Goal: Information Seeking & Learning: Learn about a topic

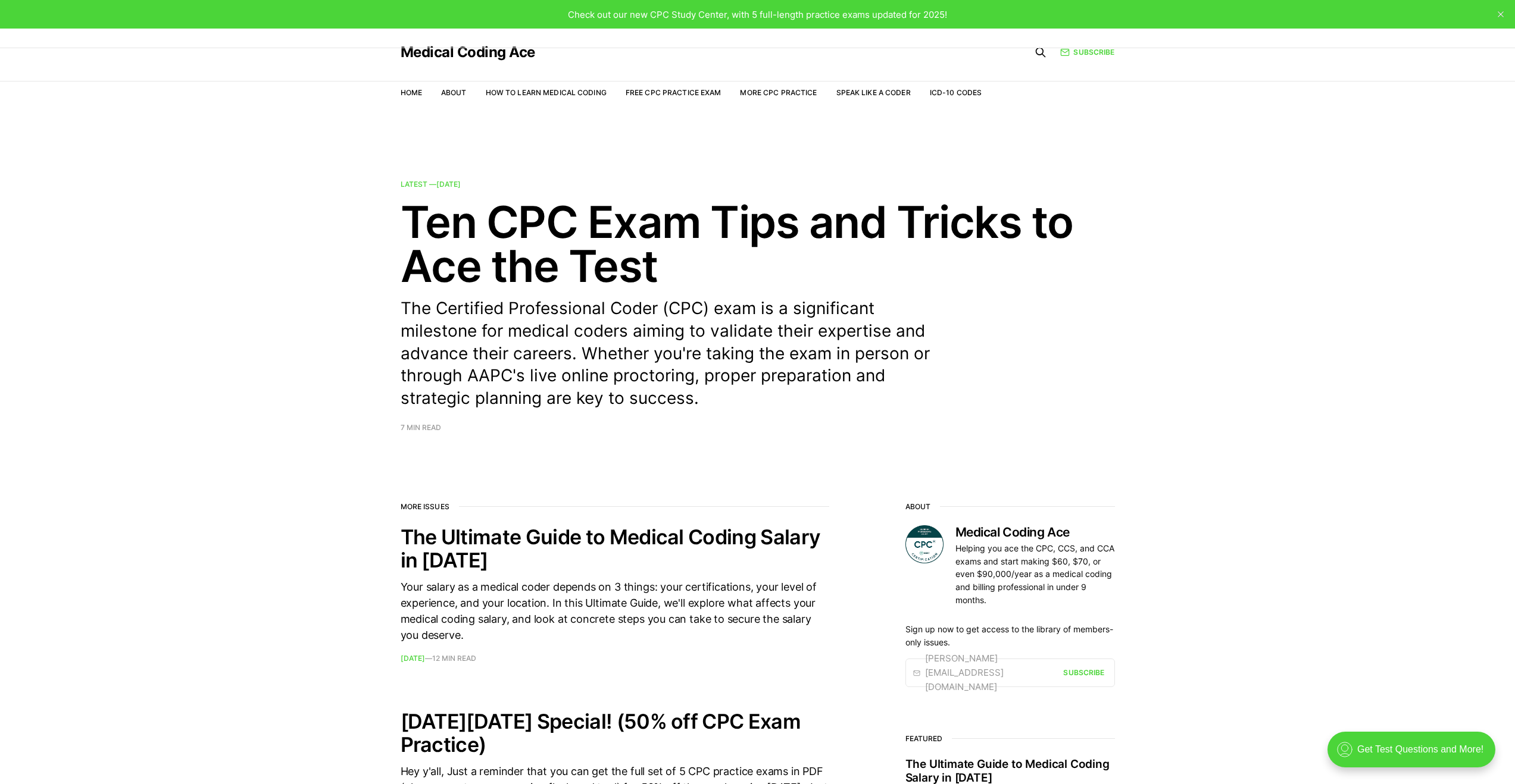
scroll to position [15, 0]
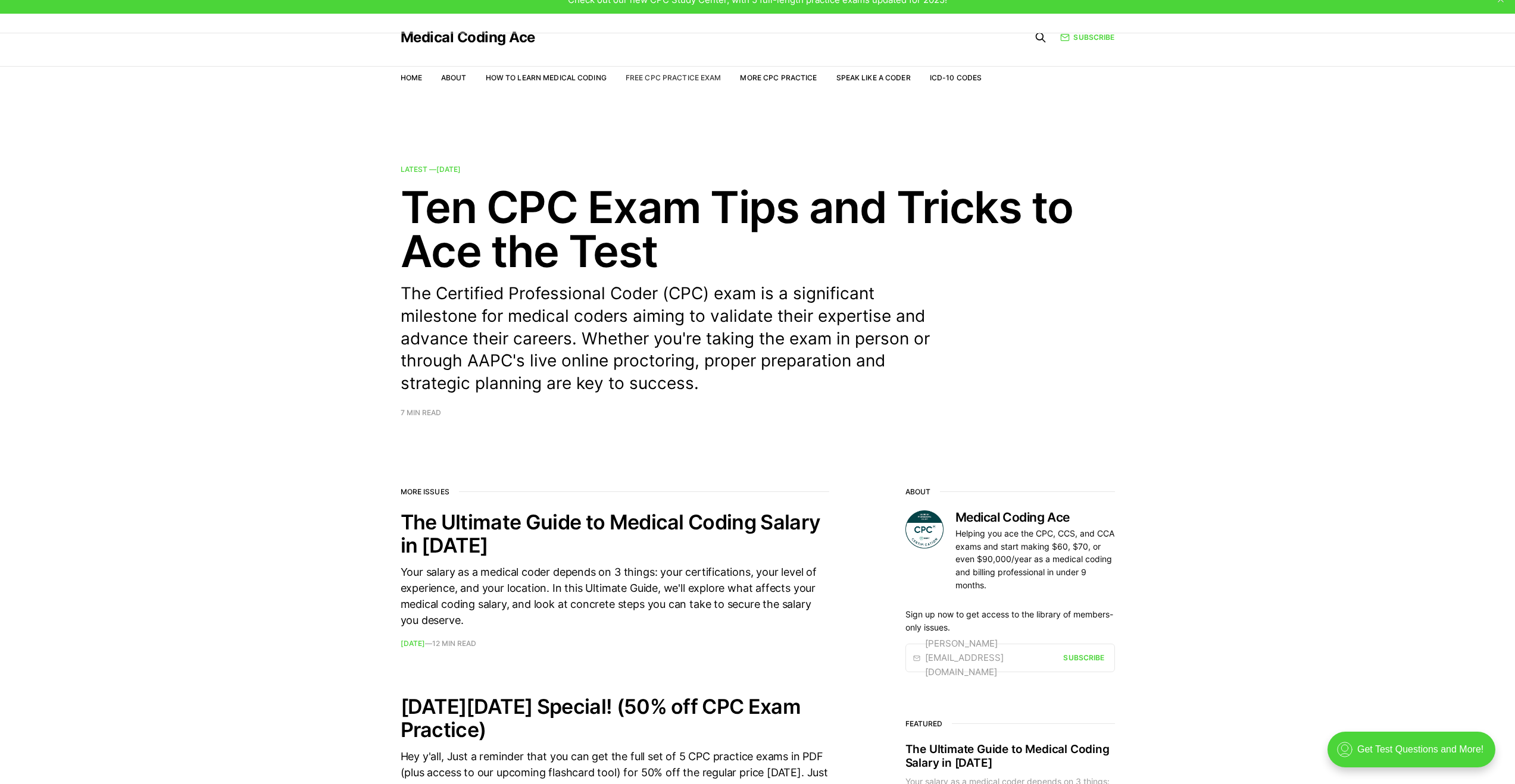
click at [669, 76] on link "Free CPC Practice Exam" at bounding box center [673, 78] width 96 height 9
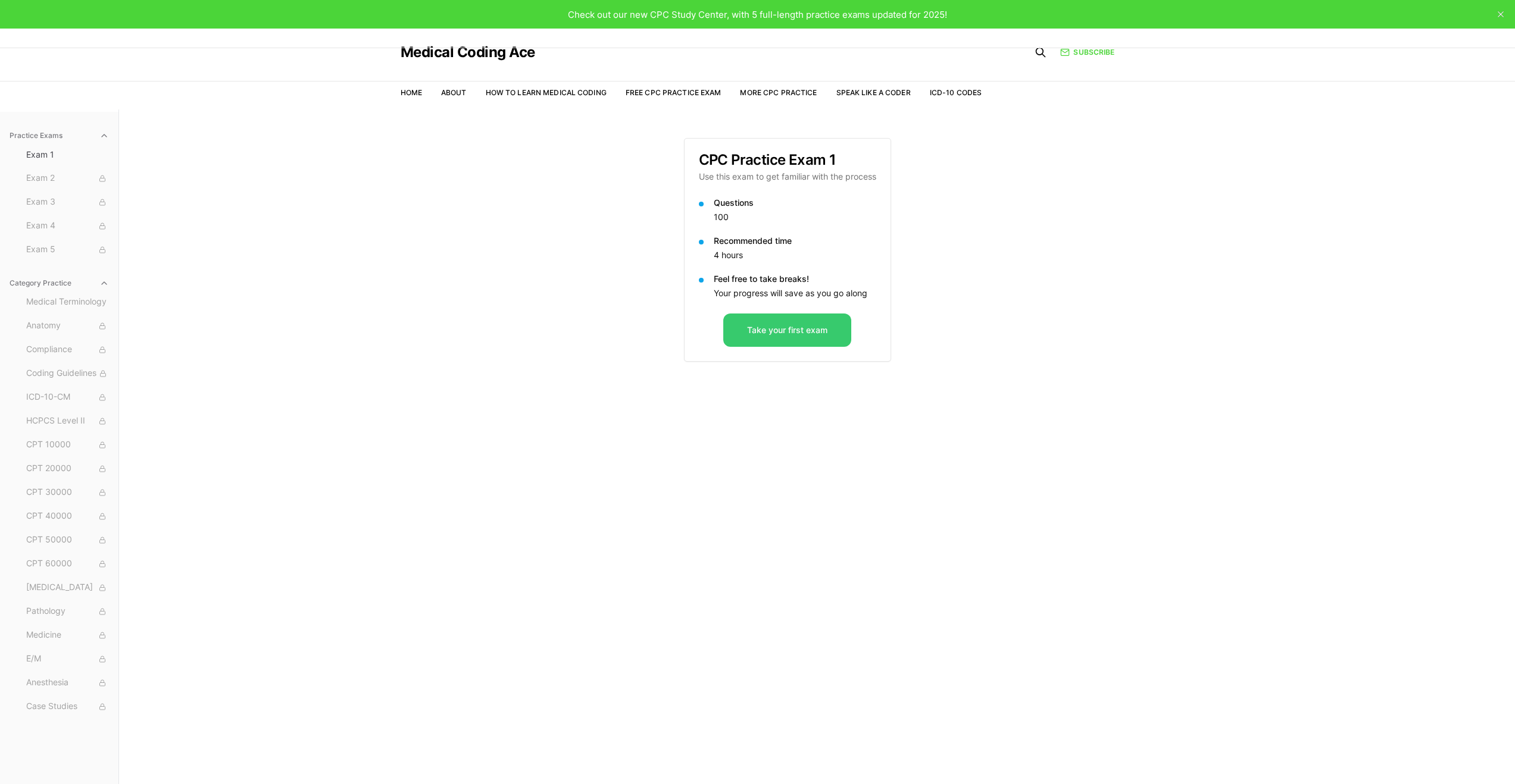
click at [780, 329] on button "Take your first exam" at bounding box center [788, 330] width 128 height 33
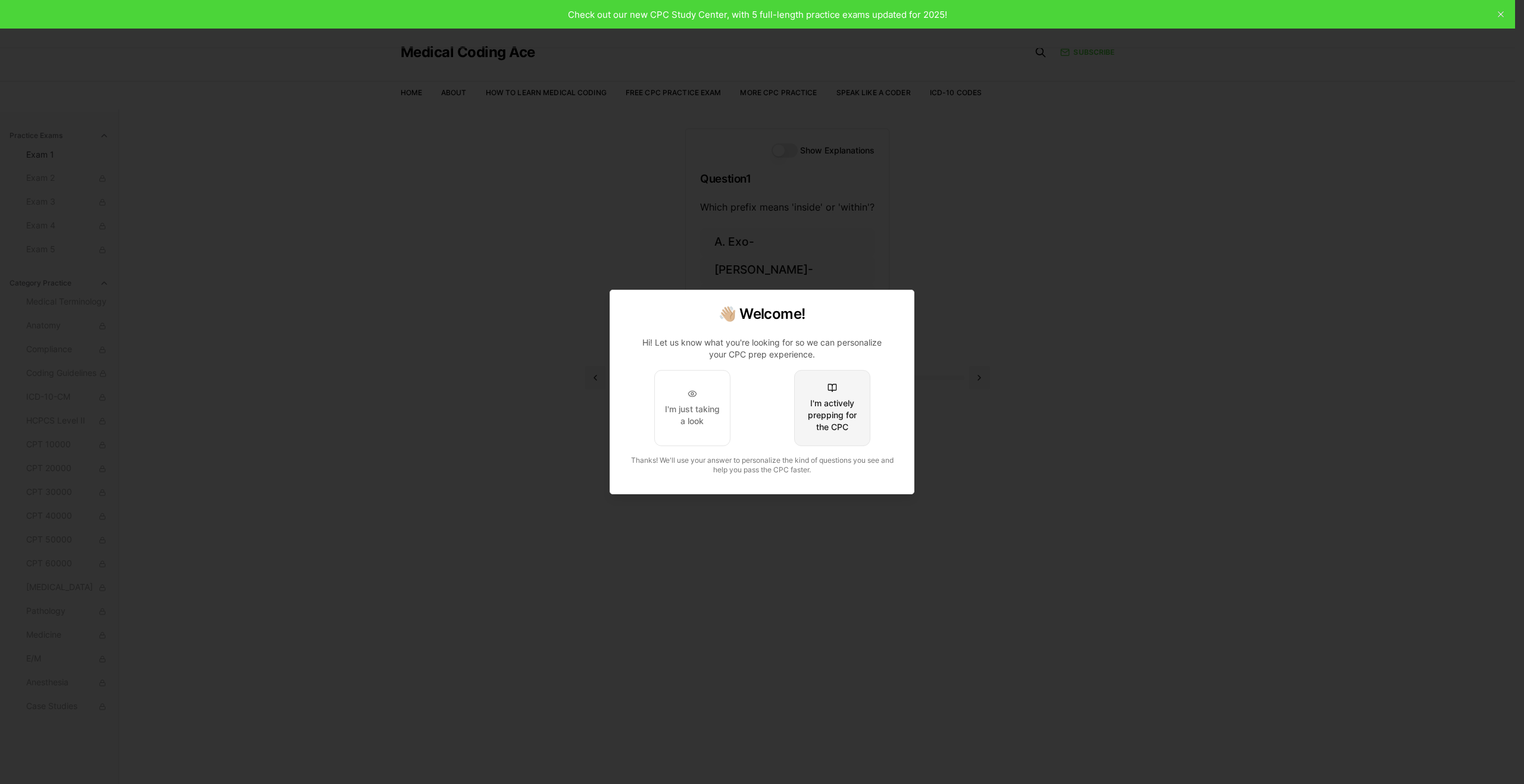
click at [831, 398] on div "I'm actively prepping for the CPC" at bounding box center [832, 415] width 56 height 36
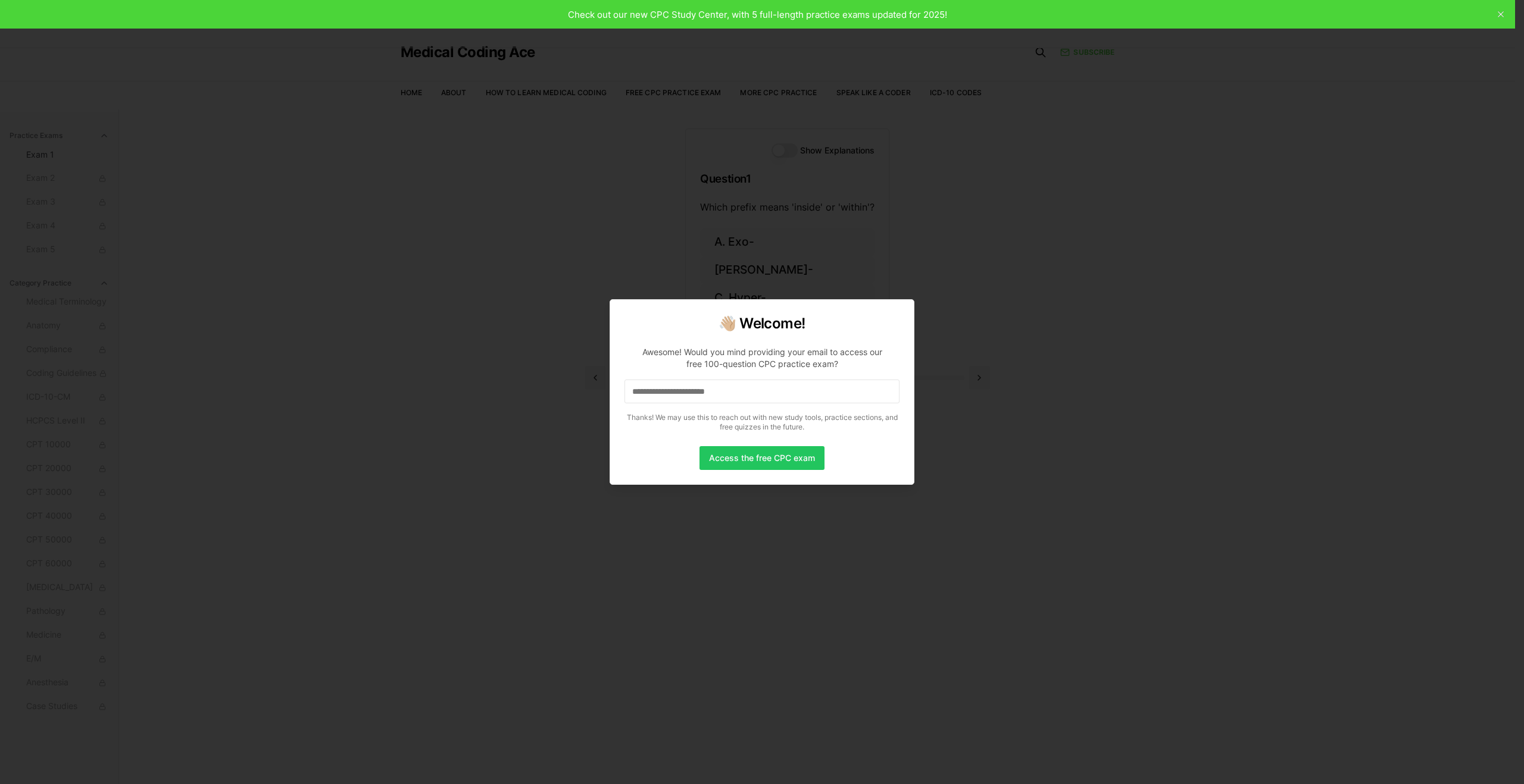
click at [759, 394] on input at bounding box center [762, 391] width 275 height 24
click at [645, 394] on input "*" at bounding box center [762, 391] width 275 height 24
click at [760, 458] on button "Access the free CPC exam" at bounding box center [762, 458] width 125 height 24
click at [649, 391] on input "**" at bounding box center [762, 391] width 275 height 24
click at [650, 396] on input "***" at bounding box center [762, 391] width 275 height 24
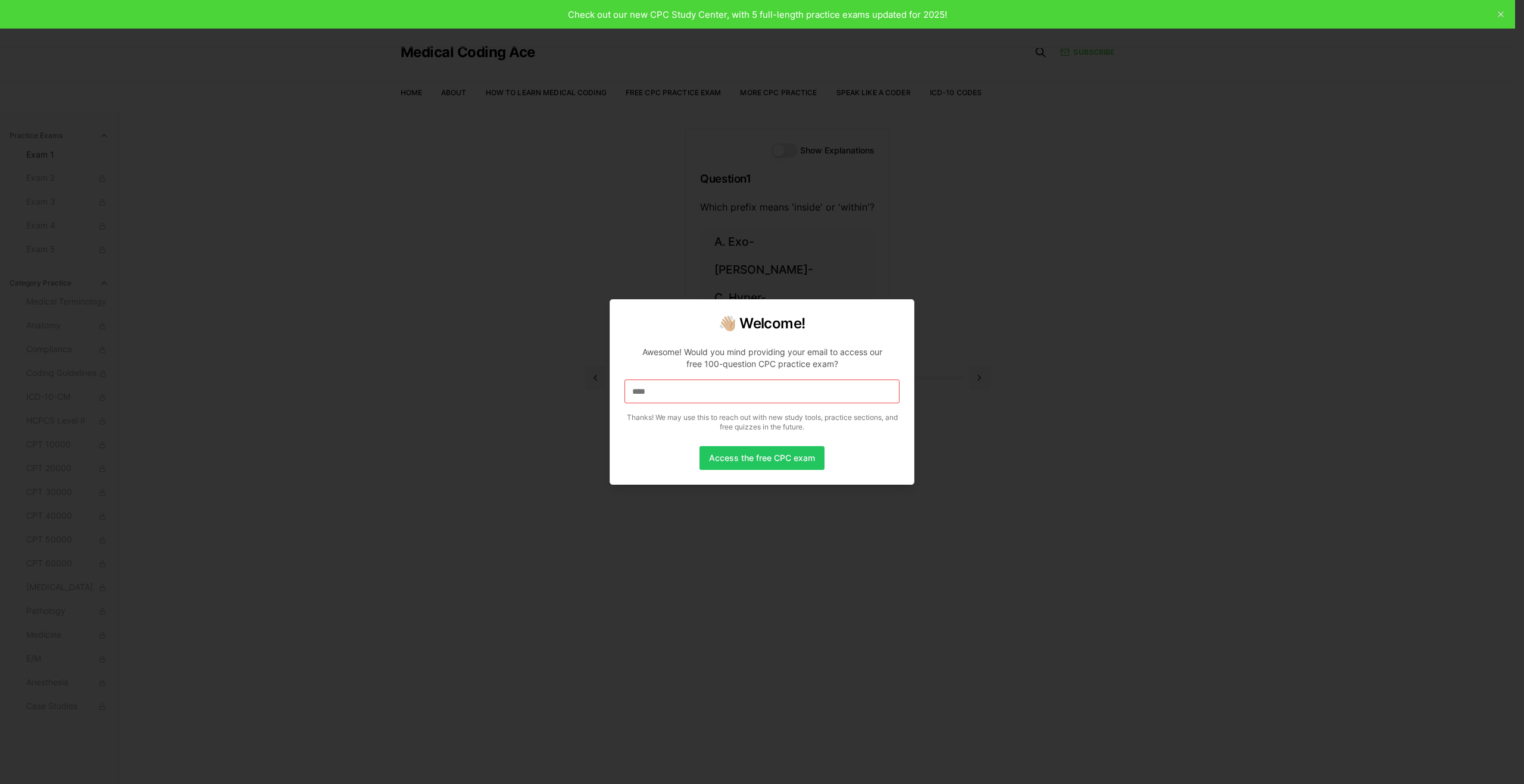
click at [649, 396] on input "****" at bounding box center [762, 391] width 275 height 24
click at [649, 396] on input "*****" at bounding box center [762, 391] width 275 height 24
click at [649, 396] on input "******" at bounding box center [762, 391] width 275 height 24
click at [646, 387] on input "*******" at bounding box center [762, 391] width 275 height 24
click at [668, 392] on input "*******" at bounding box center [762, 391] width 275 height 24
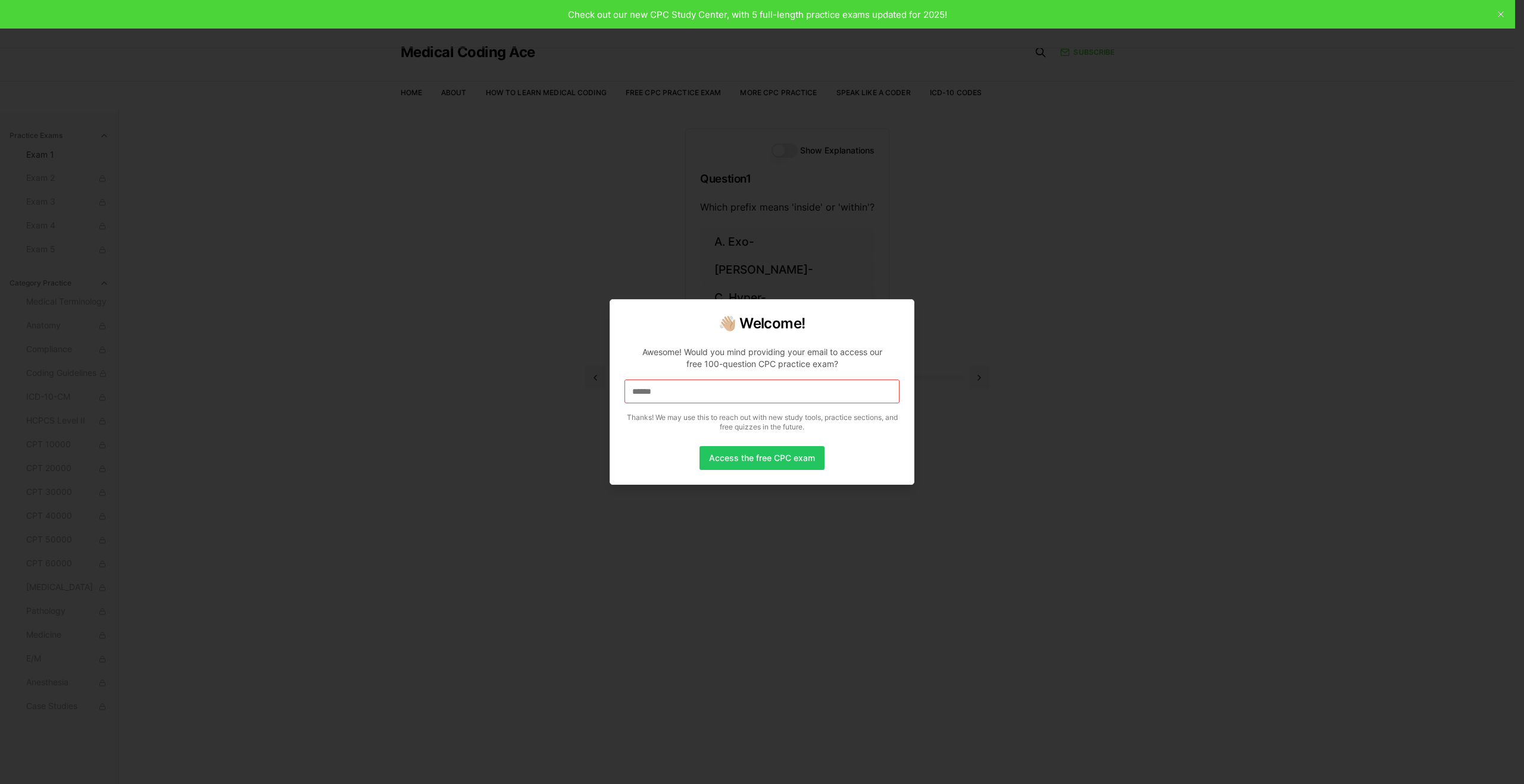
click at [665, 390] on input "******" at bounding box center [762, 391] width 275 height 24
drag, startPoint x: 647, startPoint y: 392, endPoint x: 663, endPoint y: 394, distance: 16.1
click at [663, 394] on input "*****" at bounding box center [762, 391] width 275 height 24
click at [648, 391] on input "***" at bounding box center [762, 391] width 275 height 24
click at [655, 392] on input "****" at bounding box center [762, 391] width 275 height 24
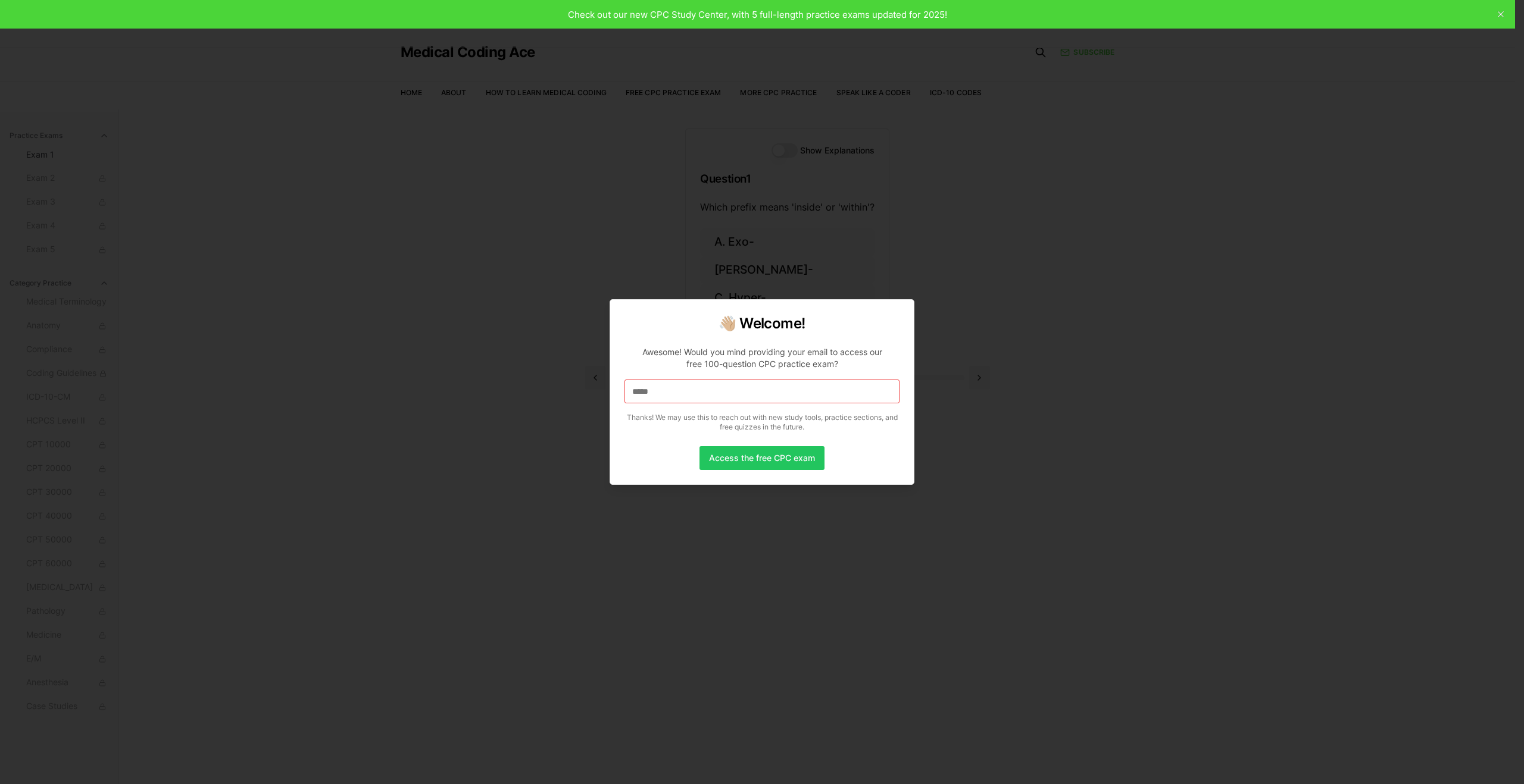
click at [656, 392] on input "*****" at bounding box center [762, 391] width 275 height 24
click at [656, 393] on input "******" at bounding box center [762, 391] width 275 height 24
click at [671, 392] on input "*******" at bounding box center [762, 391] width 275 height 24
drag, startPoint x: 671, startPoint y: 392, endPoint x: 659, endPoint y: 391, distance: 12.0
click at [659, 391] on input "*******" at bounding box center [762, 391] width 275 height 24
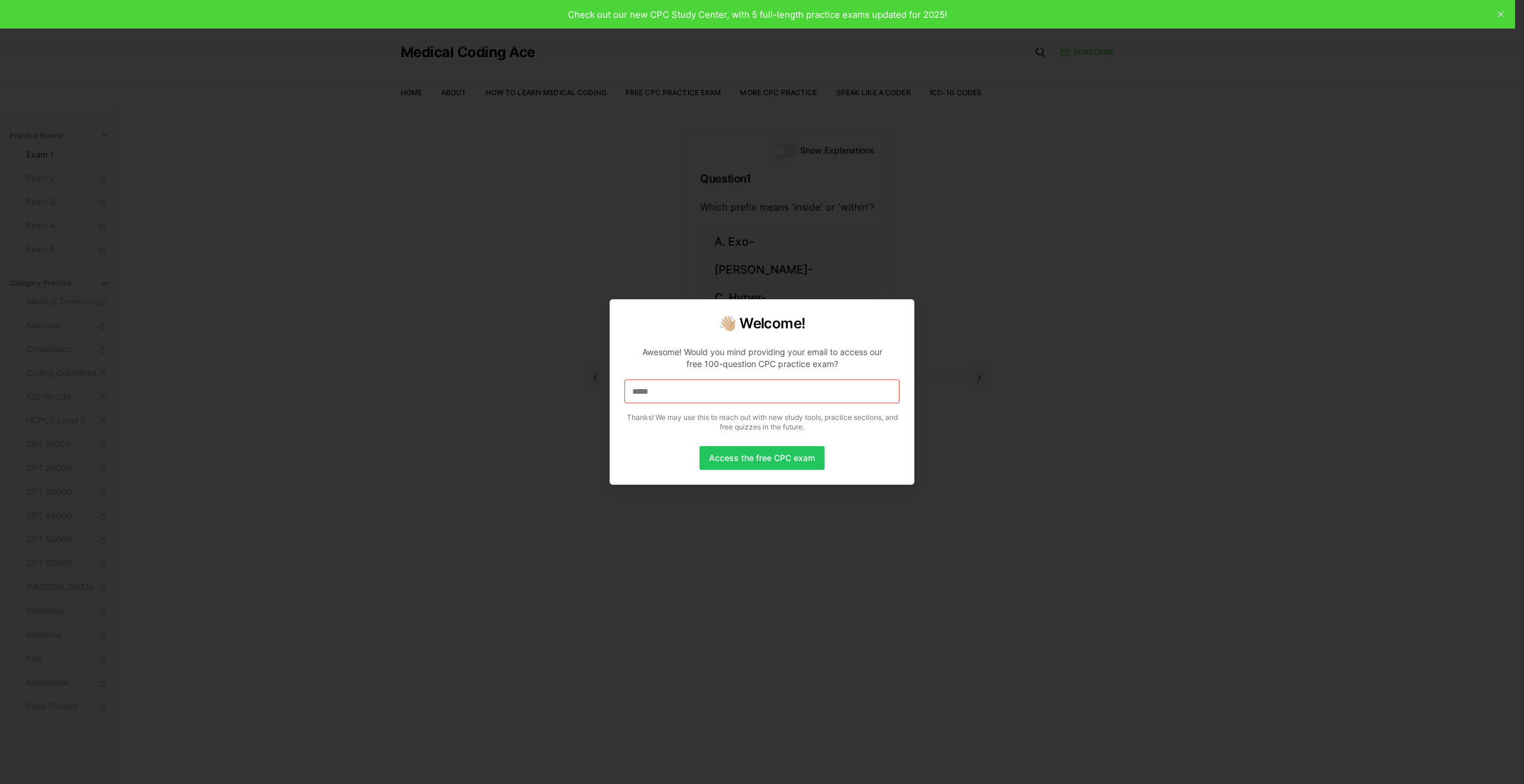
click at [658, 393] on input "*****" at bounding box center [762, 391] width 275 height 24
click at [658, 393] on input "******" at bounding box center [762, 391] width 275 height 24
click at [663, 393] on input "******" at bounding box center [762, 391] width 275 height 24
click at [672, 391] on input "*******" at bounding box center [762, 391] width 275 height 24
click at [679, 394] on input "********" at bounding box center [762, 391] width 275 height 24
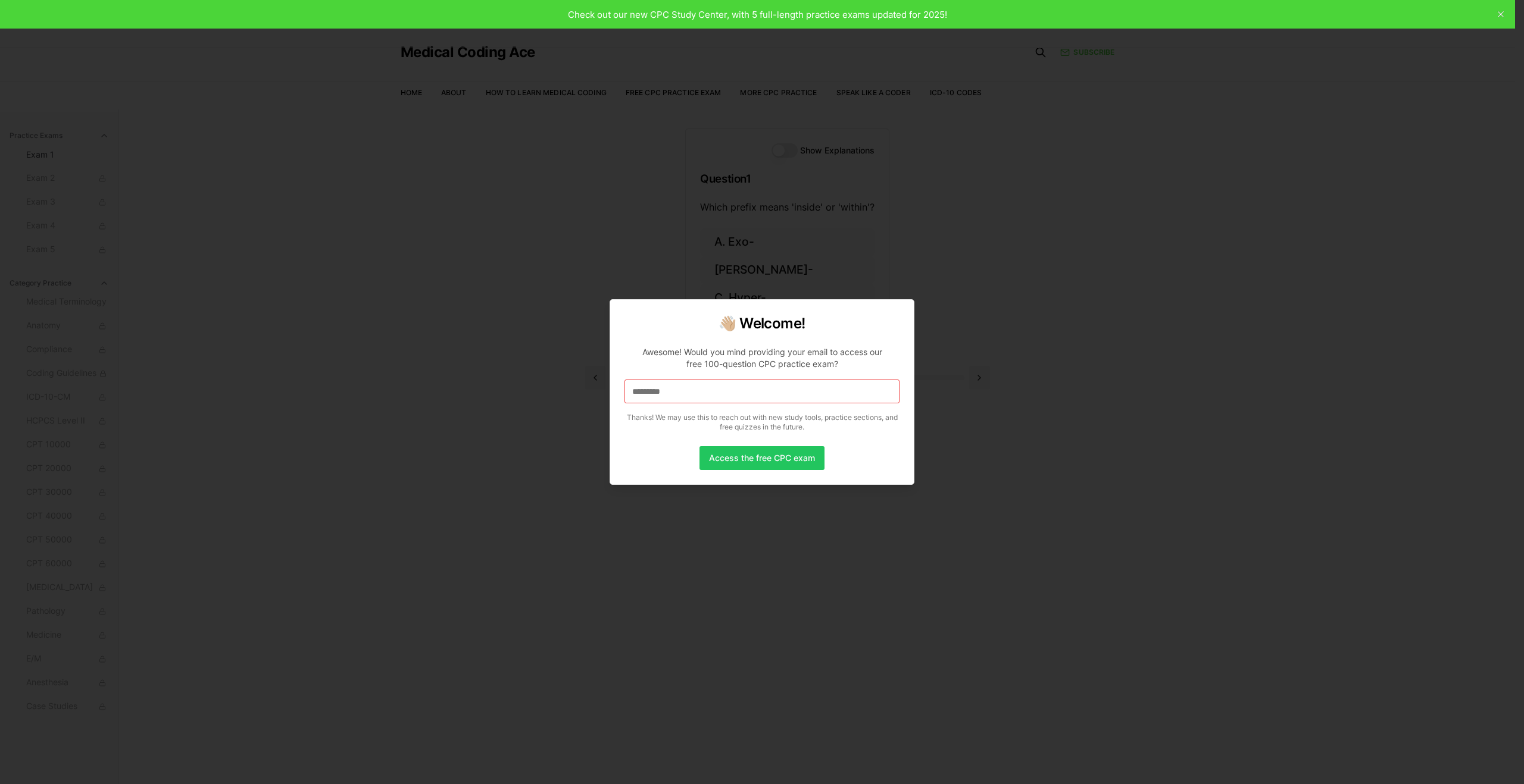
click at [682, 392] on input "*********" at bounding box center [762, 391] width 275 height 24
click at [688, 391] on input "**********" at bounding box center [762, 391] width 275 height 24
click at [691, 394] on input "**********" at bounding box center [762, 391] width 275 height 24
click at [691, 395] on input "**********" at bounding box center [762, 391] width 275 height 24
click at [690, 392] on input "**********" at bounding box center [762, 391] width 275 height 24
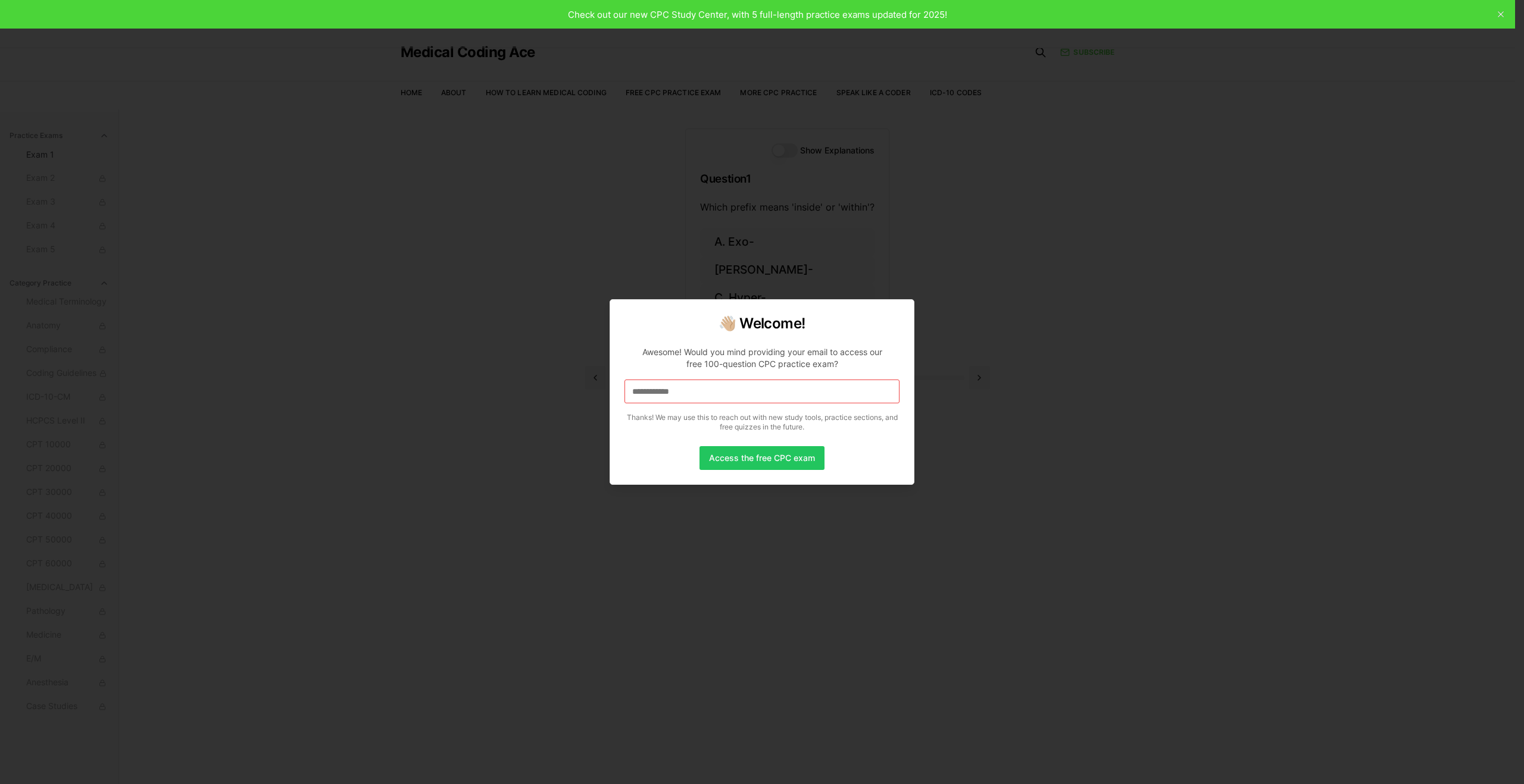
click at [698, 392] on input "**********" at bounding box center [762, 391] width 275 height 24
click at [700, 390] on input "**********" at bounding box center [762, 391] width 275 height 24
click at [712, 392] on input "**********" at bounding box center [762, 391] width 275 height 24
click at [746, 455] on button "Access the free CPC exam" at bounding box center [762, 458] width 125 height 24
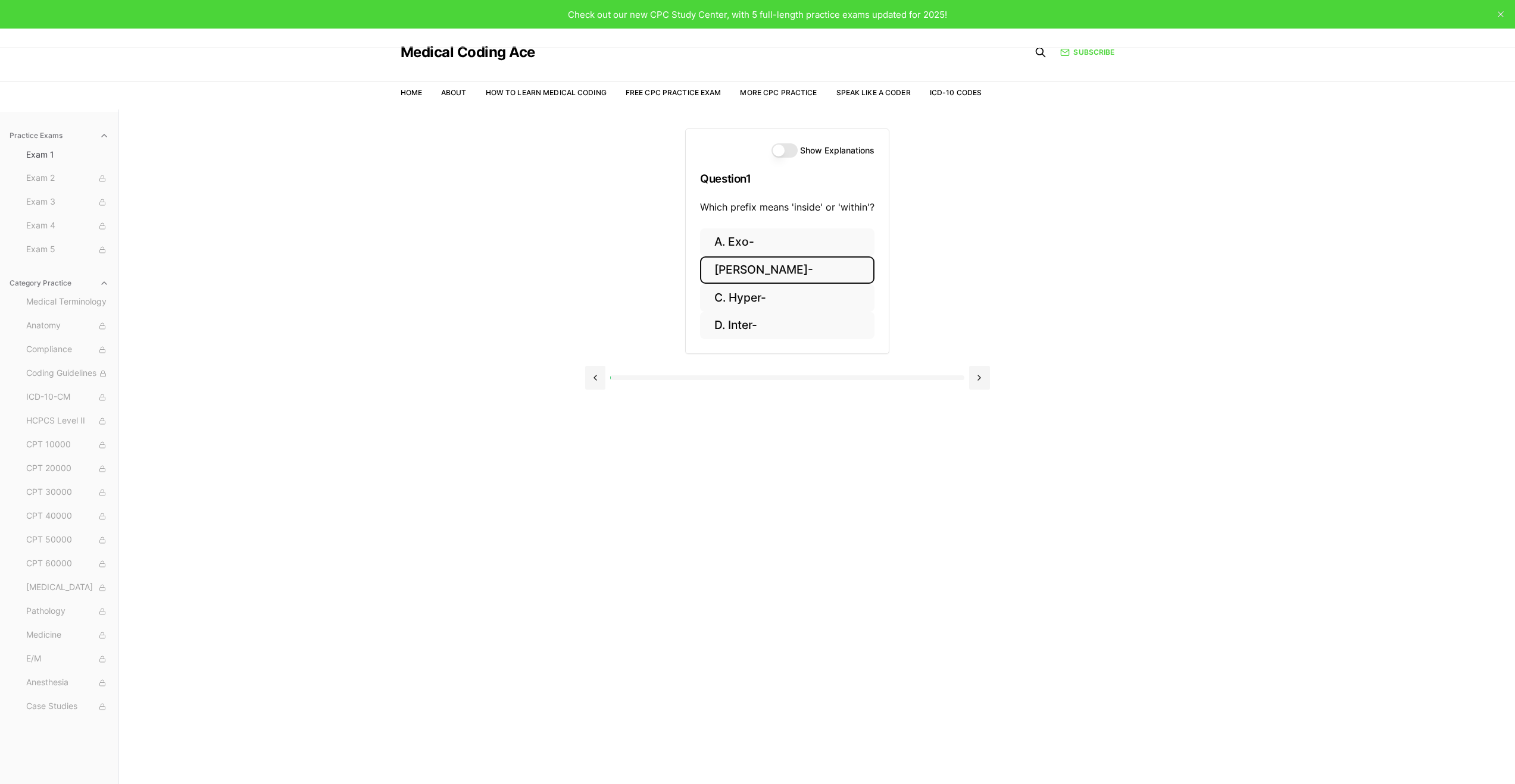
click at [732, 271] on button "B. Endo-" at bounding box center [788, 271] width 174 height 28
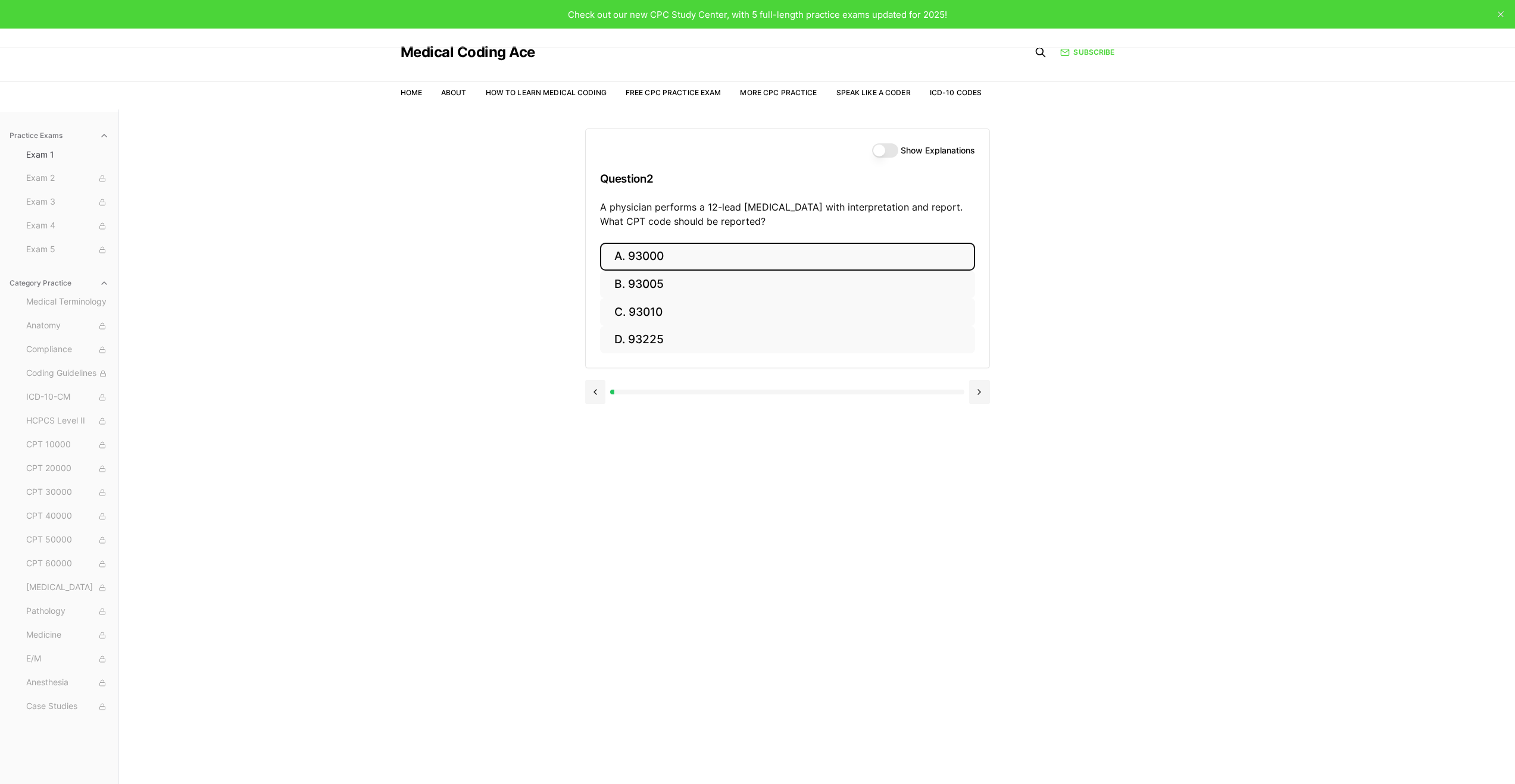
click at [636, 263] on button "A. 93000" at bounding box center [788, 257] width 375 height 28
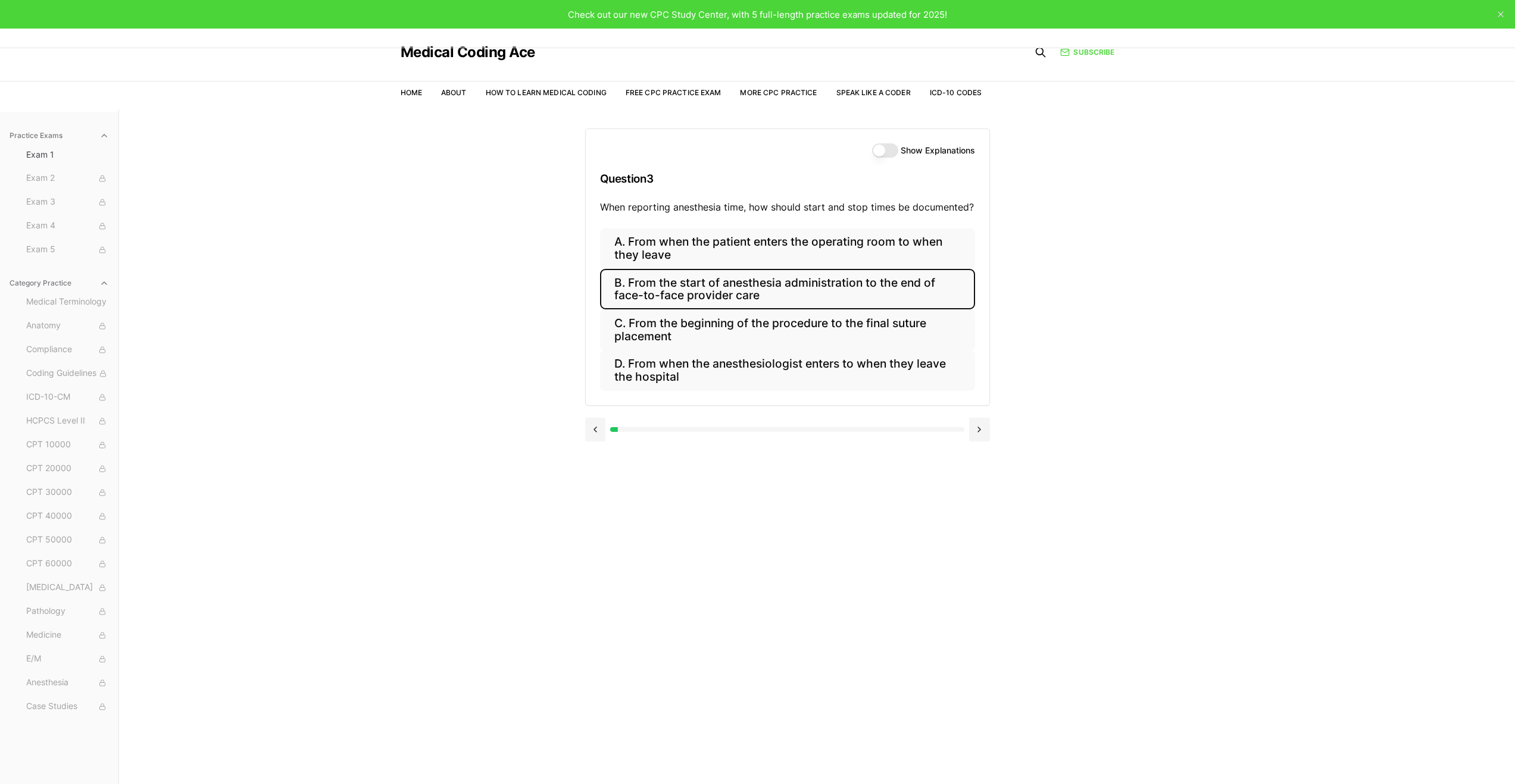
click at [704, 291] on button "B. From the start of anesthesia administration to the end of face-to-face provi…" at bounding box center [788, 289] width 375 height 40
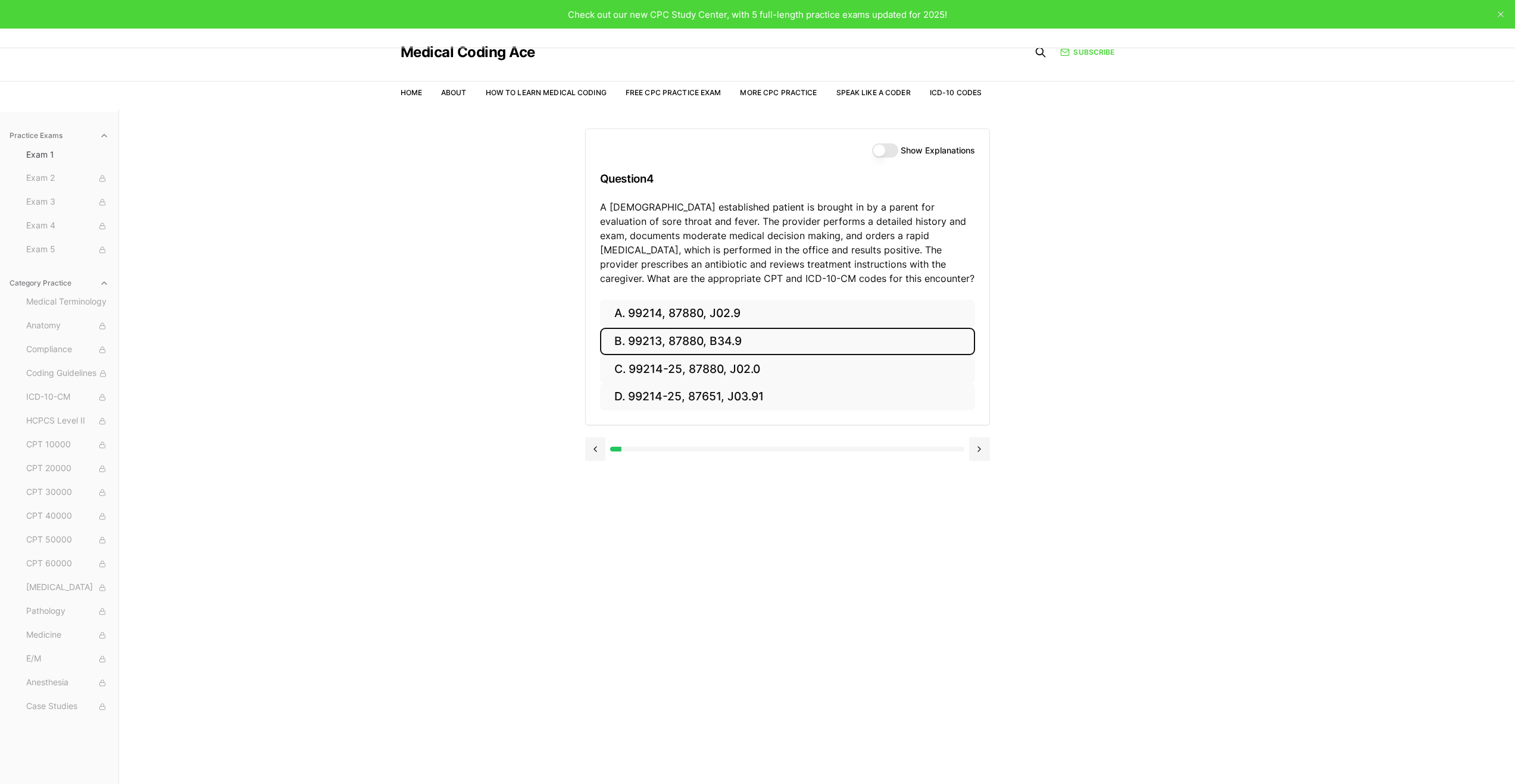
click at [674, 342] on button "B. 99213, 87880, B34.9" at bounding box center [788, 342] width 375 height 28
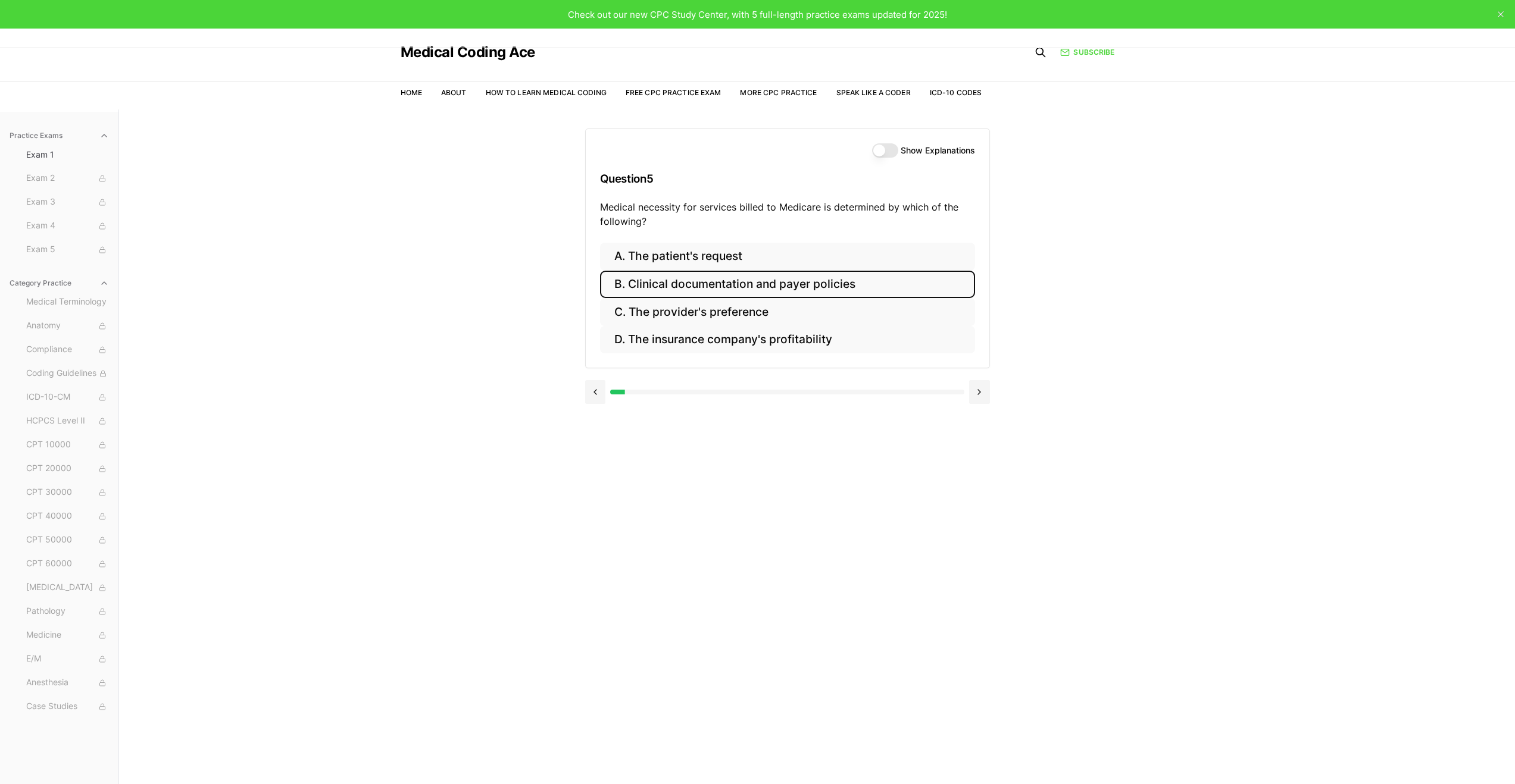
click at [722, 279] on button "B. Clinical documentation and payer policies" at bounding box center [788, 285] width 375 height 28
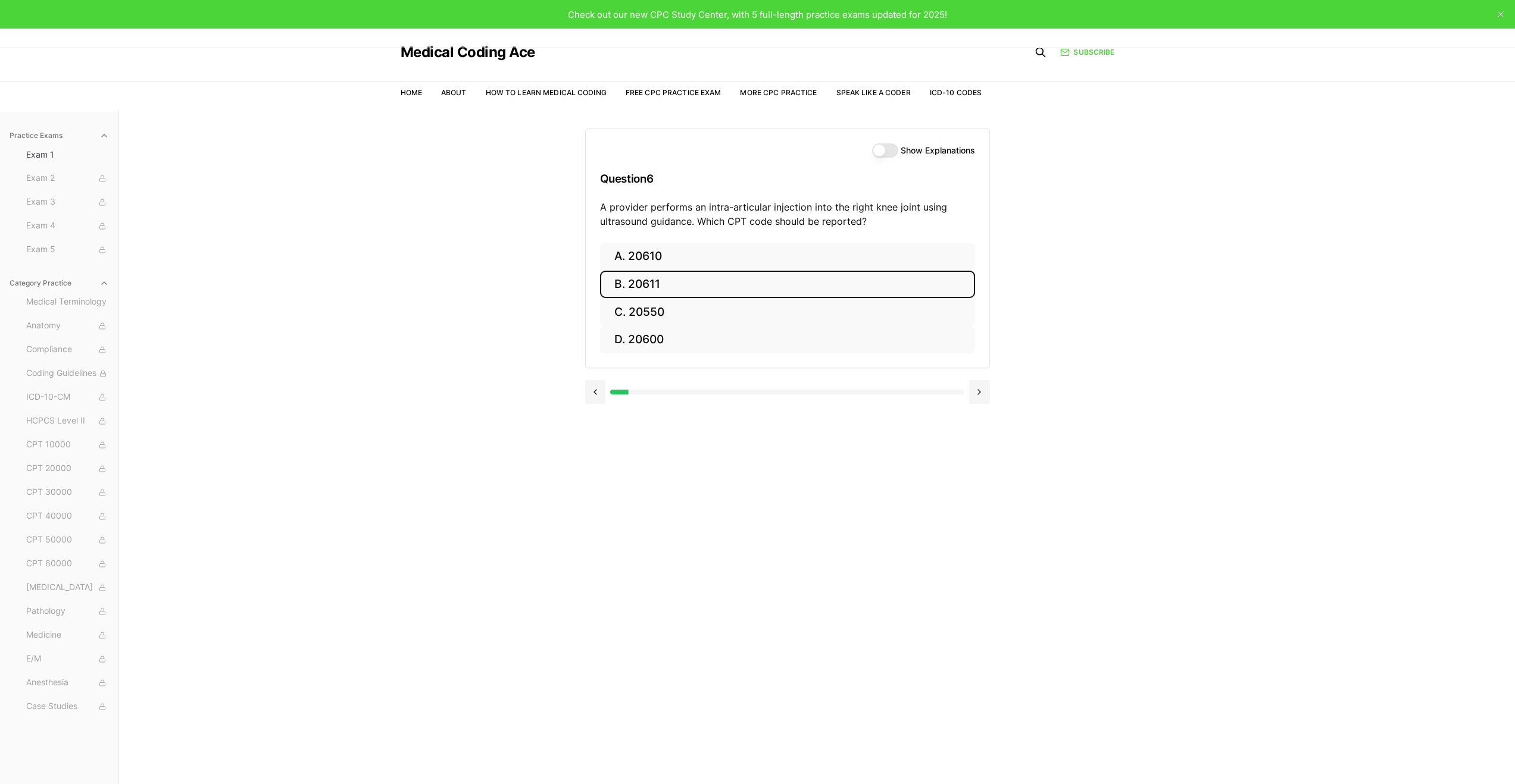
click at [713, 279] on button "B. 20611" at bounding box center [788, 285] width 375 height 28
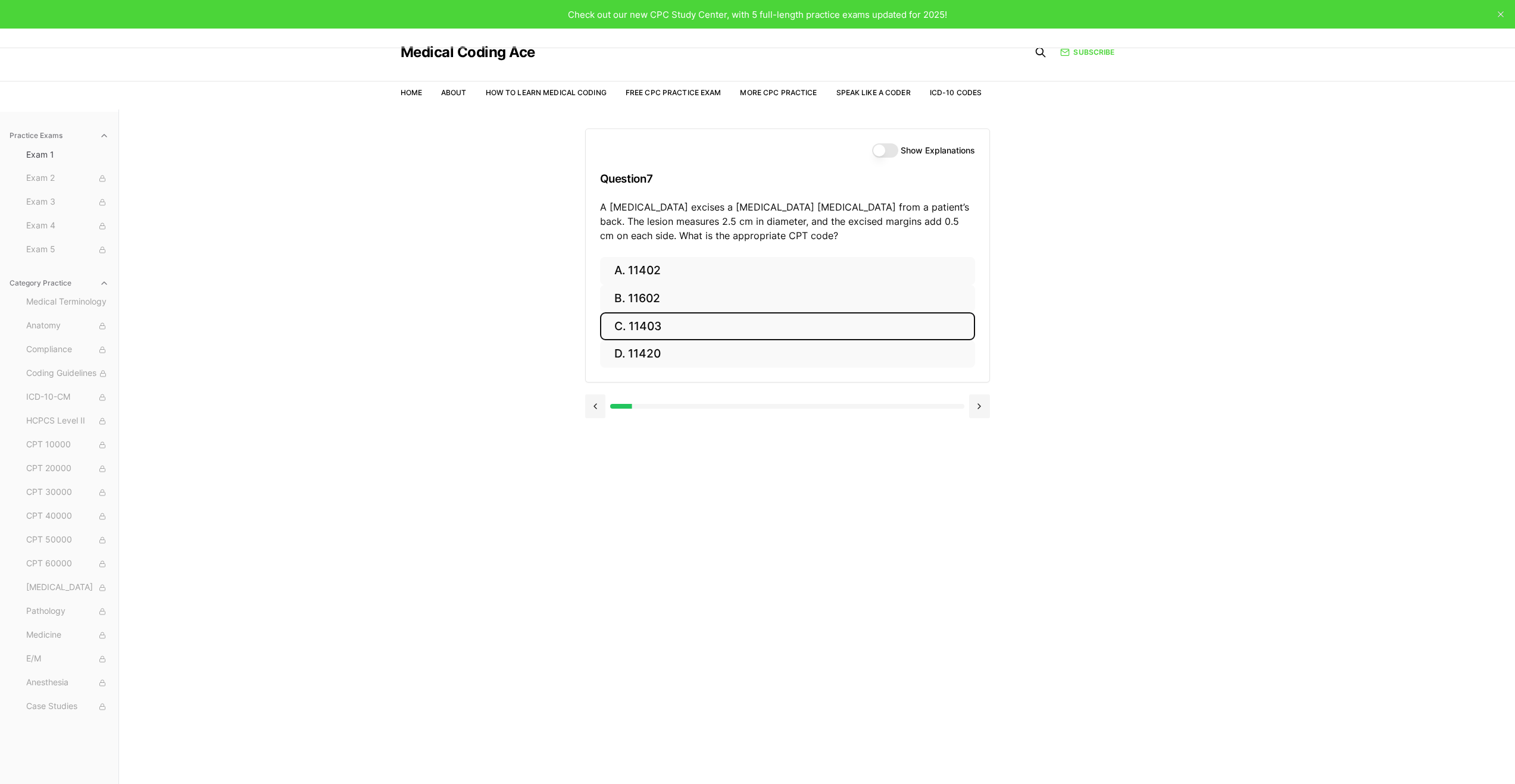
click at [673, 325] on button "C. 11403" at bounding box center [788, 326] width 375 height 28
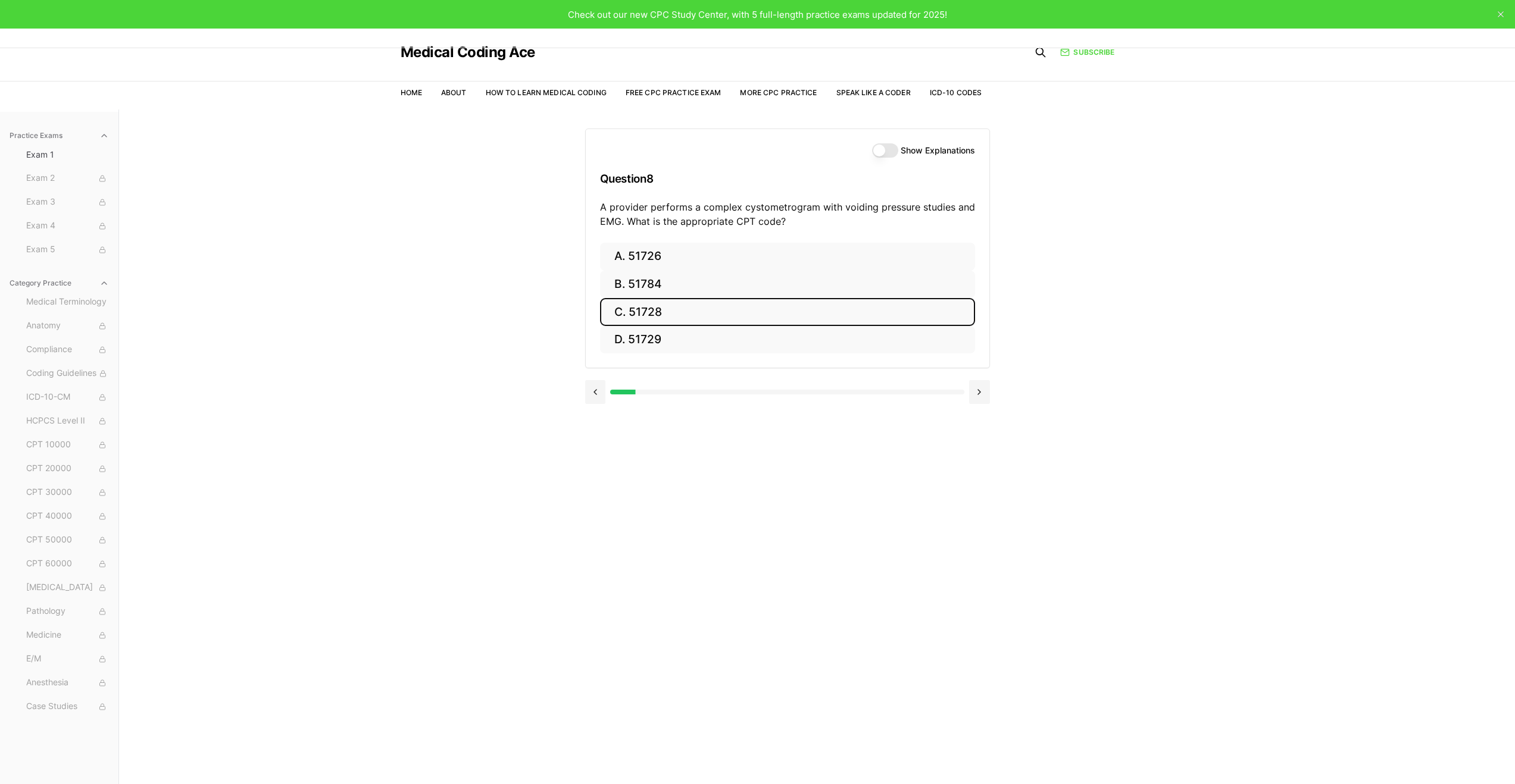
click at [719, 314] on button "C. 51728" at bounding box center [788, 312] width 375 height 28
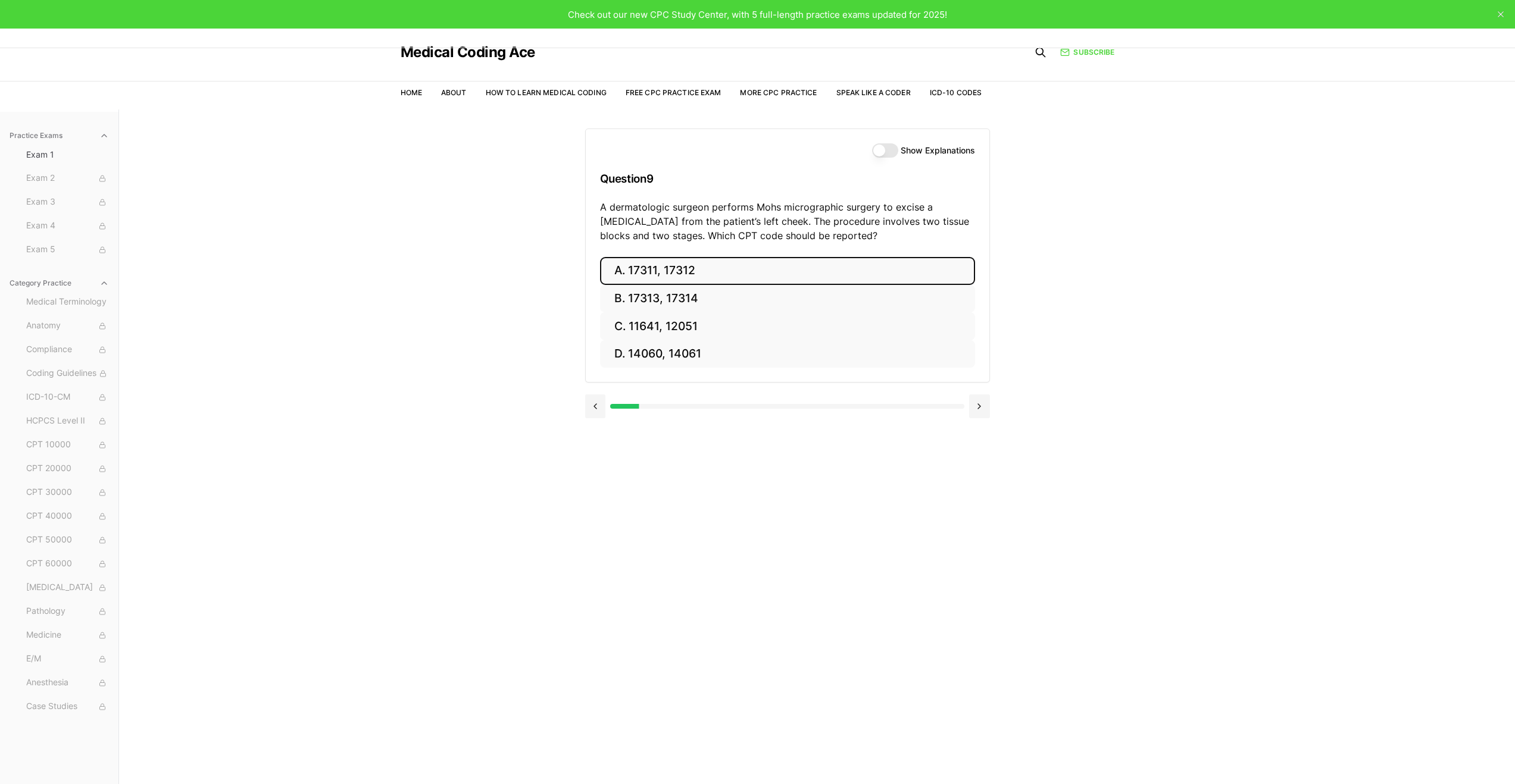
click at [643, 270] on button "A. 17311, 17312" at bounding box center [788, 271] width 375 height 28
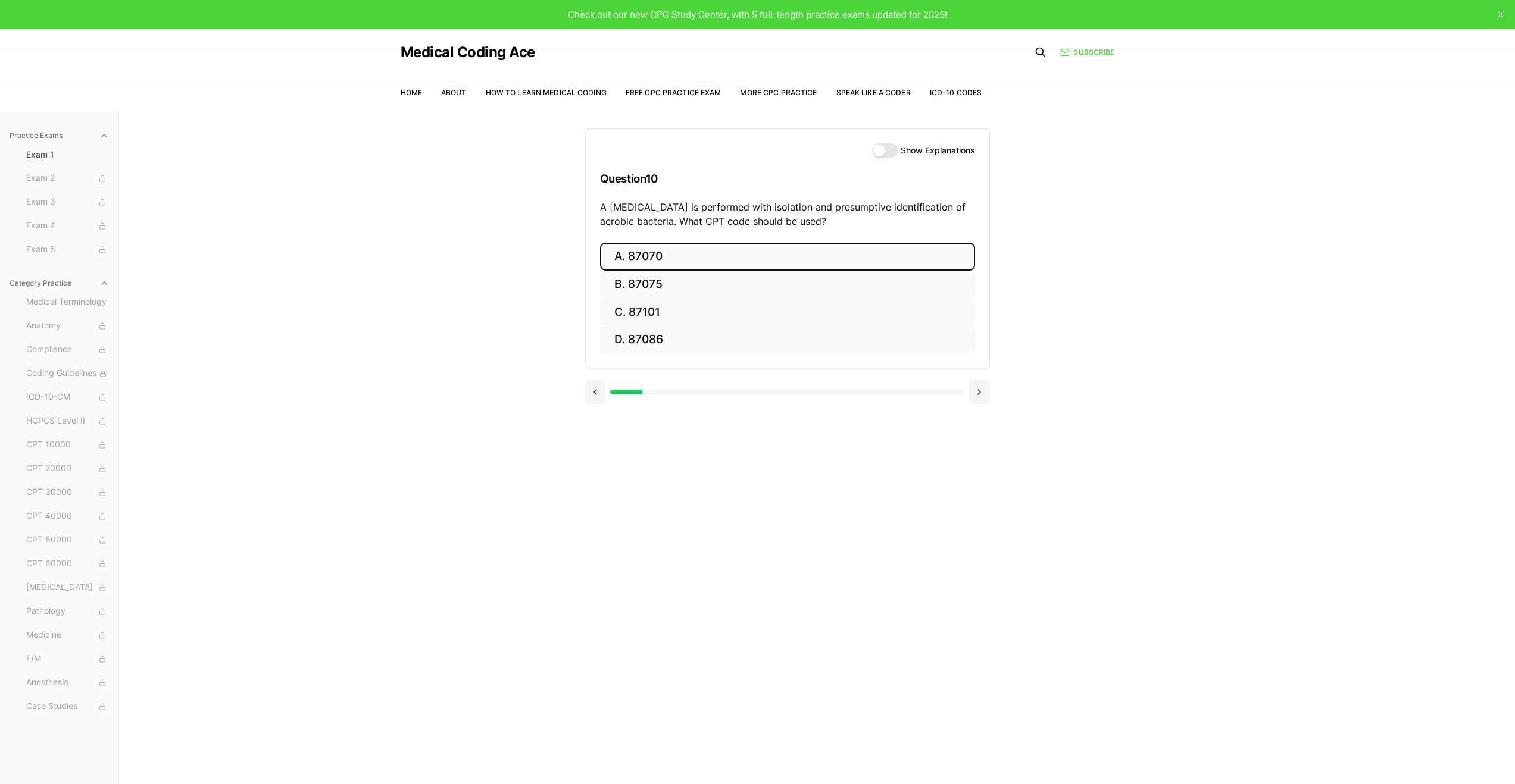
click at [661, 256] on button "A. 87070" at bounding box center [788, 257] width 375 height 28
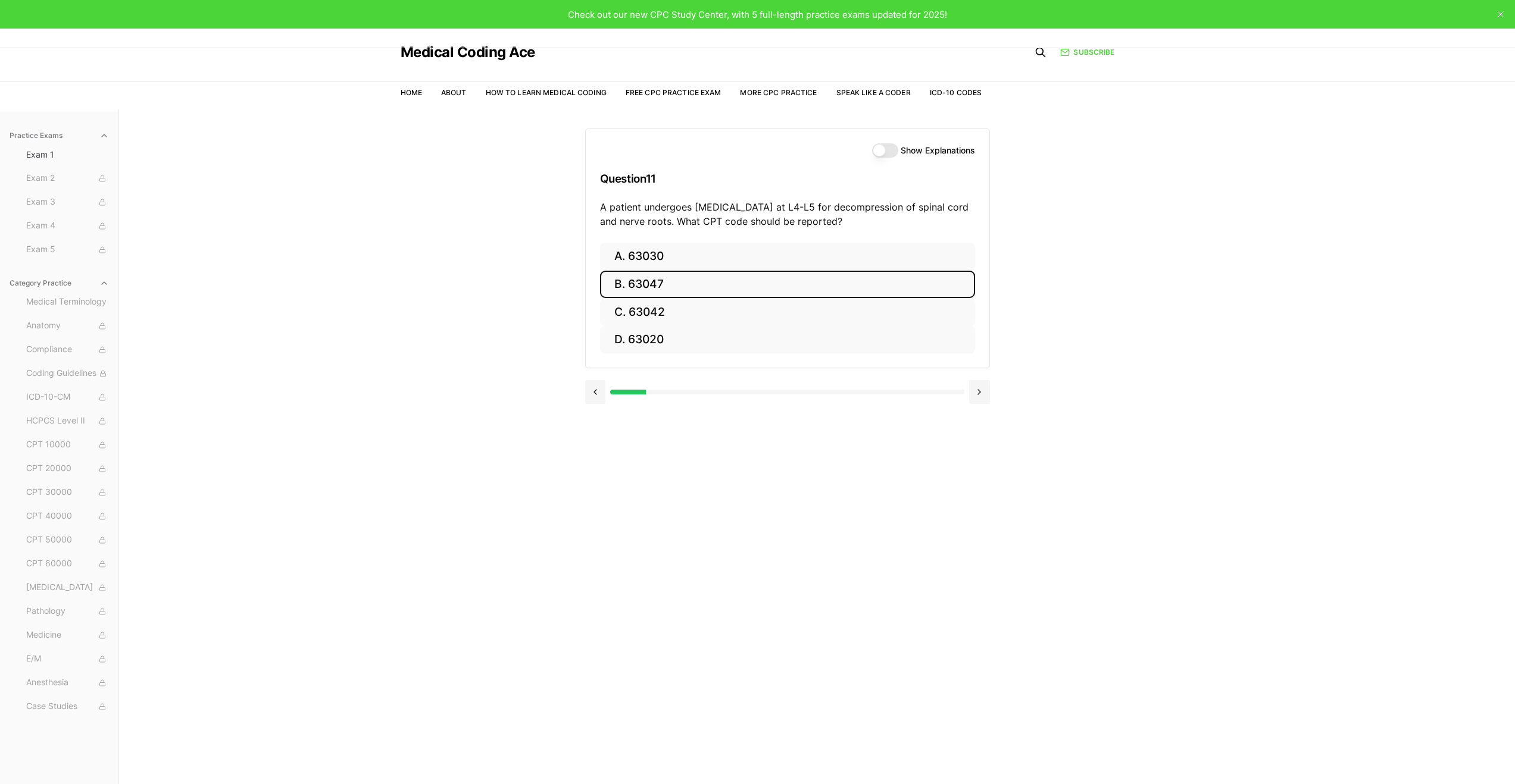
click at [635, 286] on button "B. 63047" at bounding box center [788, 285] width 375 height 28
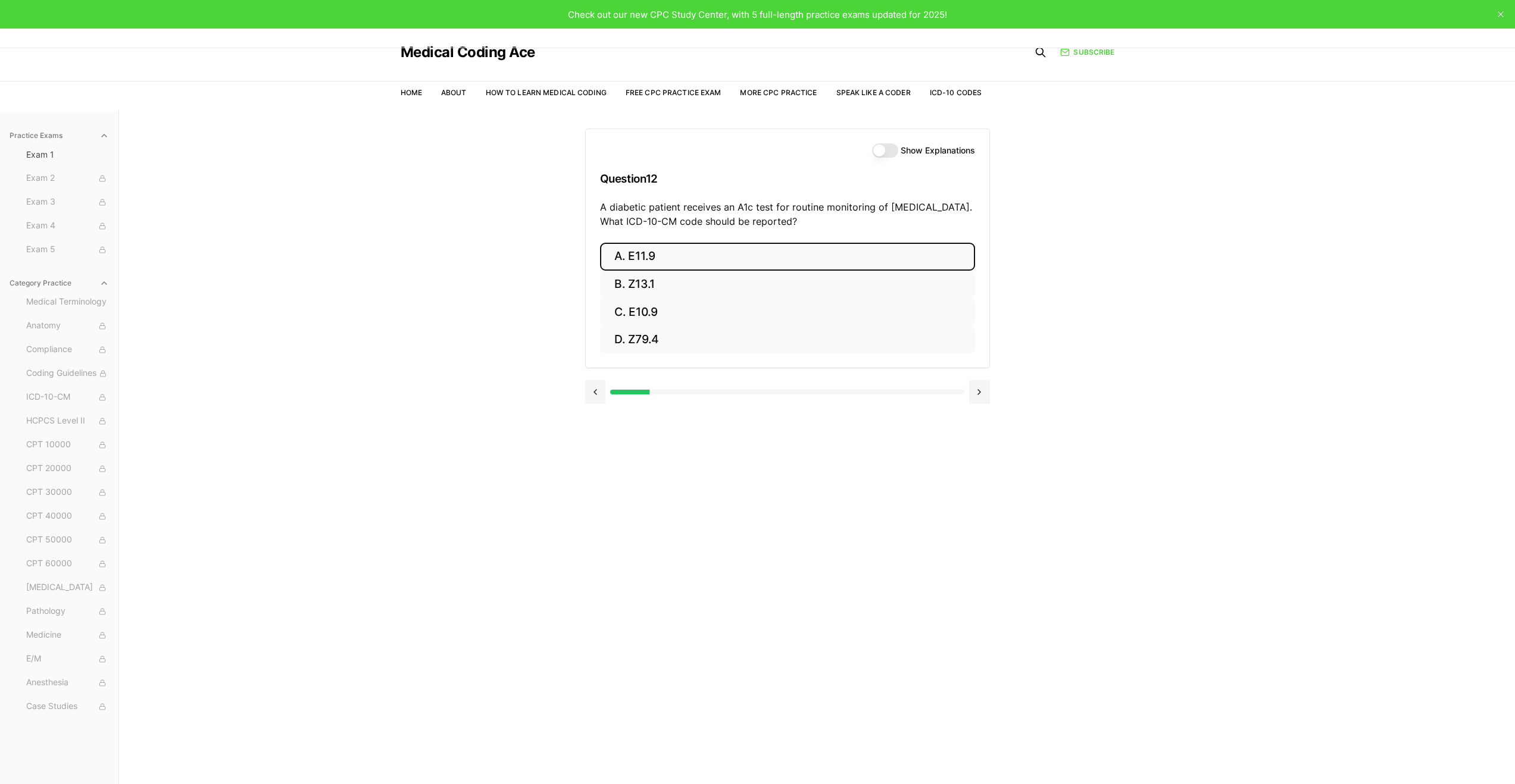
click at [747, 254] on button "A. E11.9" at bounding box center [788, 257] width 375 height 28
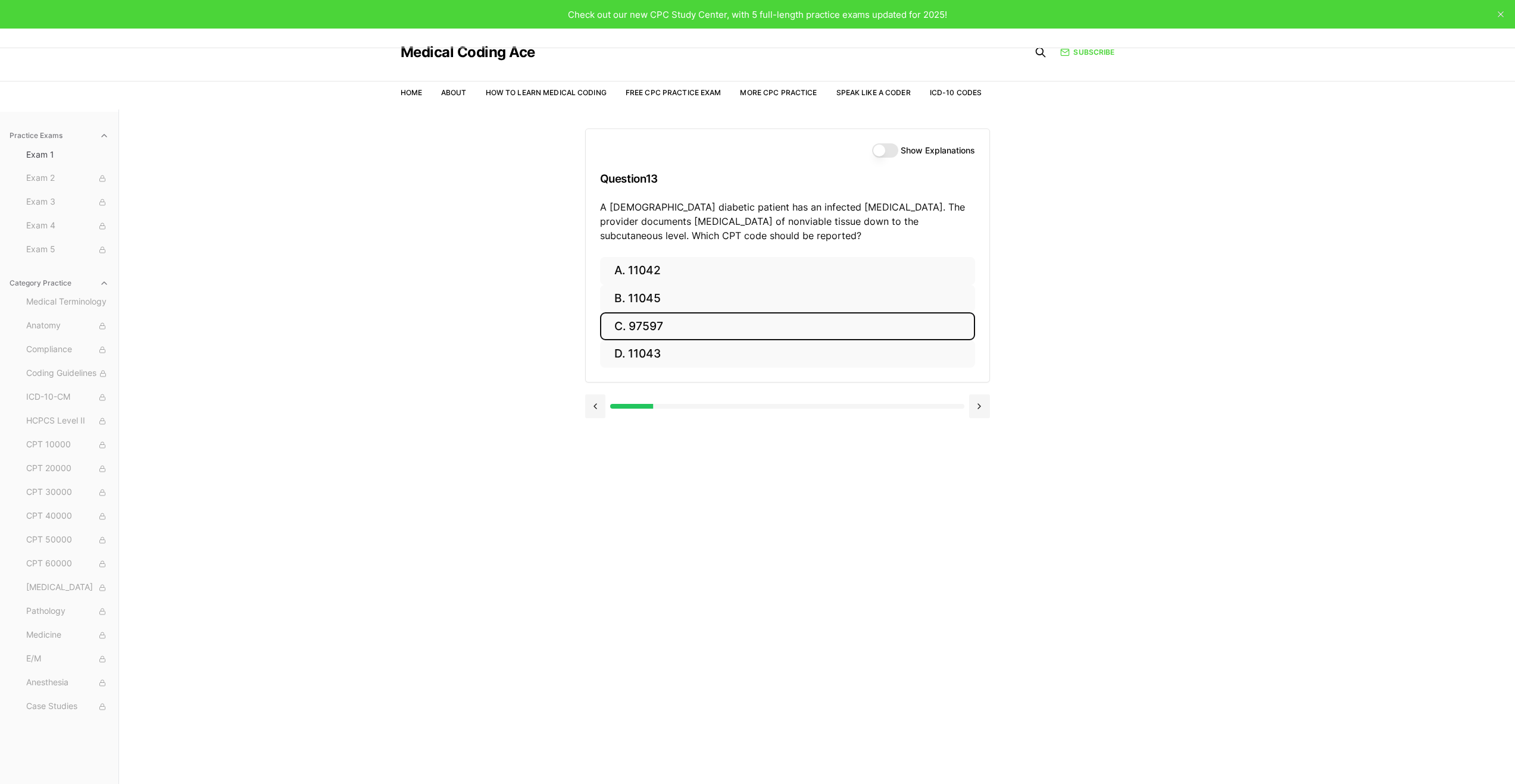
click at [683, 328] on button "C. 97597" at bounding box center [788, 326] width 375 height 28
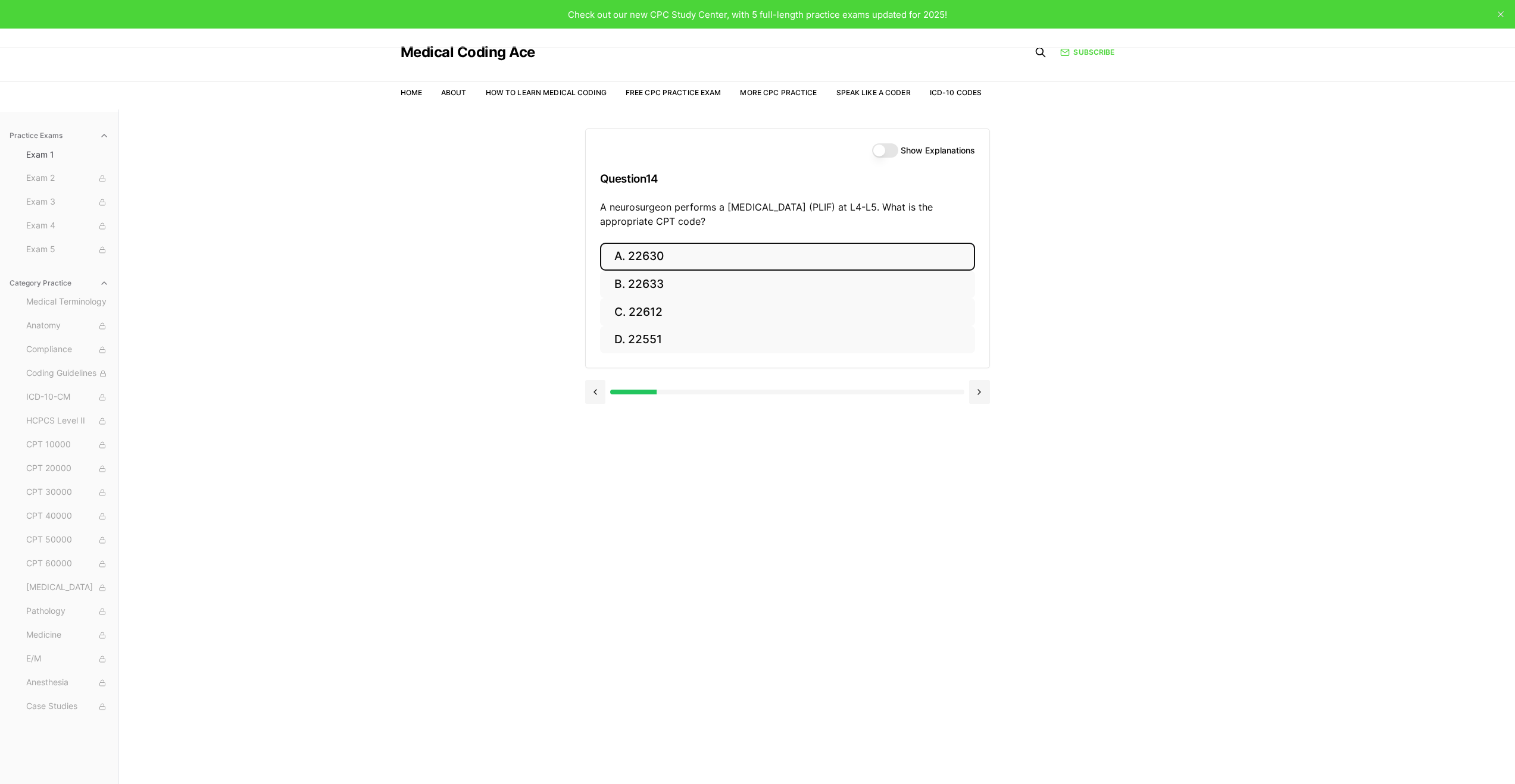
click at [659, 257] on button "A. 22630" at bounding box center [788, 257] width 375 height 28
click at [670, 257] on button "A. R91.8" at bounding box center [788, 257] width 375 height 28
click at [691, 258] on button "A. 62270" at bounding box center [788, 257] width 375 height 28
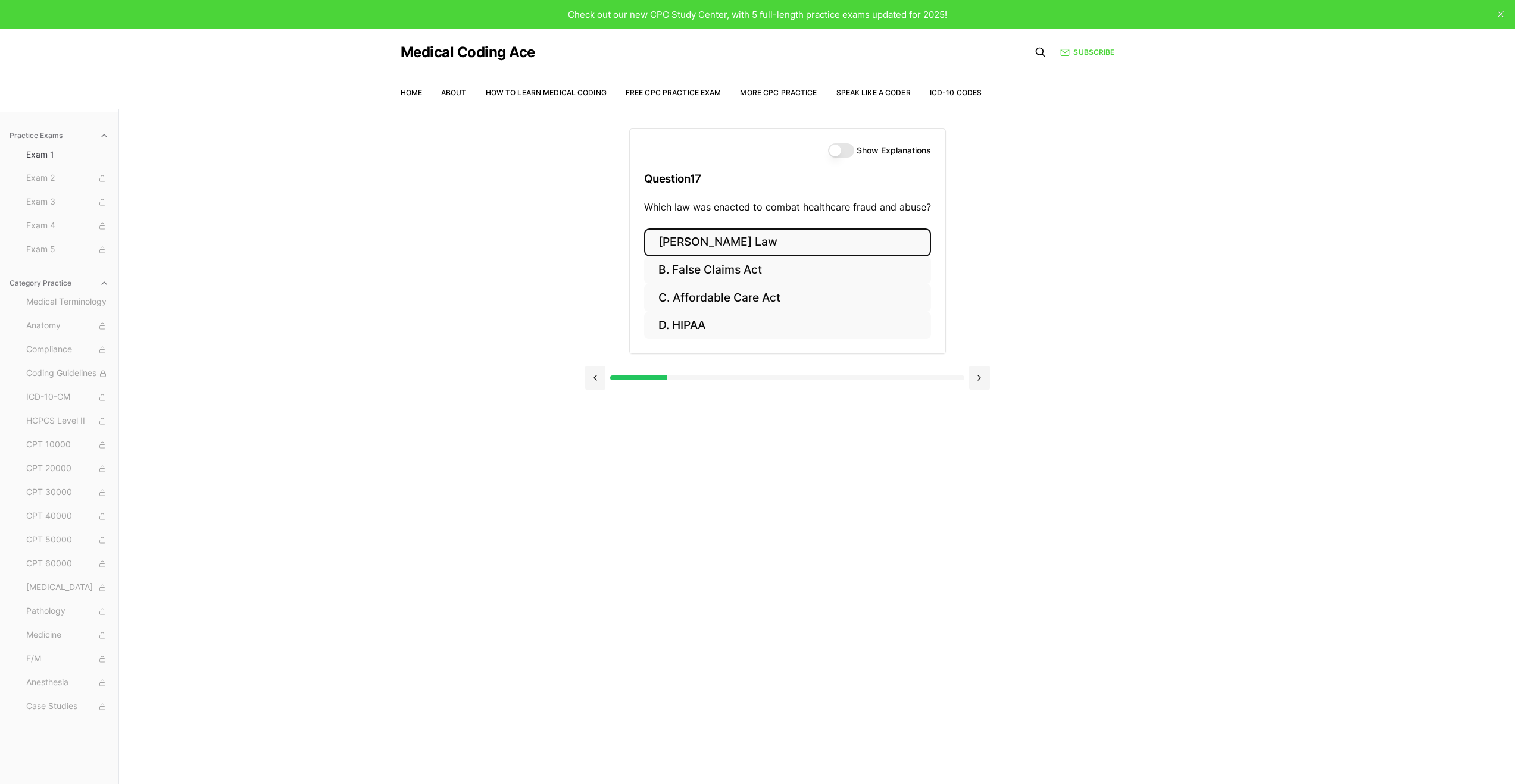
click at [737, 246] on button "A. Stark Law" at bounding box center [787, 242] width 287 height 28
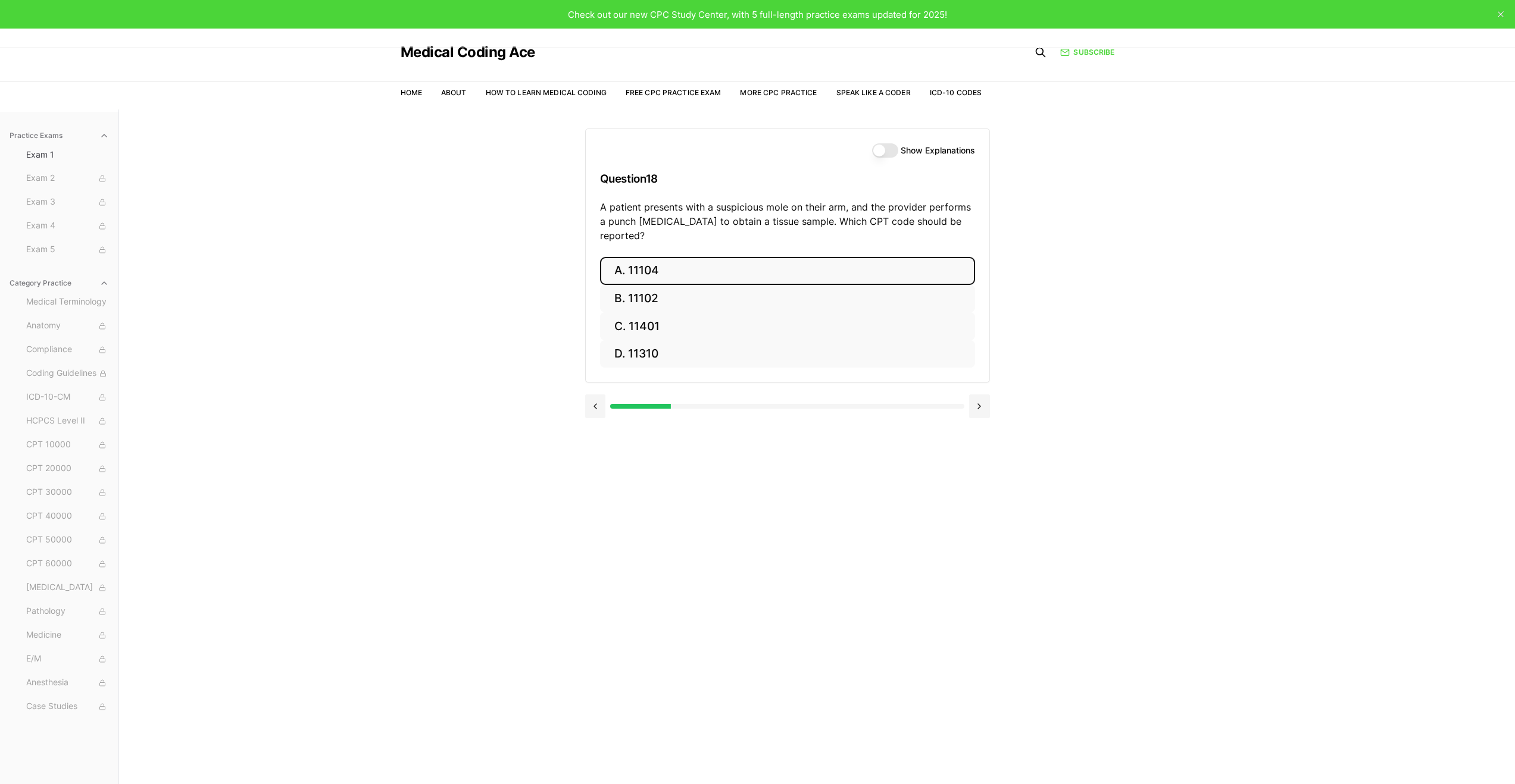
click at [675, 260] on button "A. 11104" at bounding box center [788, 271] width 375 height 28
click at [663, 272] on button "A. S52.501A" at bounding box center [788, 271] width 375 height 28
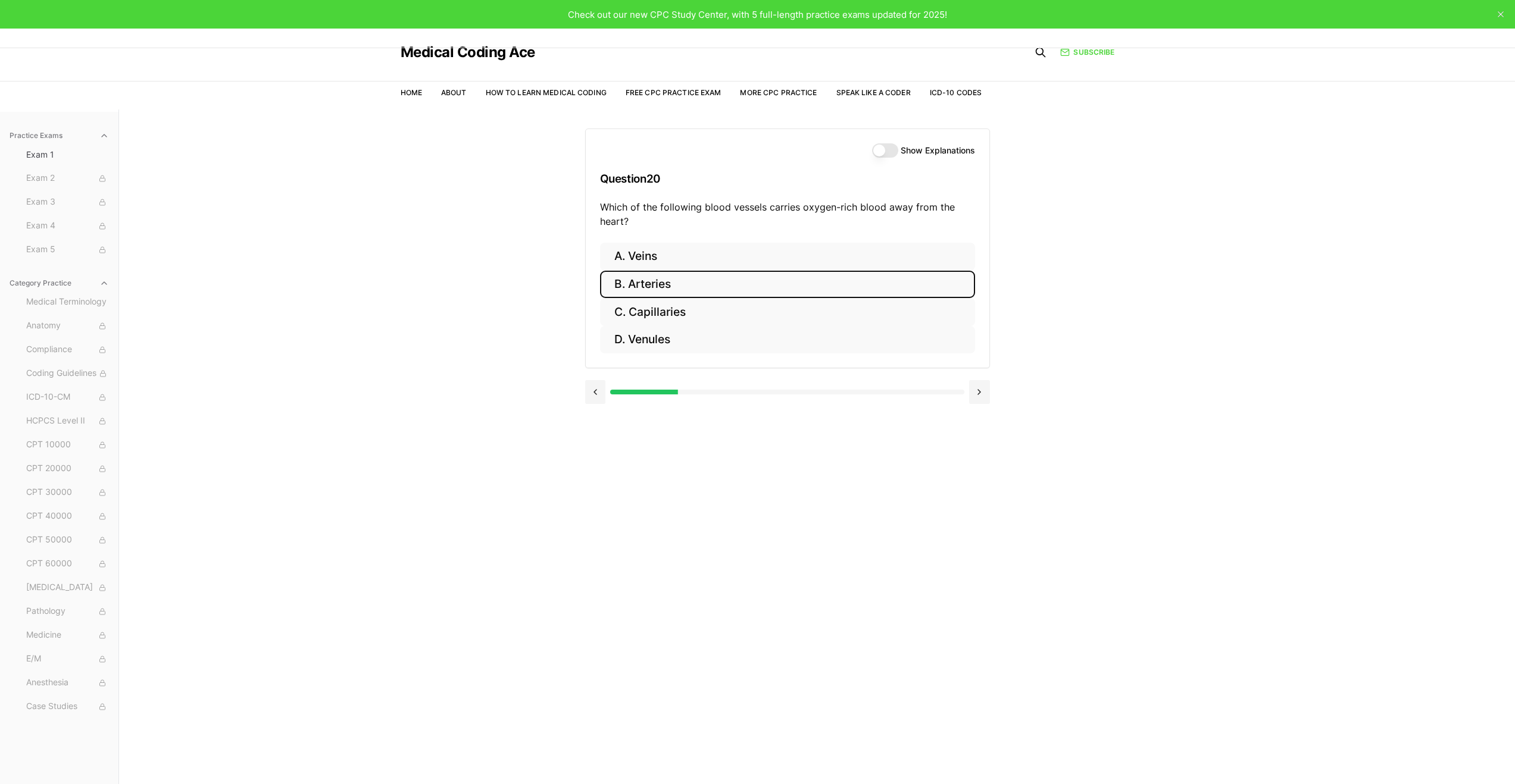
click at [672, 279] on button "B. Arteries" at bounding box center [788, 285] width 375 height 28
click at [657, 288] on button "B. 93458" at bounding box center [788, 285] width 375 height 28
click at [679, 309] on button "C. 44970" at bounding box center [788, 312] width 375 height 28
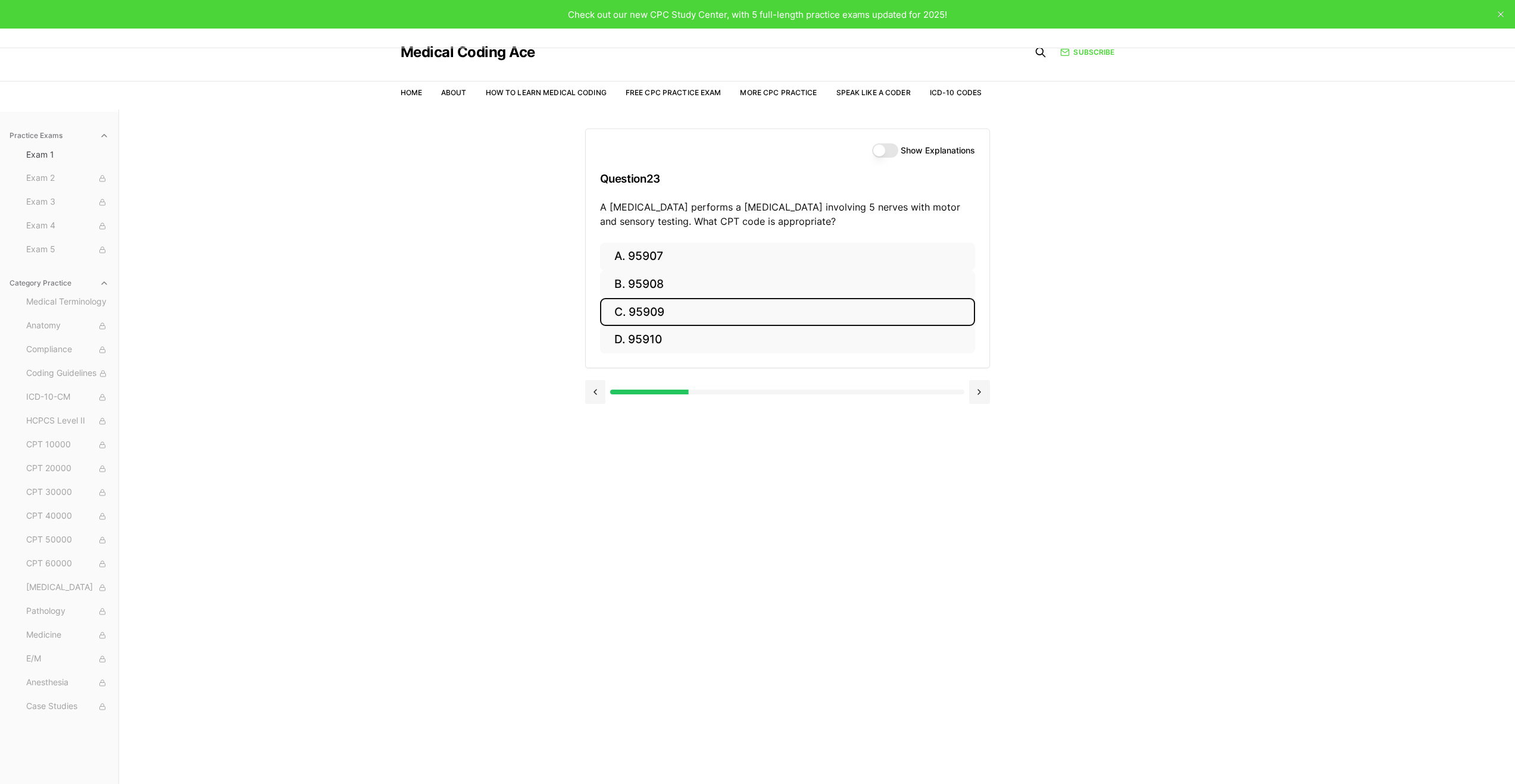
click at [679, 309] on button "C. 95909" at bounding box center [788, 312] width 375 height 28
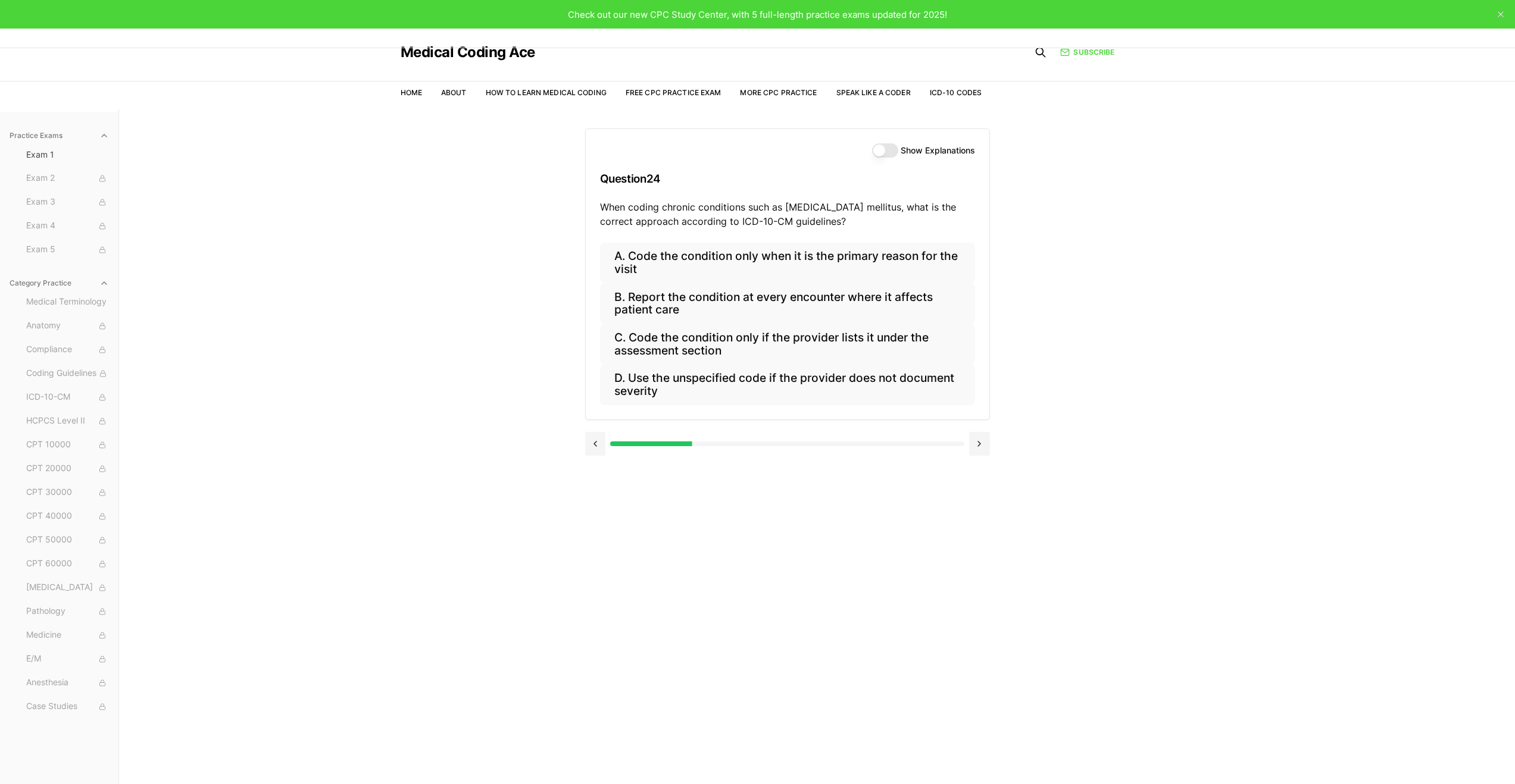
click at [889, 152] on button "Show Explanations" at bounding box center [885, 151] width 26 height 14
click at [707, 299] on button "B. Report the condition at every encounter where it affects patient care" at bounding box center [788, 303] width 375 height 40
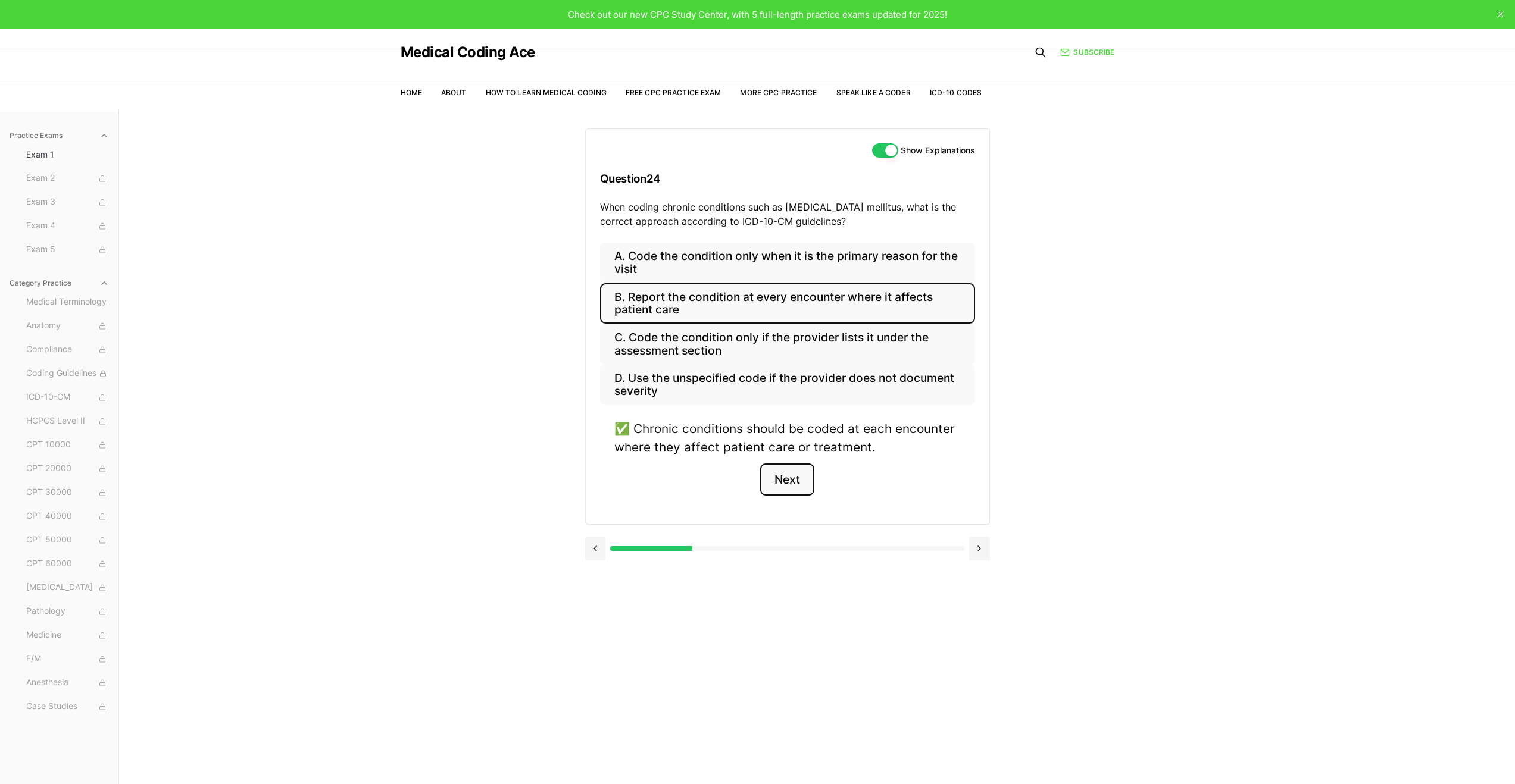
click at [788, 482] on button "Next" at bounding box center [787, 480] width 54 height 32
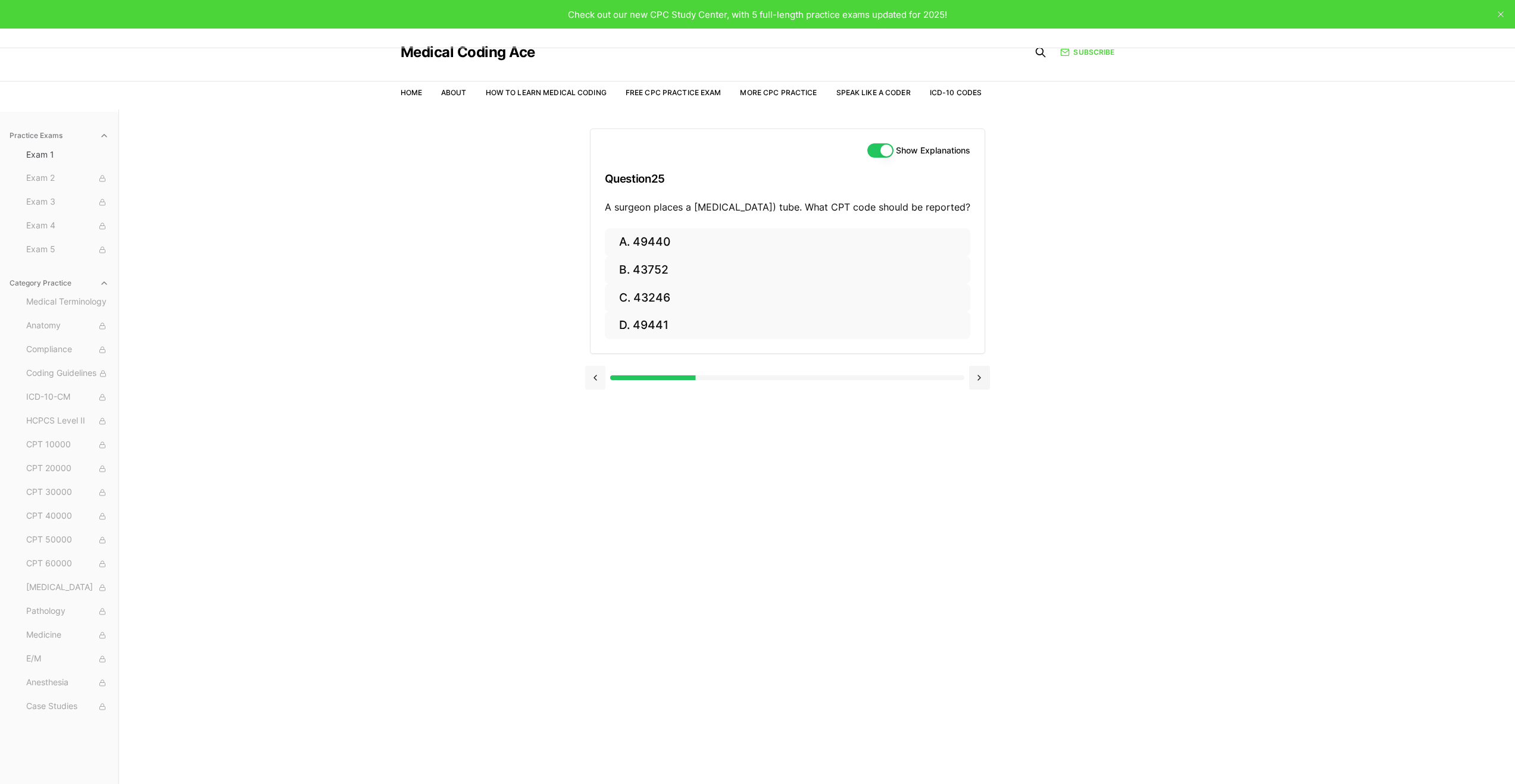
drag, startPoint x: 697, startPoint y: 394, endPoint x: 593, endPoint y: 394, distance: 104.0
click at [593, 390] on div at bounding box center [788, 378] width 405 height 24
click at [618, 380] on div at bounding box center [518, 378] width 353 height 4
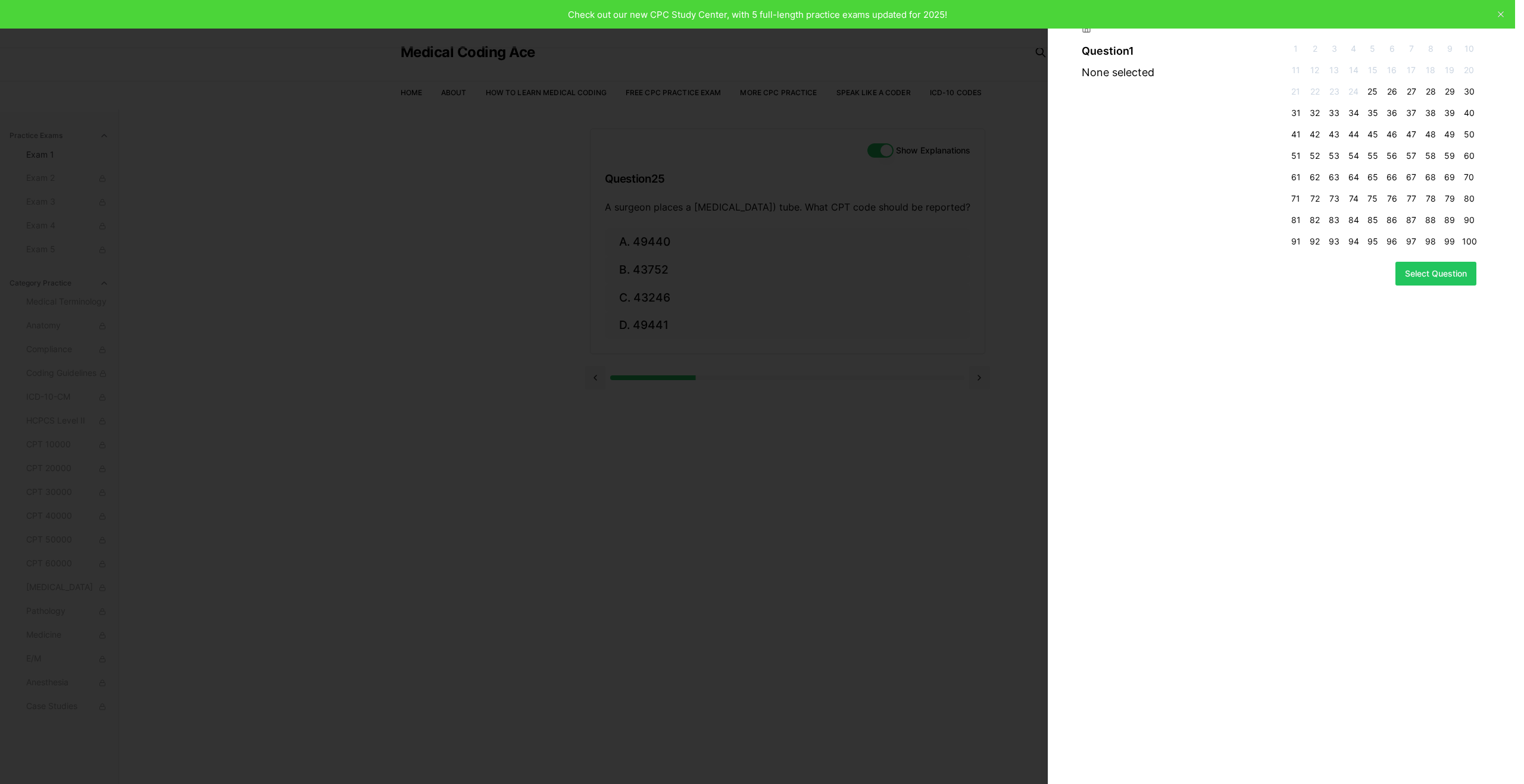
click at [1342, 375] on div "Question 1 None selected 1 2 3 4 5 6 7 8 9 10 11 12 13 14 15 16 17 18 19 20 21 …" at bounding box center [1286, 392] width 477 height 784
click at [698, 393] on div at bounding box center [762, 392] width 1524 height 784
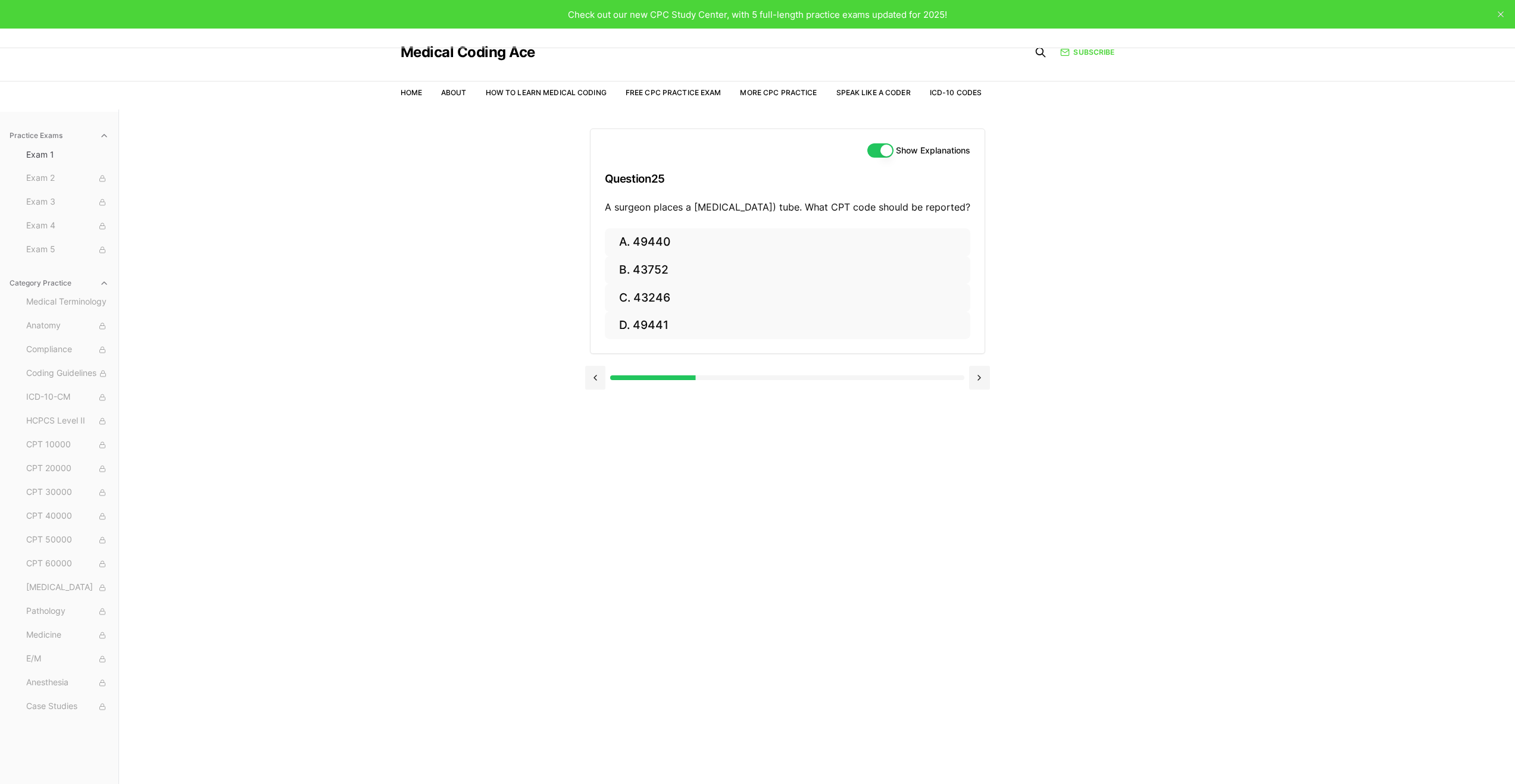
click at [598, 390] on button at bounding box center [596, 378] width 21 height 24
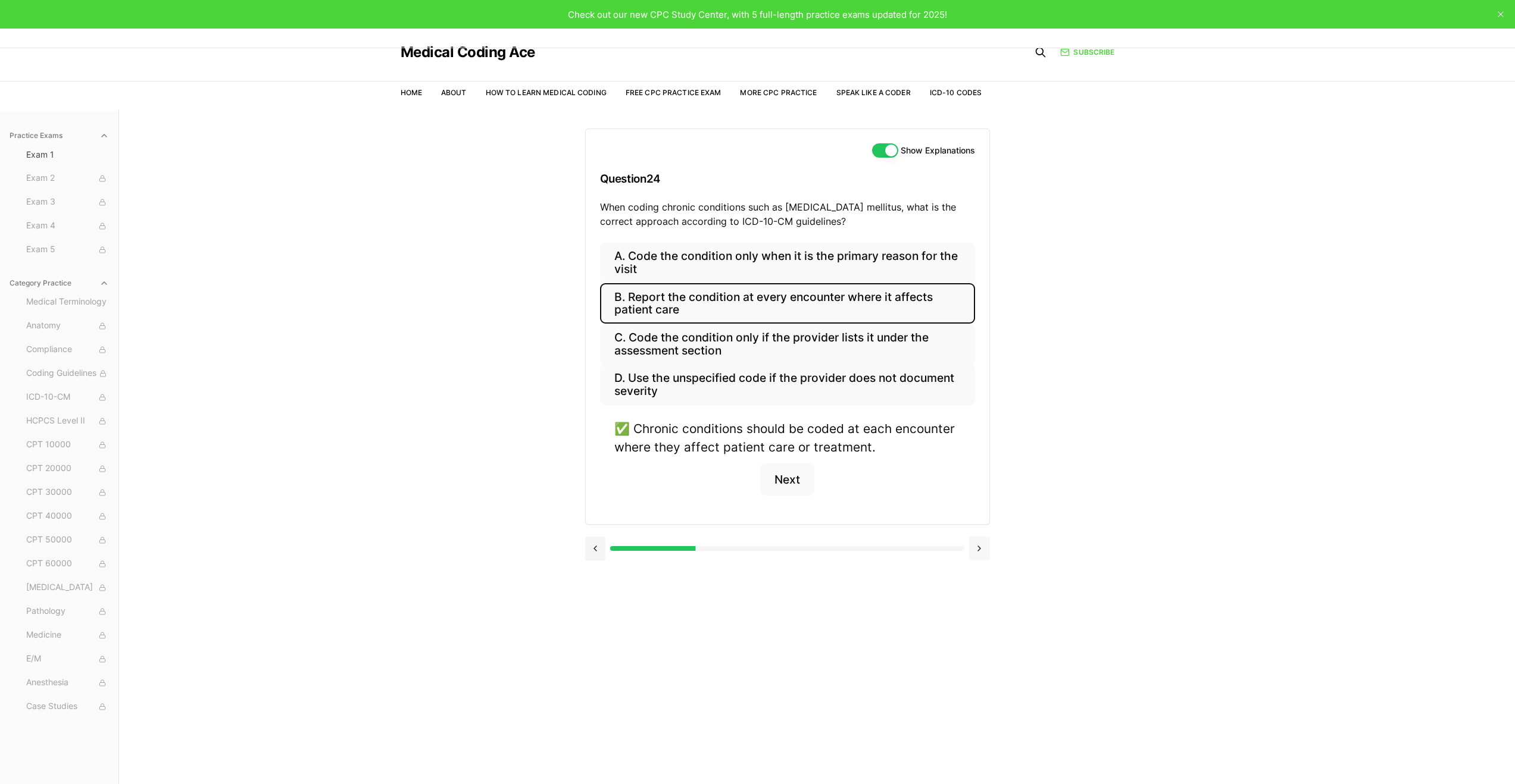
click at [986, 549] on button at bounding box center [979, 548] width 21 height 24
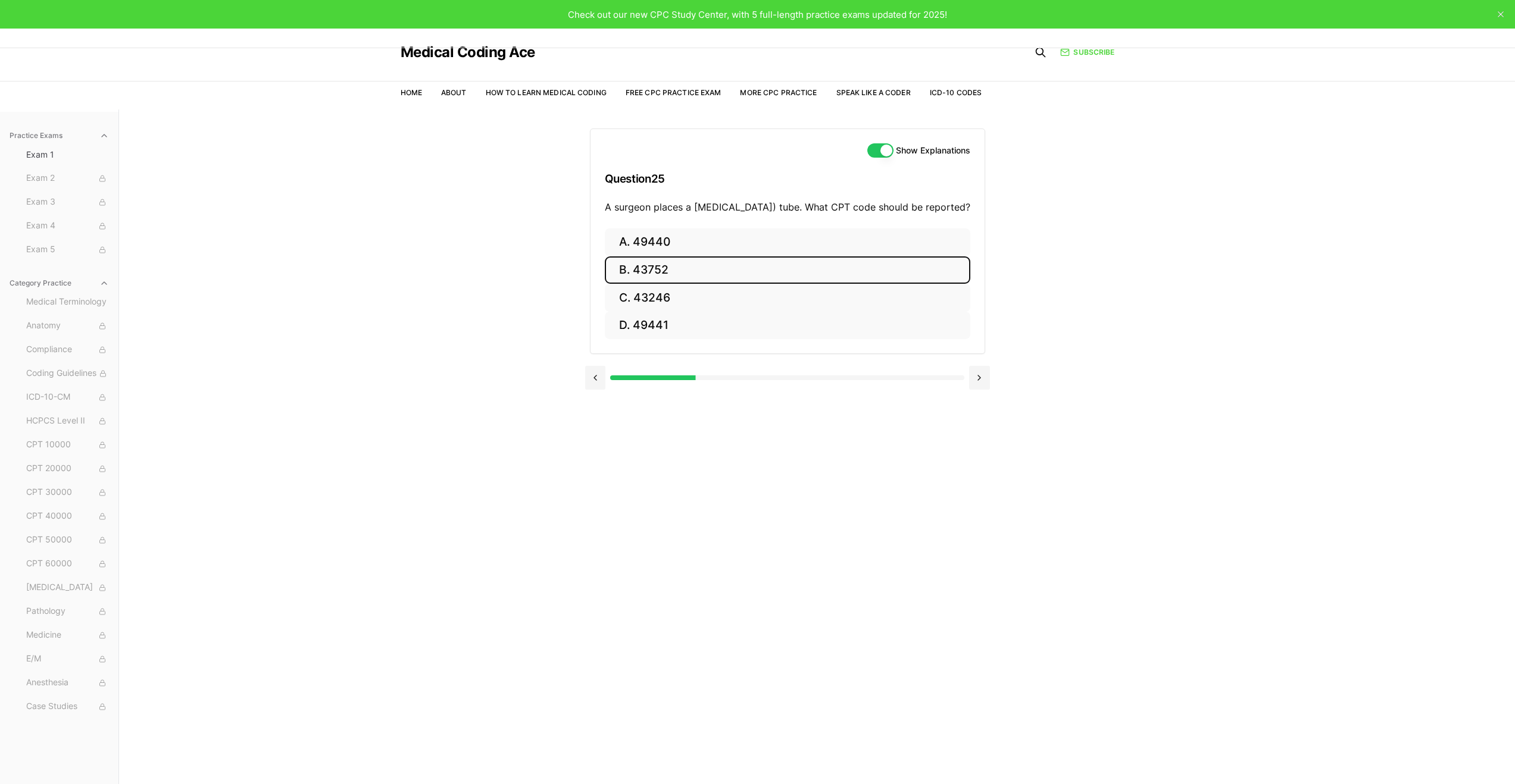
click at [673, 285] on button "B. 43752" at bounding box center [788, 271] width 366 height 28
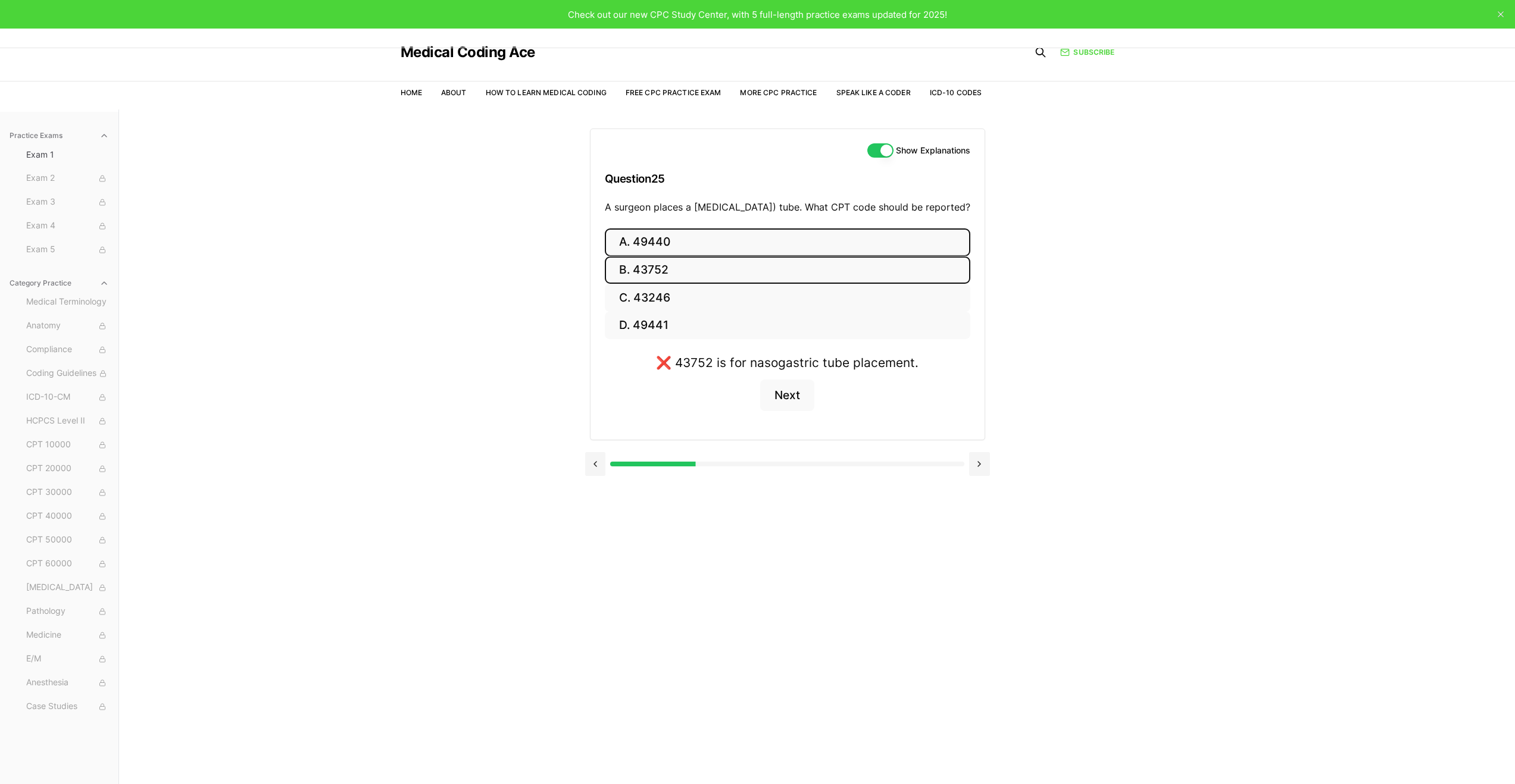
click at [629, 243] on button "A. 49440" at bounding box center [788, 242] width 366 height 28
click at [641, 310] on button "C. 43246" at bounding box center [787, 298] width 371 height 28
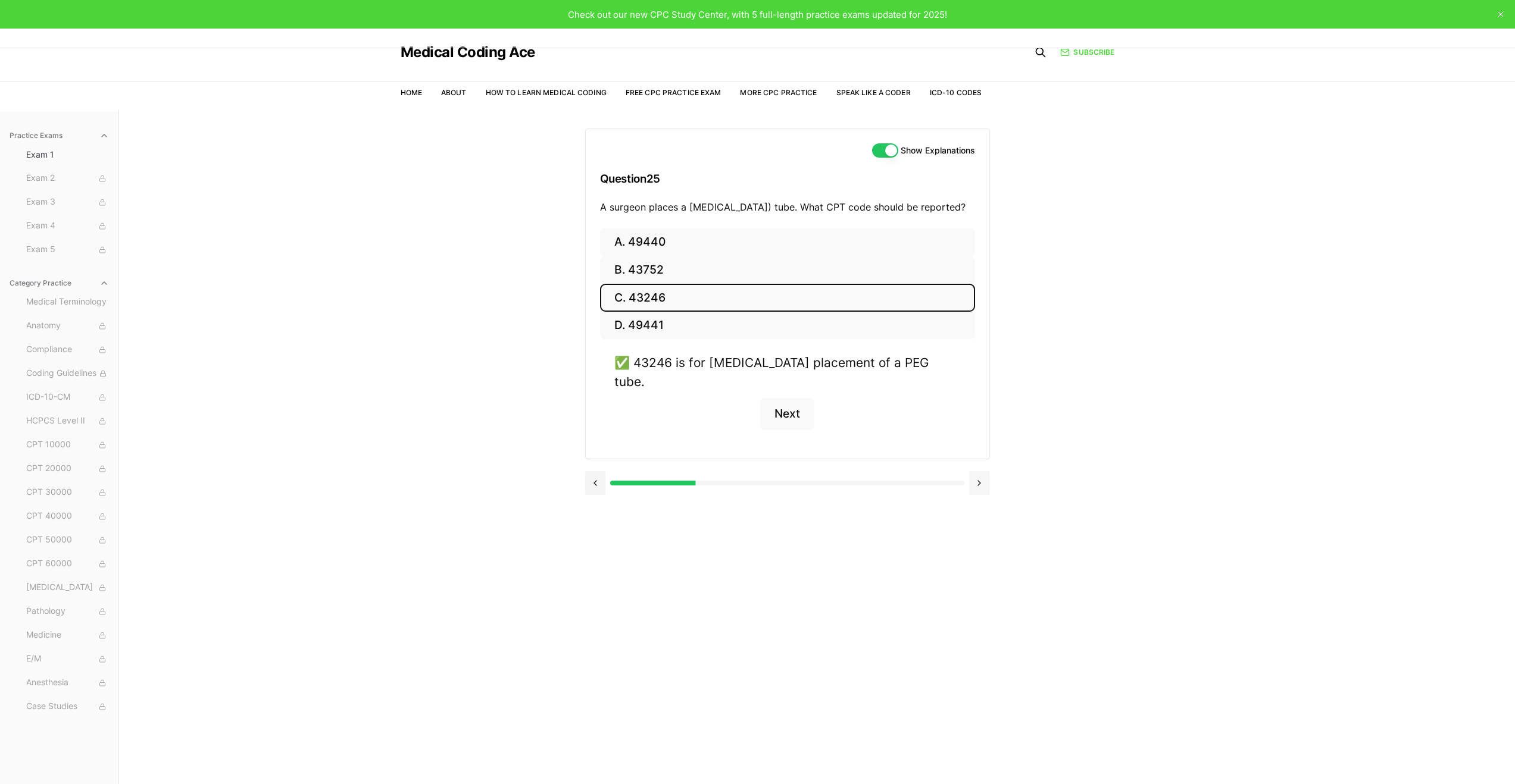
click at [983, 474] on button at bounding box center [979, 483] width 21 height 24
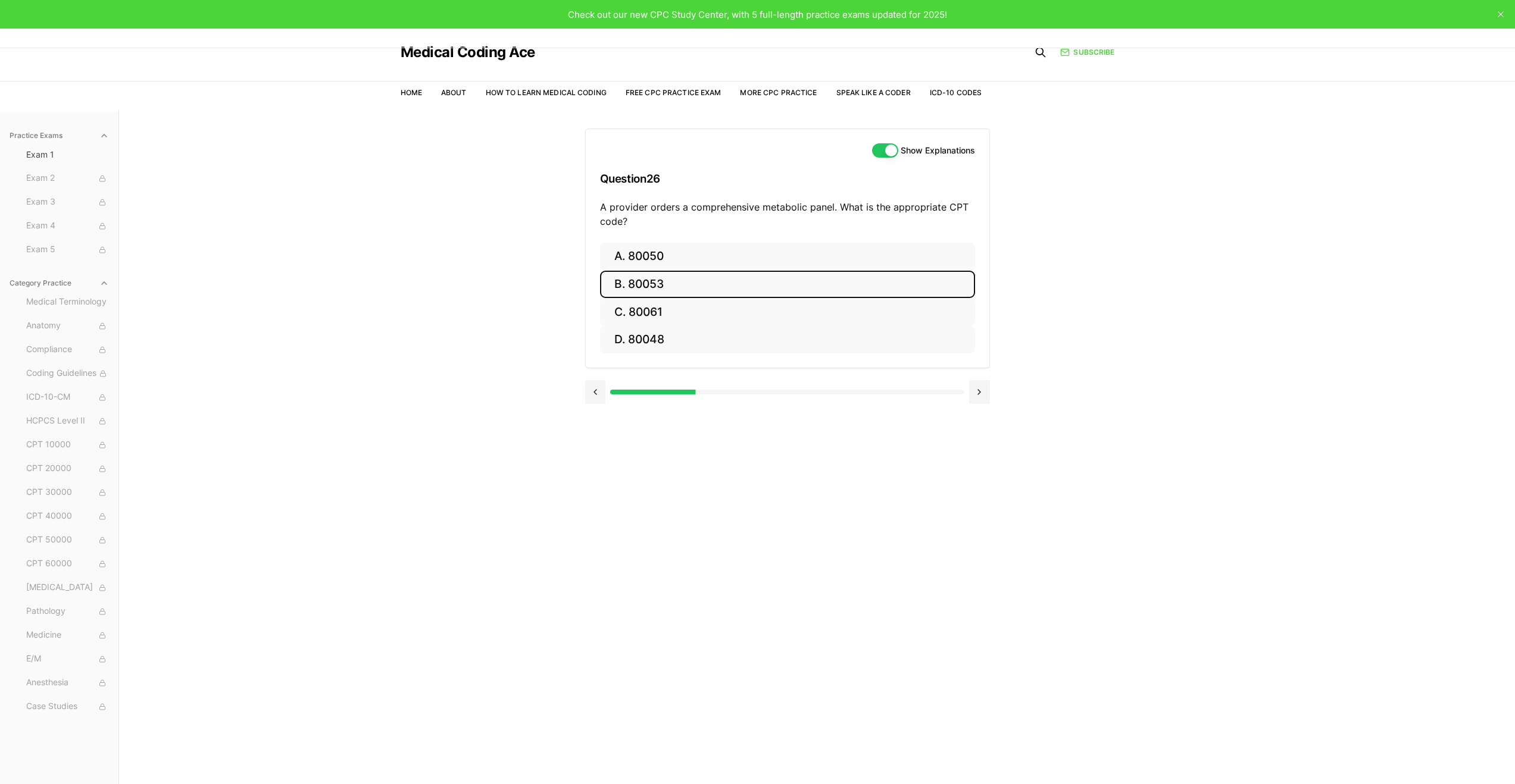
click at [645, 288] on button "B. 80053" at bounding box center [788, 285] width 375 height 28
click at [782, 411] on button "Next" at bounding box center [787, 410] width 54 height 32
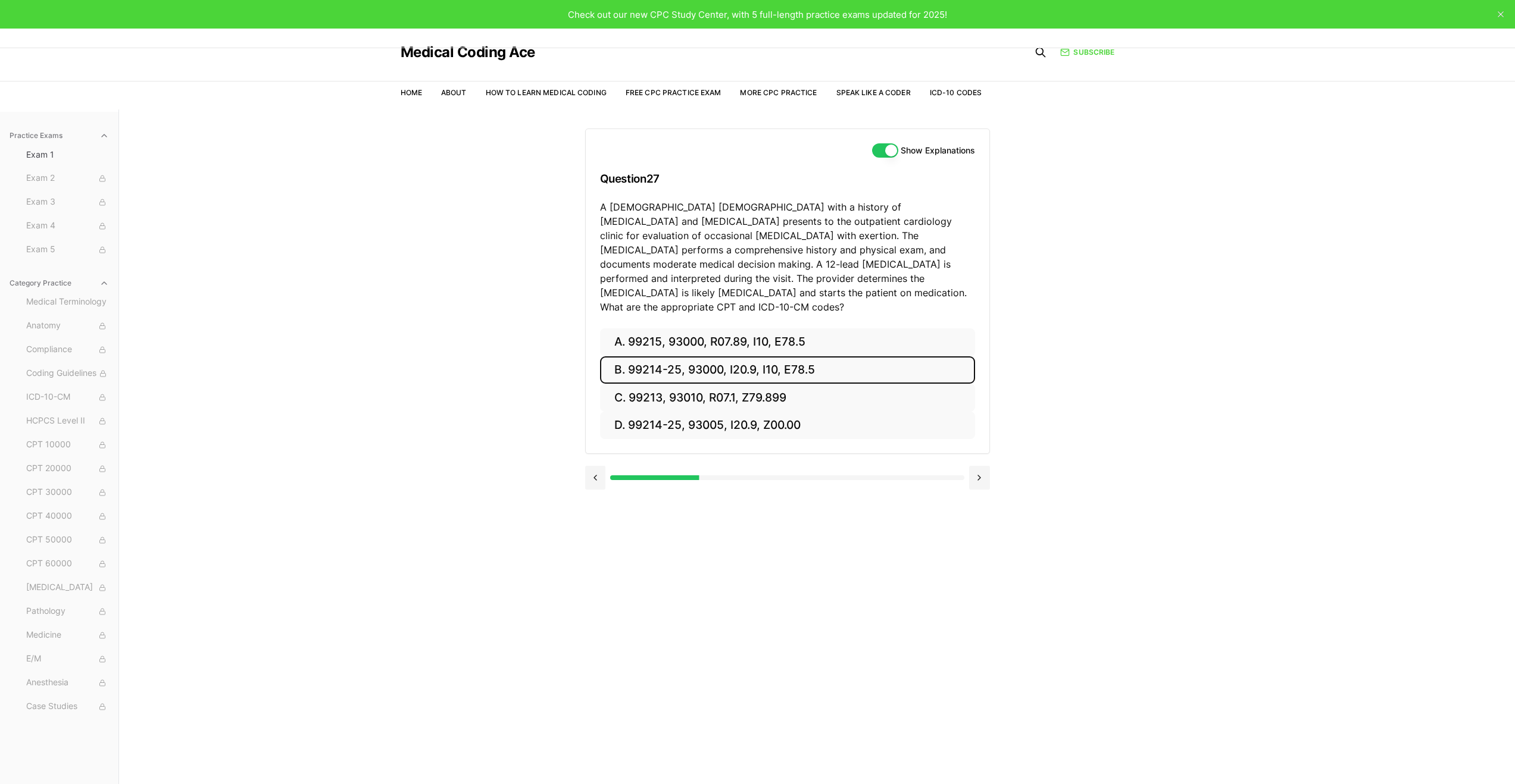
click at [638, 356] on button "B. 99214-25, 93000, I20.9, I10, E78.5" at bounding box center [788, 371] width 375 height 28
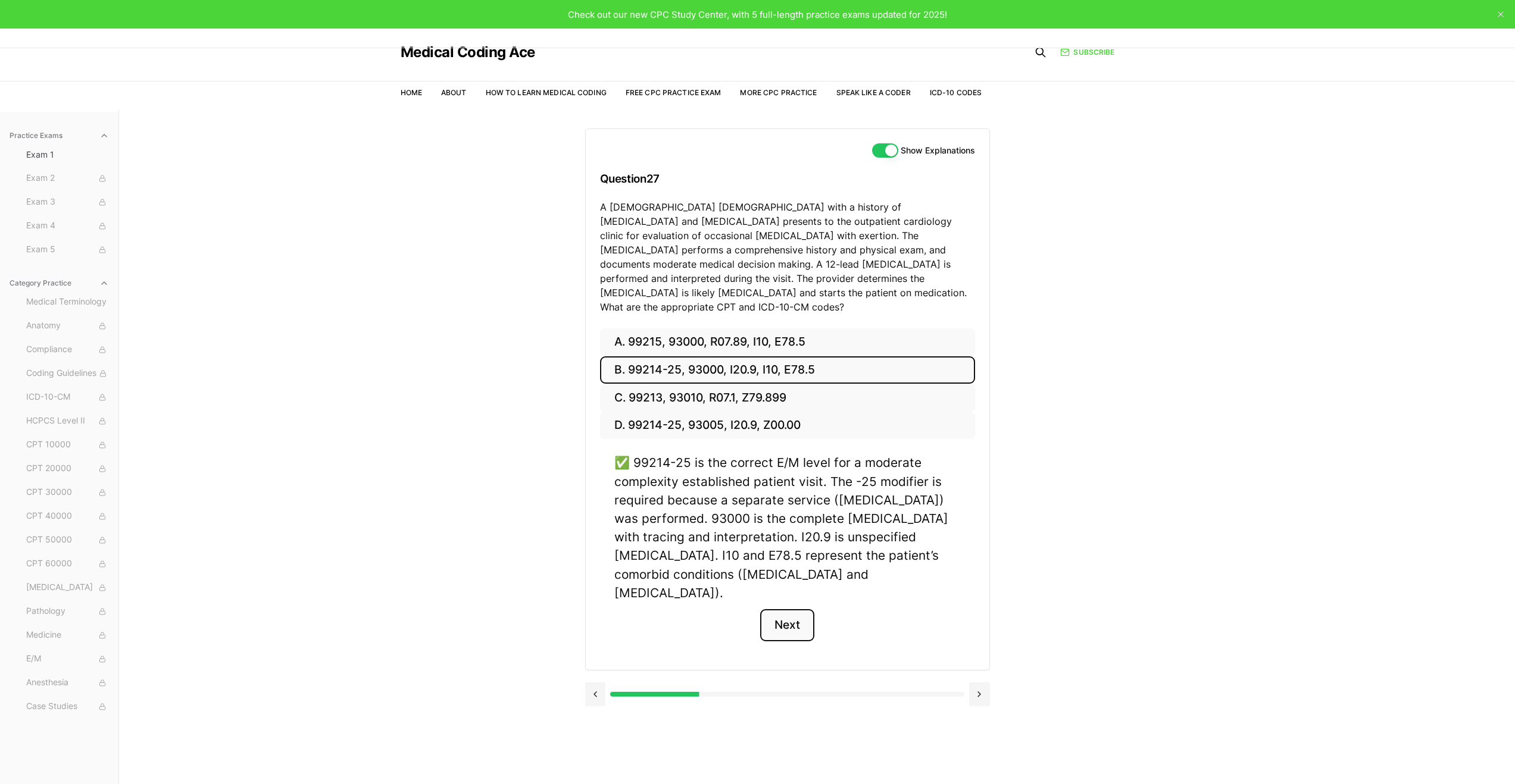
click at [786, 610] on button "Next" at bounding box center [787, 626] width 54 height 32
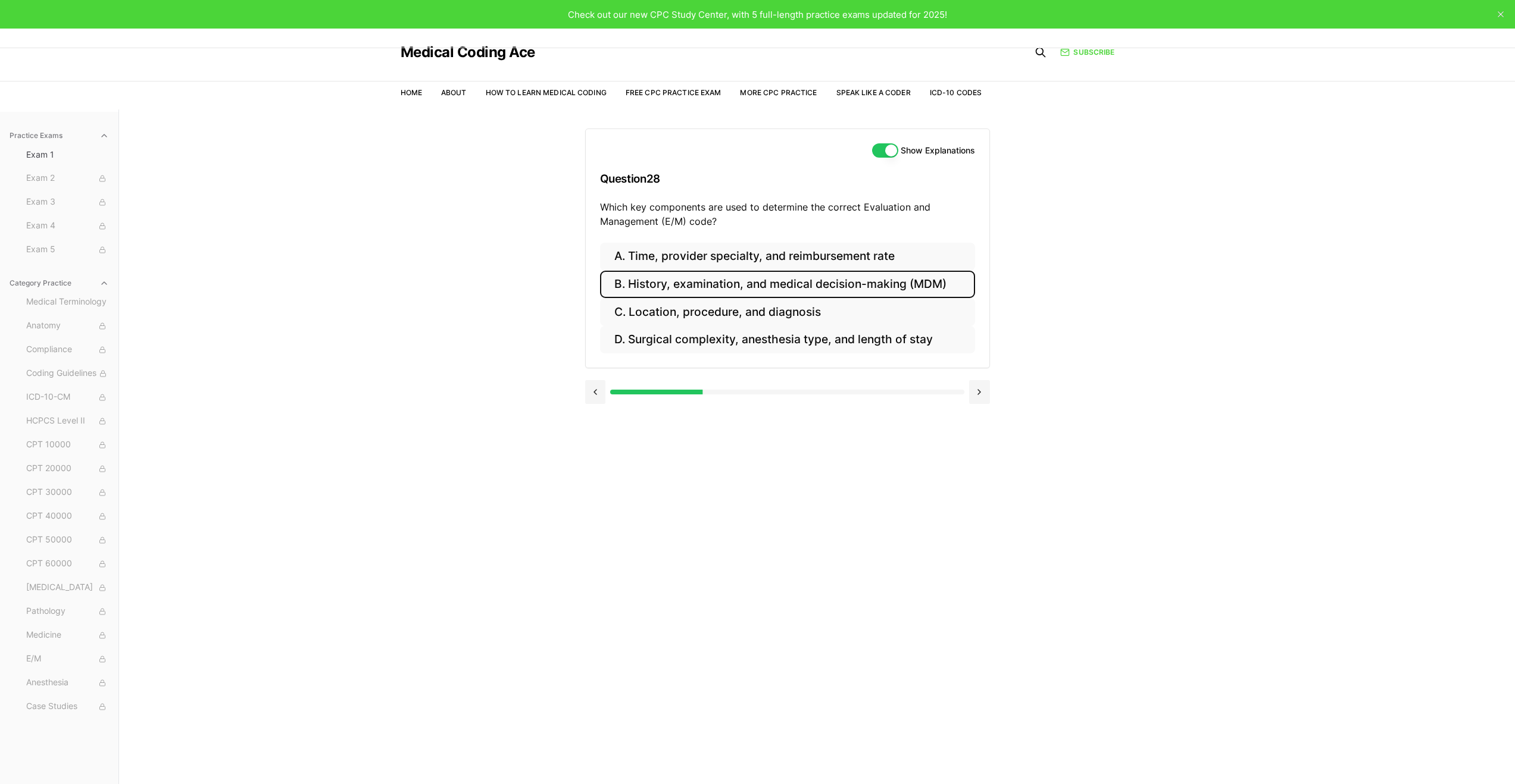
click at [652, 278] on button "B. History, examination, and medical decision-making (MDM)" at bounding box center [788, 285] width 375 height 28
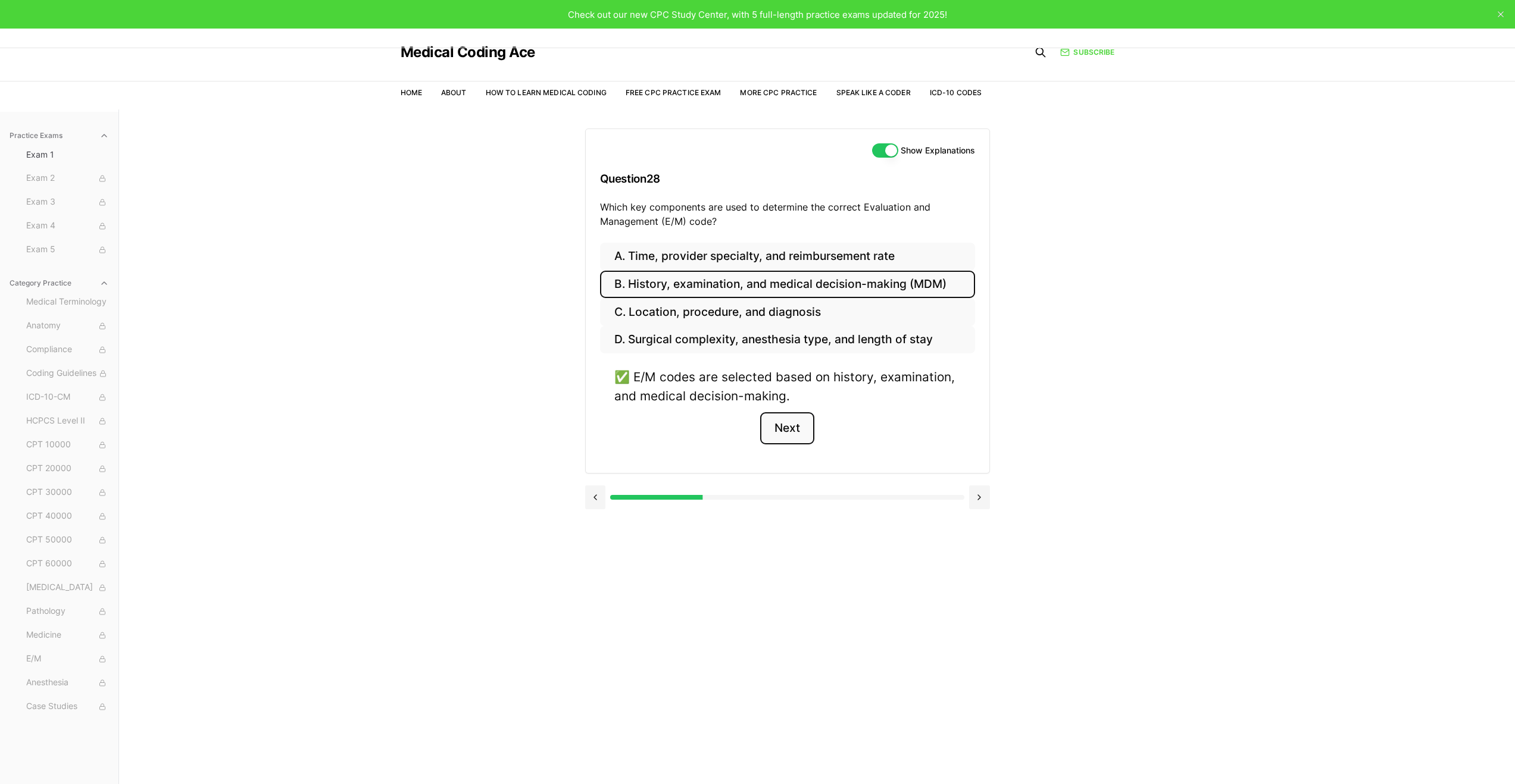
click at [795, 426] on button "Next" at bounding box center [787, 428] width 54 height 32
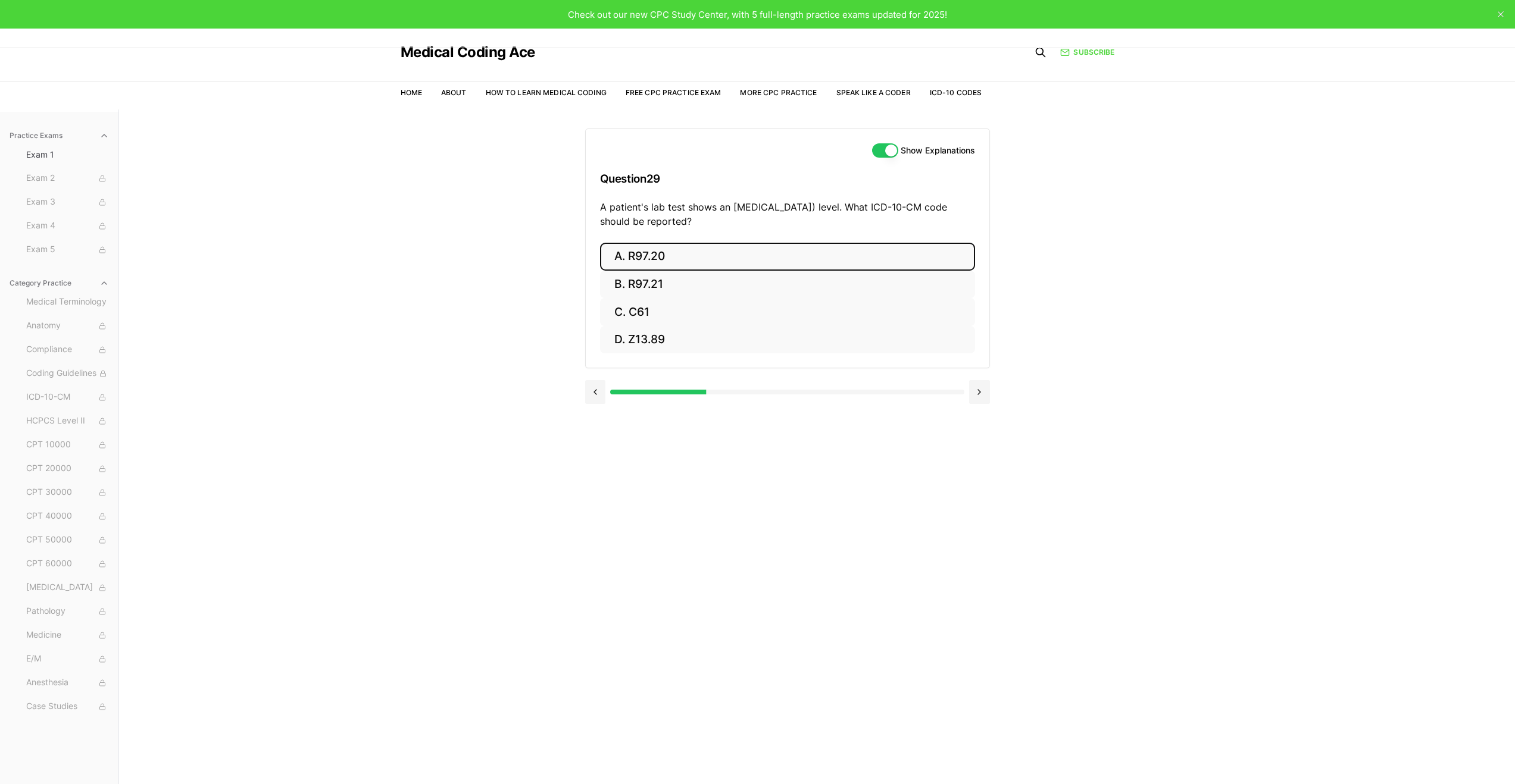
click at [668, 262] on button "A. R97.20" at bounding box center [788, 257] width 375 height 28
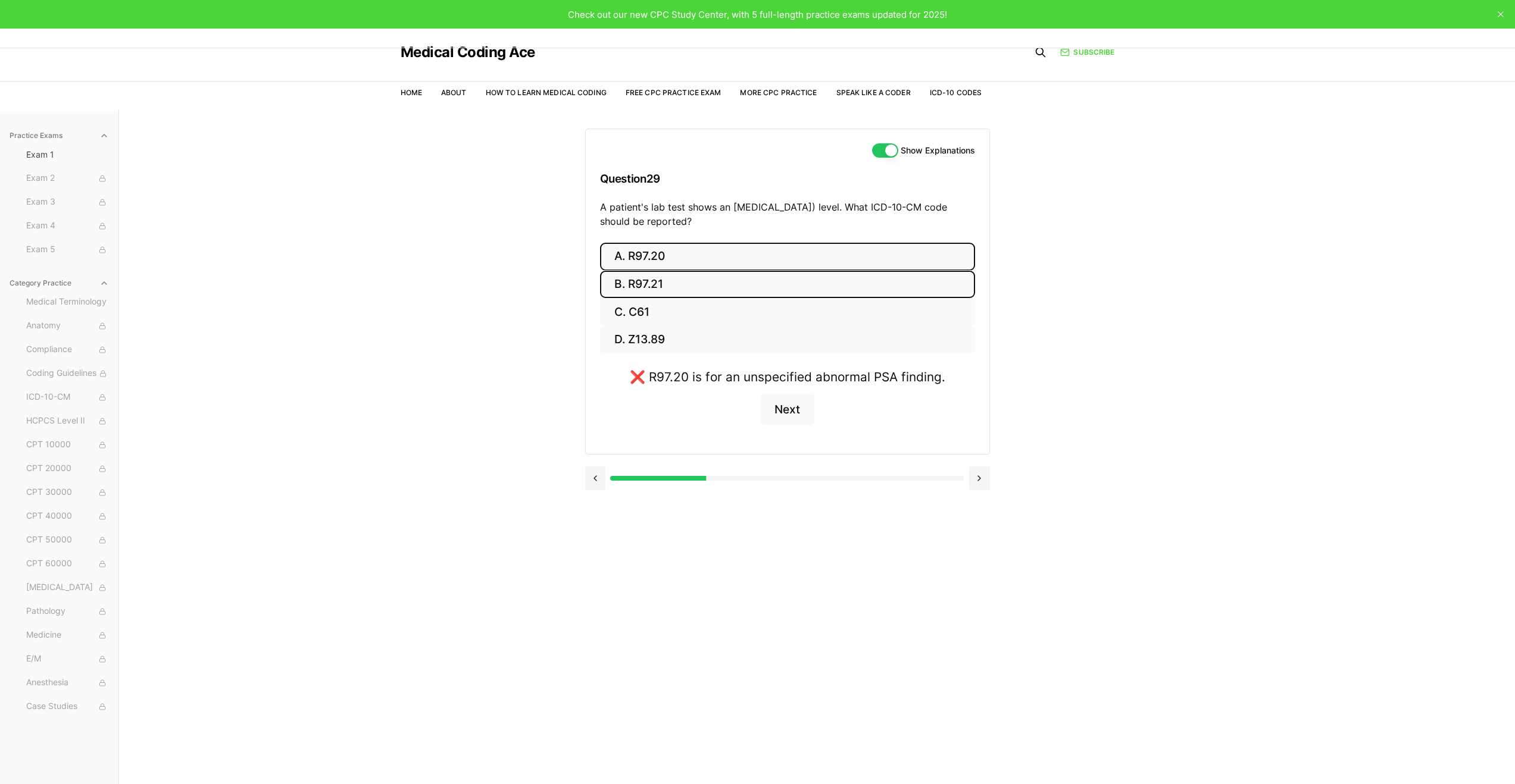
click at [665, 274] on button "B. R97.21" at bounding box center [788, 285] width 375 height 28
click at [672, 261] on button "A. R97.20" at bounding box center [788, 257] width 375 height 28
click at [665, 278] on button "B. R97.21" at bounding box center [788, 285] width 375 height 28
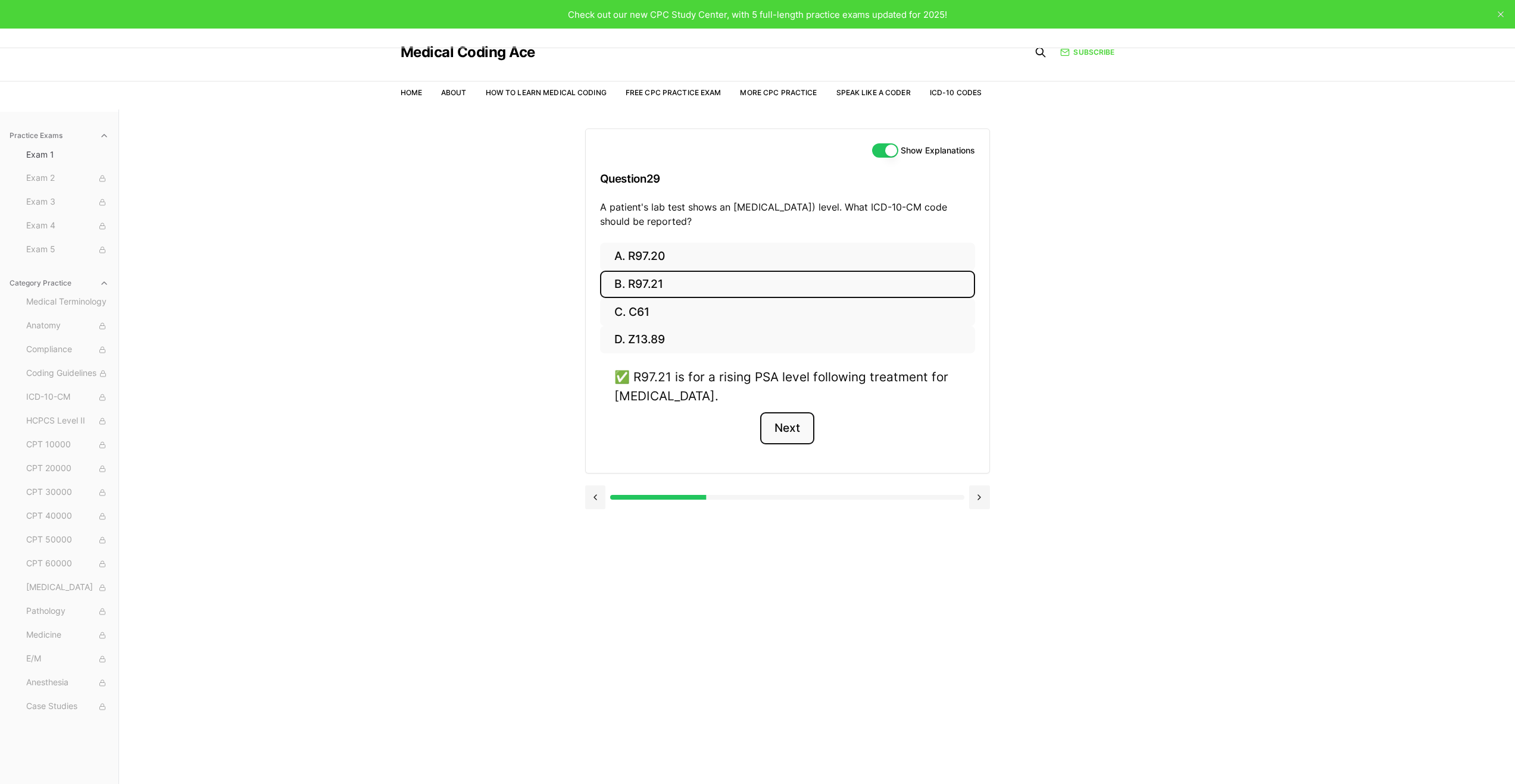
click at [811, 438] on button "Next" at bounding box center [787, 428] width 54 height 32
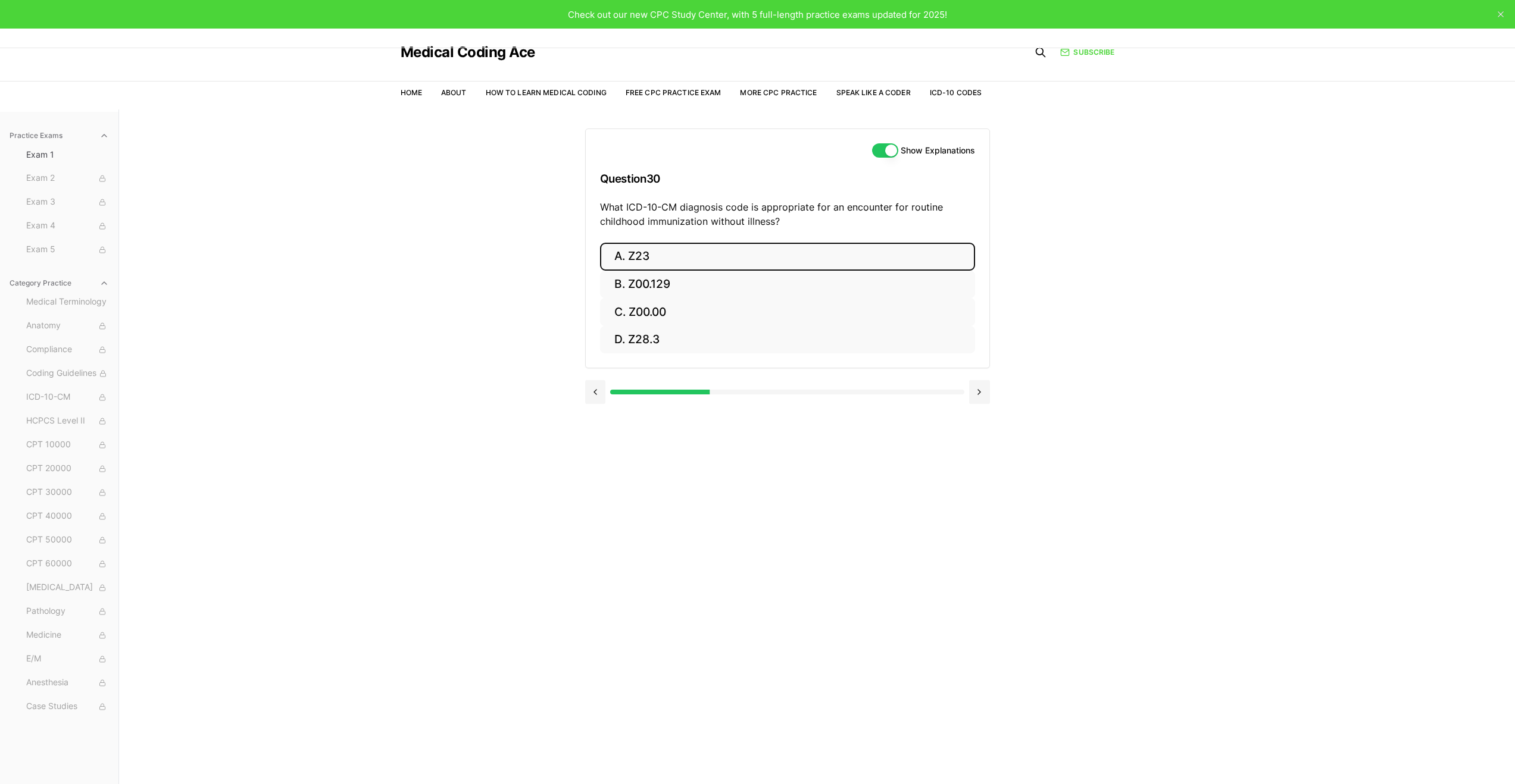
click at [664, 258] on button "A. Z23" at bounding box center [788, 257] width 375 height 28
click at [788, 409] on button "Next" at bounding box center [787, 410] width 54 height 32
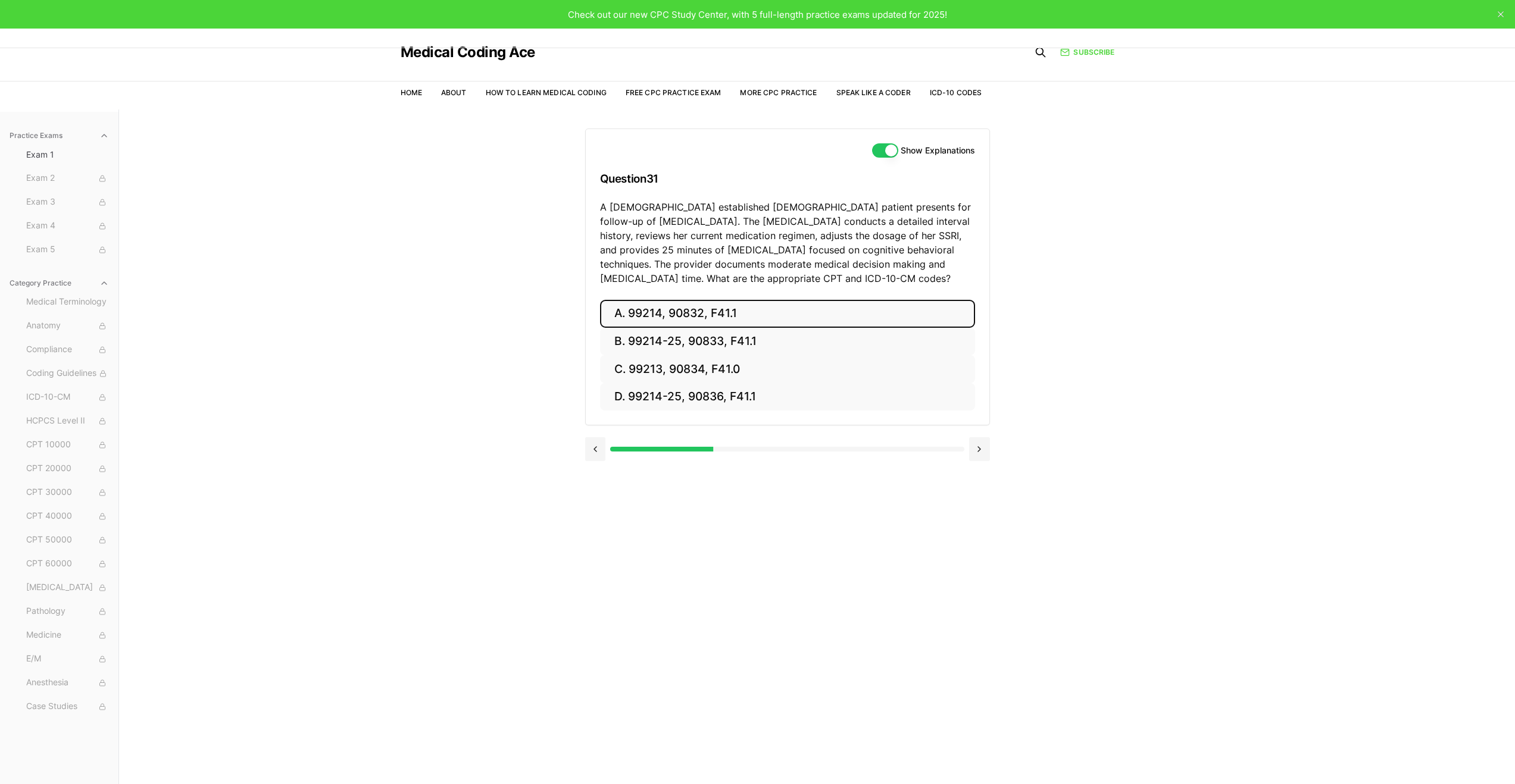
click at [804, 322] on button "A. 99214, 90832, F41.1" at bounding box center [788, 314] width 375 height 28
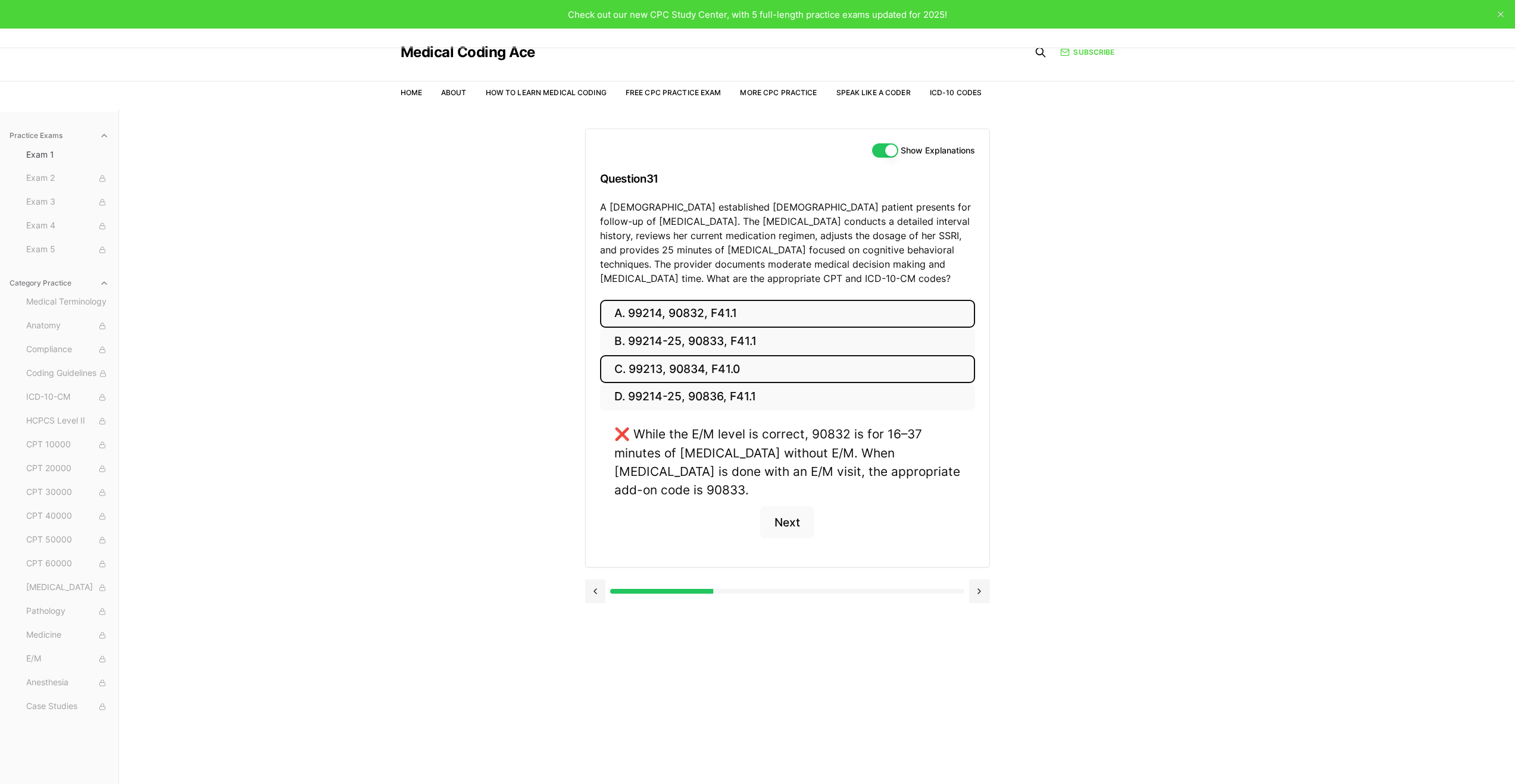
click at [809, 366] on button "C. 99213, 90834, F41.0" at bounding box center [788, 369] width 375 height 28
click at [809, 351] on button "B. 99214-25, 90833, F41.1" at bounding box center [788, 342] width 375 height 28
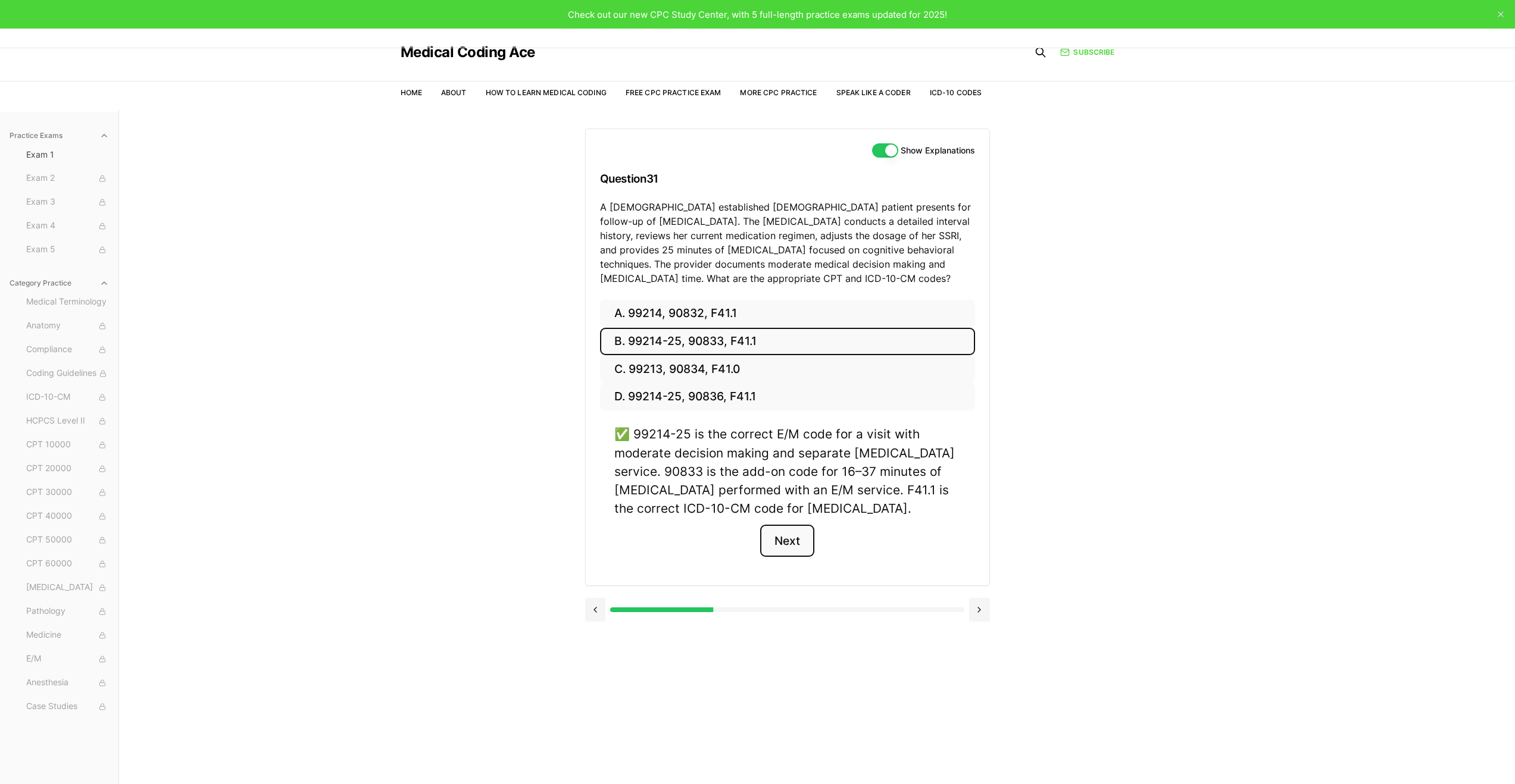
click at [795, 538] on button "Next" at bounding box center [787, 541] width 54 height 32
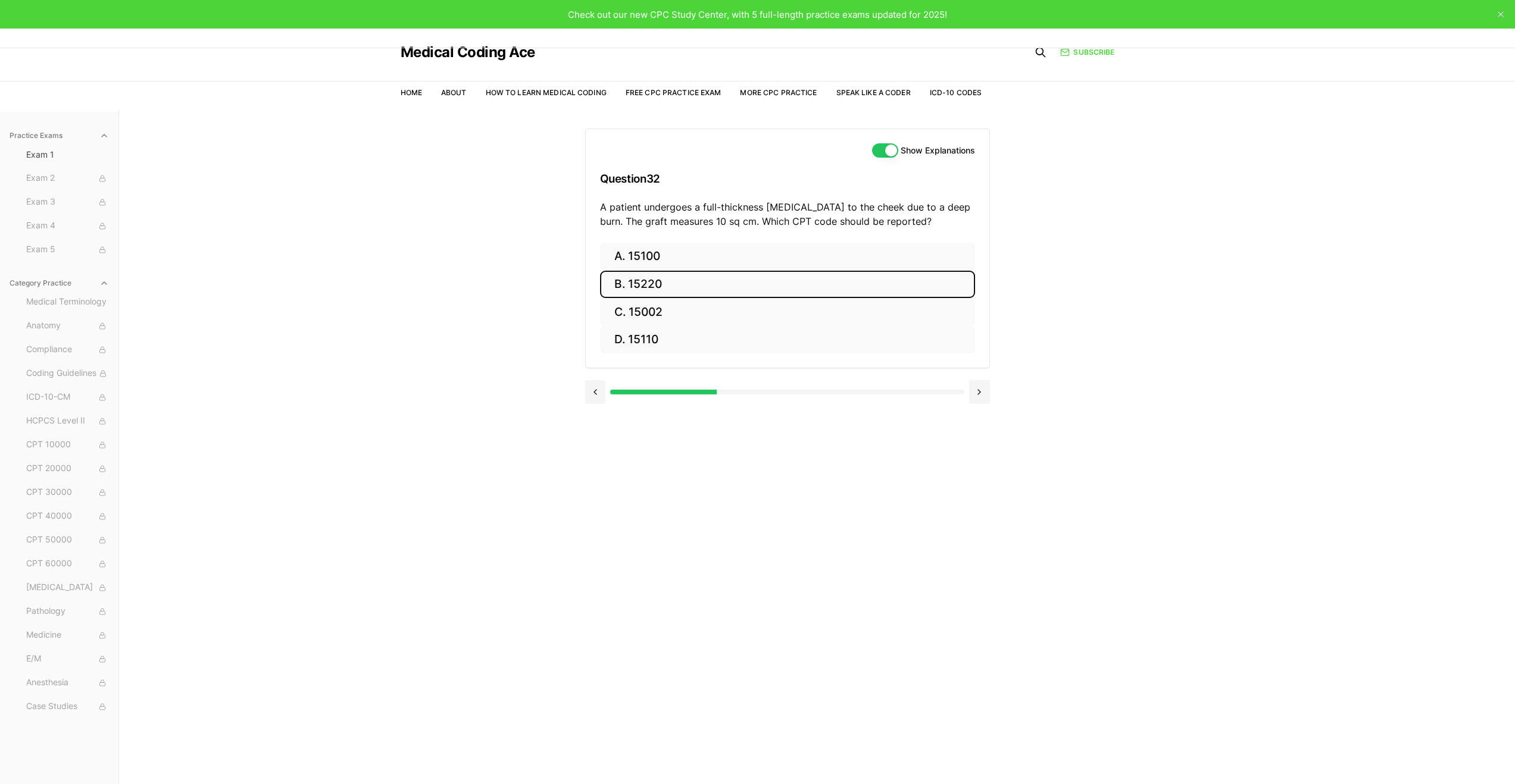
click at [672, 281] on button "B. 15220" at bounding box center [788, 285] width 375 height 28
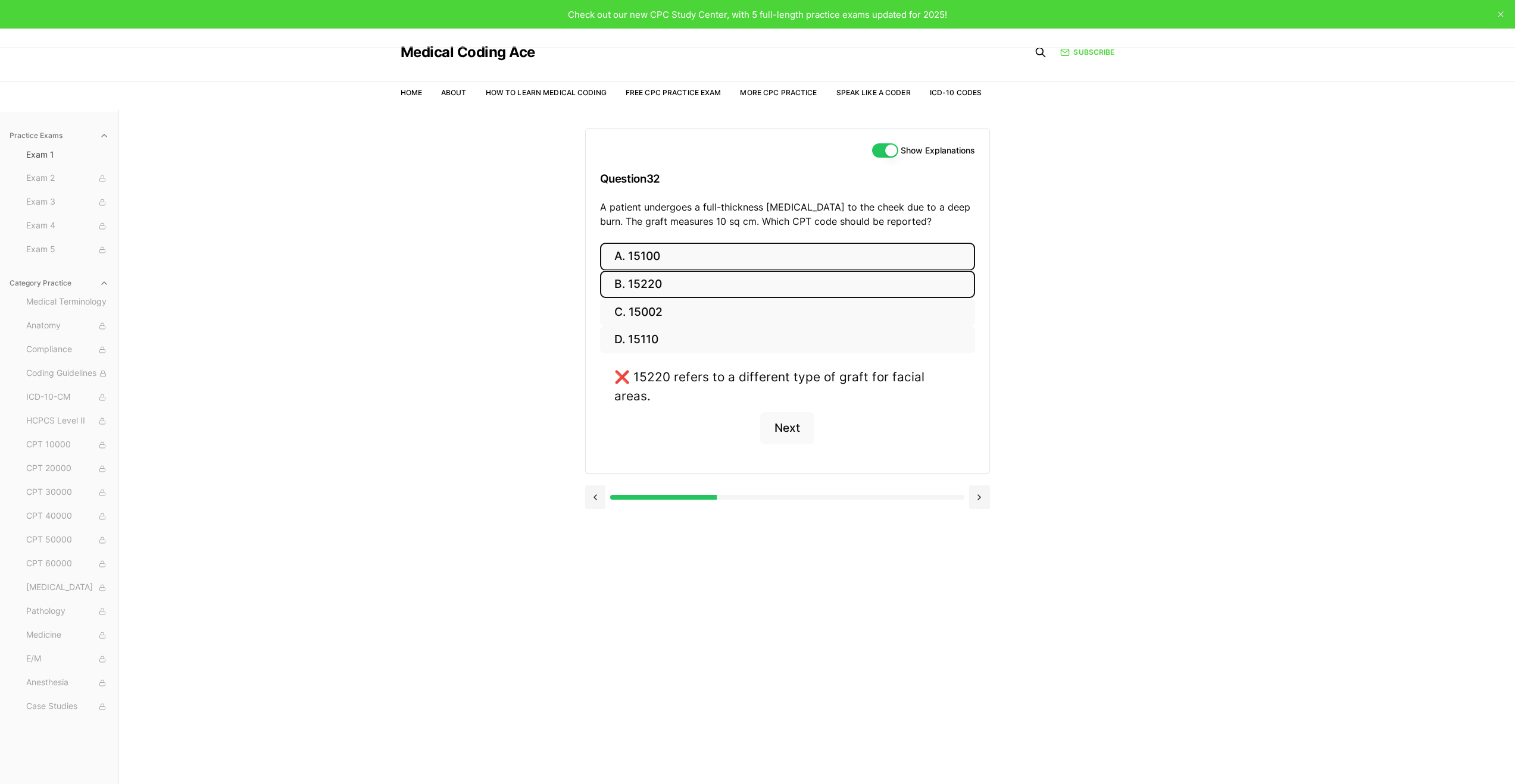
click at [656, 263] on button "A. 15100" at bounding box center [788, 257] width 375 height 28
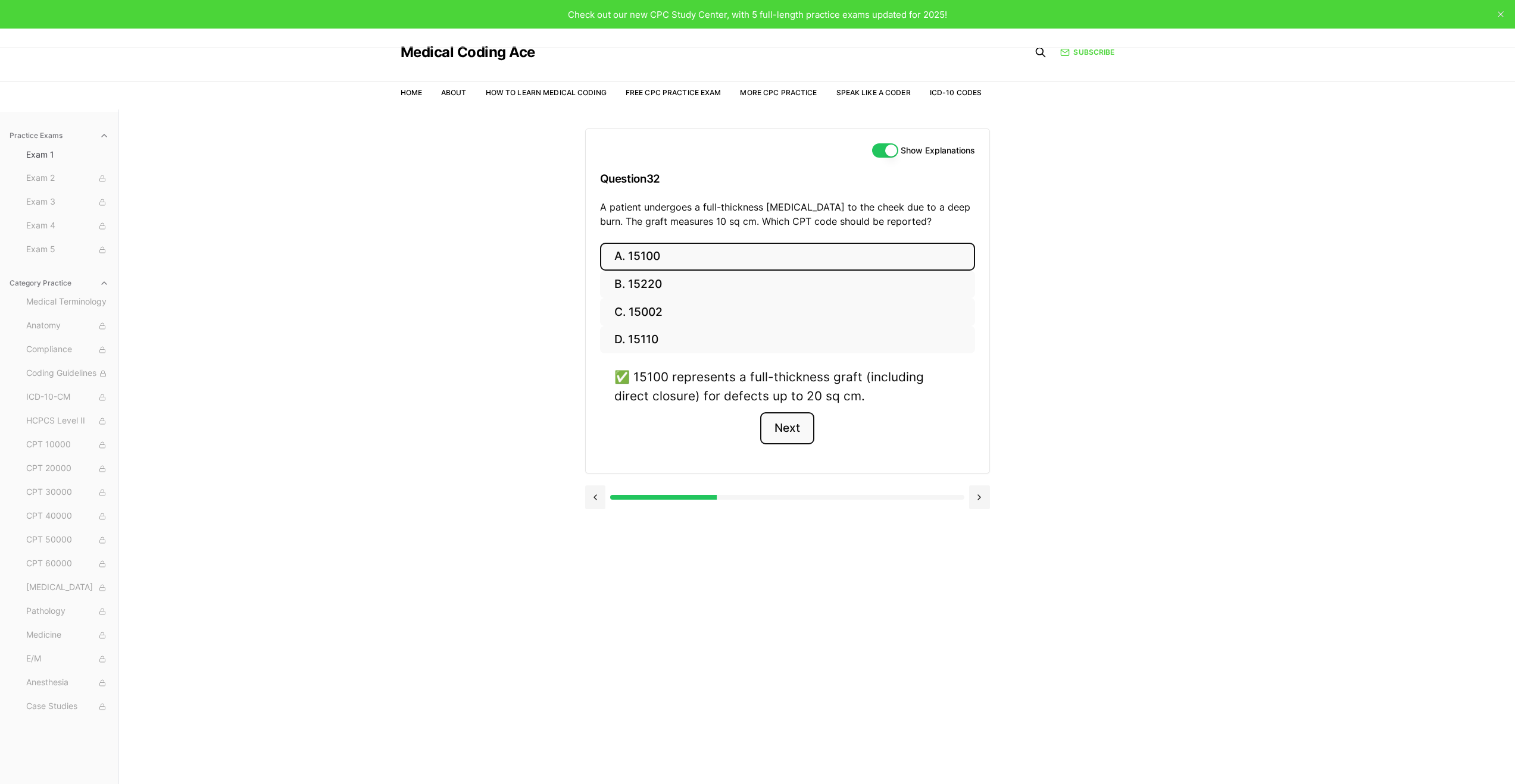
click at [792, 431] on button "Next" at bounding box center [787, 428] width 54 height 32
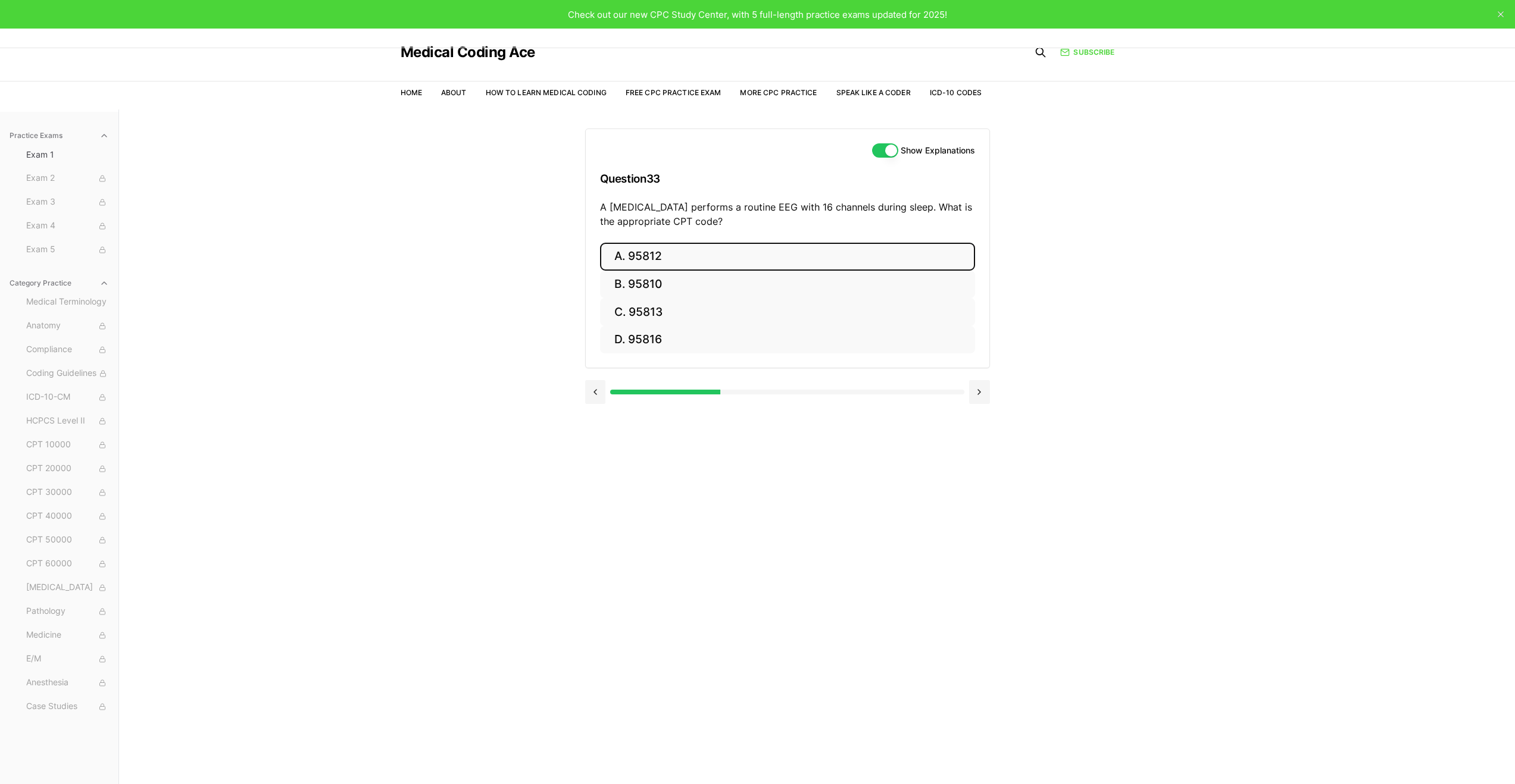
click at [700, 249] on button "A. 95812" at bounding box center [788, 257] width 375 height 28
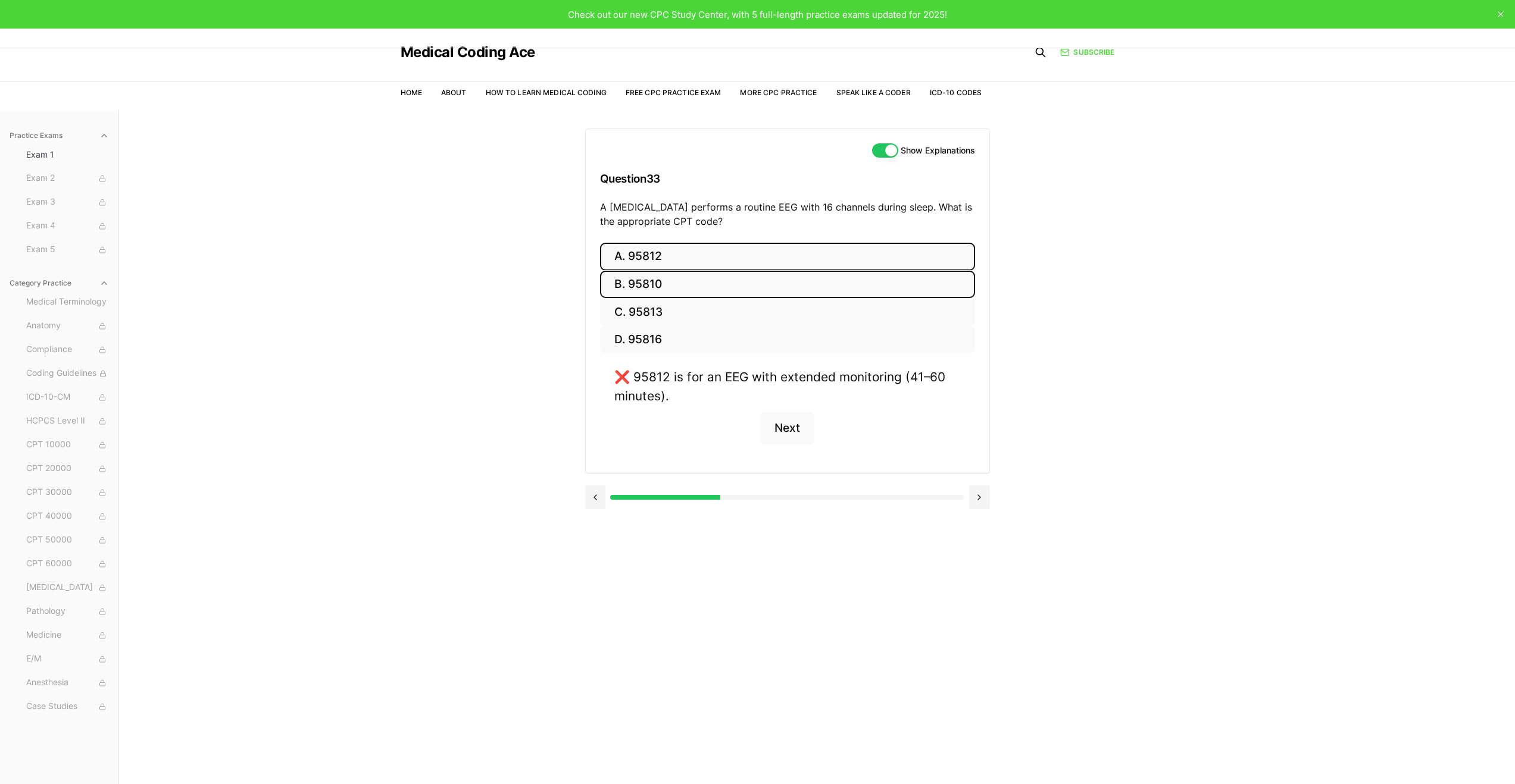
click at [695, 289] on button "B. 95810" at bounding box center [788, 285] width 375 height 28
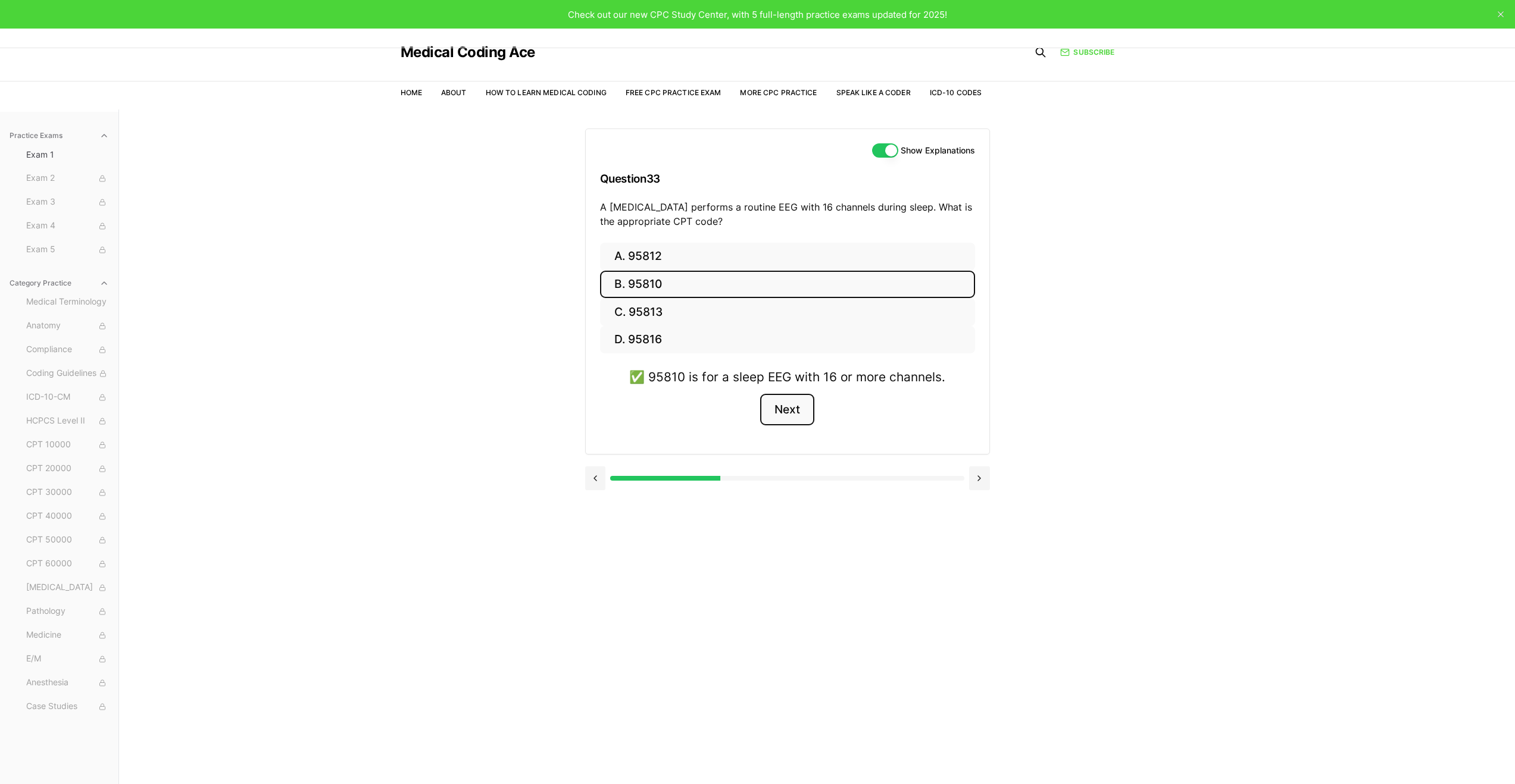
click at [788, 411] on button "Next" at bounding box center [787, 410] width 54 height 32
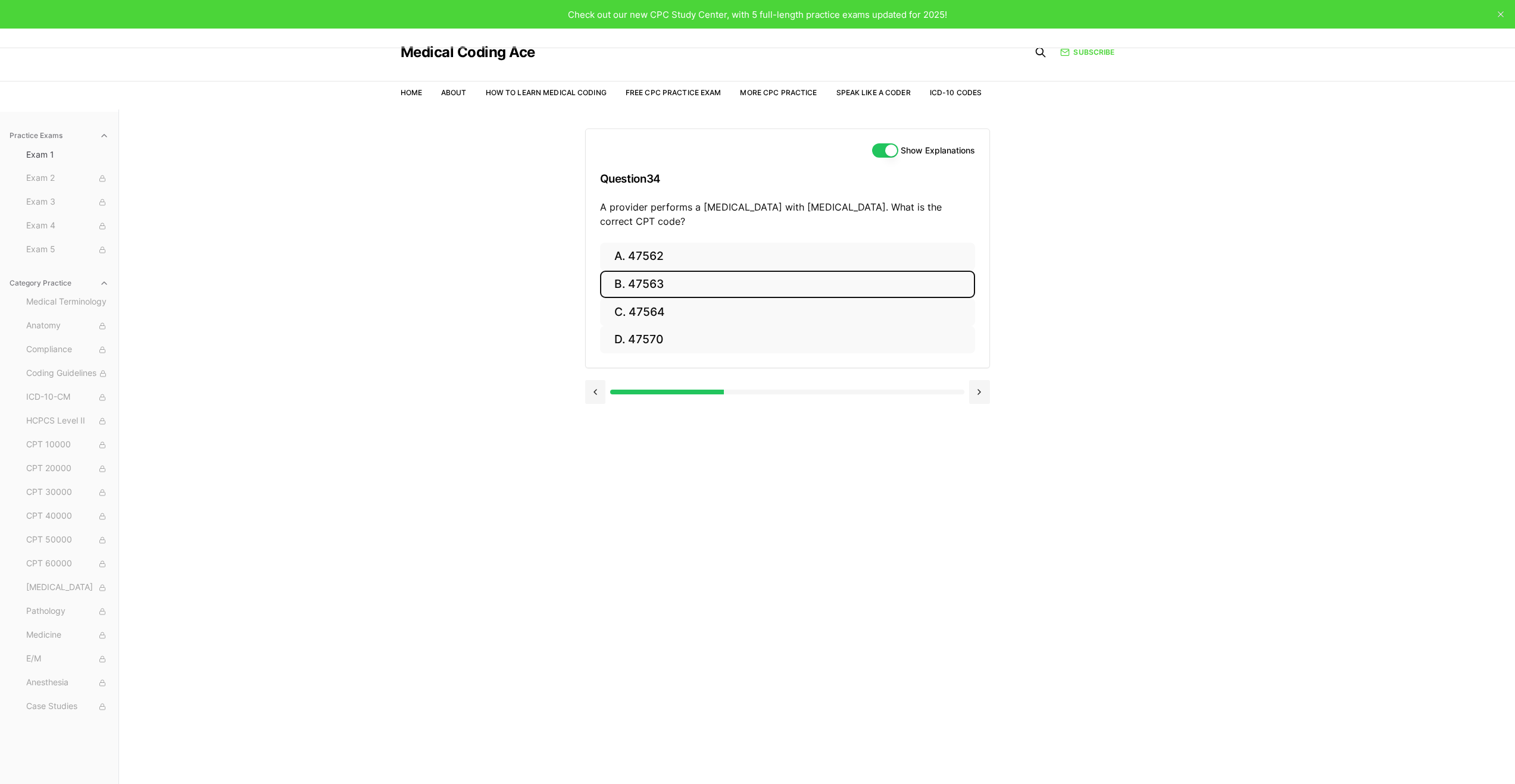
click at [710, 283] on button "B. 47563" at bounding box center [788, 285] width 375 height 28
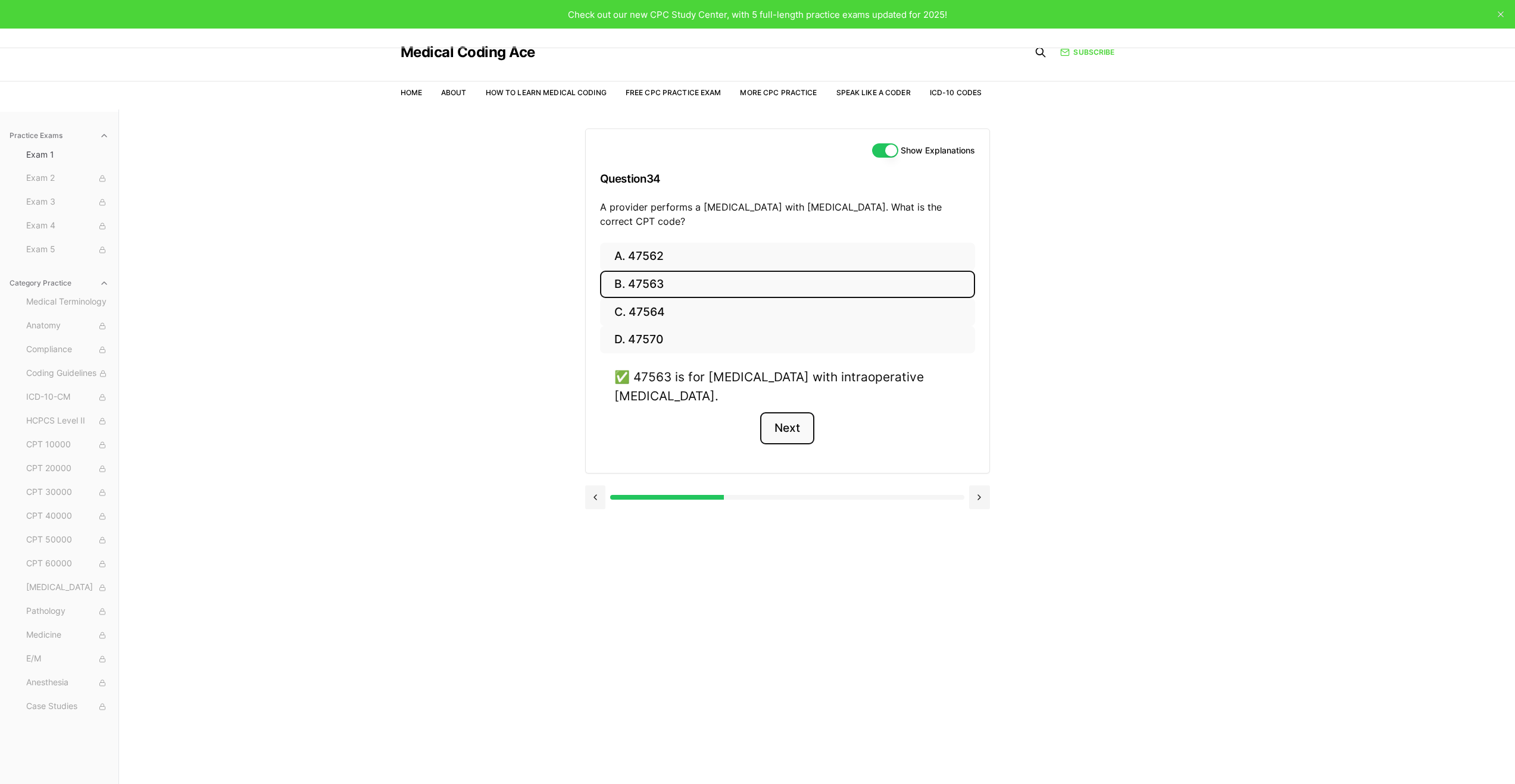
click at [795, 421] on button "Next" at bounding box center [787, 428] width 54 height 32
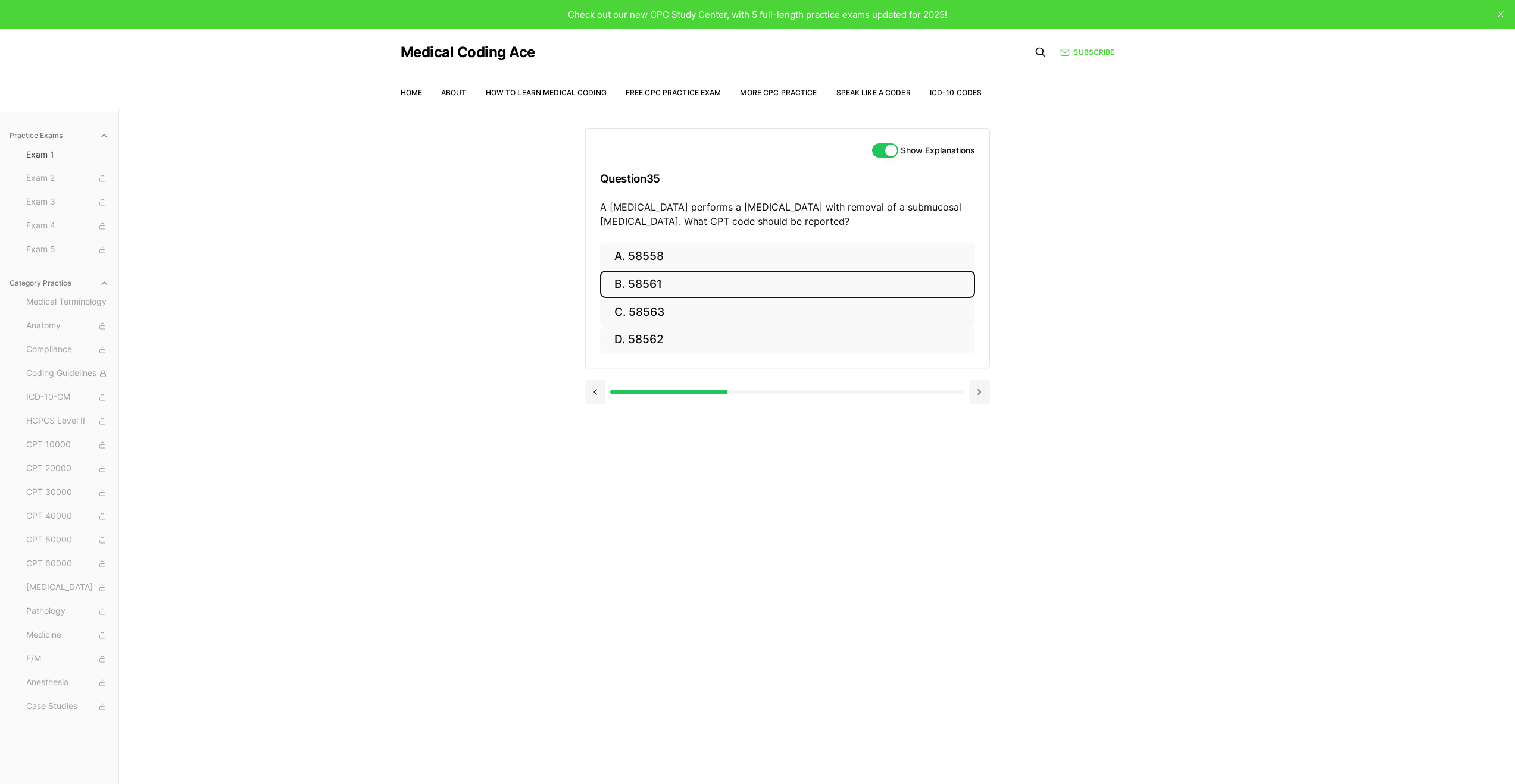
click at [702, 277] on button "B. 58561" at bounding box center [788, 285] width 375 height 28
click at [784, 412] on button "Next" at bounding box center [787, 428] width 54 height 32
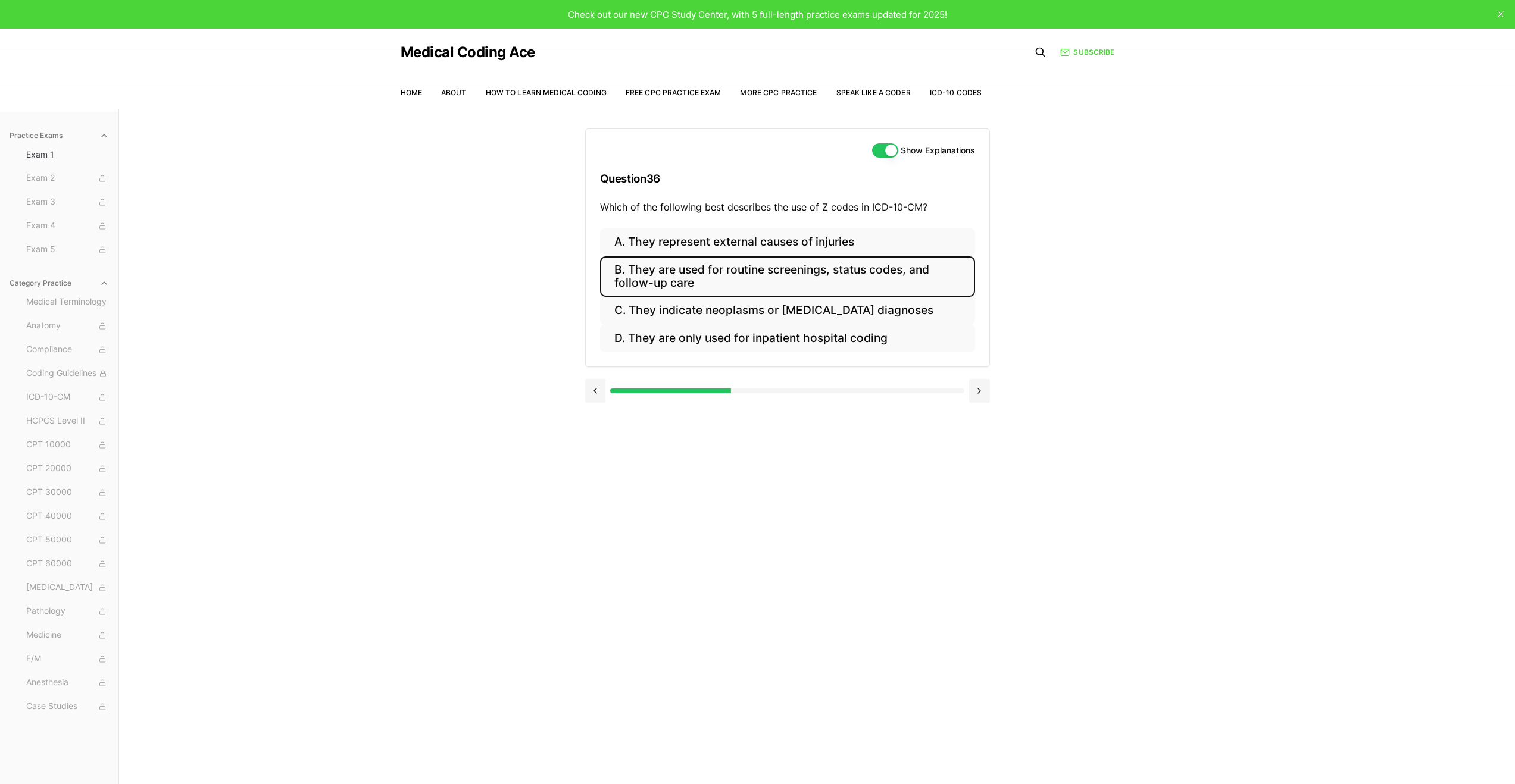
click at [736, 285] on button "B. They are used for routine screenings, status codes, and follow-up care" at bounding box center [788, 276] width 375 height 40
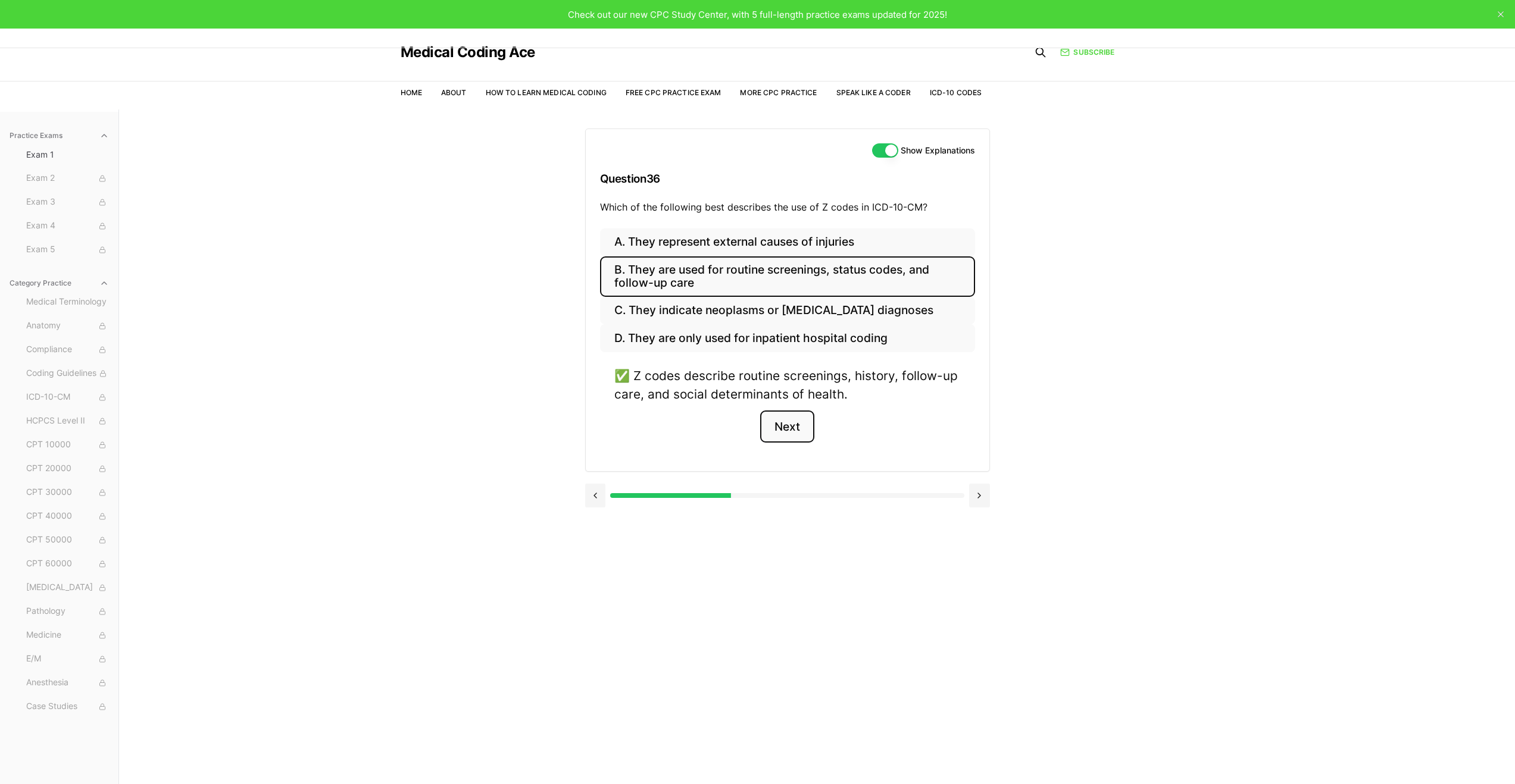
click at [791, 425] on button "Next" at bounding box center [787, 427] width 54 height 32
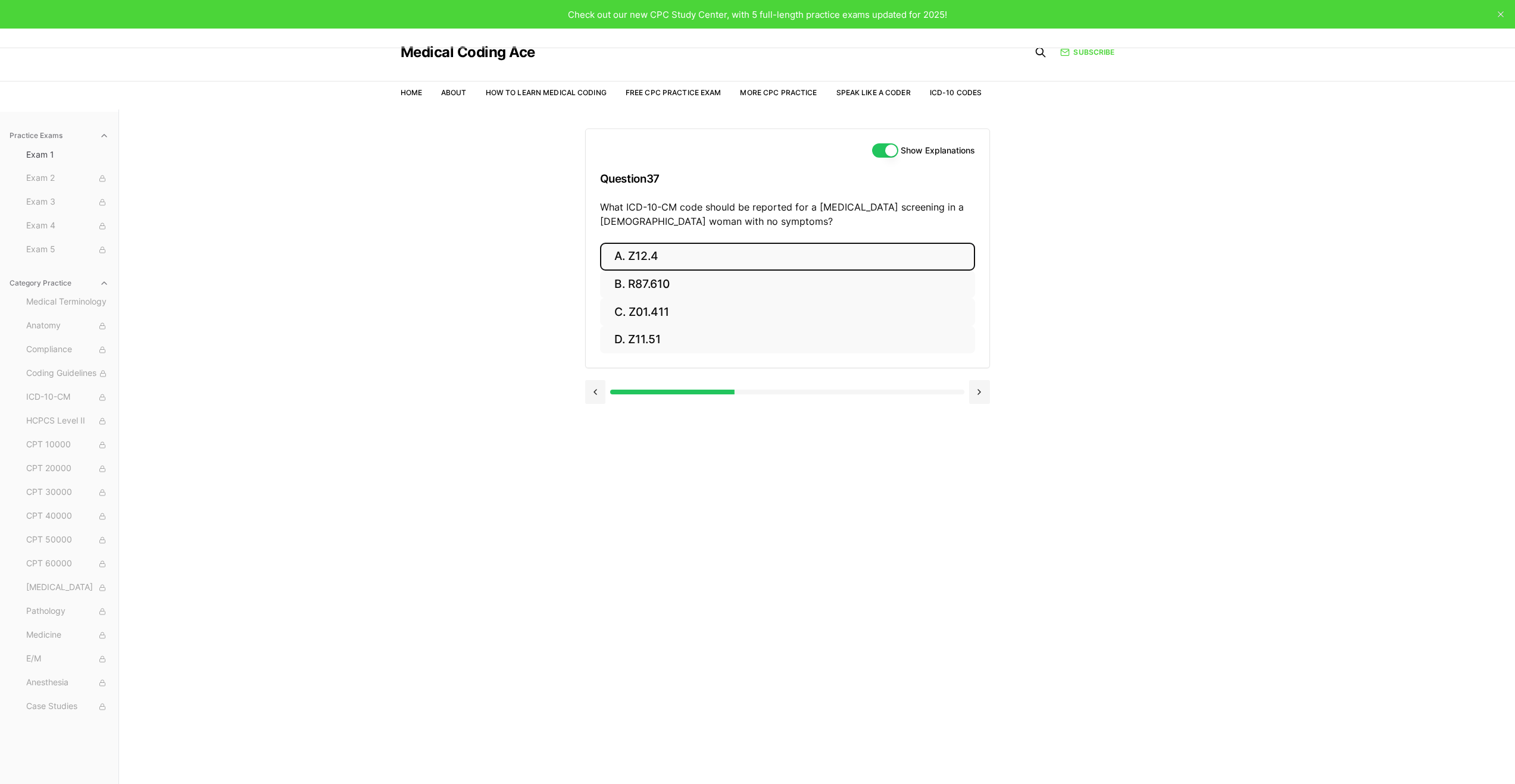
click at [757, 264] on button "A. Z12.4" at bounding box center [788, 257] width 375 height 28
click at [779, 415] on button "Next" at bounding box center [787, 428] width 54 height 32
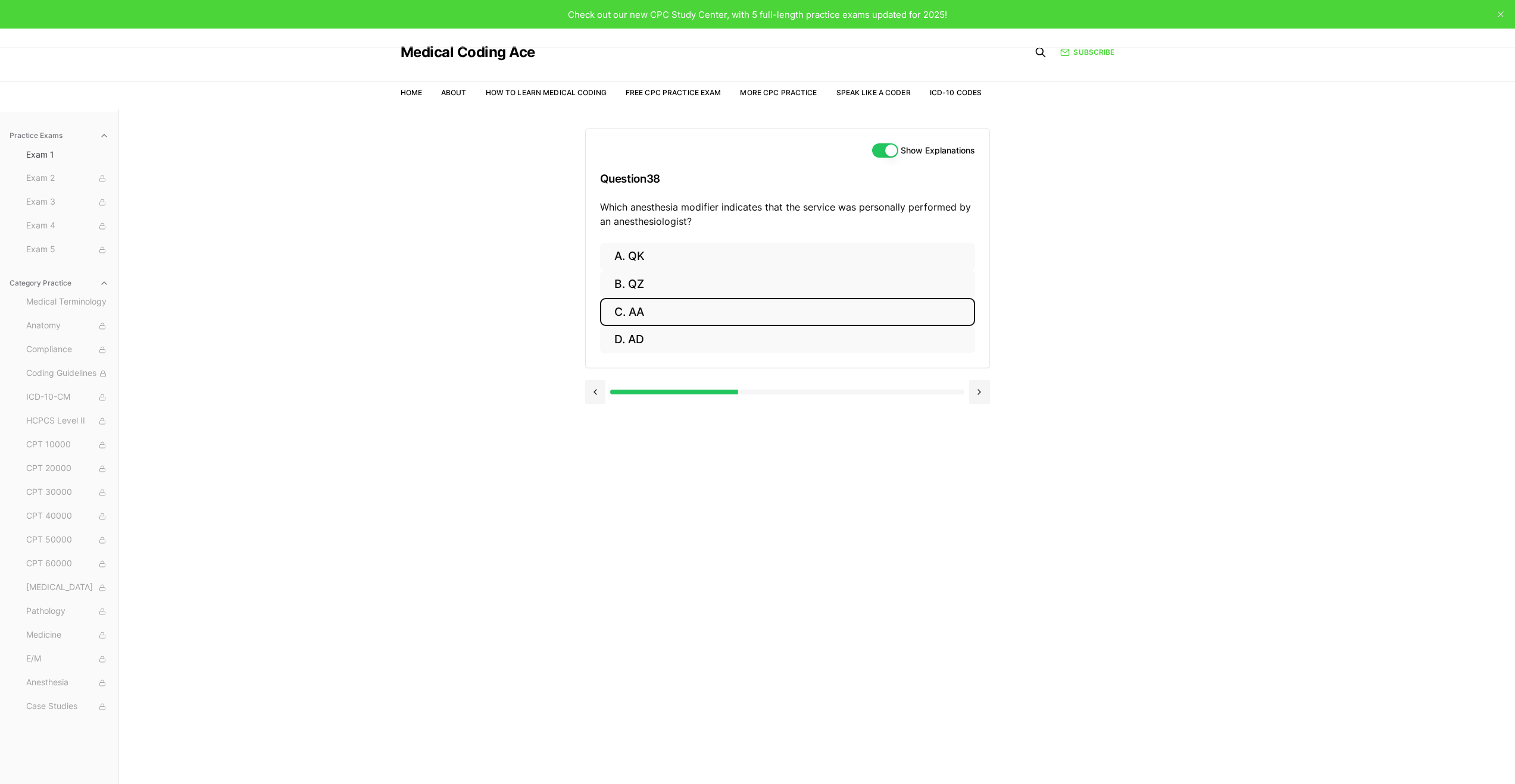
click at [671, 310] on button "C. AA" at bounding box center [788, 312] width 375 height 28
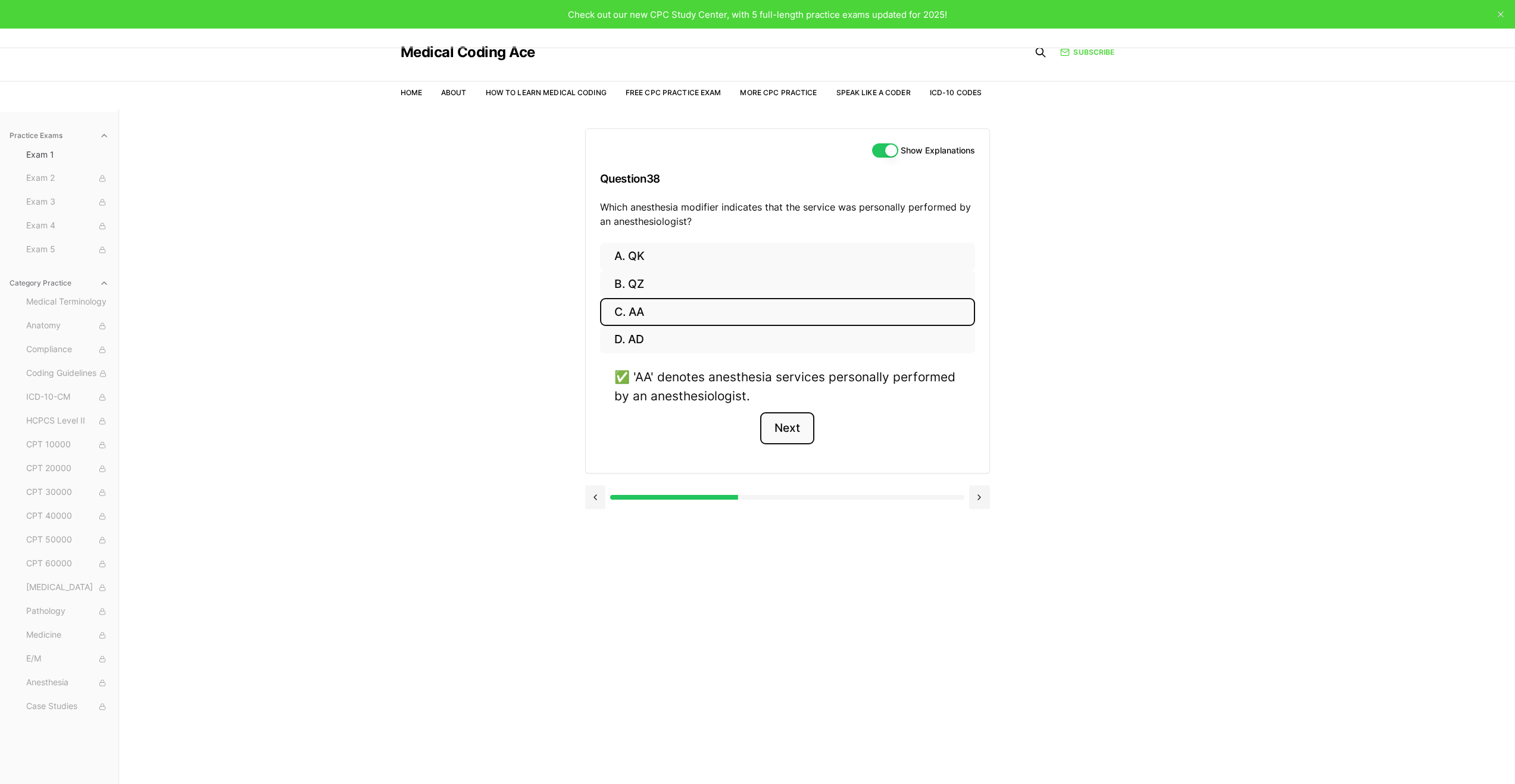
click at [803, 428] on button "Next" at bounding box center [787, 428] width 54 height 32
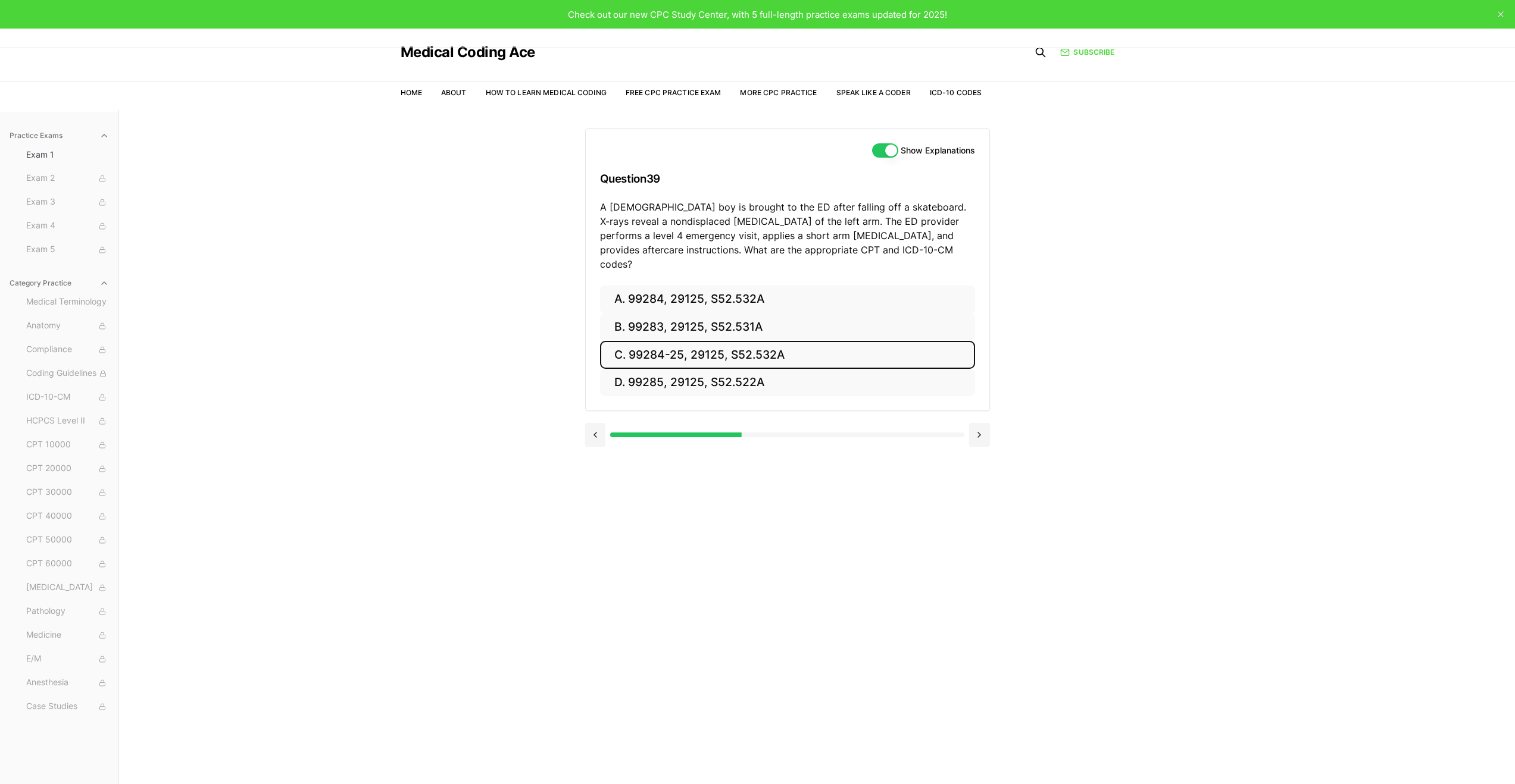
click at [765, 344] on button "C. 99284-25, 29125, S52.532A" at bounding box center [788, 355] width 375 height 28
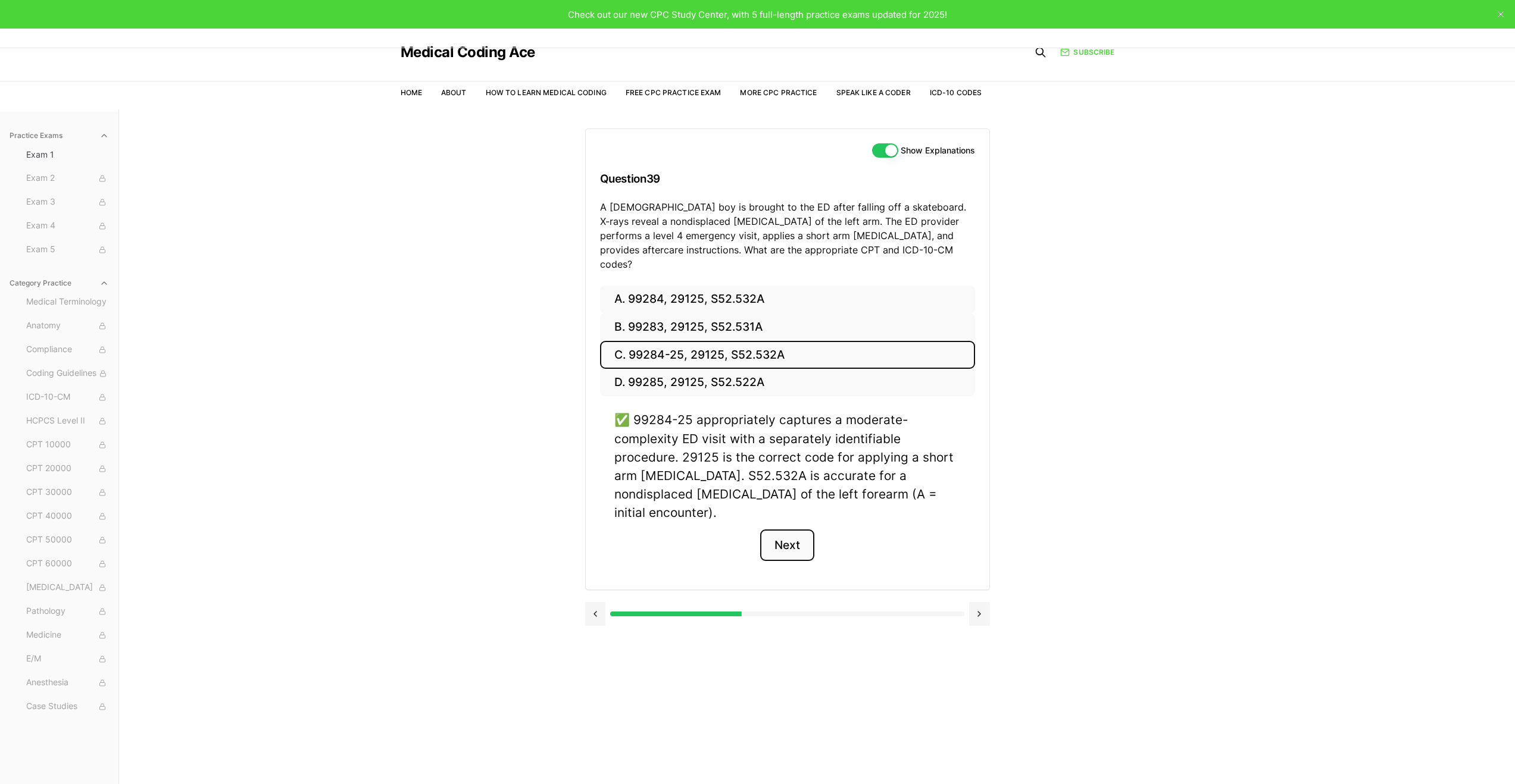
click at [785, 530] on button "Next" at bounding box center [787, 546] width 54 height 32
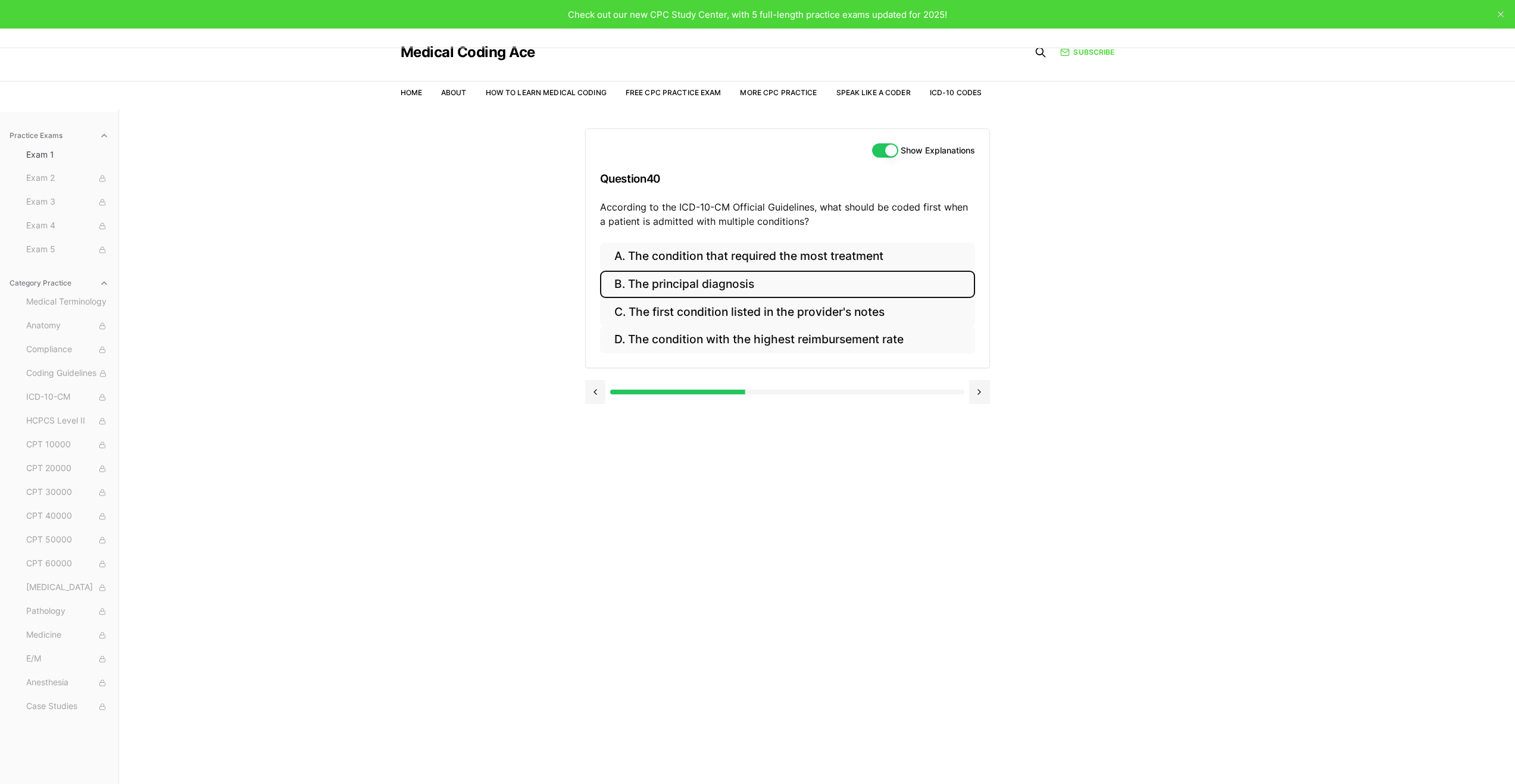
click at [800, 284] on button "B. The principal diagnosis" at bounding box center [788, 285] width 375 height 28
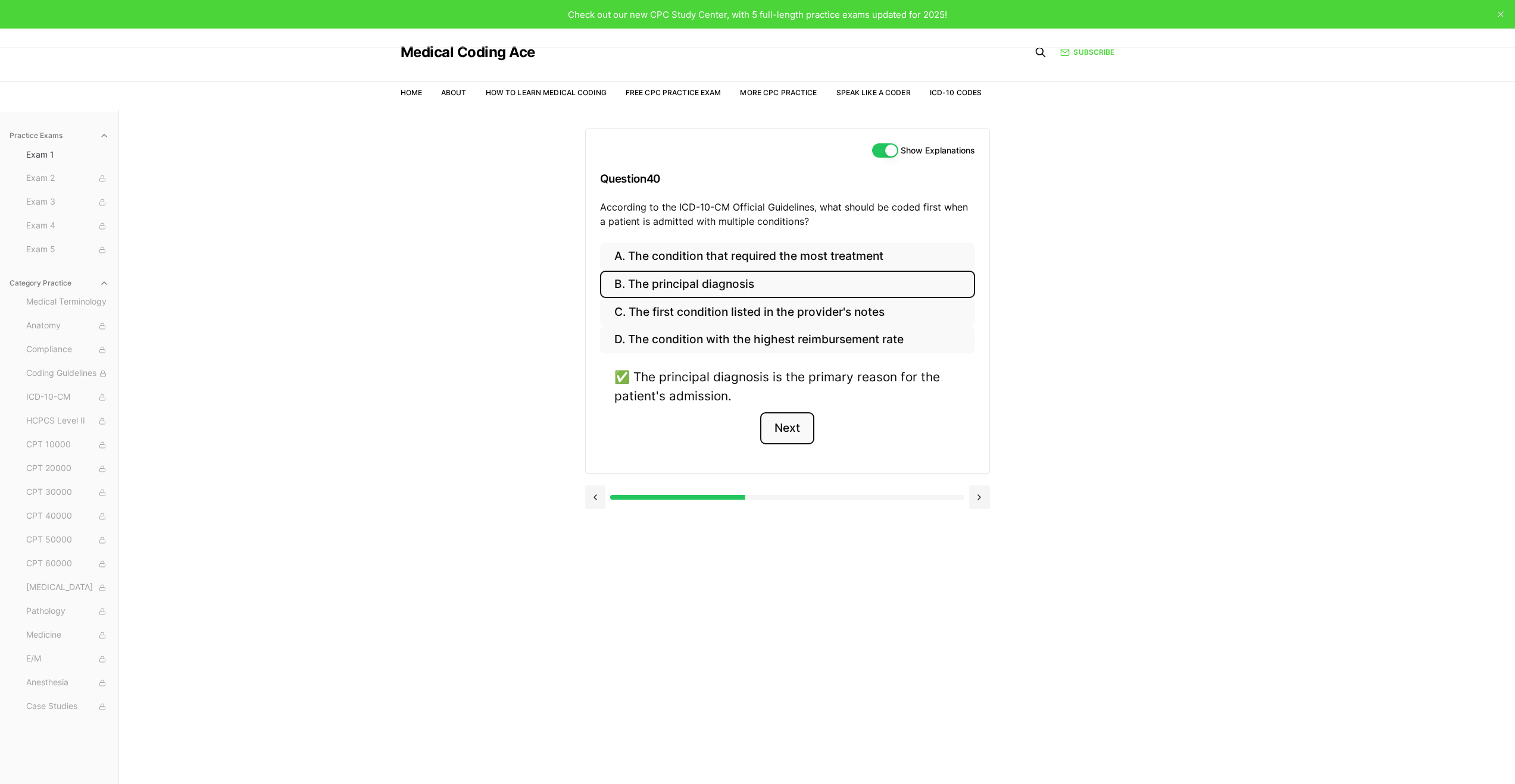
click at [783, 435] on button "Next" at bounding box center [787, 428] width 54 height 32
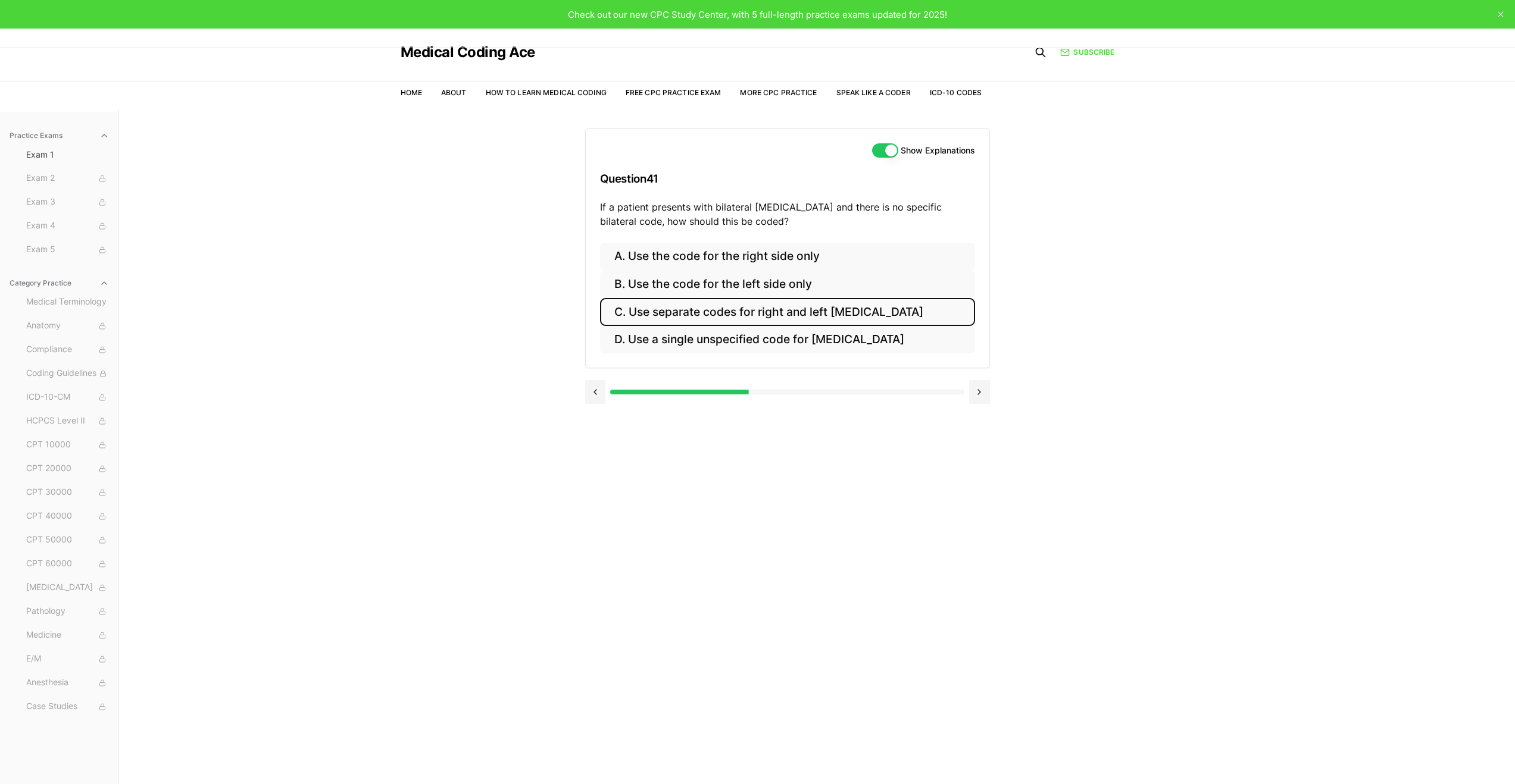
click at [881, 311] on button "C. Use separate codes for right and left otitis media" at bounding box center [788, 312] width 375 height 28
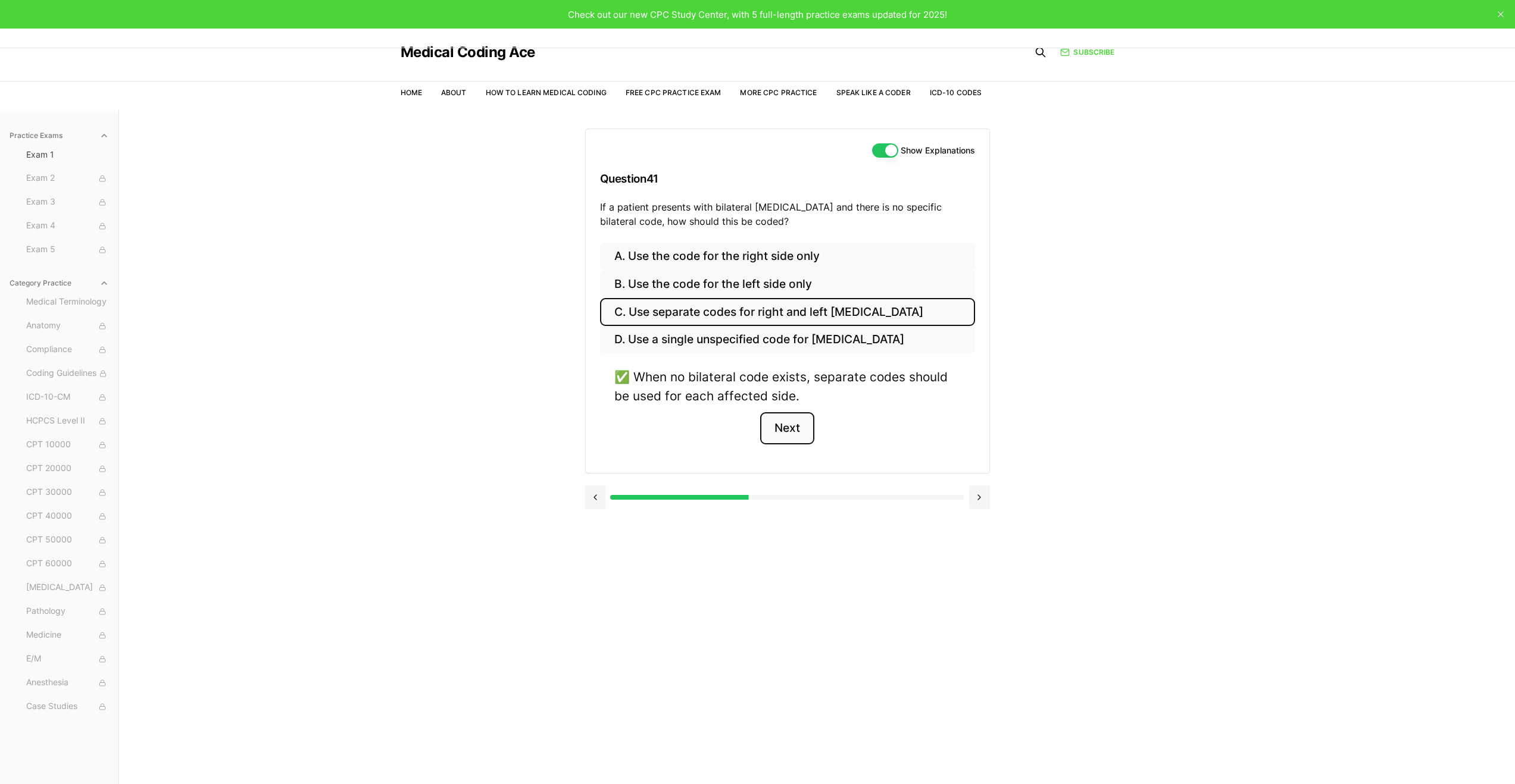
click at [769, 428] on button "Next" at bounding box center [787, 428] width 54 height 32
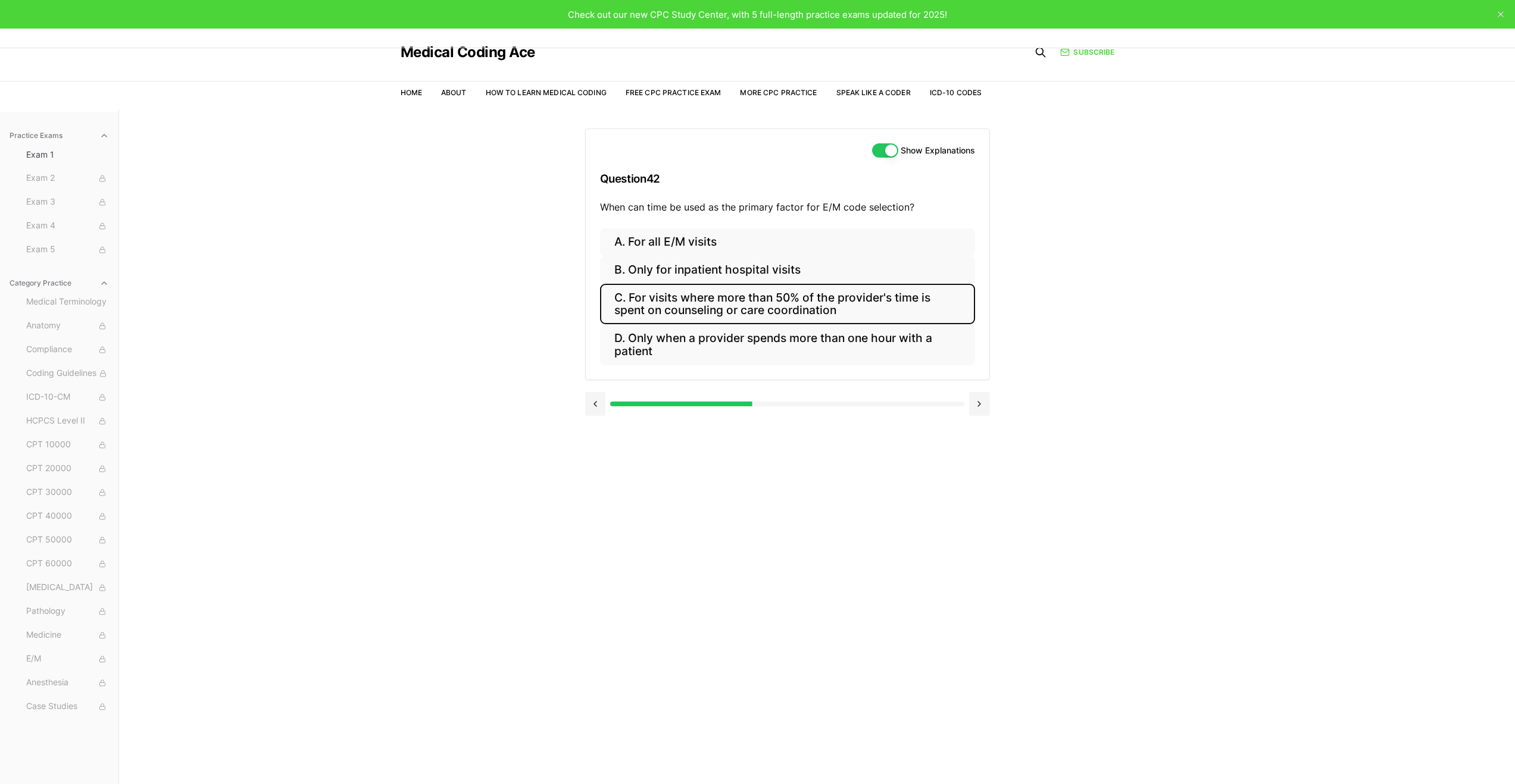
click at [784, 306] on button "C. For visits where more than 50% of the provider's time is spent on counseling…" at bounding box center [788, 304] width 375 height 40
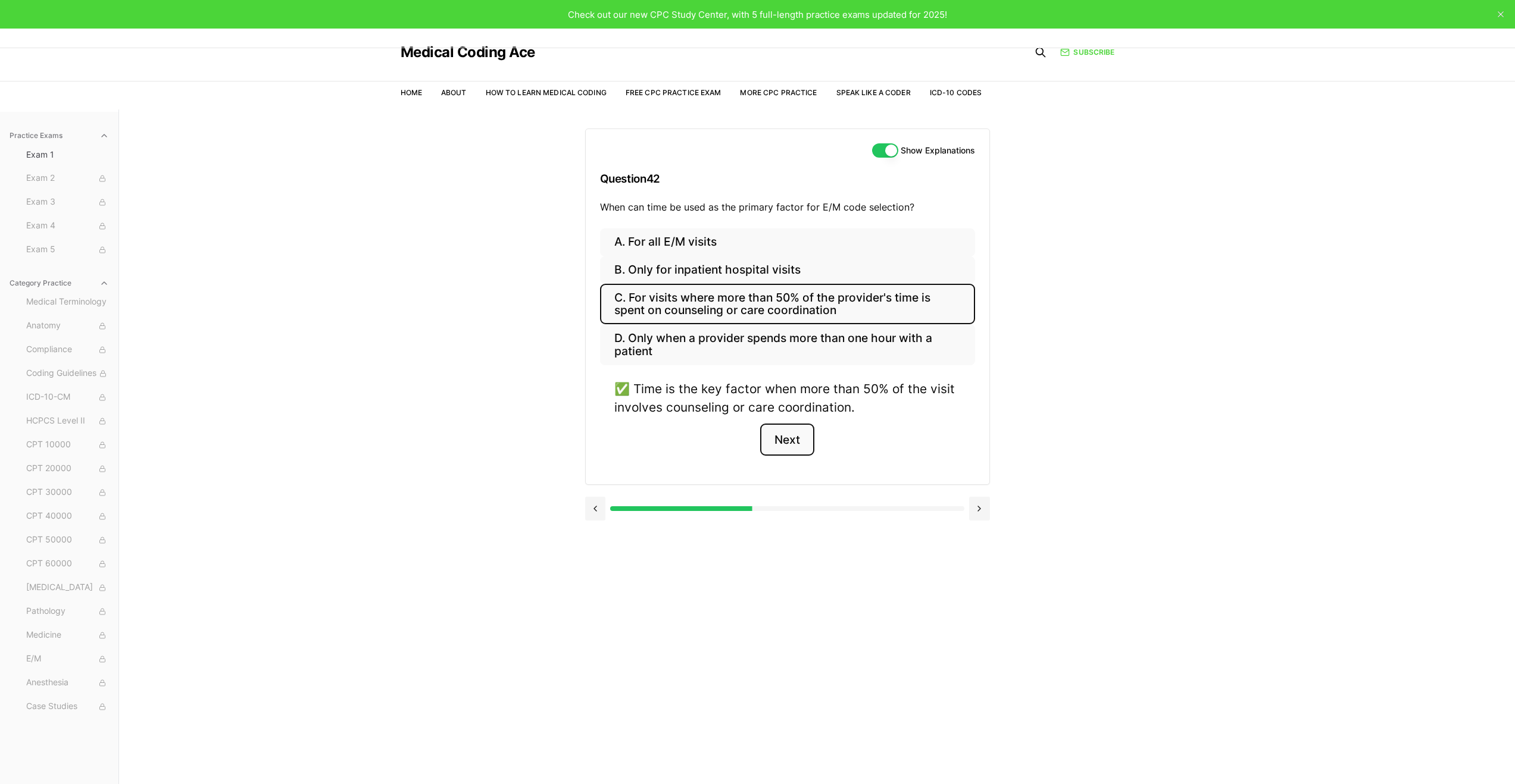
click at [781, 439] on button "Next" at bounding box center [787, 440] width 54 height 32
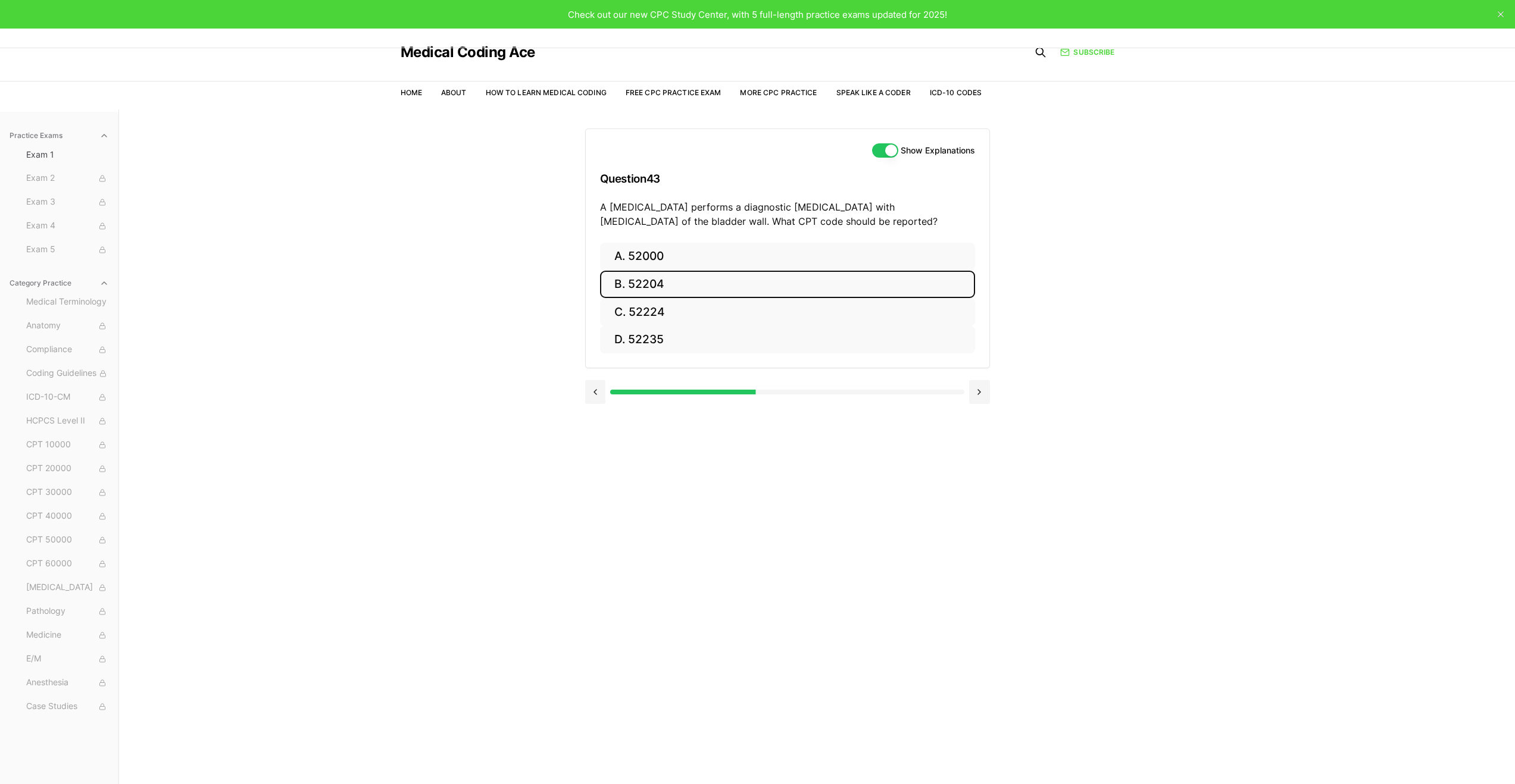
click at [748, 285] on button "B. 52204" at bounding box center [788, 285] width 375 height 28
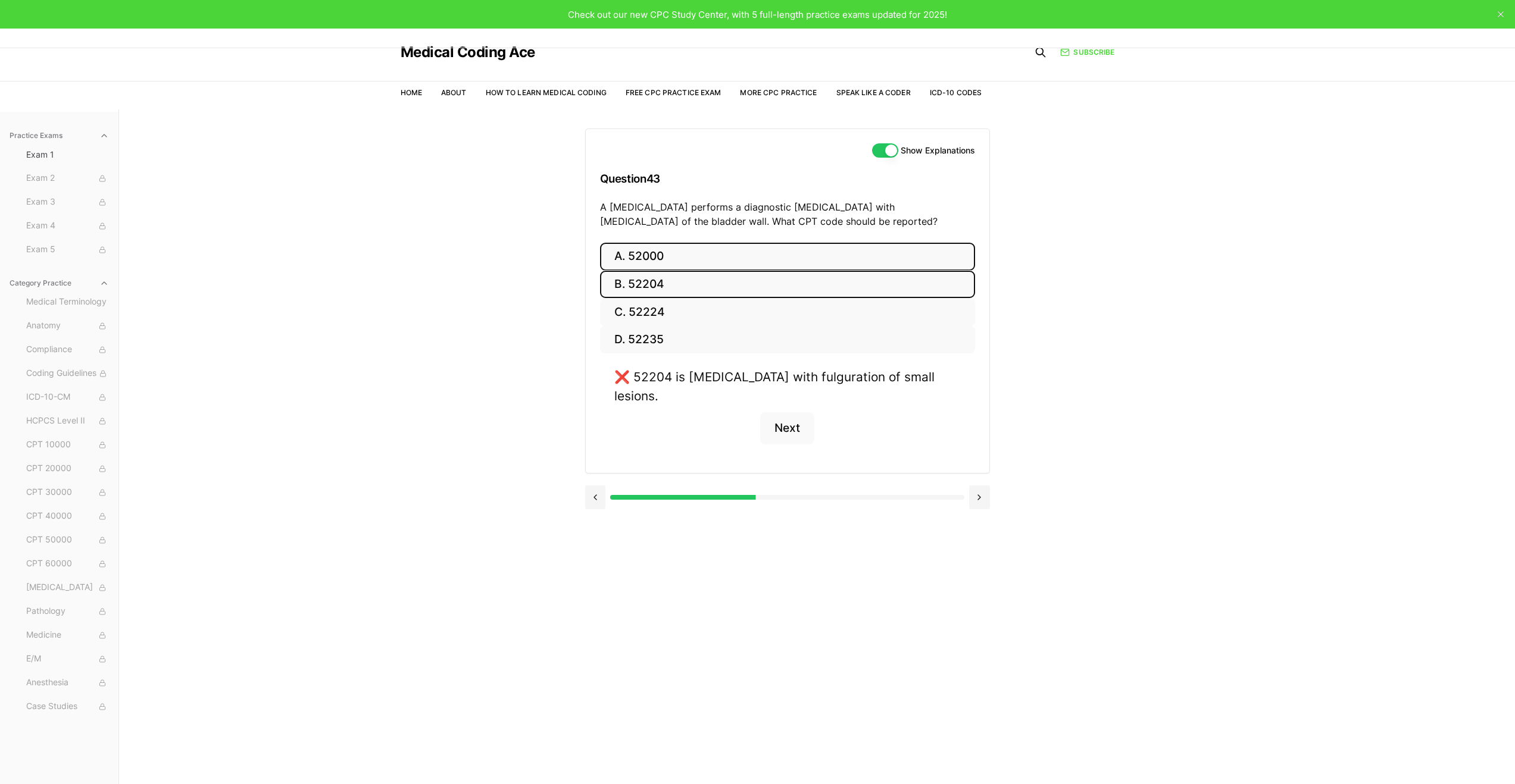
click at [747, 267] on button "A. 52000" at bounding box center [788, 257] width 375 height 28
click at [723, 305] on button "C. 52224" at bounding box center [788, 312] width 375 height 28
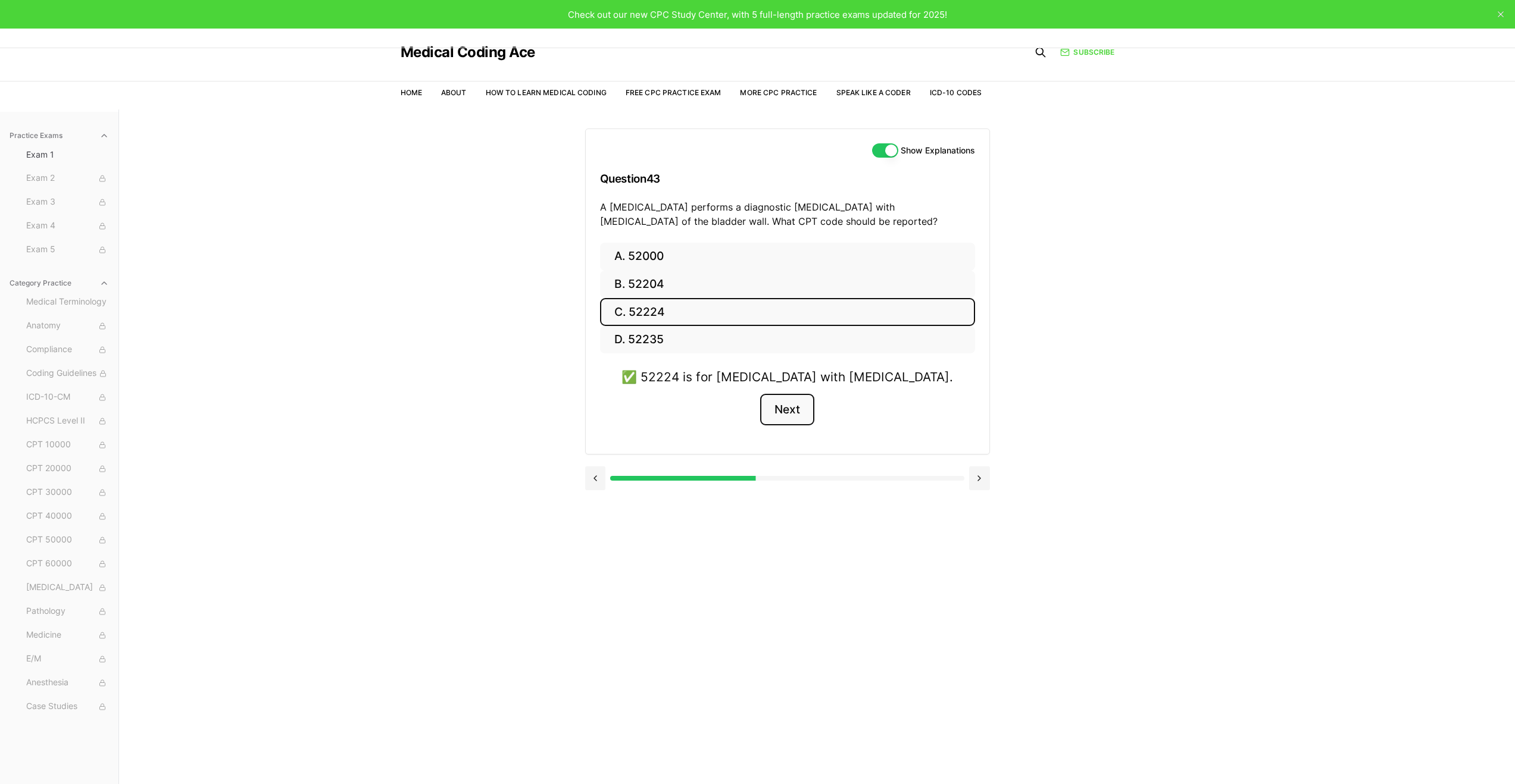
click at [791, 415] on button "Next" at bounding box center [787, 410] width 54 height 32
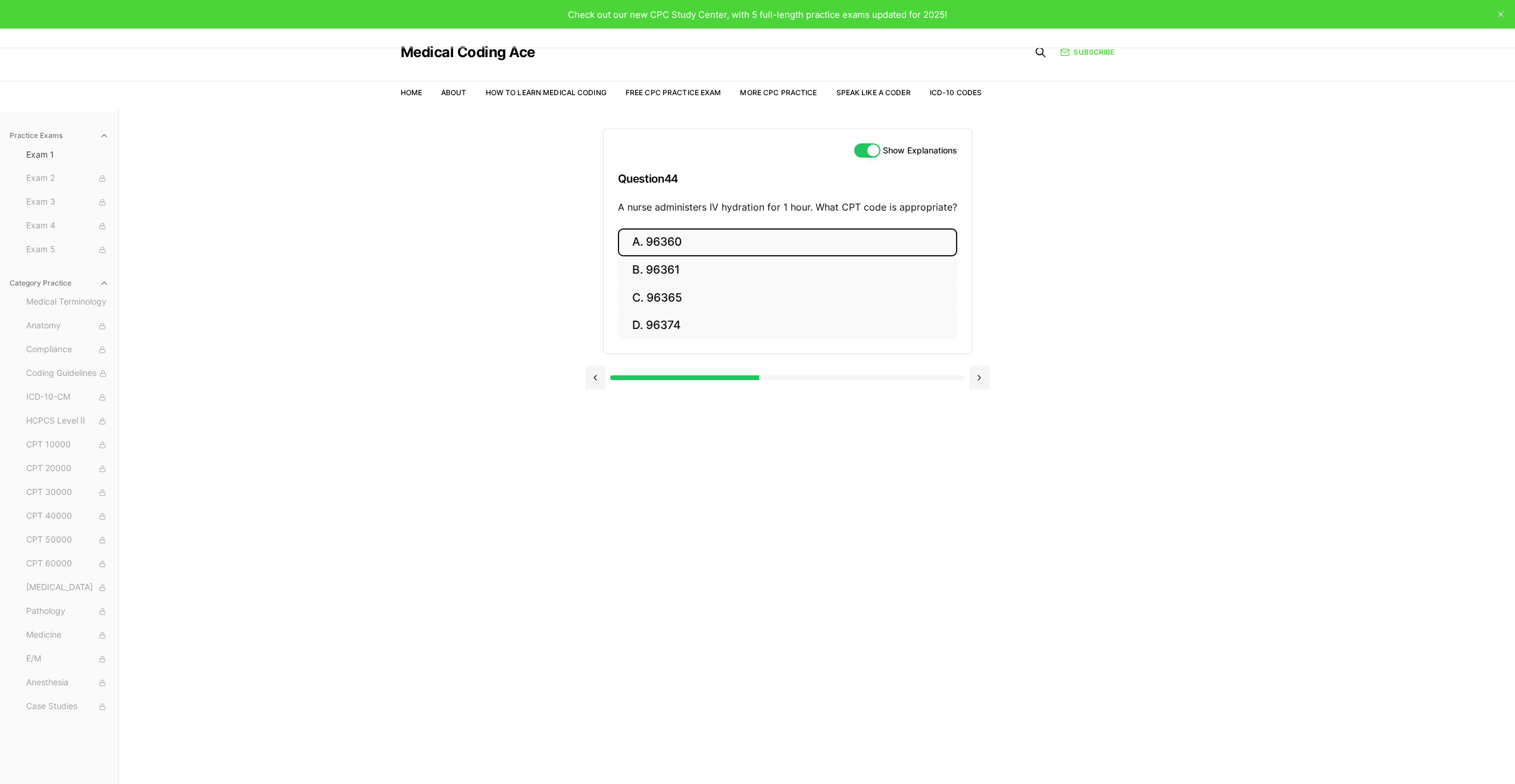
click at [743, 244] on button "A. 96360" at bounding box center [788, 242] width 339 height 28
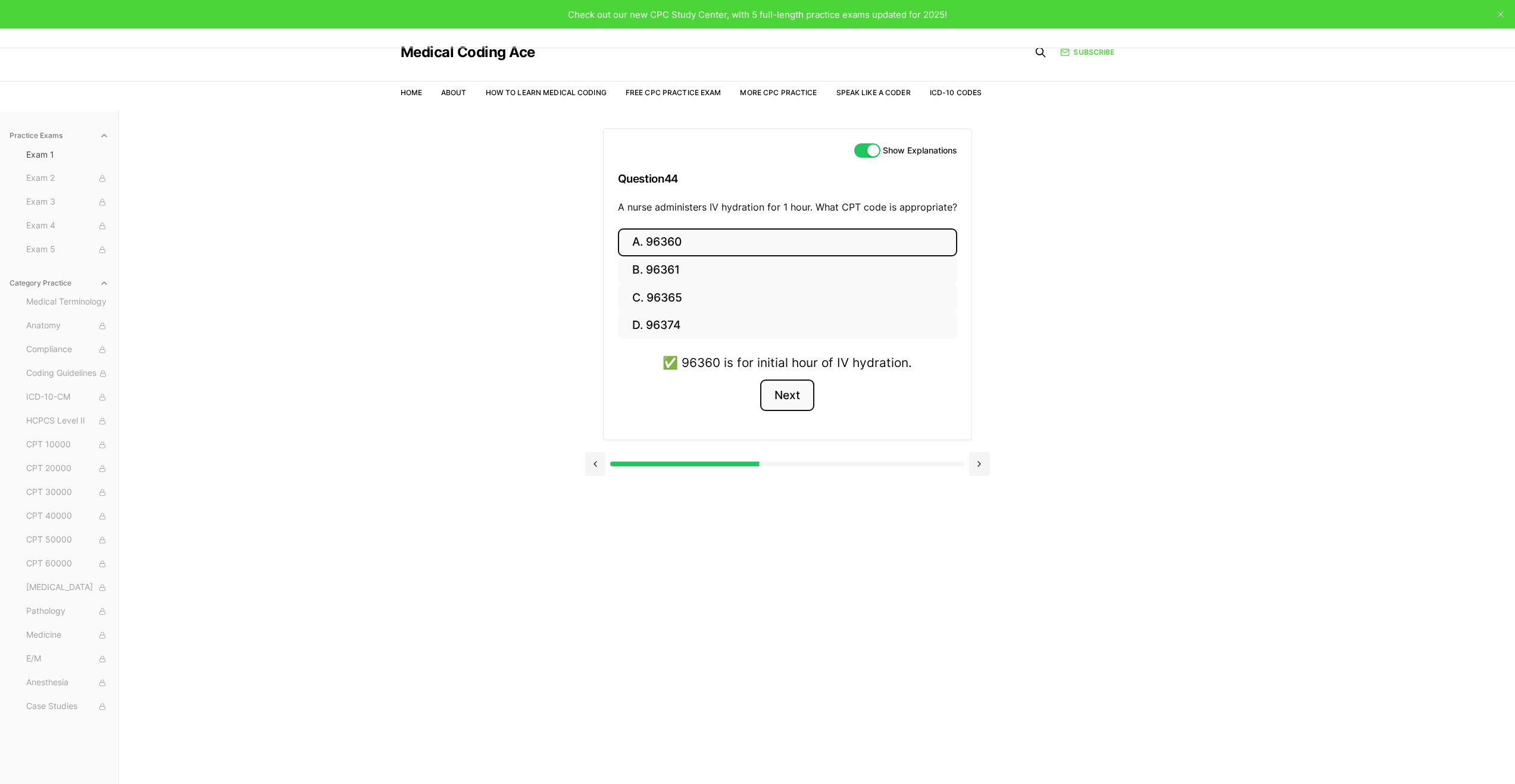
click at [796, 397] on button "Next" at bounding box center [787, 396] width 54 height 32
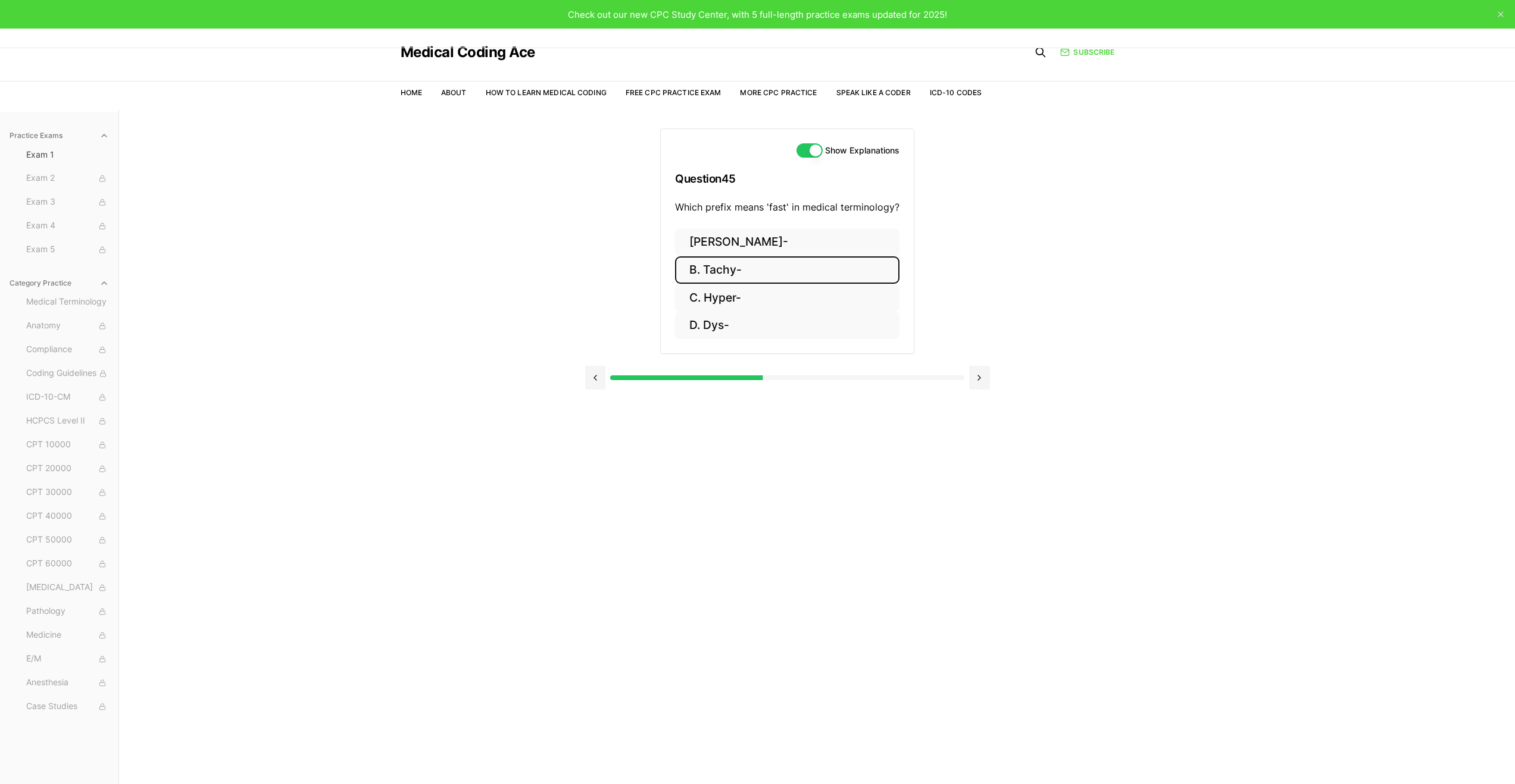
click at [752, 270] on button "B. Tachy-" at bounding box center [788, 271] width 224 height 28
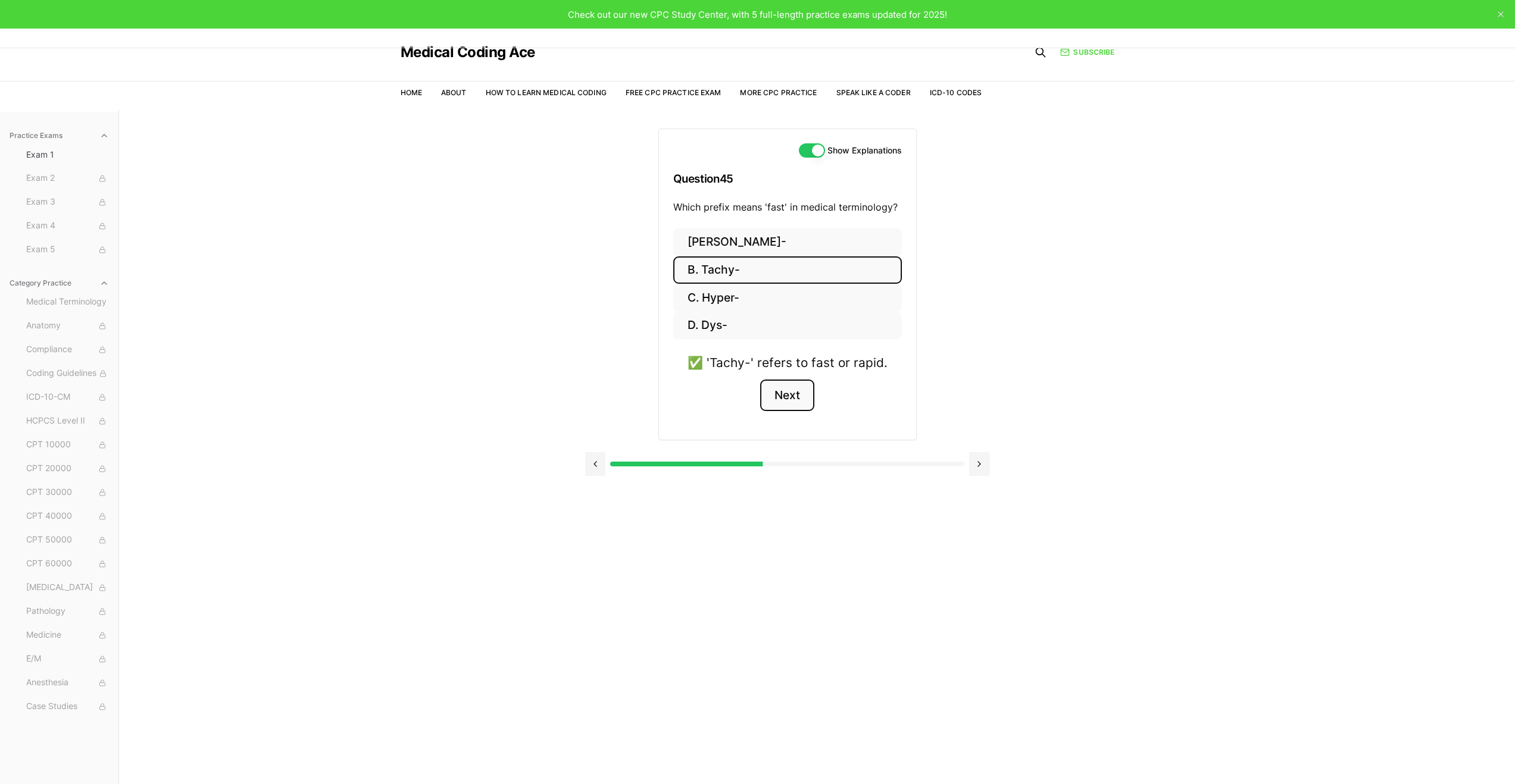
click at [786, 392] on button "Next" at bounding box center [787, 396] width 54 height 32
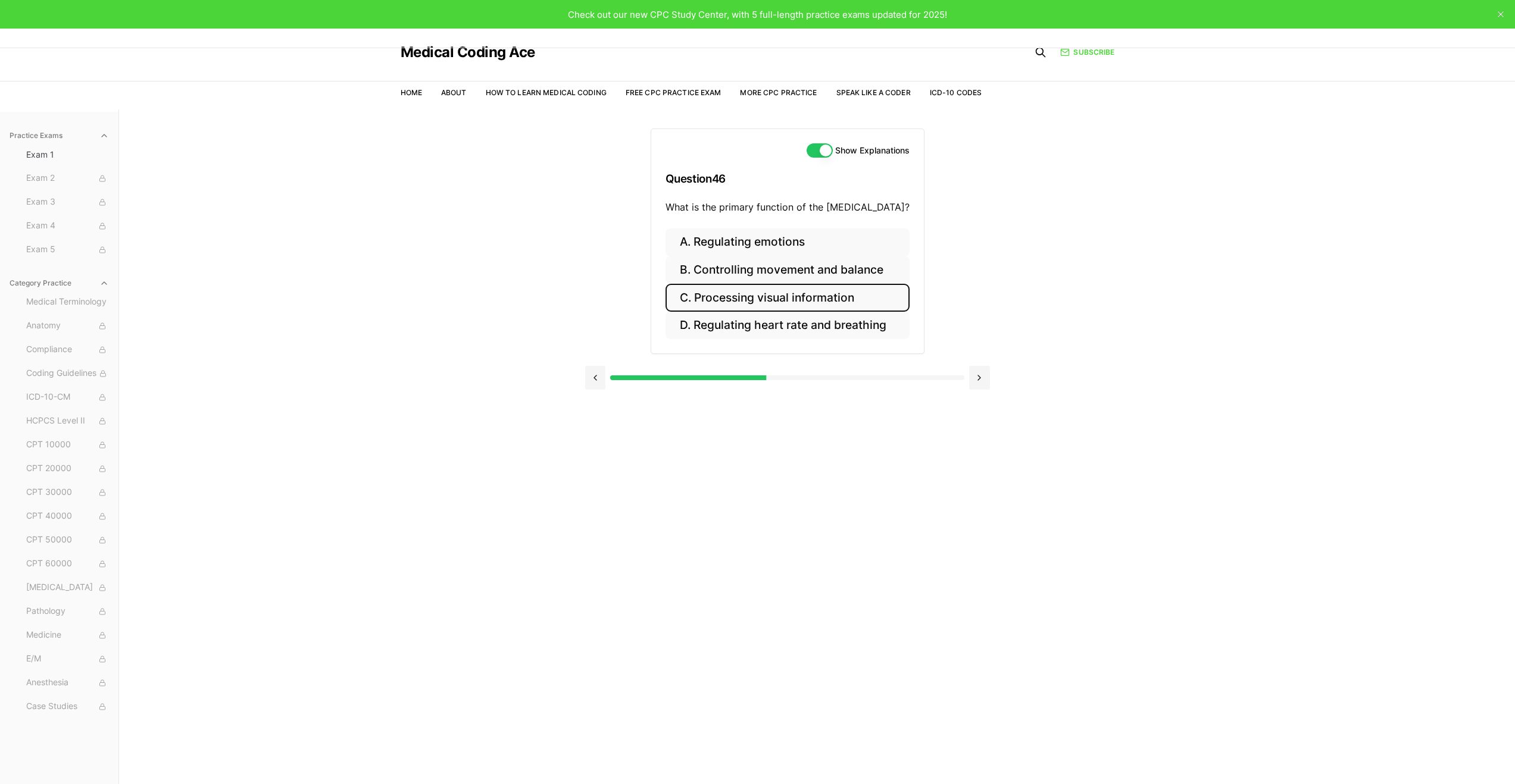
drag, startPoint x: 804, startPoint y: 295, endPoint x: 799, endPoint y: 290, distance: 7.1
click at [800, 292] on button "C. Processing visual information" at bounding box center [788, 298] width 244 height 28
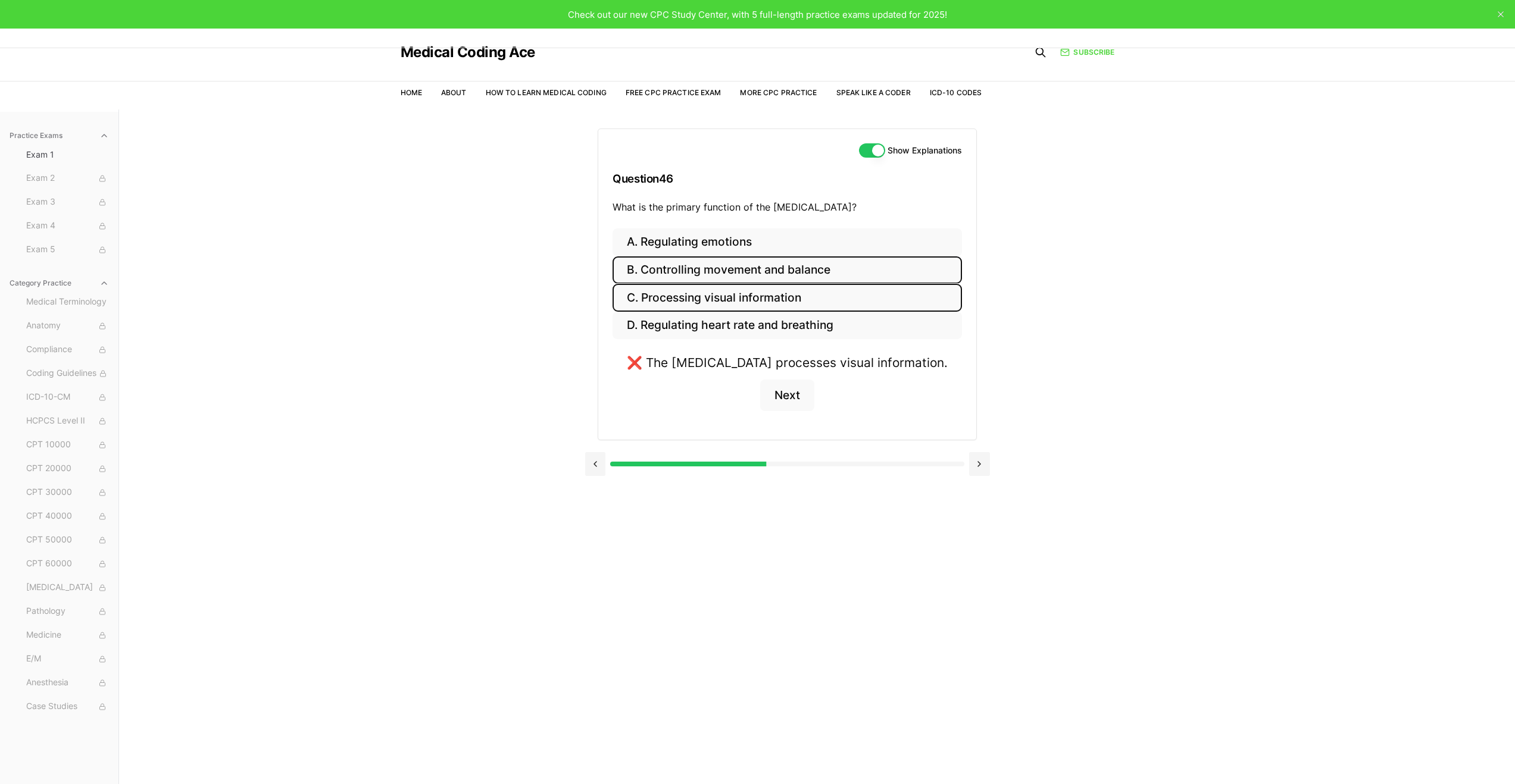
click at [790, 271] on button "B. Controlling movement and balance" at bounding box center [787, 271] width 350 height 28
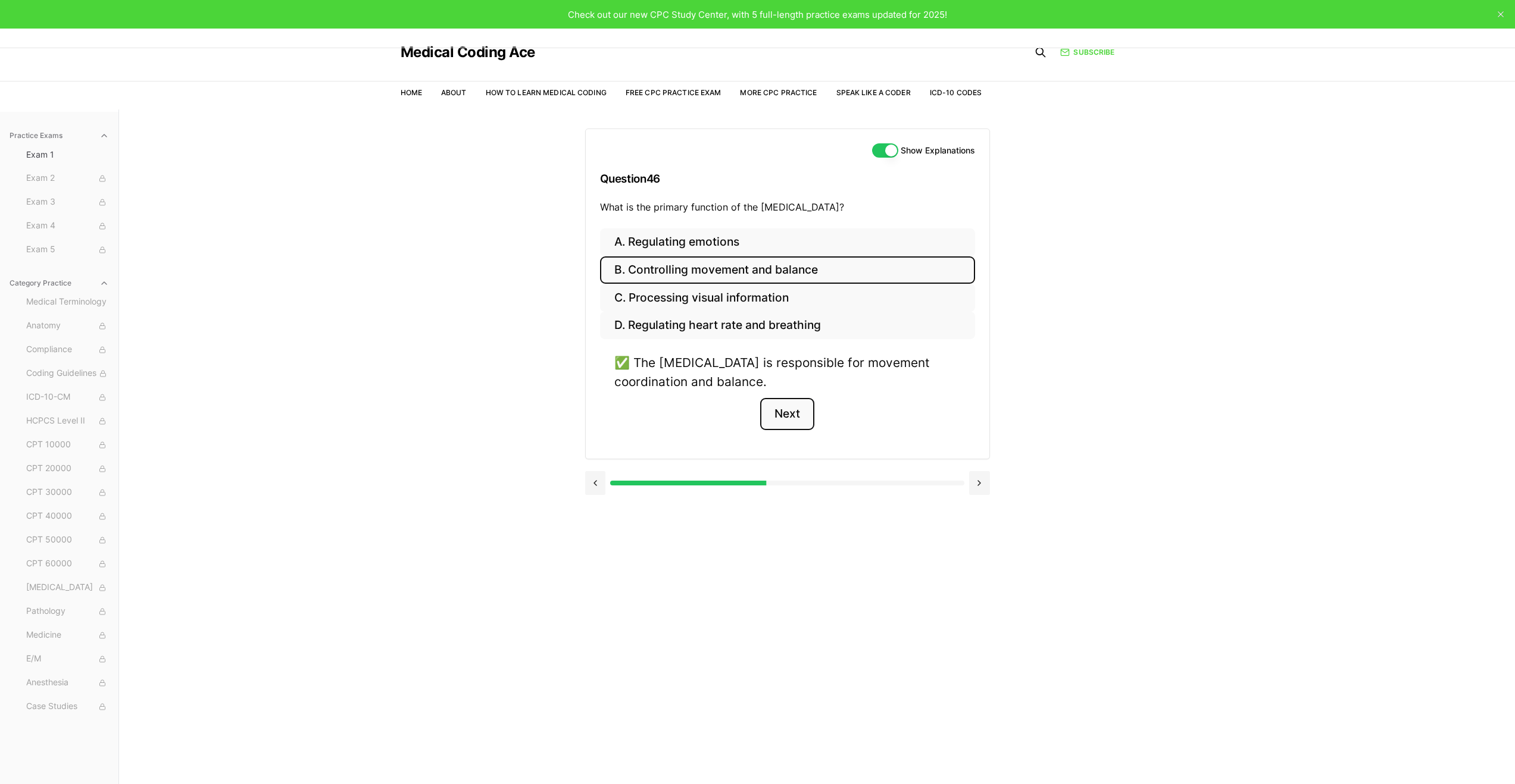
click at [784, 422] on button "Next" at bounding box center [787, 414] width 54 height 32
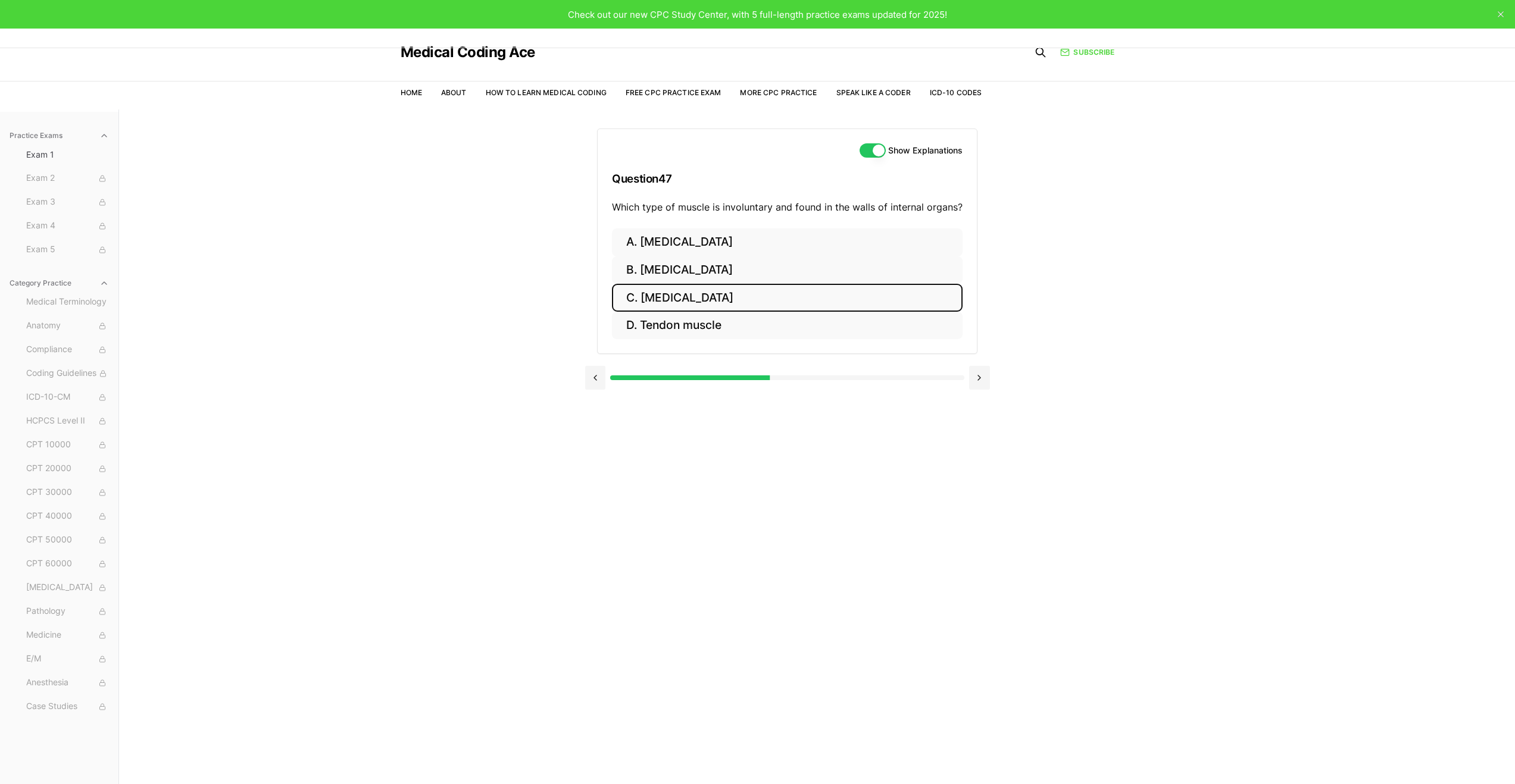
click at [700, 297] on button "C. Smooth muscle" at bounding box center [787, 298] width 351 height 28
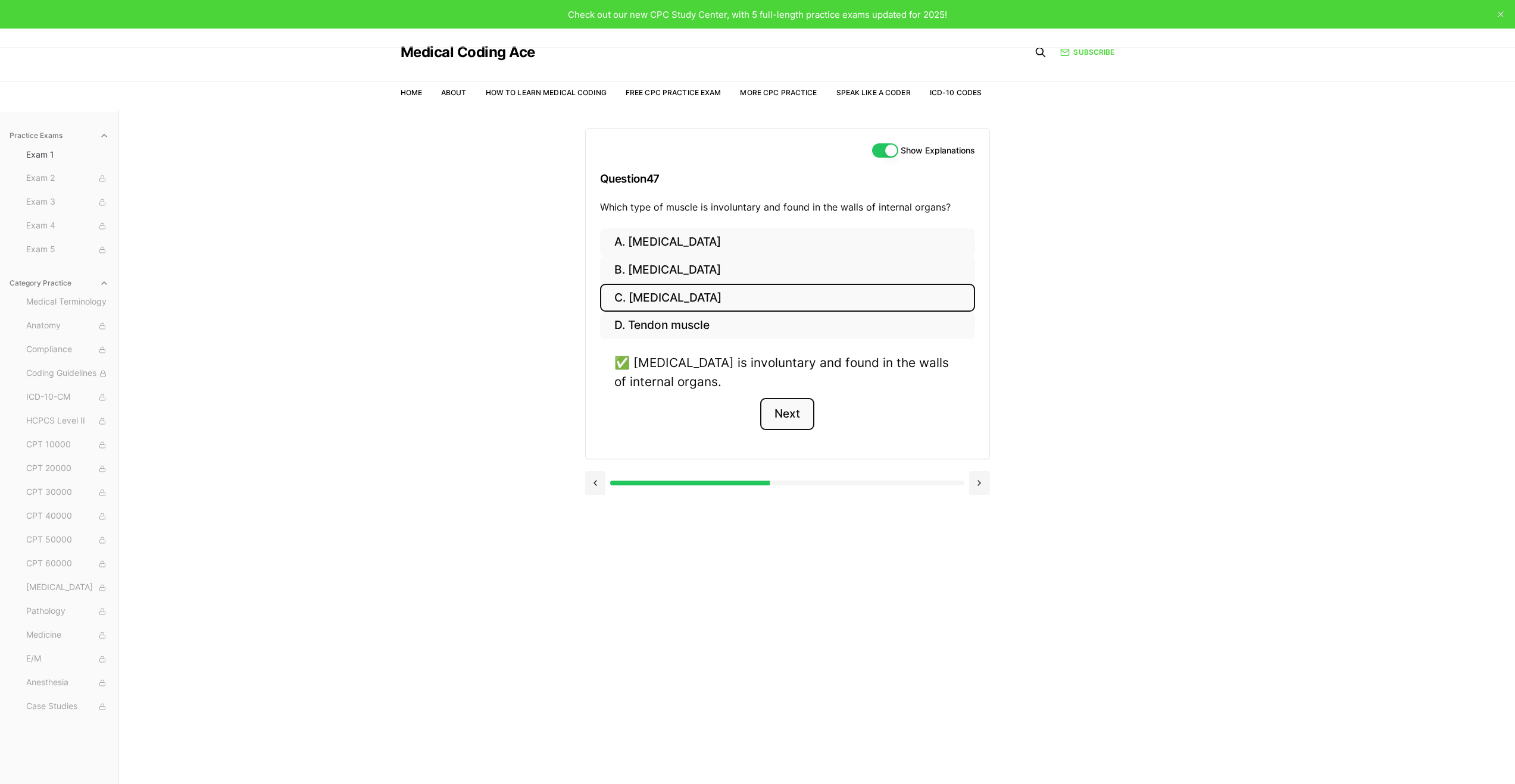
click at [777, 413] on button "Next" at bounding box center [787, 414] width 54 height 32
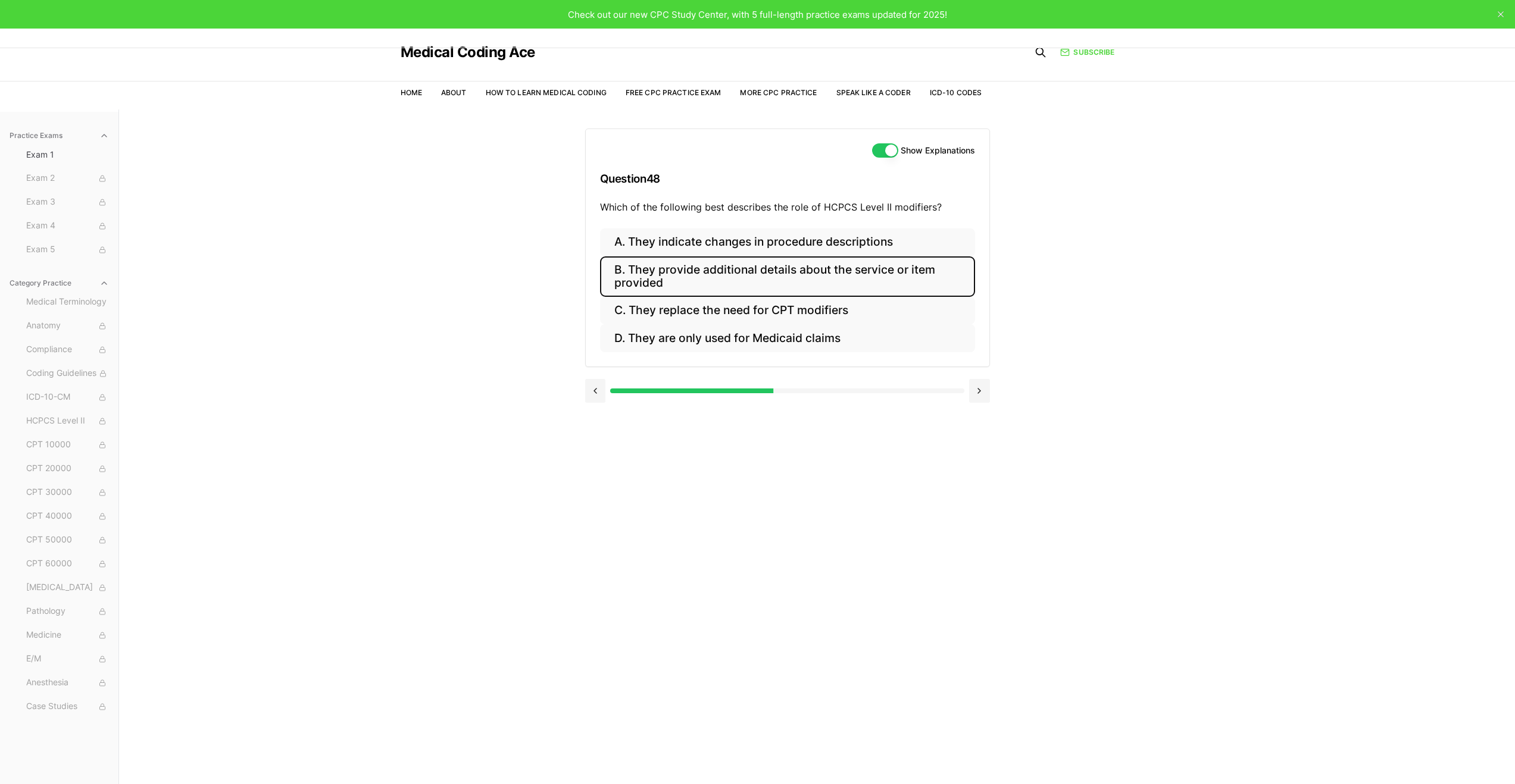
click at [802, 279] on button "B. They provide additional details about the service or item provided" at bounding box center [788, 276] width 375 height 40
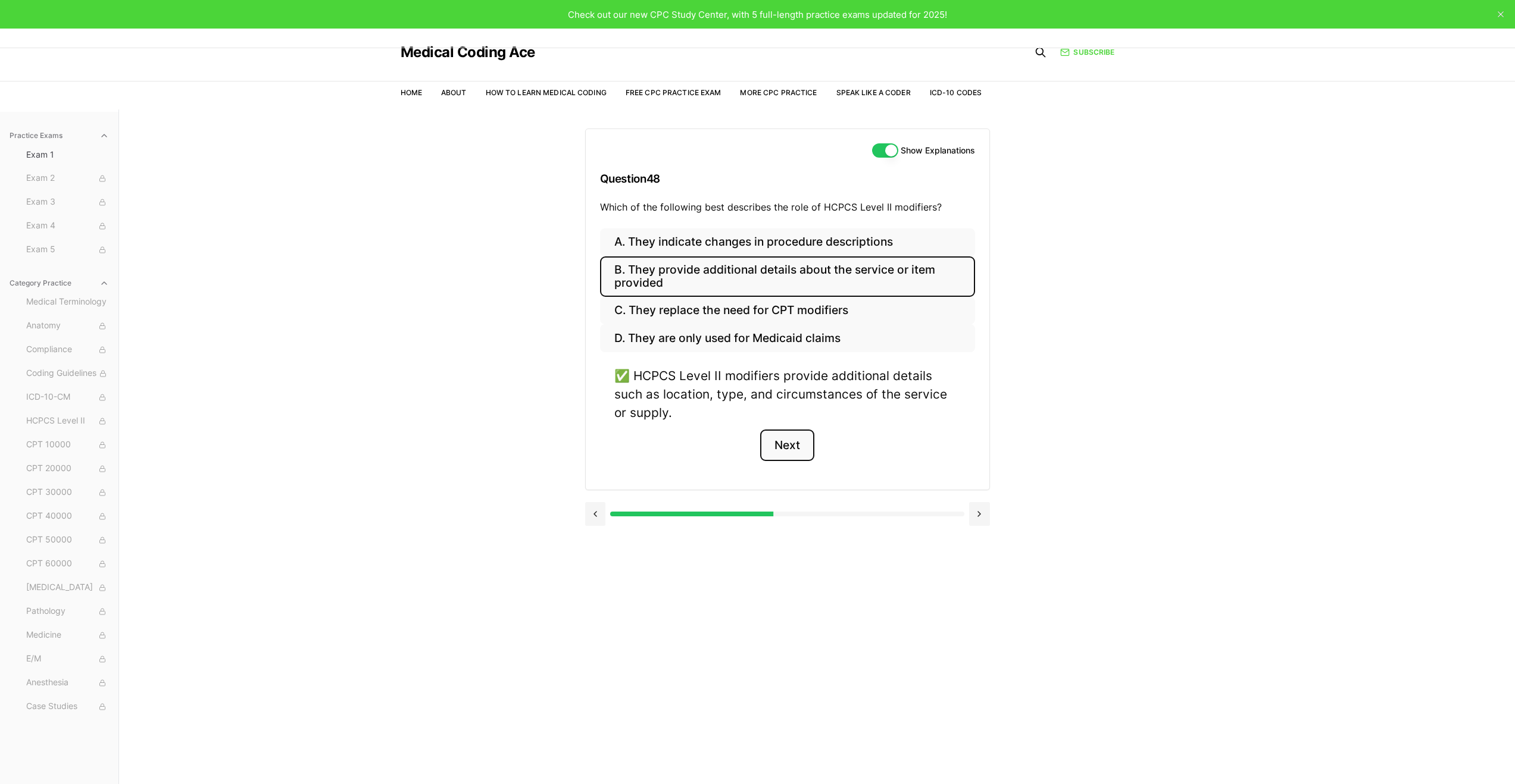
click at [793, 446] on button "Next" at bounding box center [787, 446] width 54 height 32
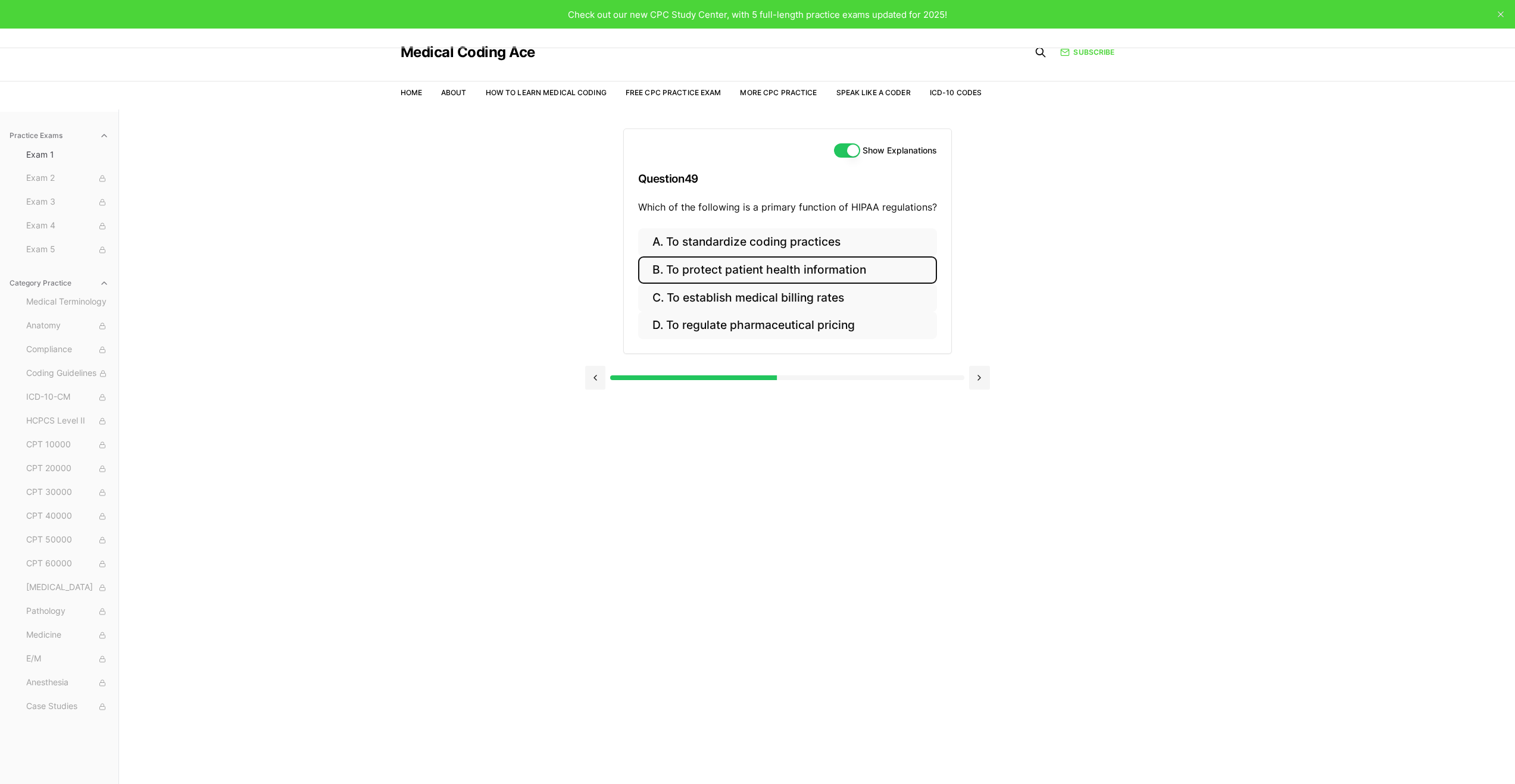
click at [859, 274] on button "B. To protect patient health information" at bounding box center [788, 271] width 299 height 28
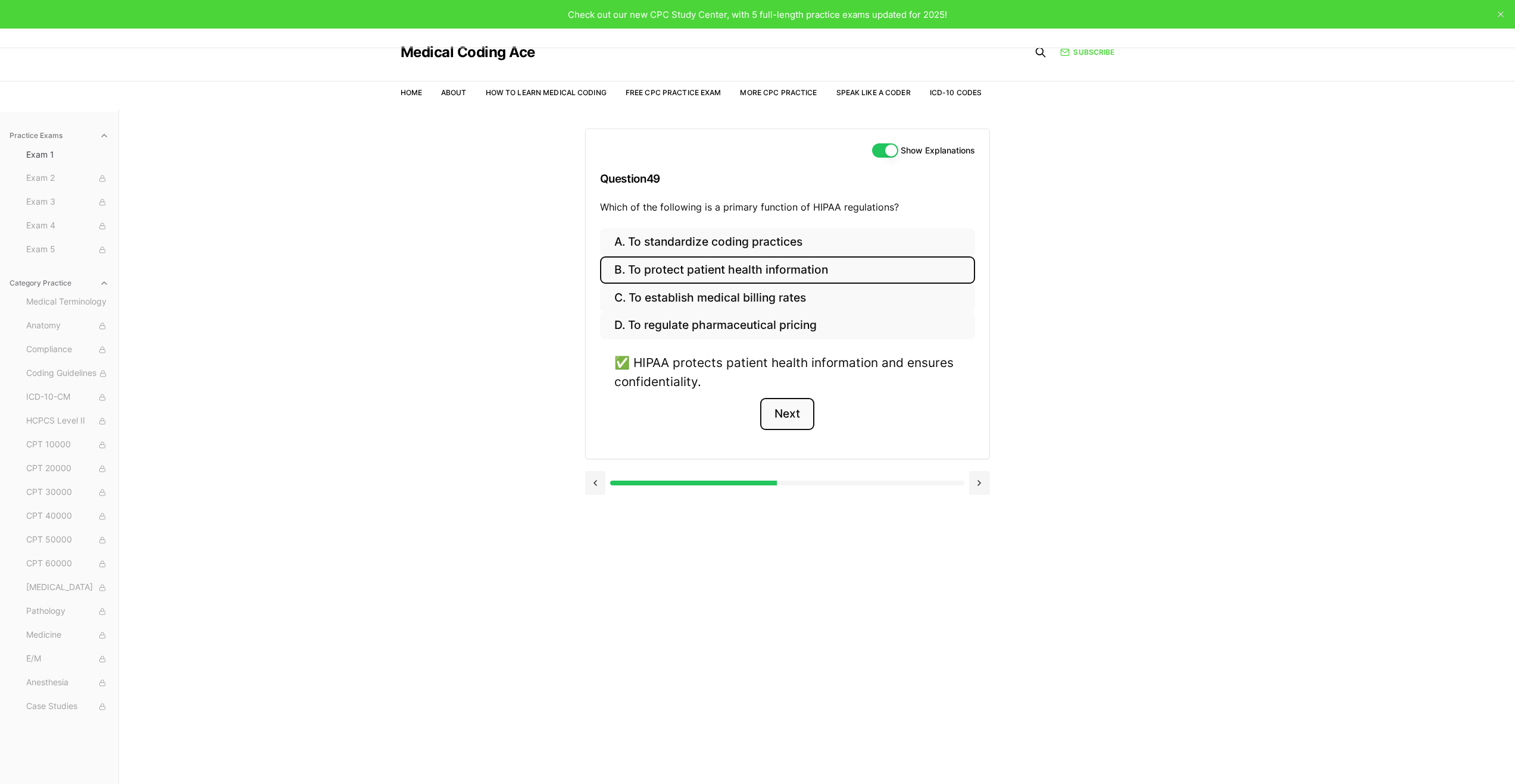
click at [791, 416] on button "Next" at bounding box center [787, 414] width 54 height 32
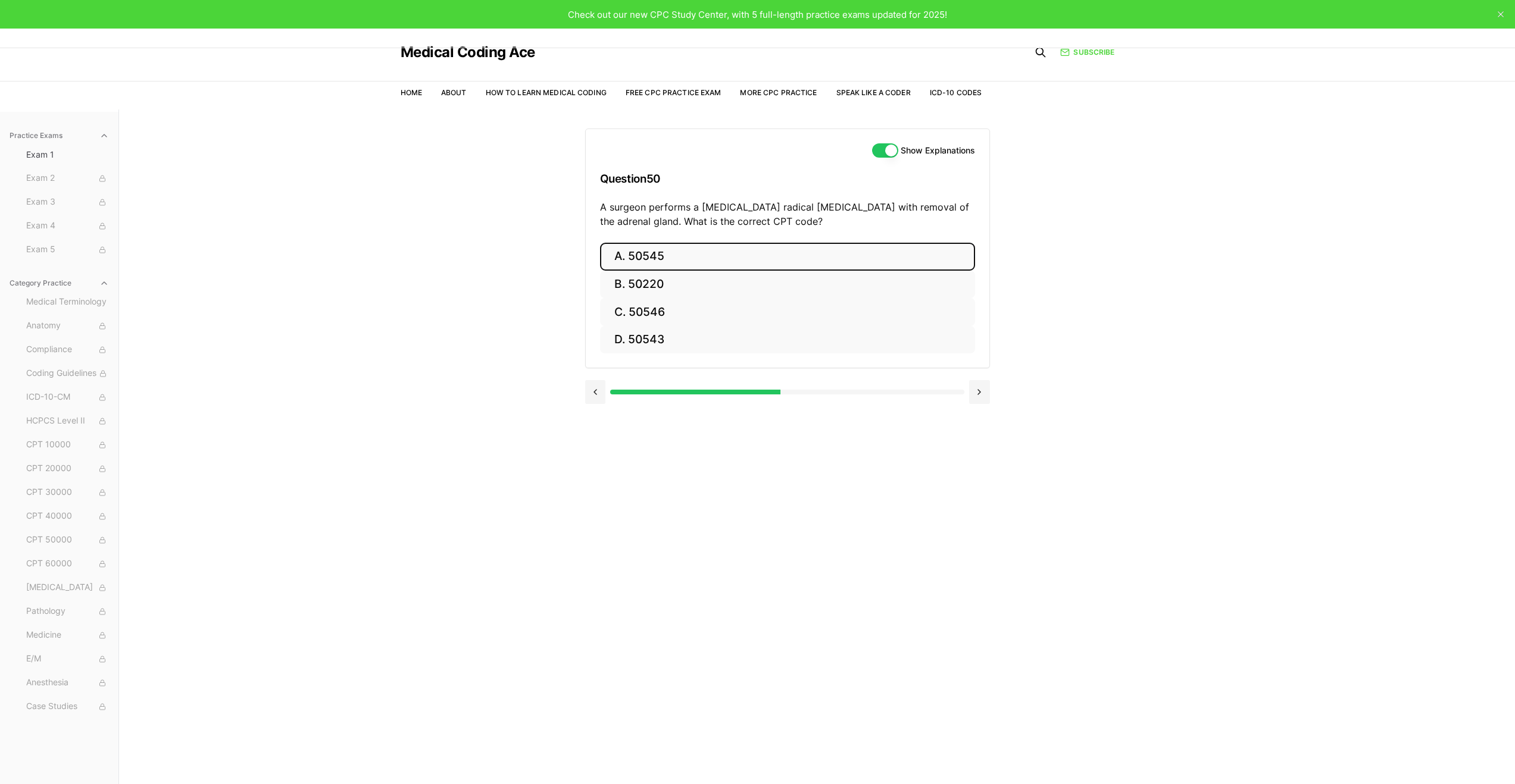
click at [750, 260] on button "A. 50545" at bounding box center [788, 257] width 375 height 28
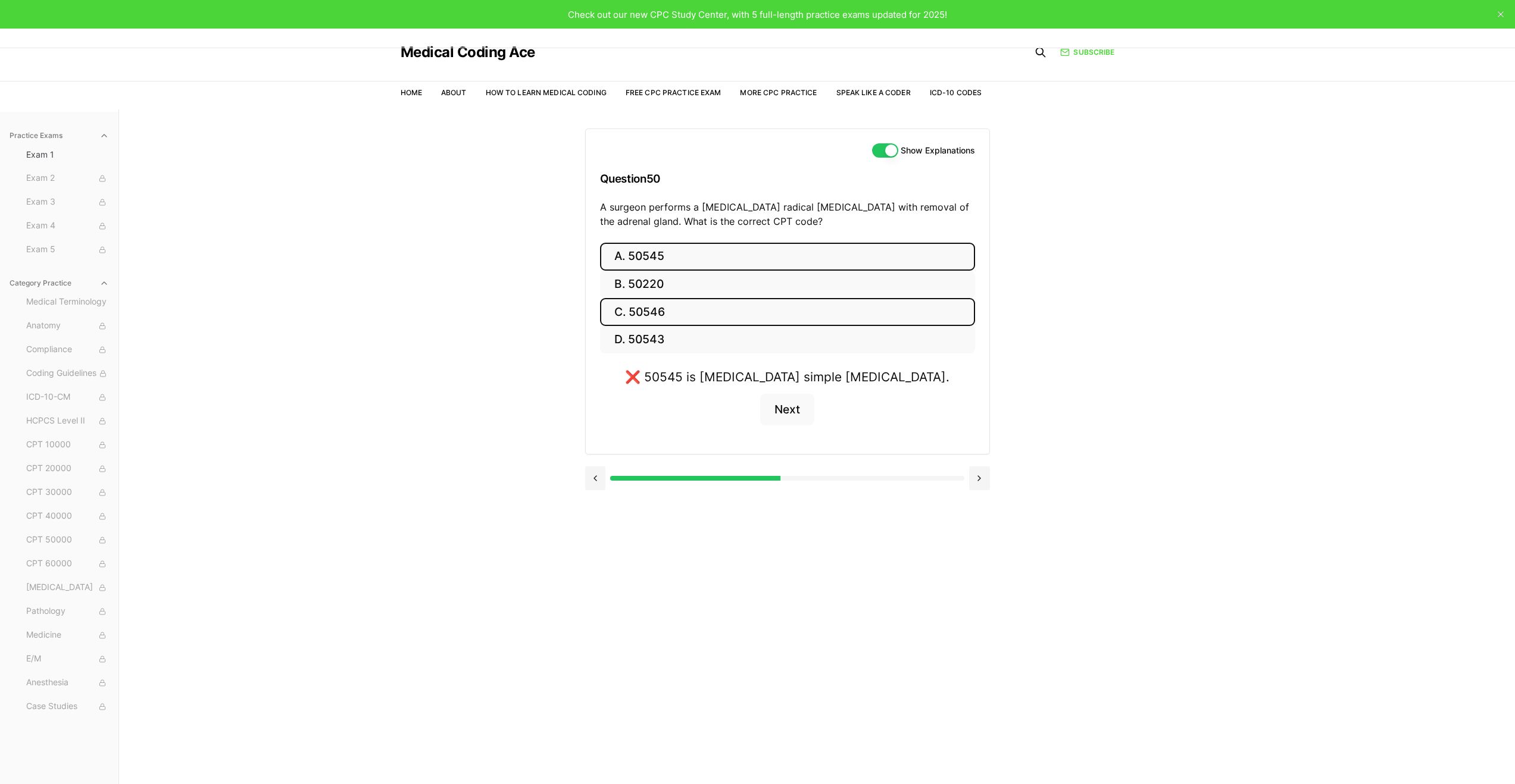
click at [743, 304] on button "C. 50546" at bounding box center [788, 312] width 375 height 28
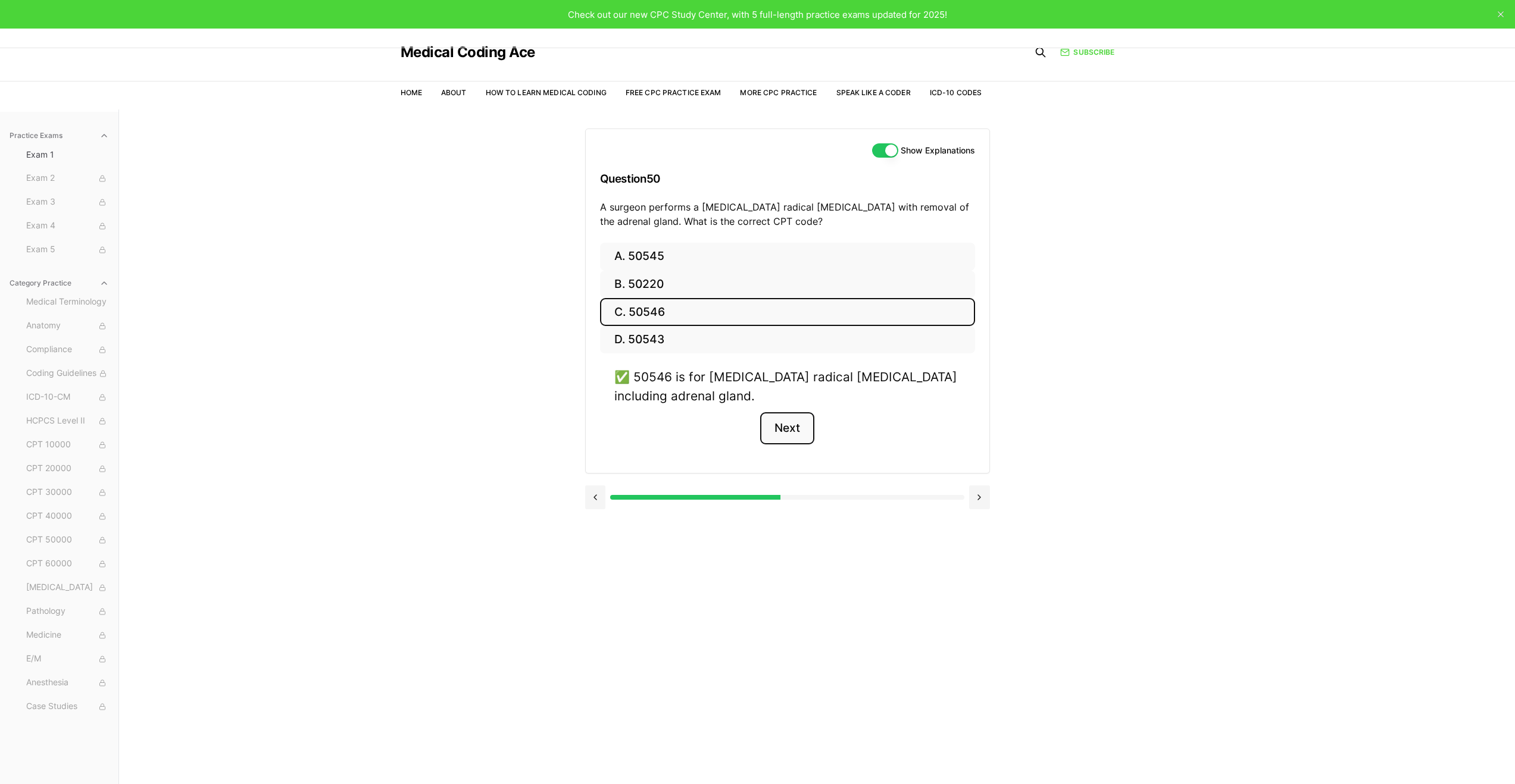
click at [783, 428] on button "Next" at bounding box center [787, 428] width 54 height 32
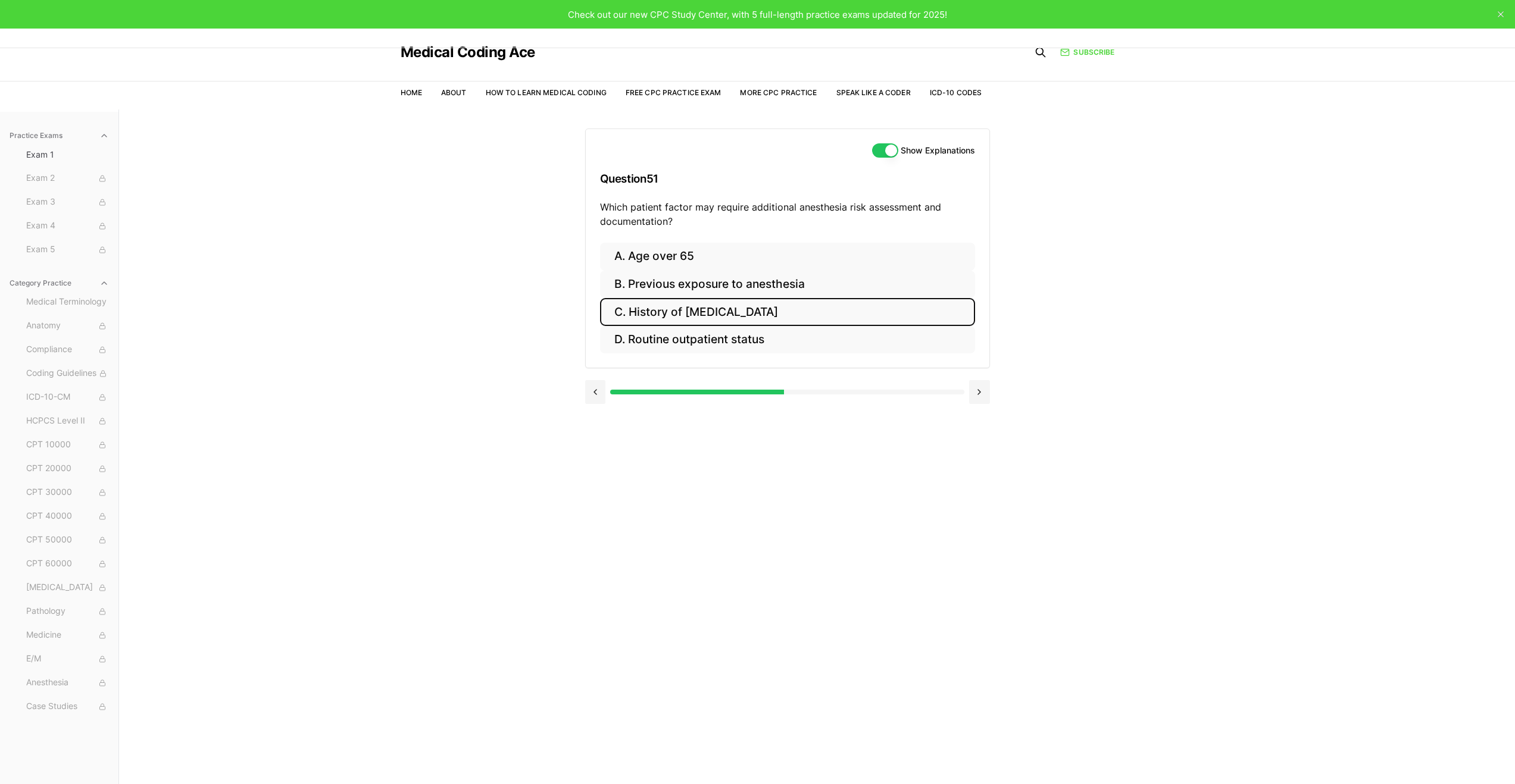
click at [645, 306] on button "C. History of obstructive sleep apnea" at bounding box center [788, 312] width 375 height 28
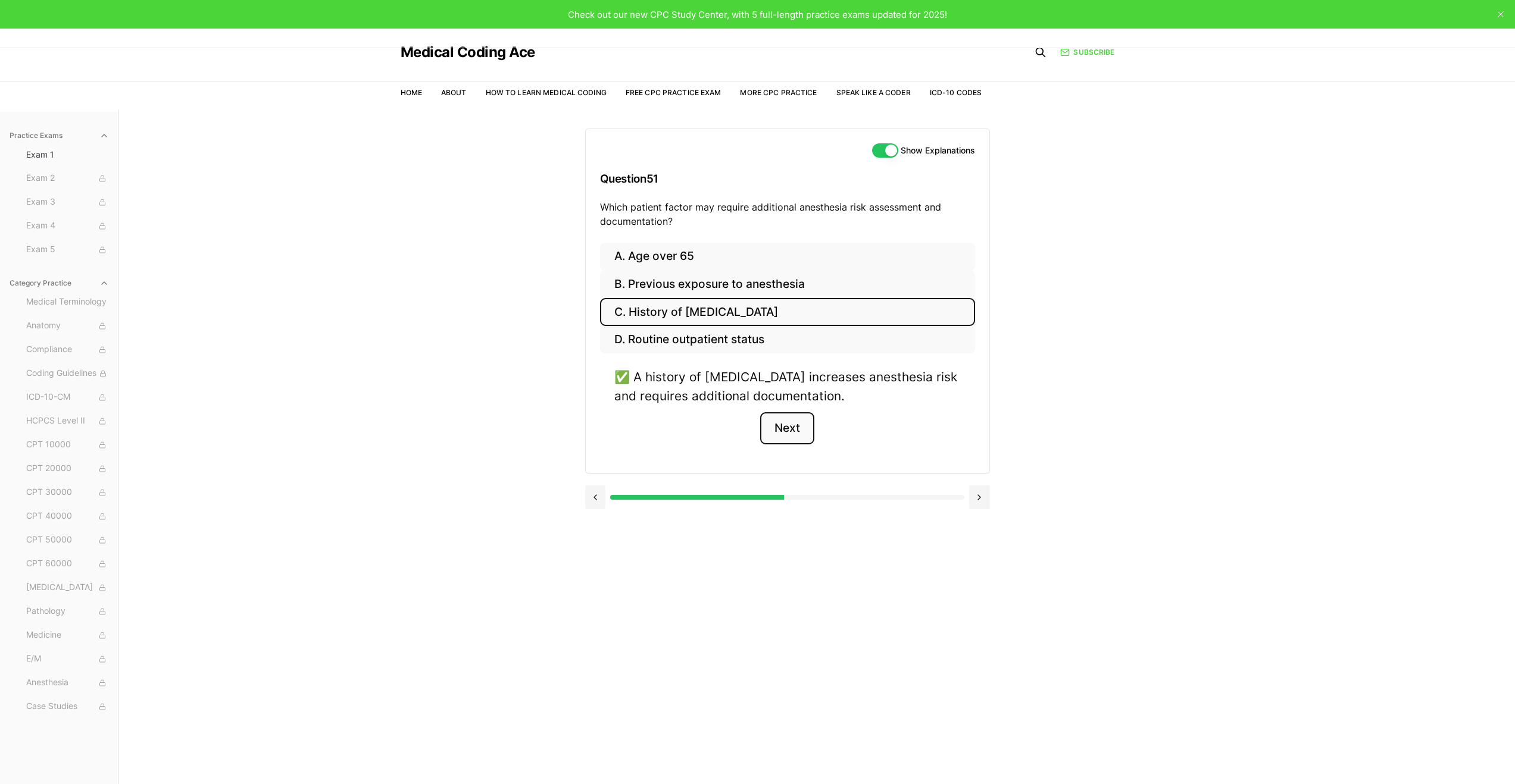
click at [784, 434] on button "Next" at bounding box center [787, 428] width 54 height 32
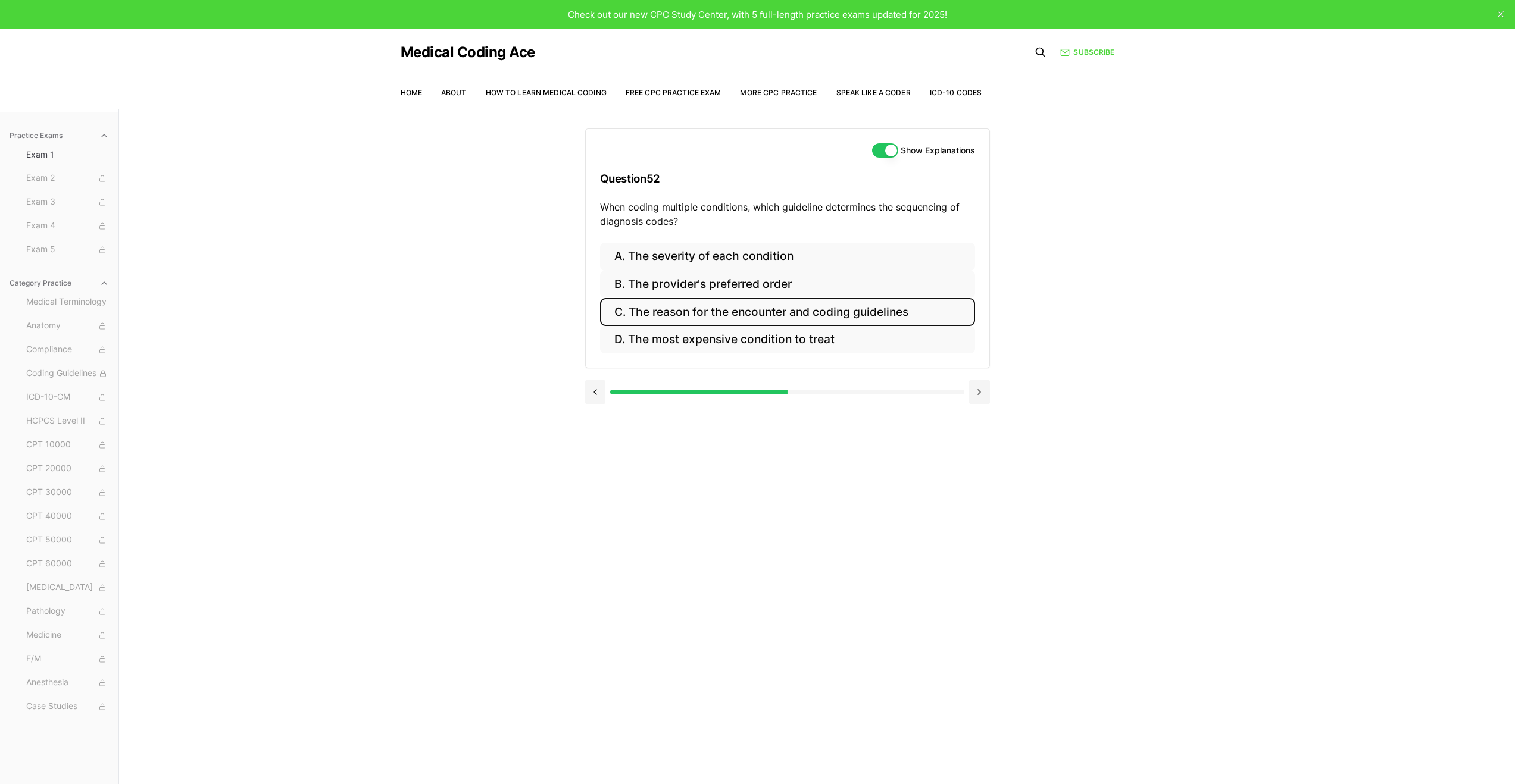
click at [715, 318] on button "C. The reason for the encounter and coding guidelines" at bounding box center [788, 312] width 375 height 28
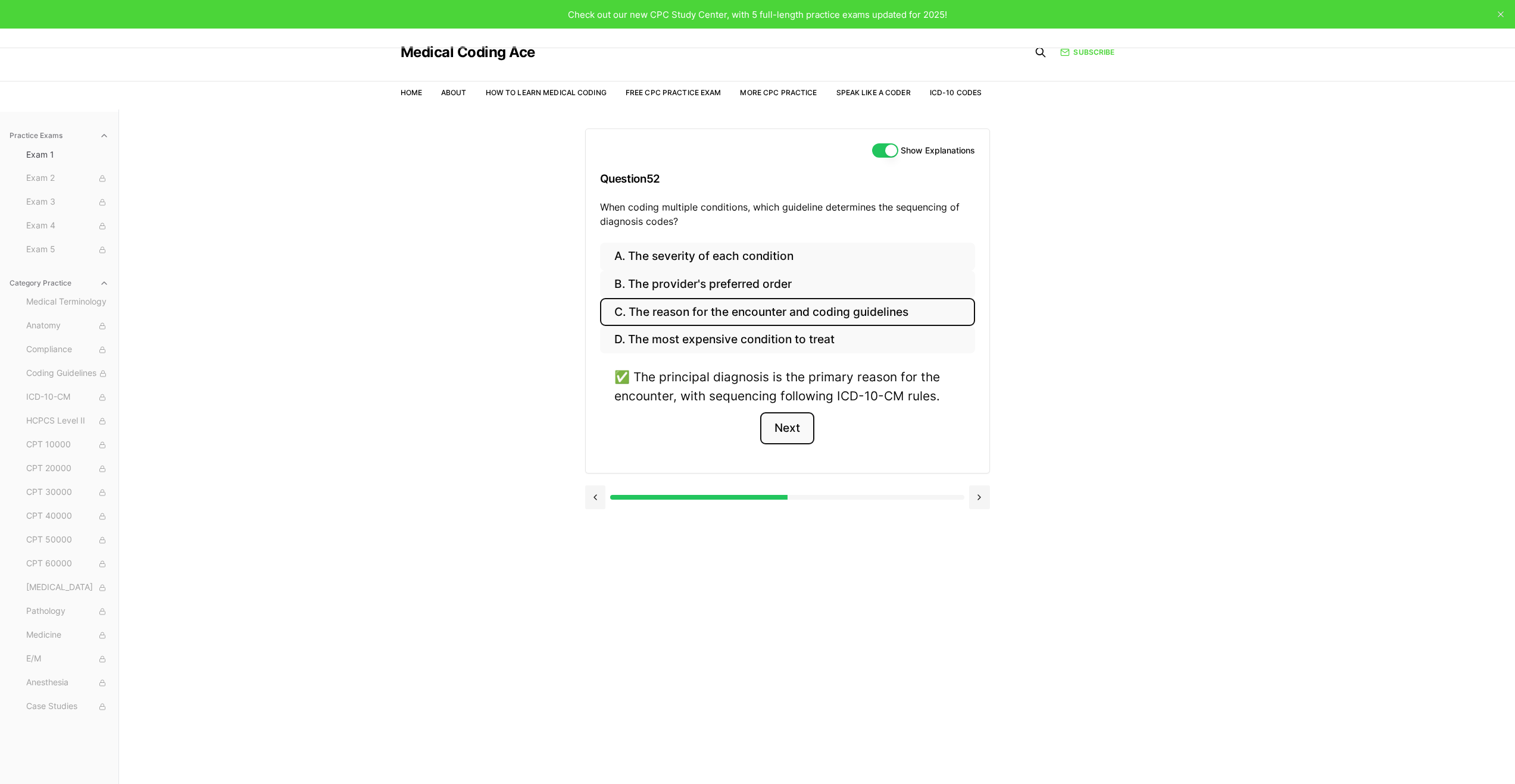
click at [775, 427] on button "Next" at bounding box center [787, 428] width 54 height 32
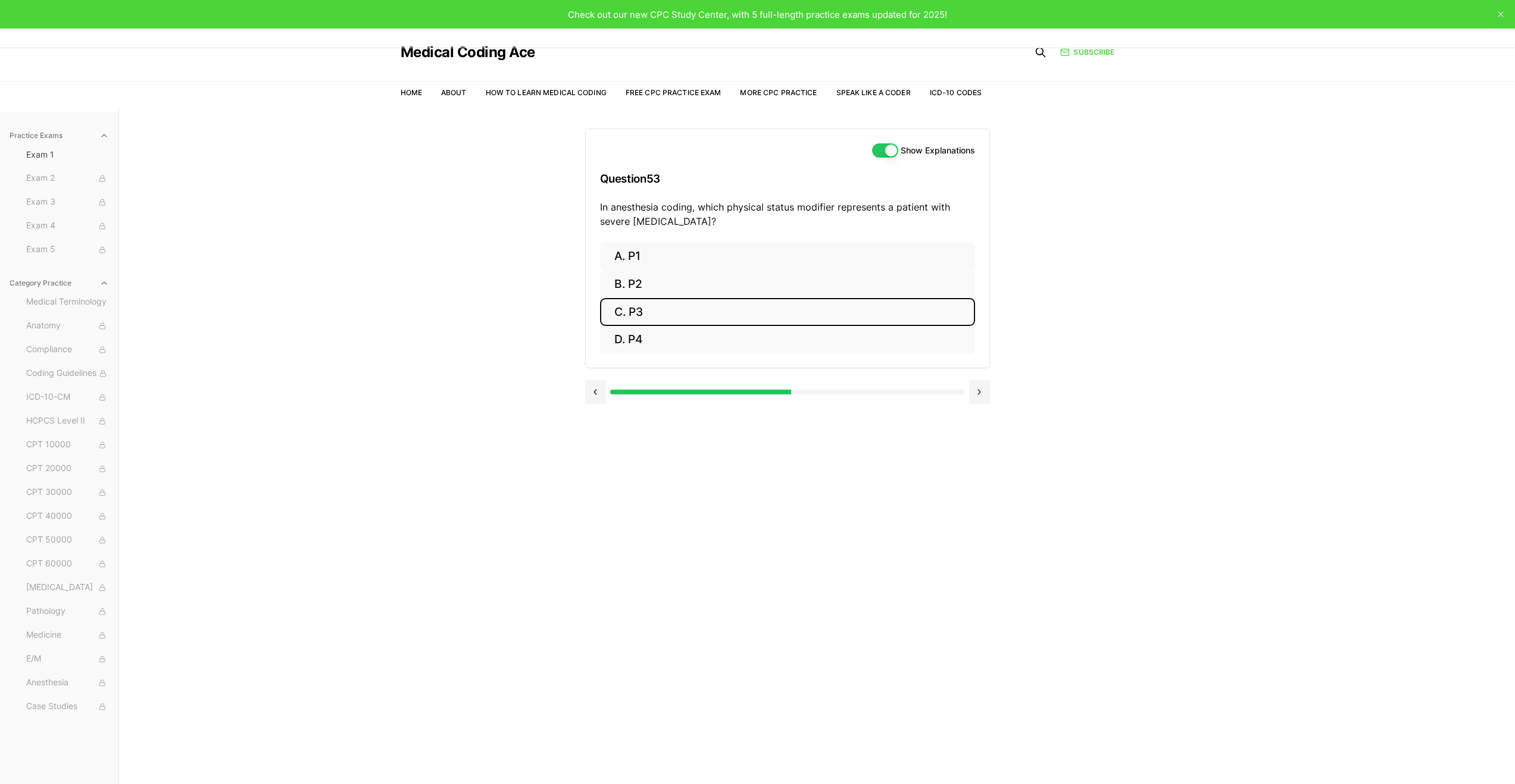
click at [659, 306] on button "C. P3" at bounding box center [788, 312] width 375 height 28
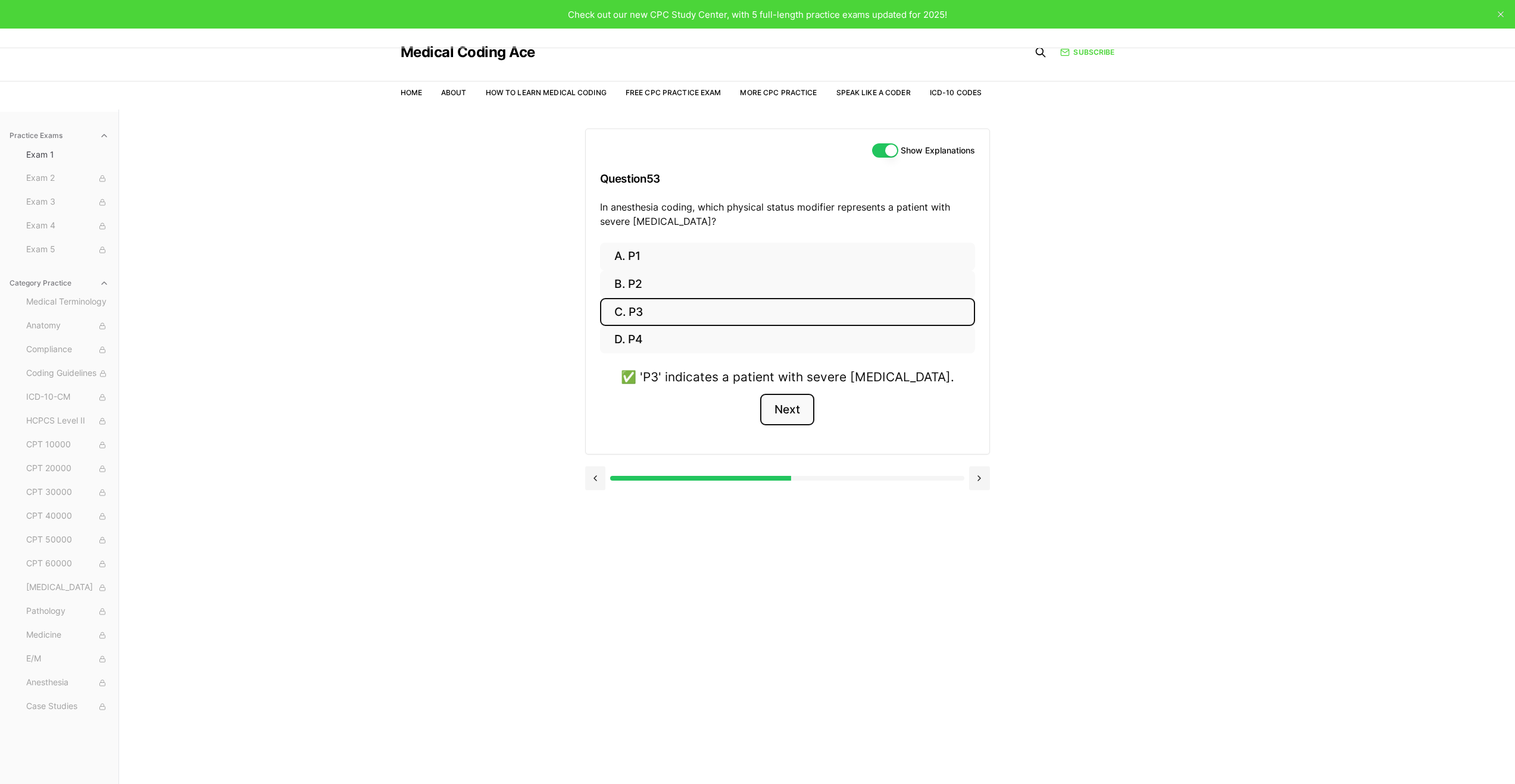
click at [801, 414] on button "Next" at bounding box center [787, 410] width 54 height 32
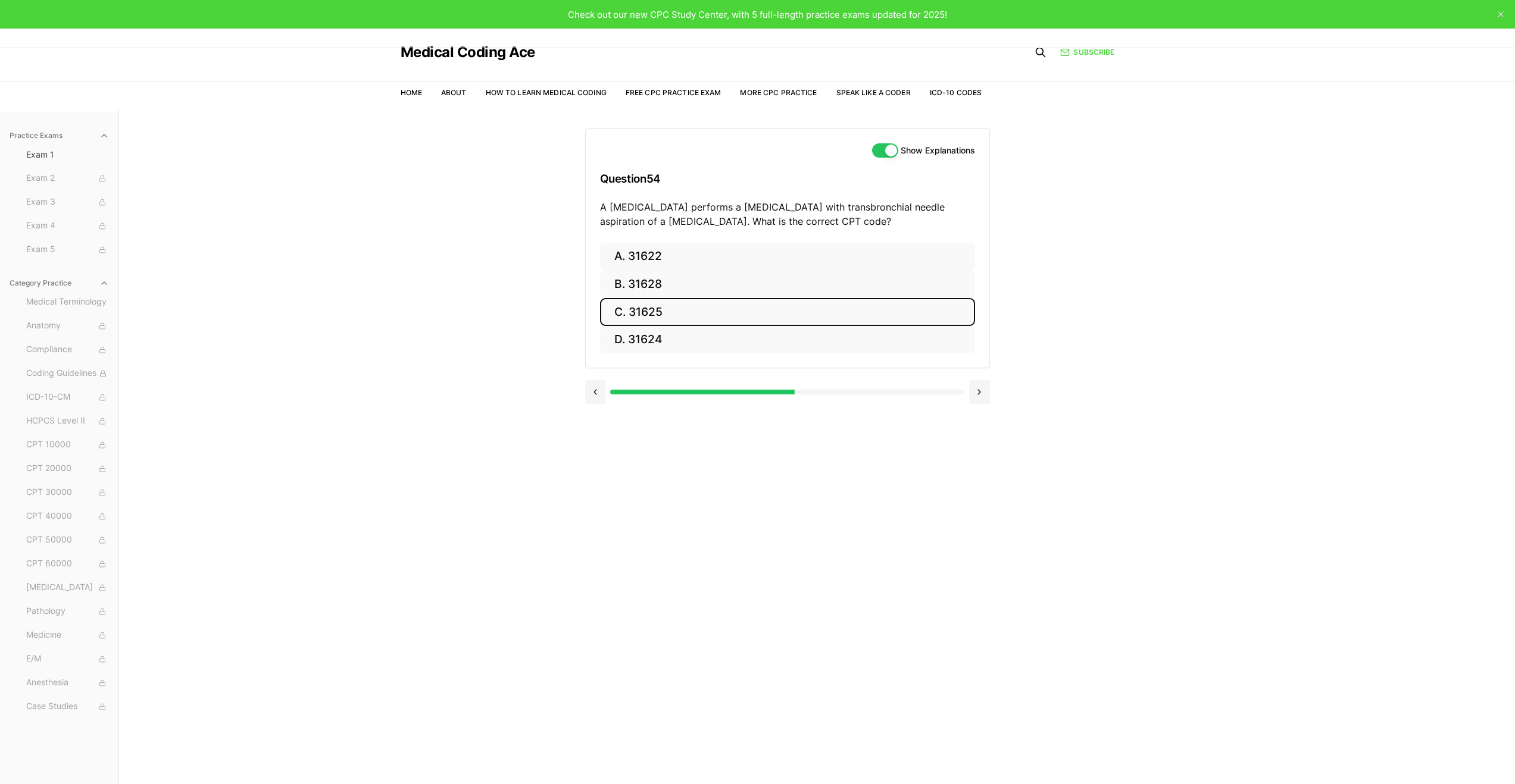
click at [635, 313] on button "C. 31625" at bounding box center [788, 312] width 375 height 28
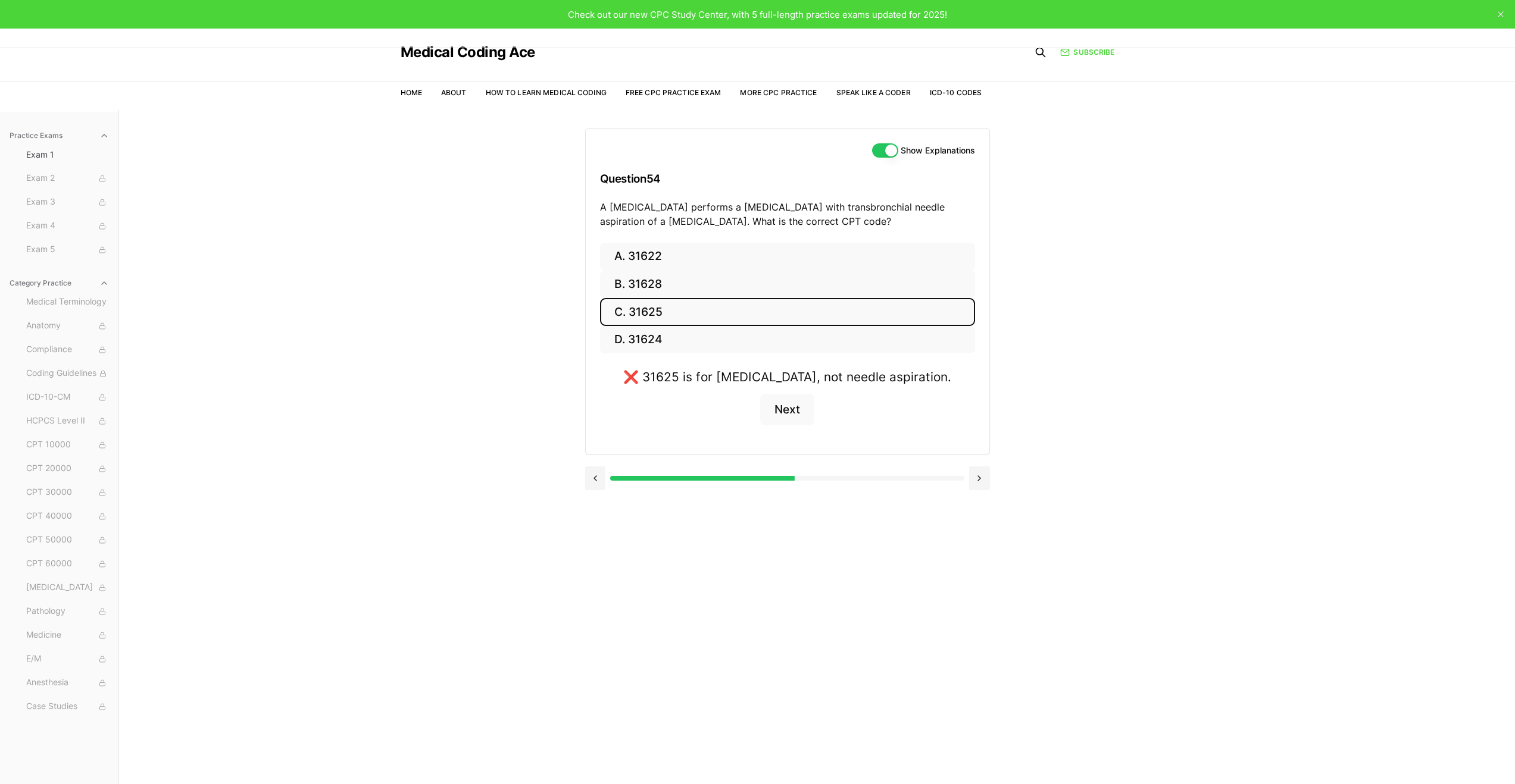
click at [636, 299] on button "C. 31625" at bounding box center [788, 312] width 375 height 28
click at [637, 287] on button "B. 31628" at bounding box center [788, 285] width 375 height 28
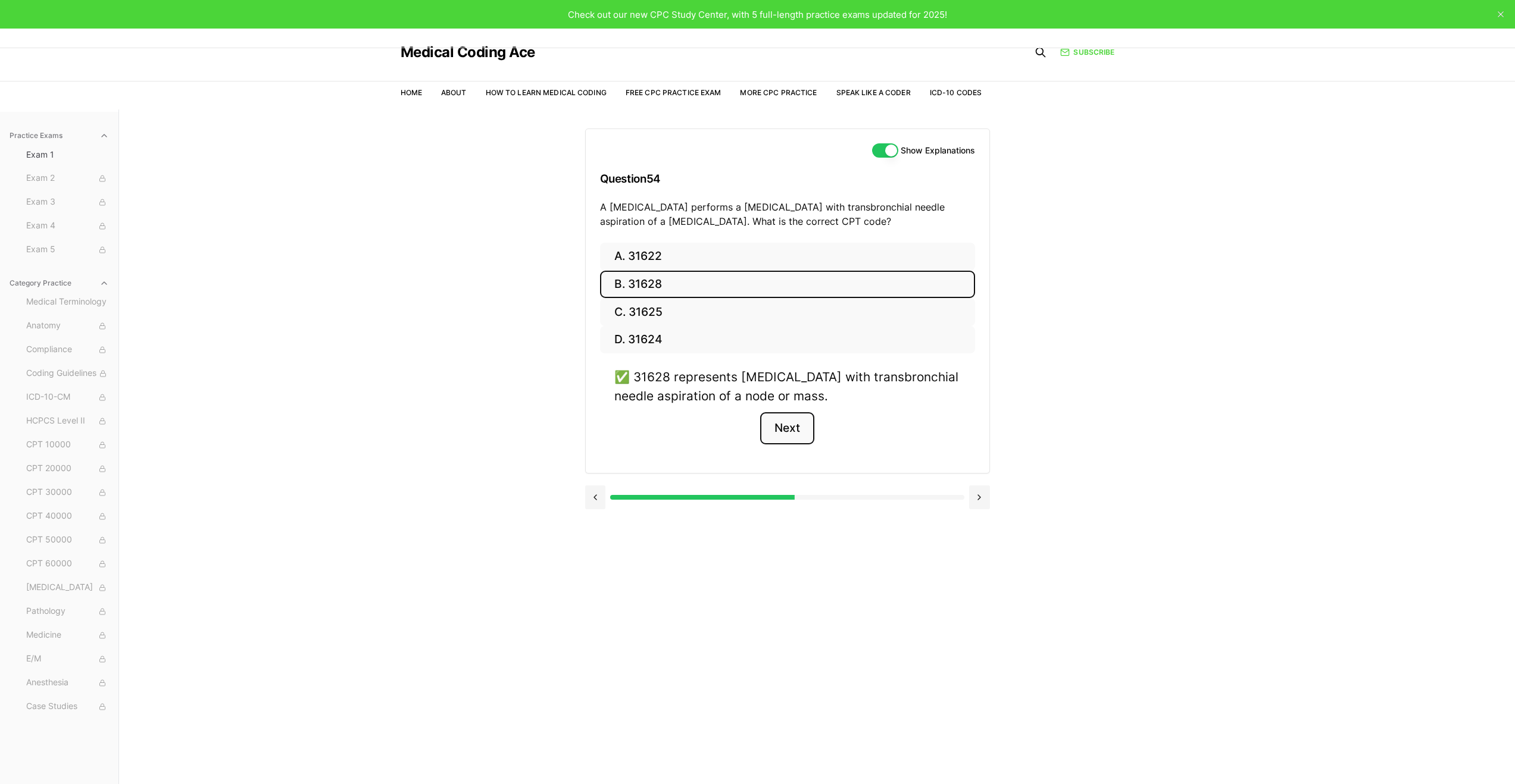
click at [786, 434] on button "Next" at bounding box center [787, 428] width 54 height 32
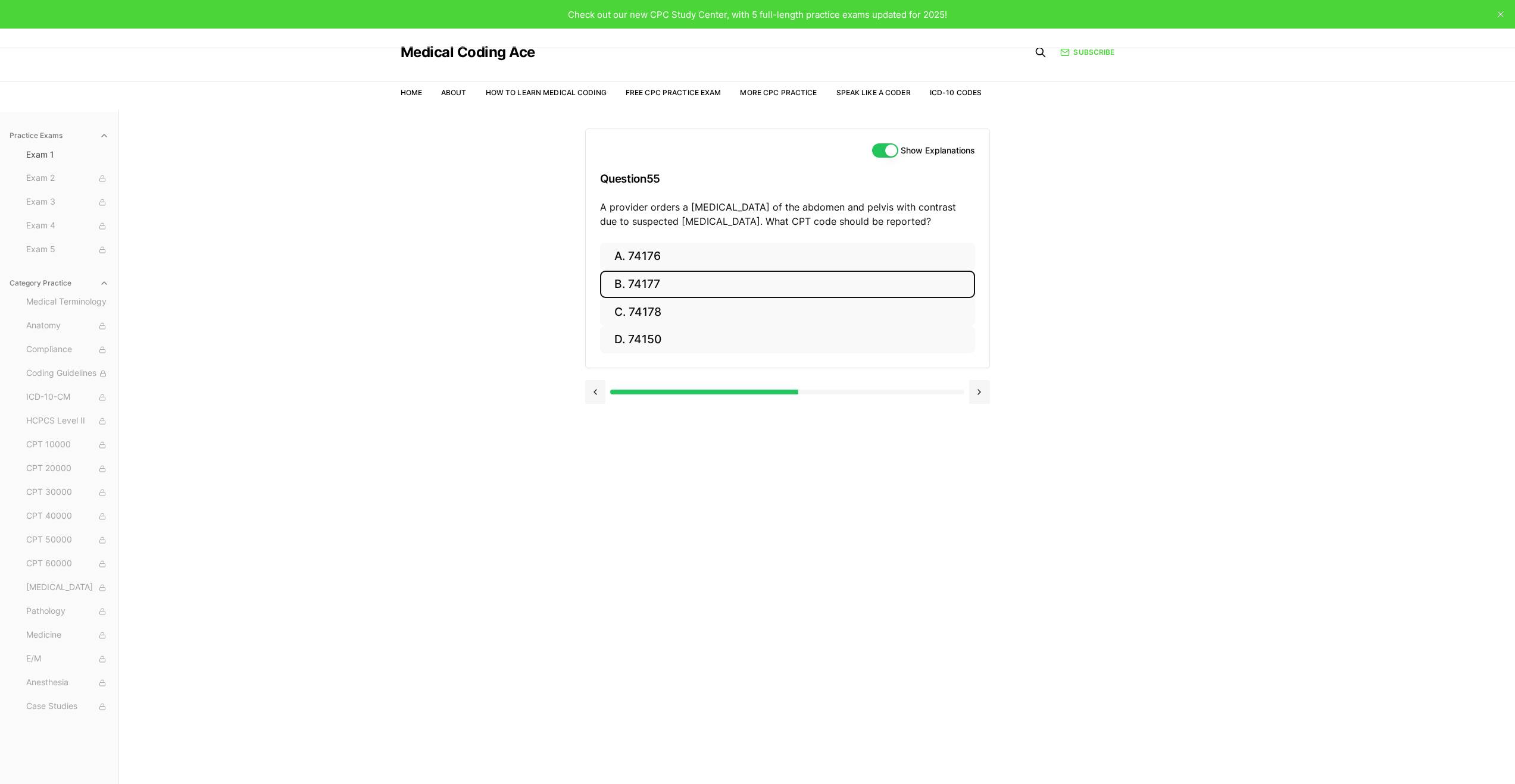
click at [711, 291] on button "B. 74177" at bounding box center [788, 285] width 375 height 28
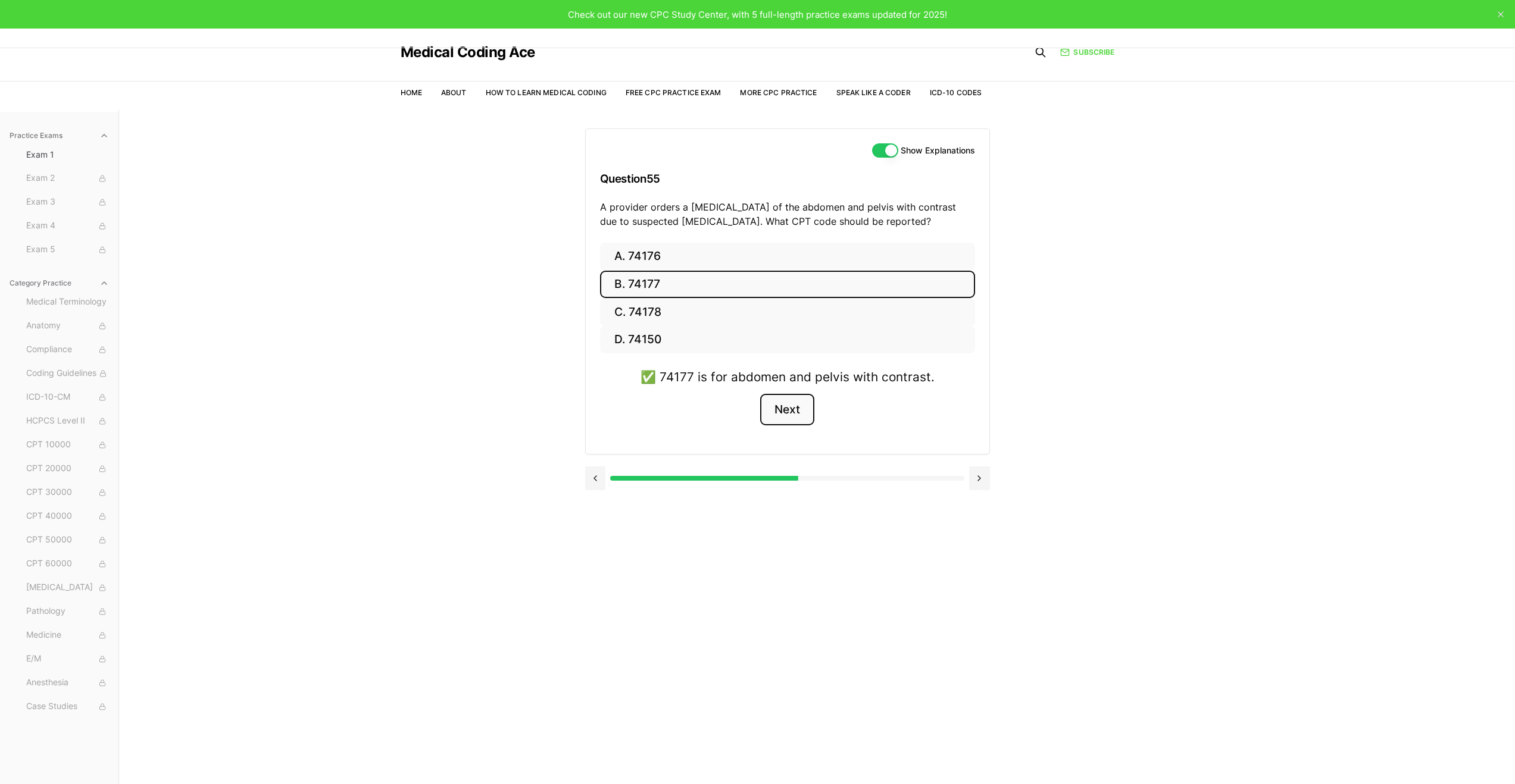
click at [791, 410] on button "Next" at bounding box center [787, 410] width 54 height 32
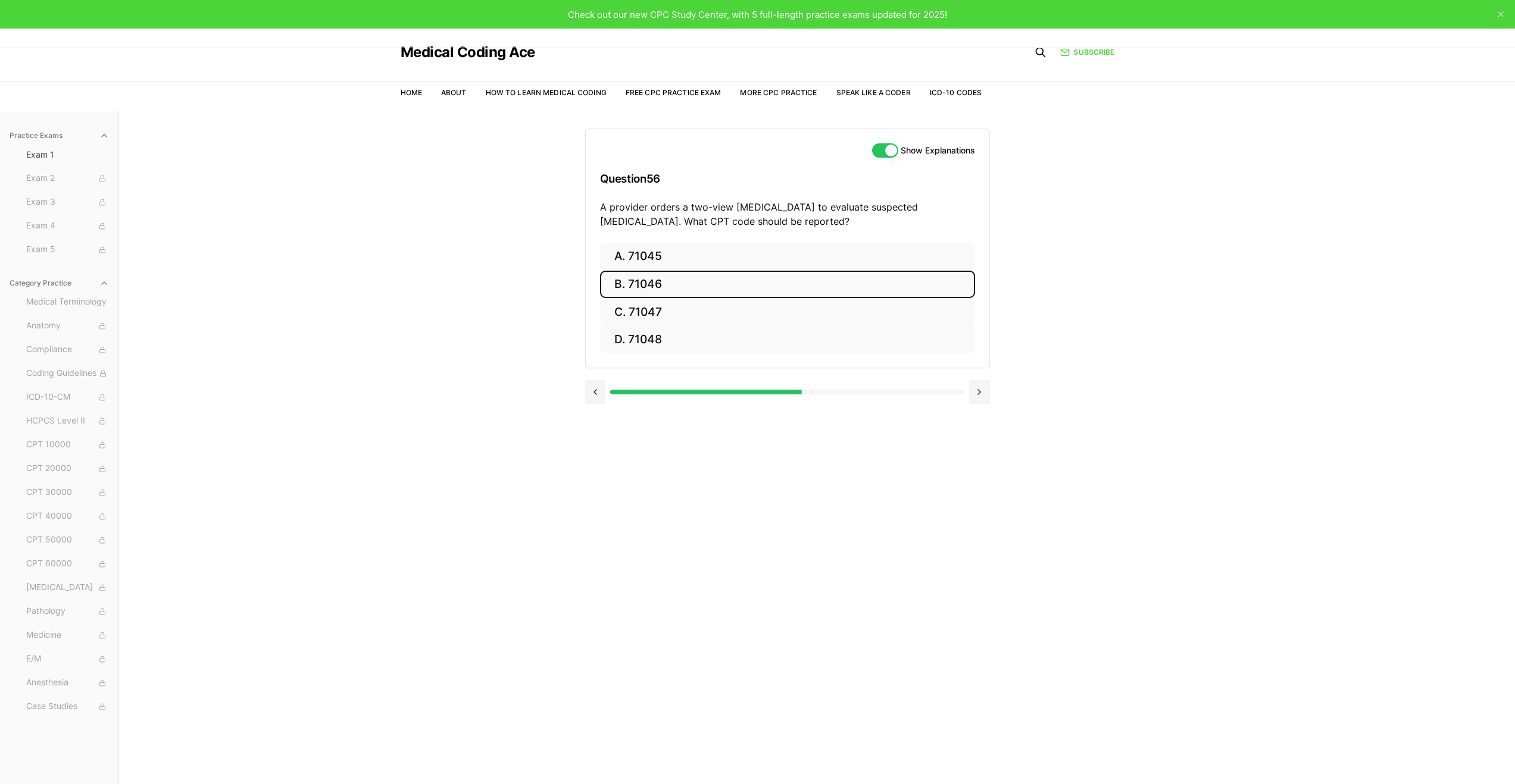
click at [716, 292] on button "B. 71046" at bounding box center [788, 285] width 375 height 28
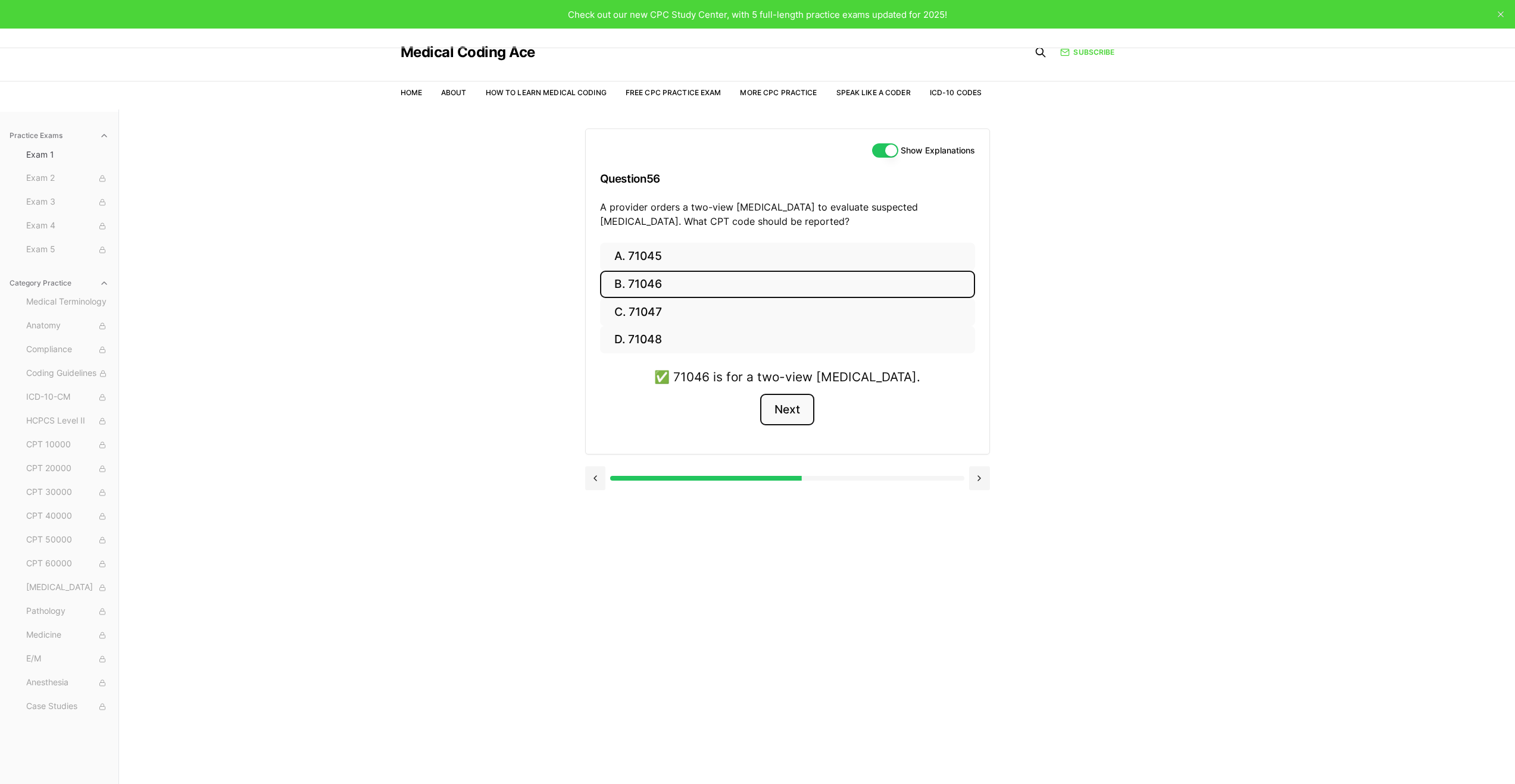
click at [793, 415] on button "Next" at bounding box center [787, 410] width 54 height 32
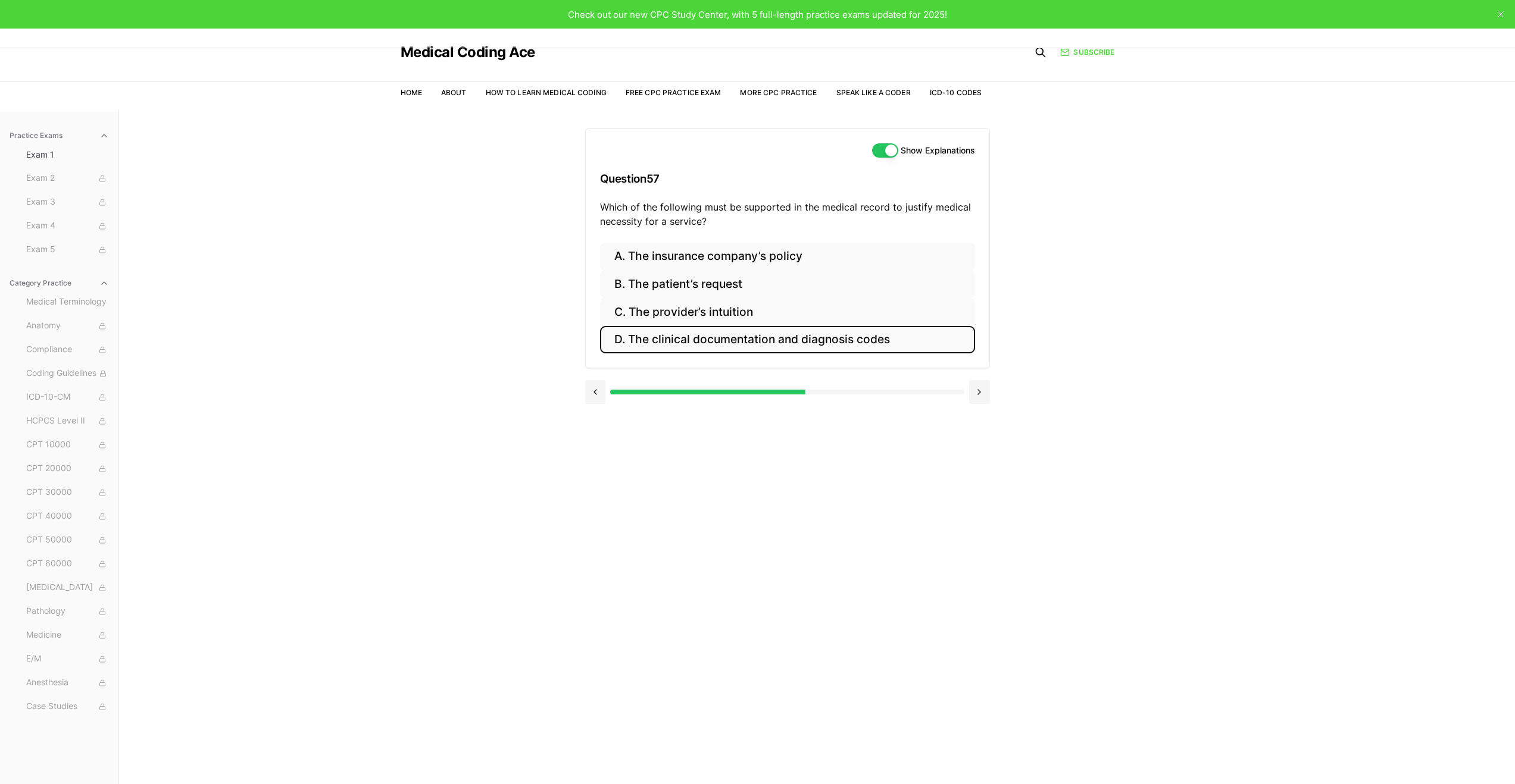
click at [879, 335] on button "D. The clinical documentation and diagnosis codes" at bounding box center [788, 340] width 375 height 28
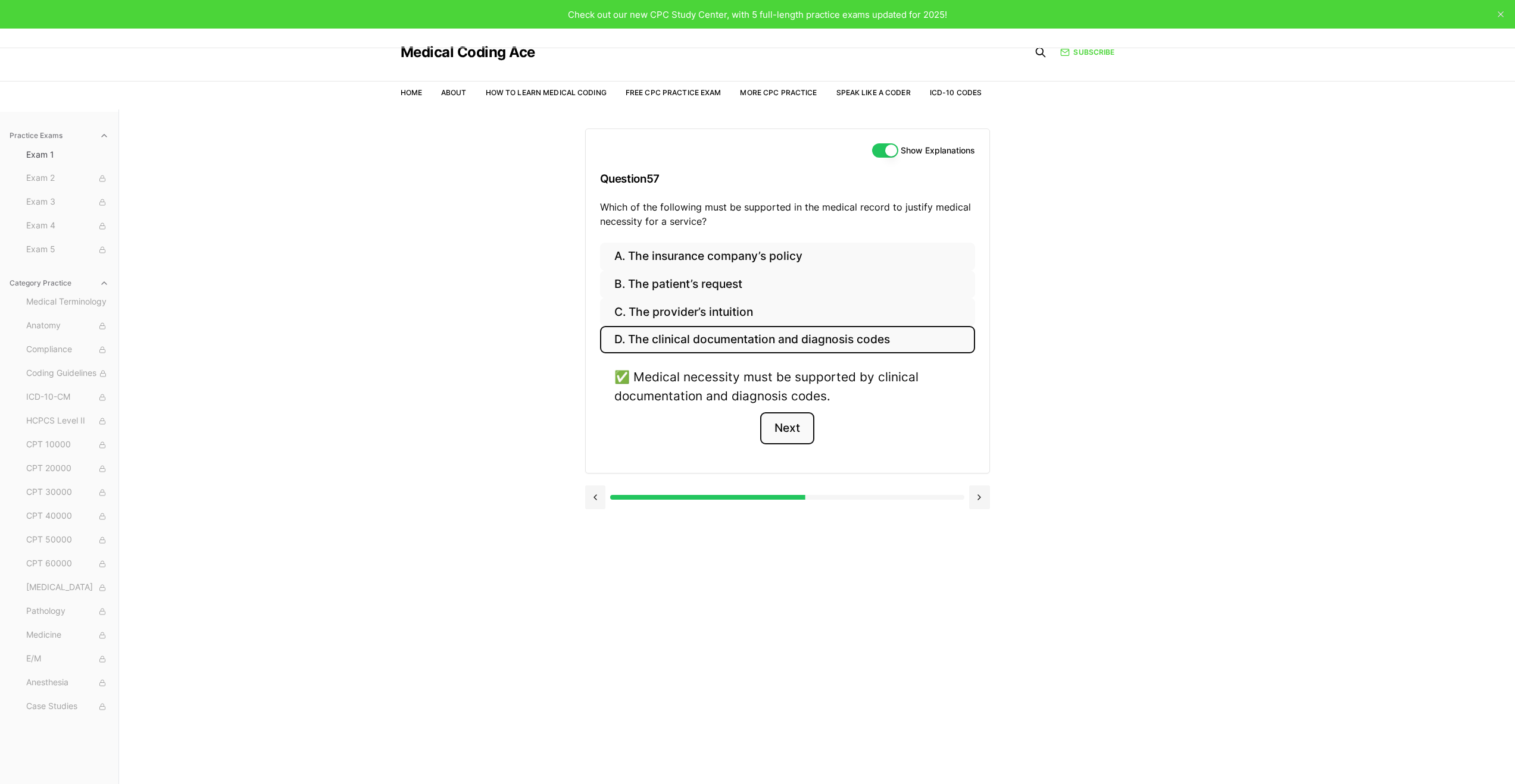
click at [799, 426] on button "Next" at bounding box center [787, 428] width 54 height 32
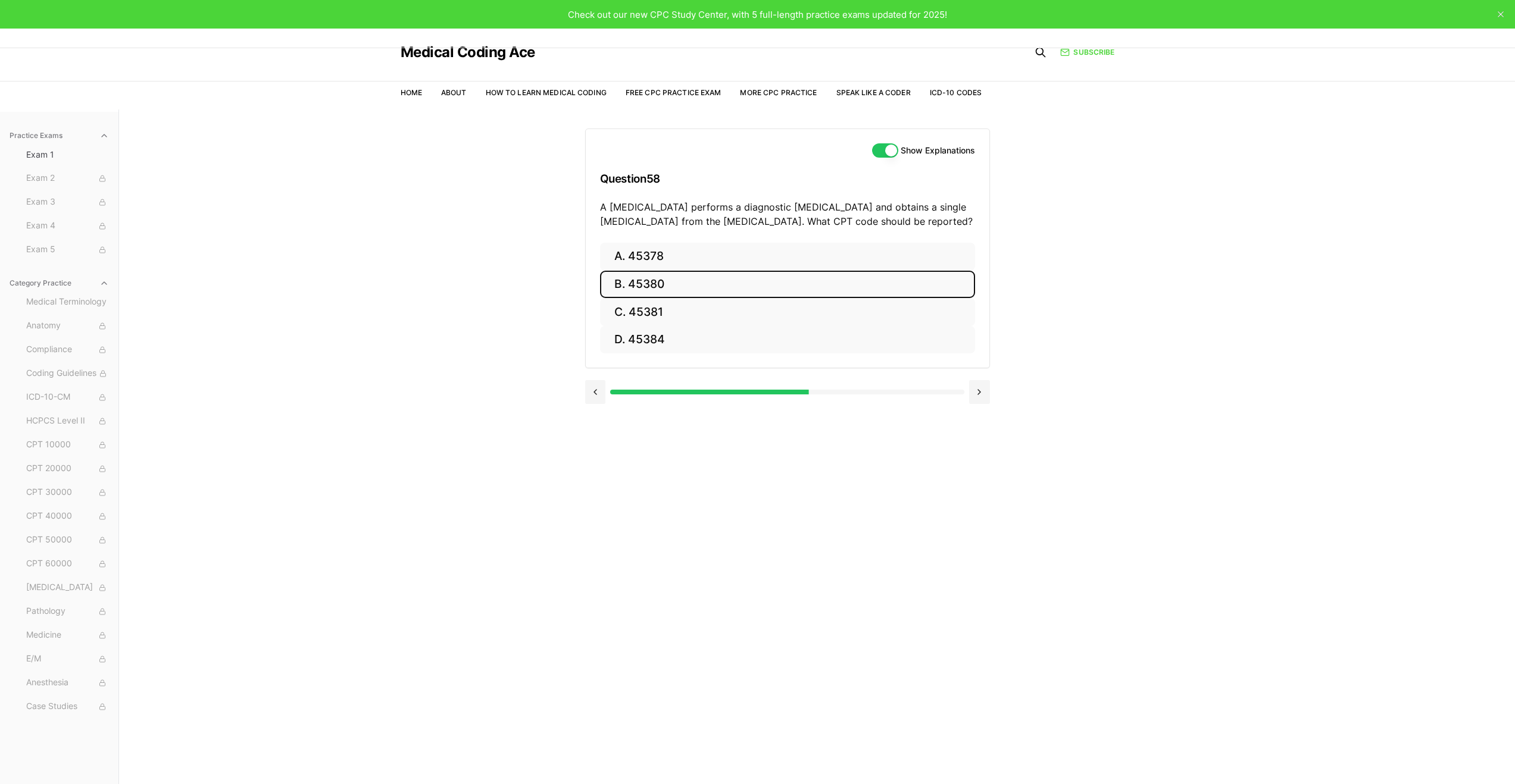
click at [801, 287] on button "B. 45380" at bounding box center [788, 285] width 375 height 28
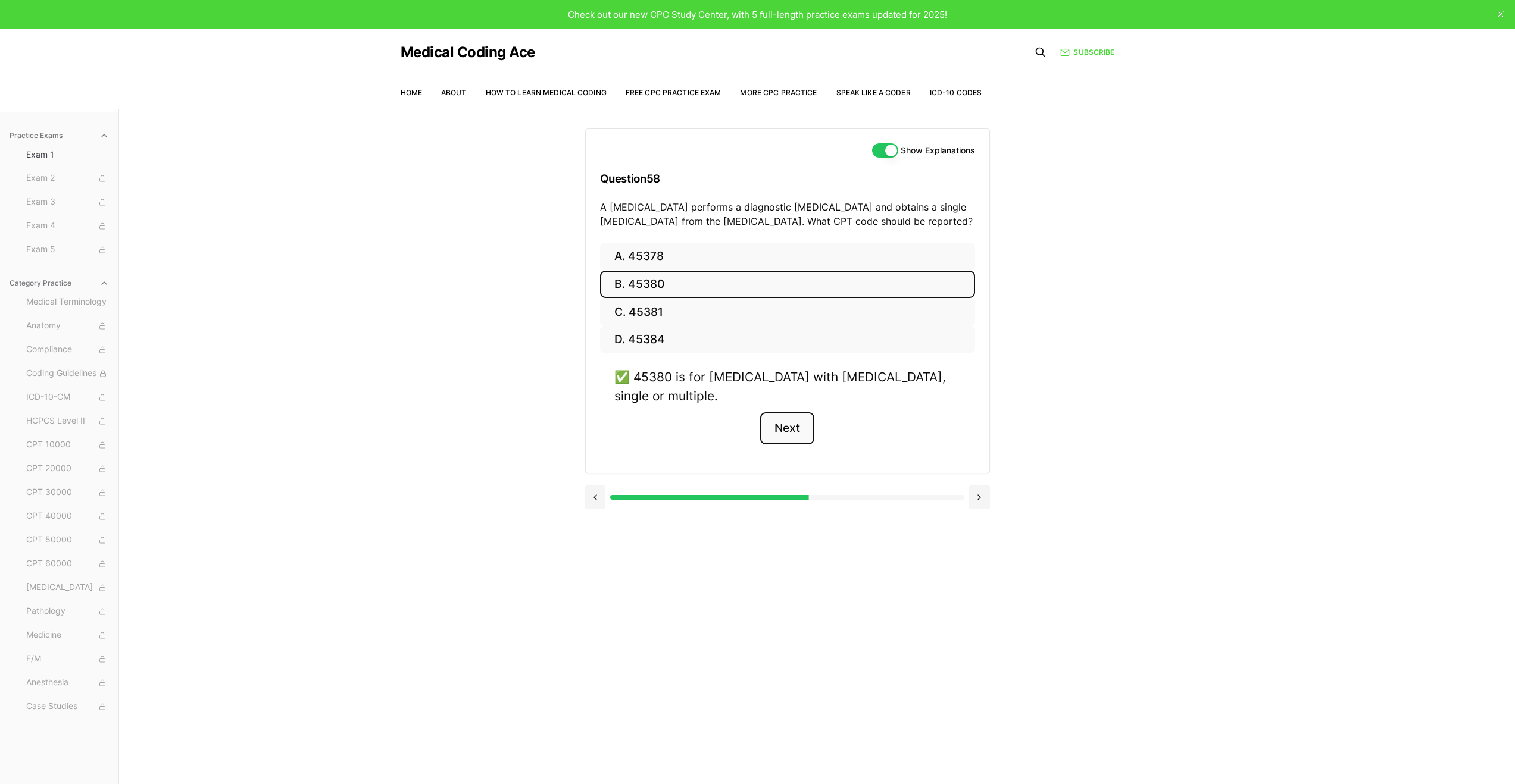
click at [790, 412] on button "Next" at bounding box center [787, 428] width 54 height 32
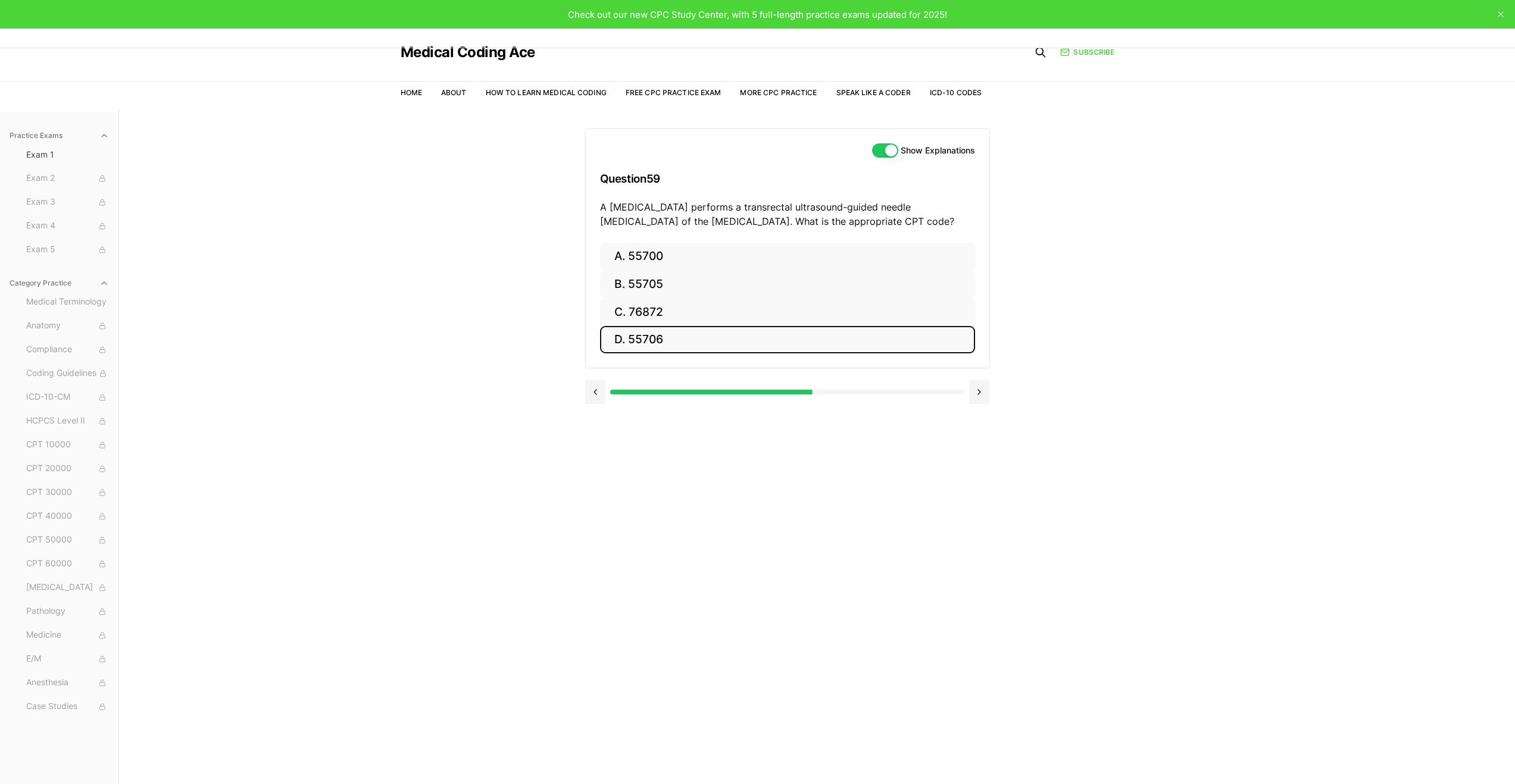
click at [801, 340] on button "D. 55706" at bounding box center [788, 340] width 375 height 28
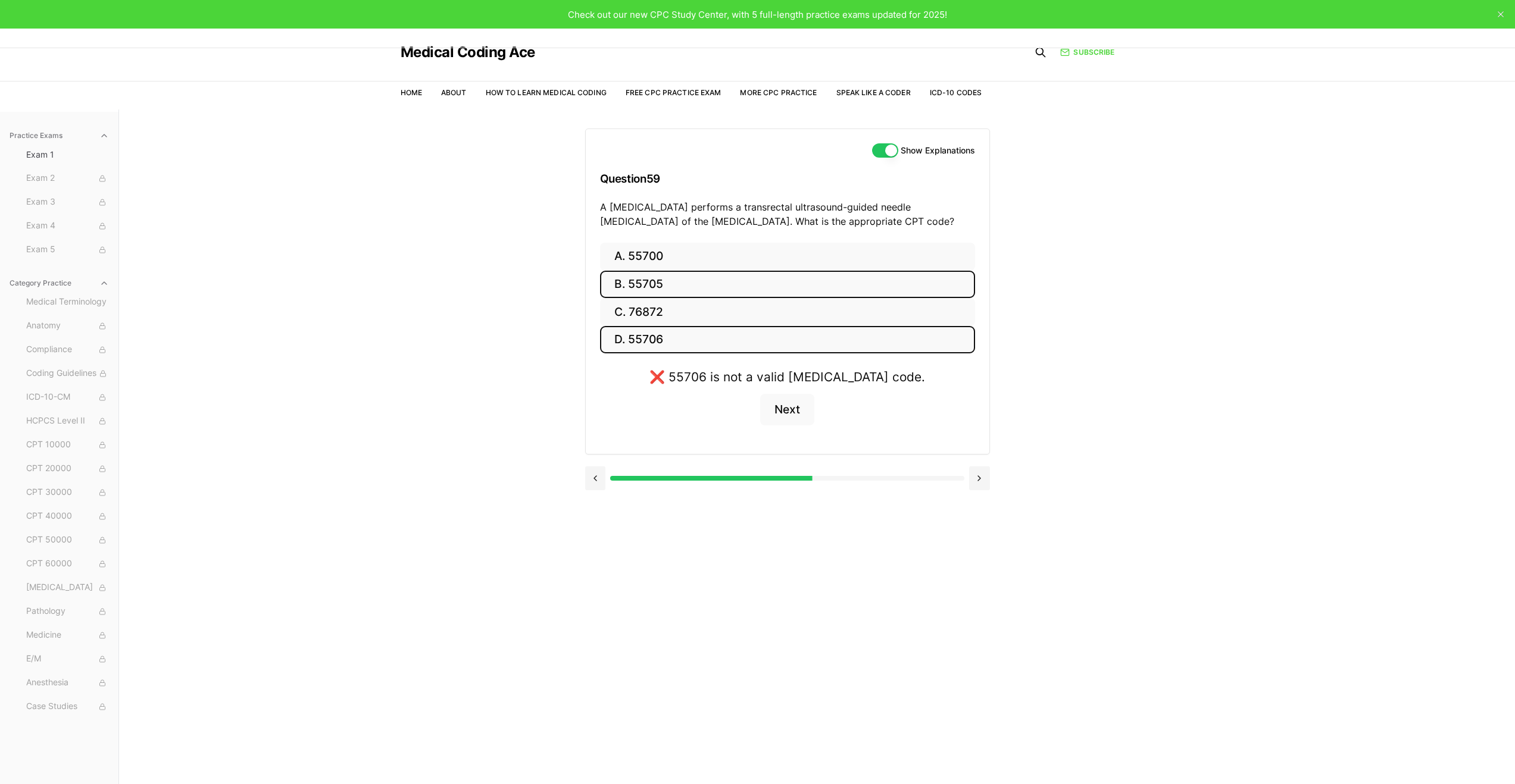
click at [708, 271] on button "B. 55705" at bounding box center [788, 285] width 375 height 28
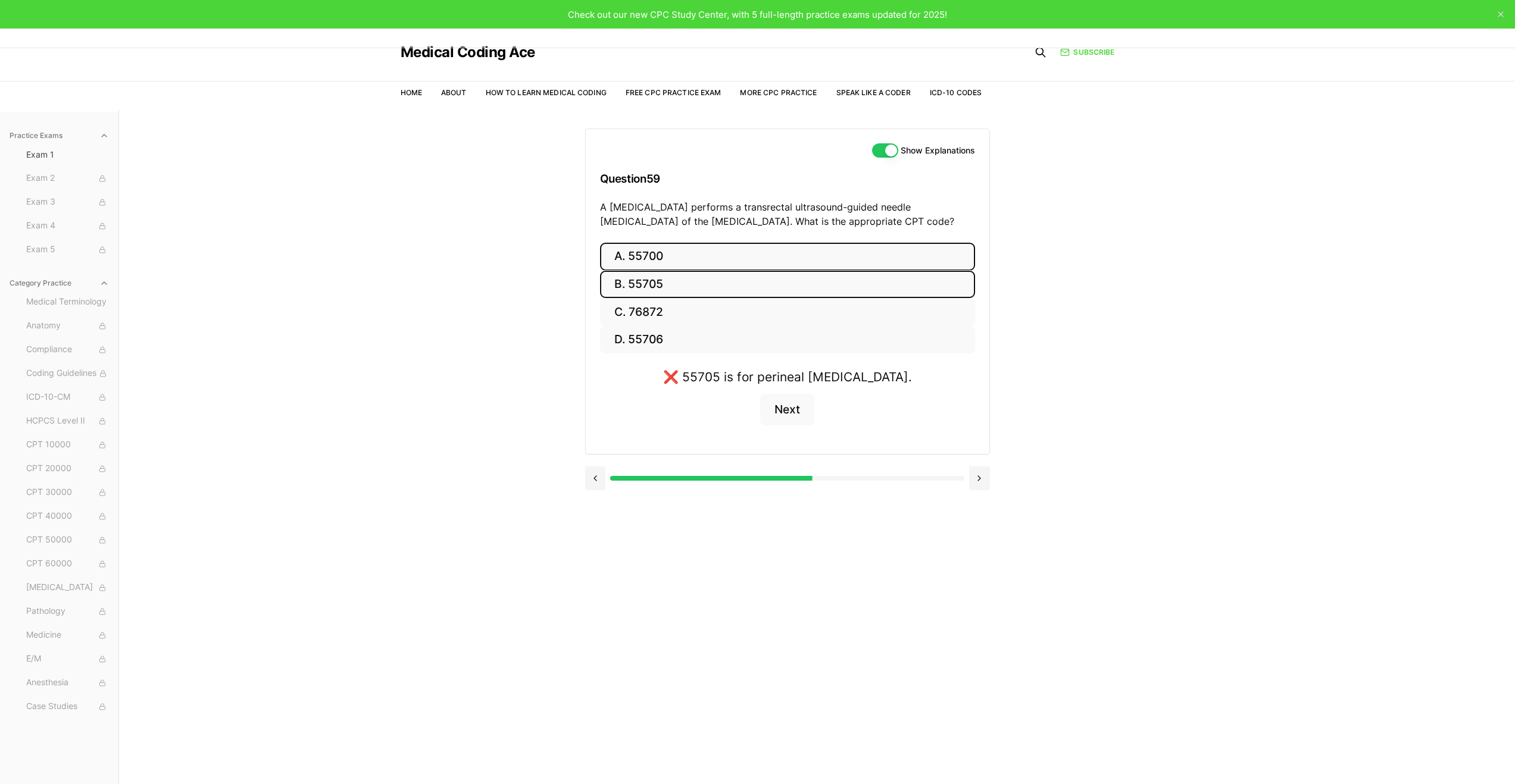
click at [709, 257] on button "A. 55700" at bounding box center [788, 257] width 375 height 28
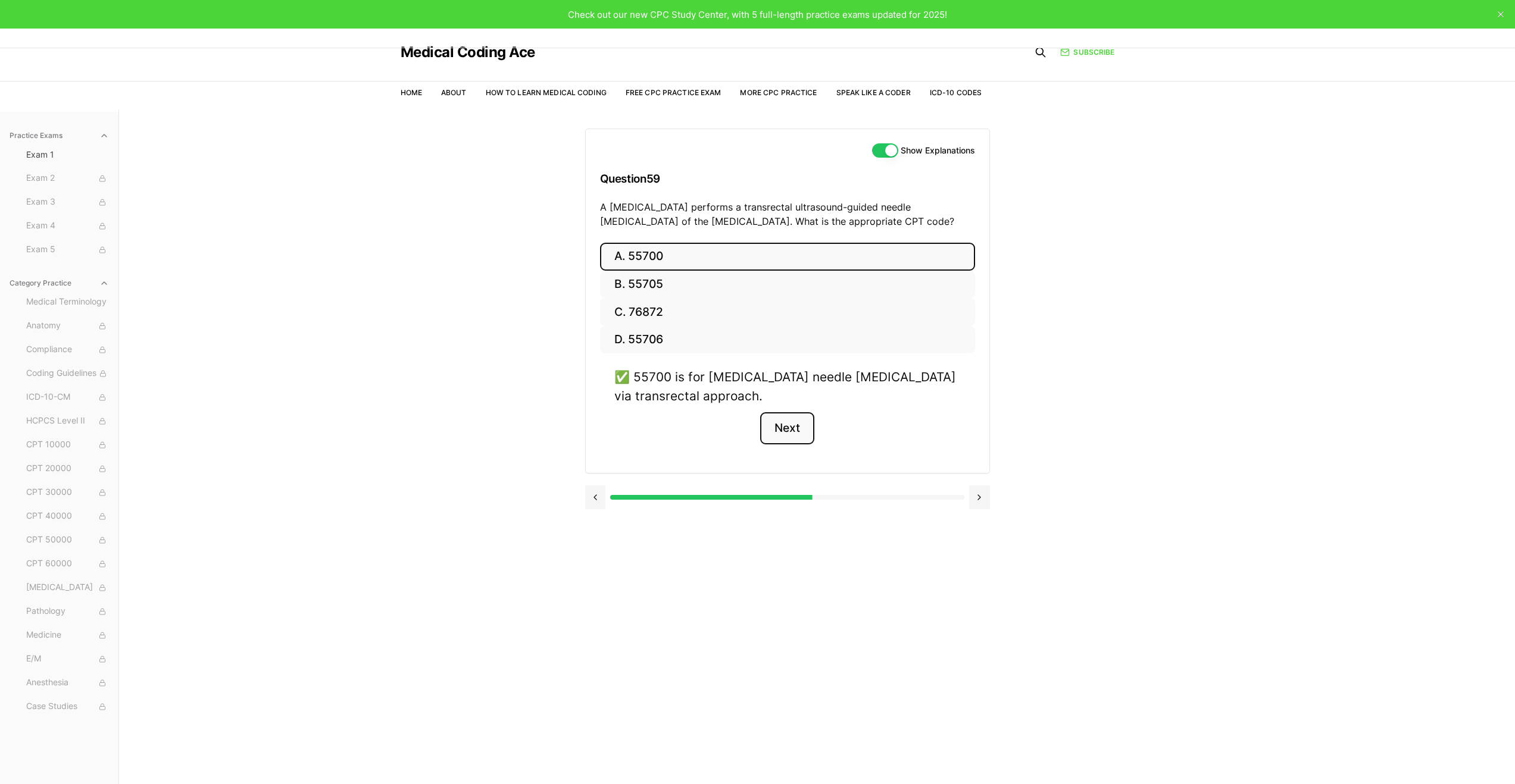
click at [800, 431] on button "Next" at bounding box center [787, 428] width 54 height 32
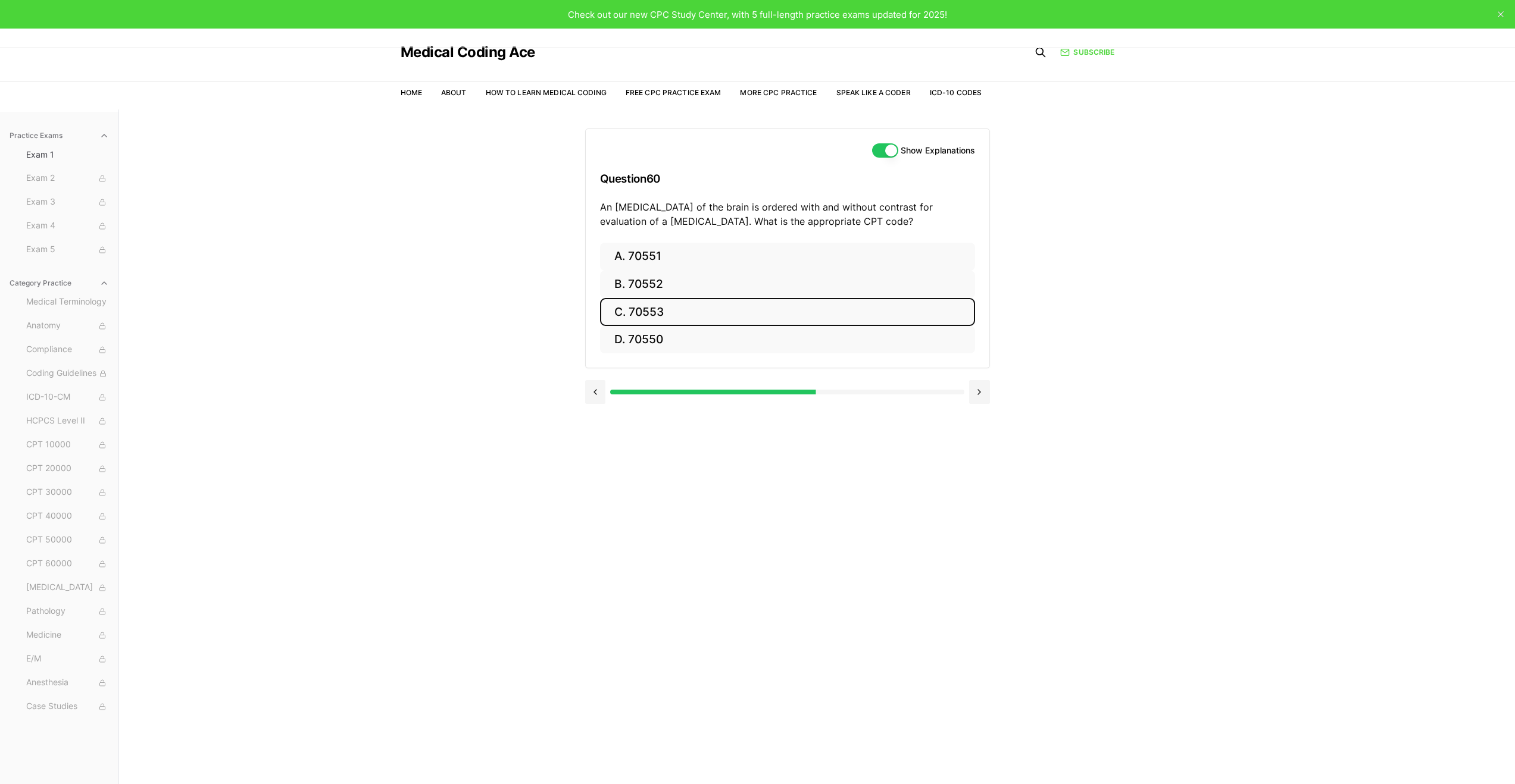
click at [676, 319] on button "C. 70553" at bounding box center [788, 312] width 375 height 28
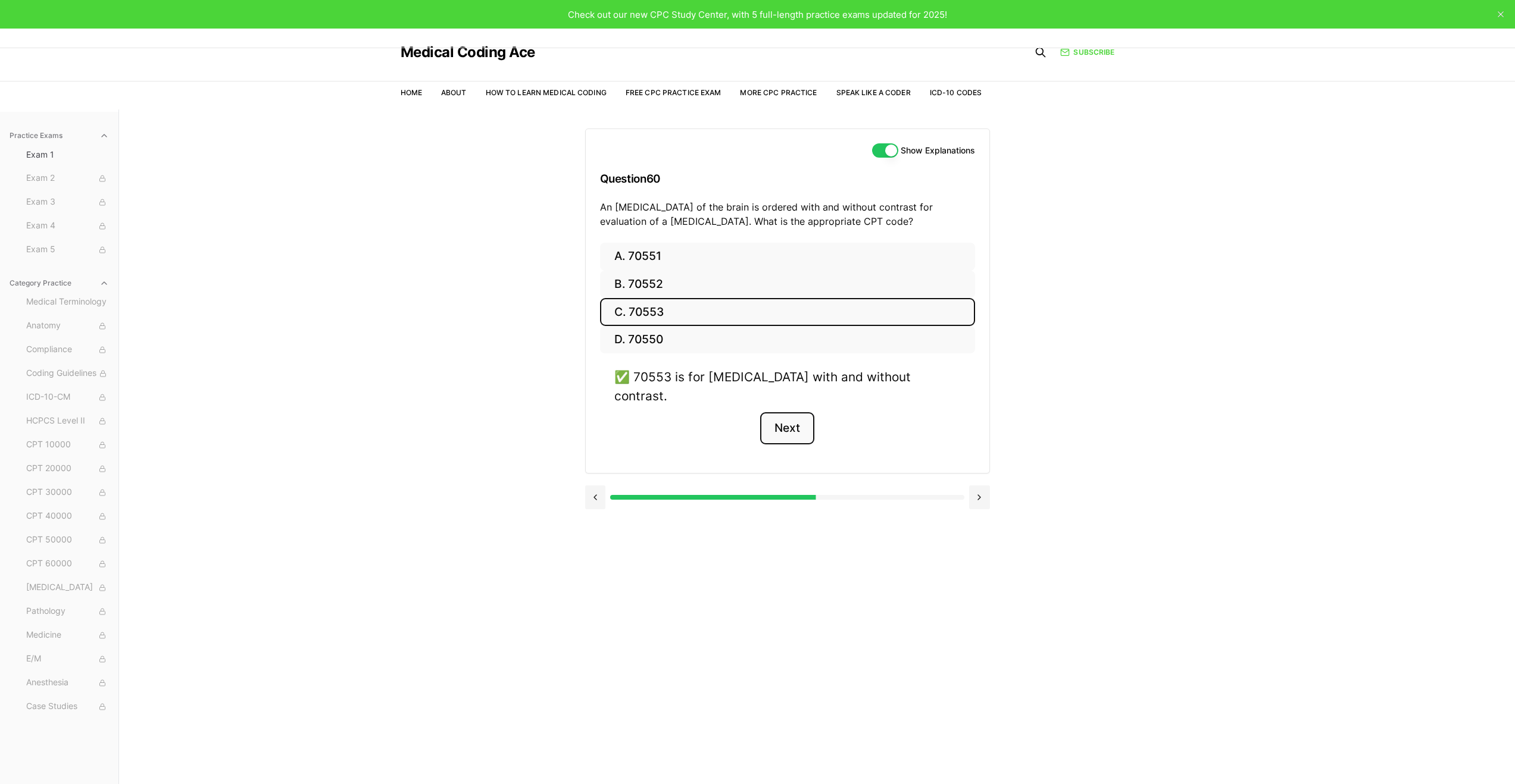
click at [797, 412] on button "Next" at bounding box center [787, 428] width 54 height 32
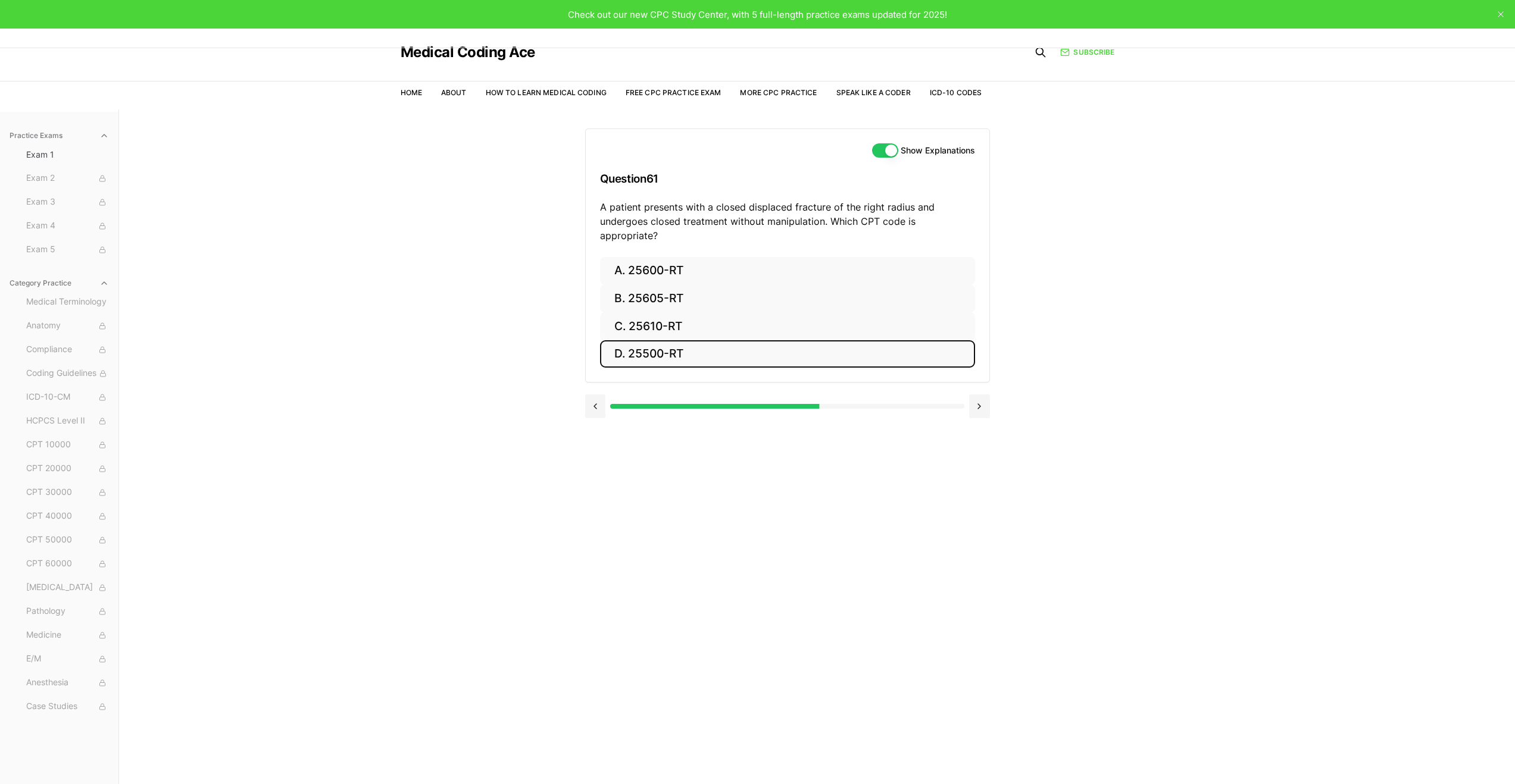
click at [758, 347] on button "D. 25500-RT" at bounding box center [788, 354] width 375 height 28
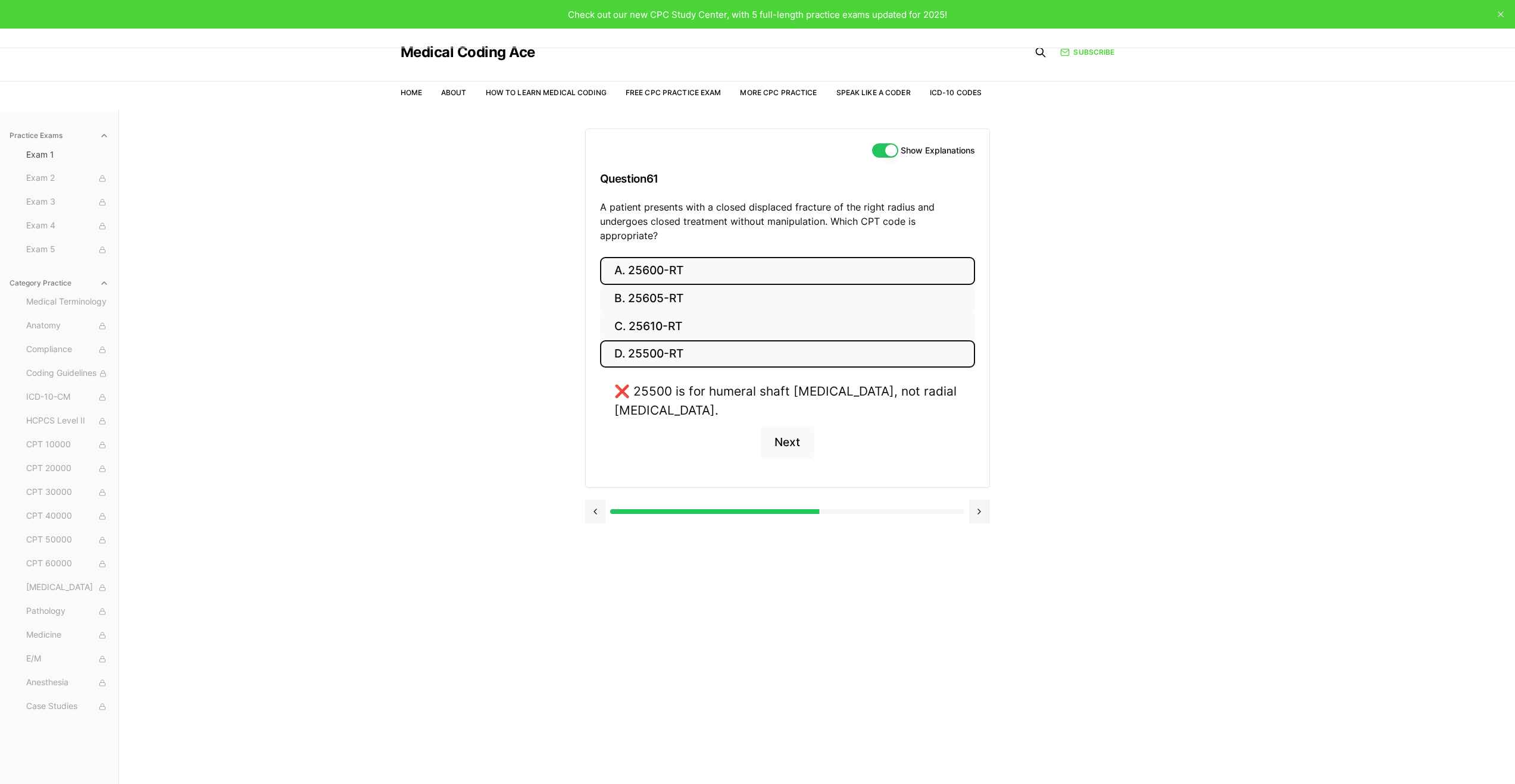
click at [791, 259] on button "A. 25600-RT" at bounding box center [788, 271] width 375 height 28
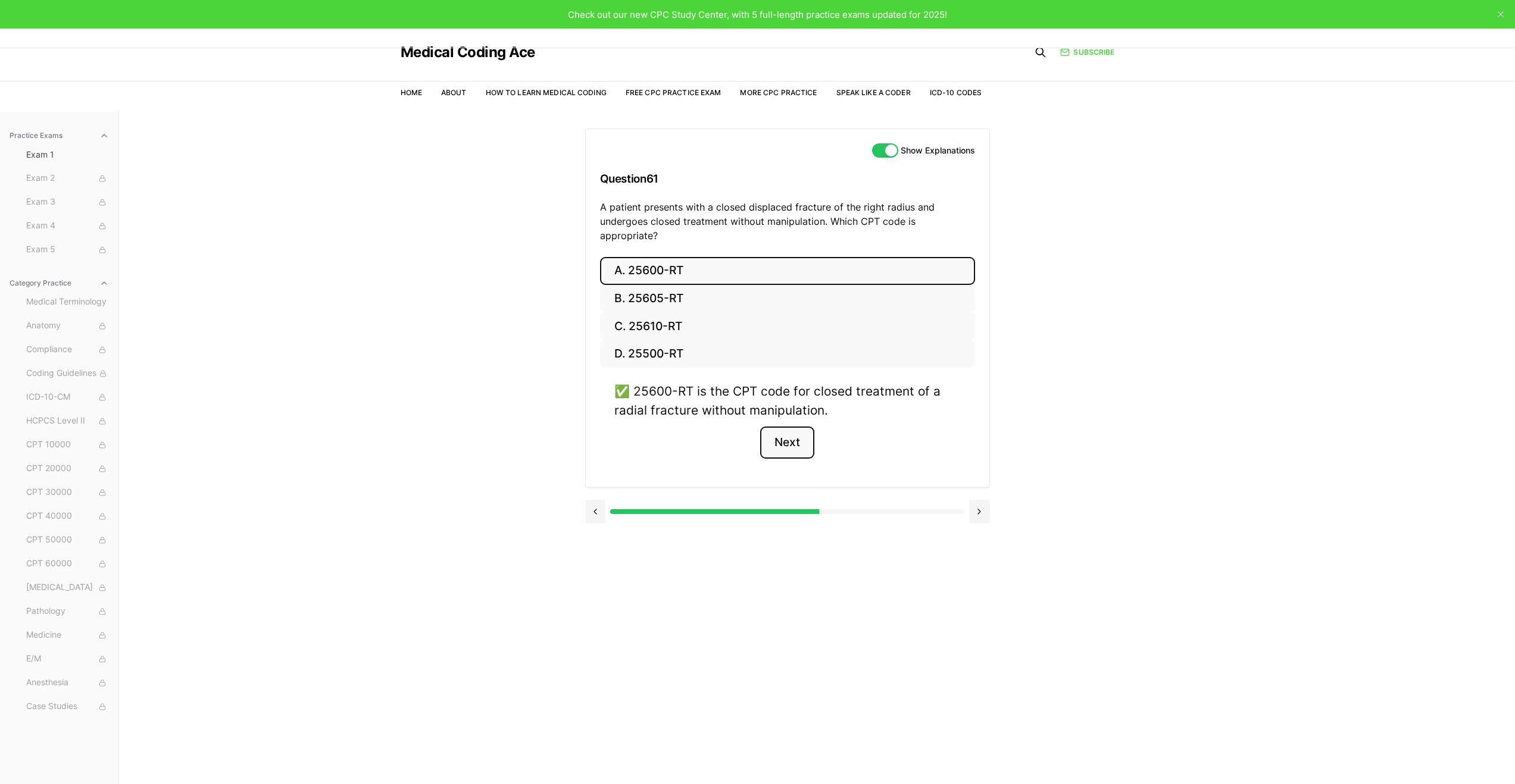
click at [799, 427] on button "Next" at bounding box center [787, 443] width 54 height 32
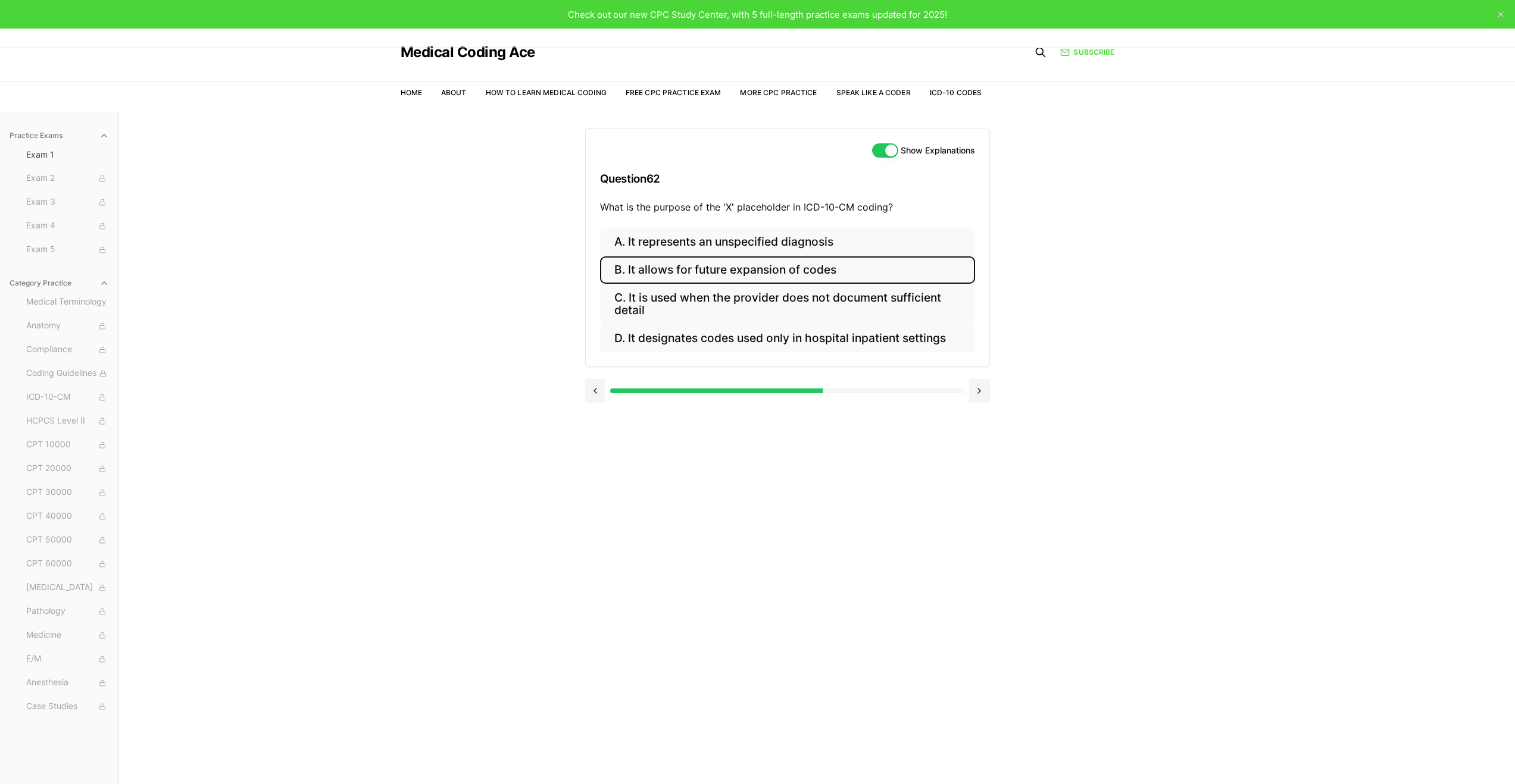
click at [826, 276] on button "B. It allows for future expansion of codes" at bounding box center [788, 271] width 375 height 28
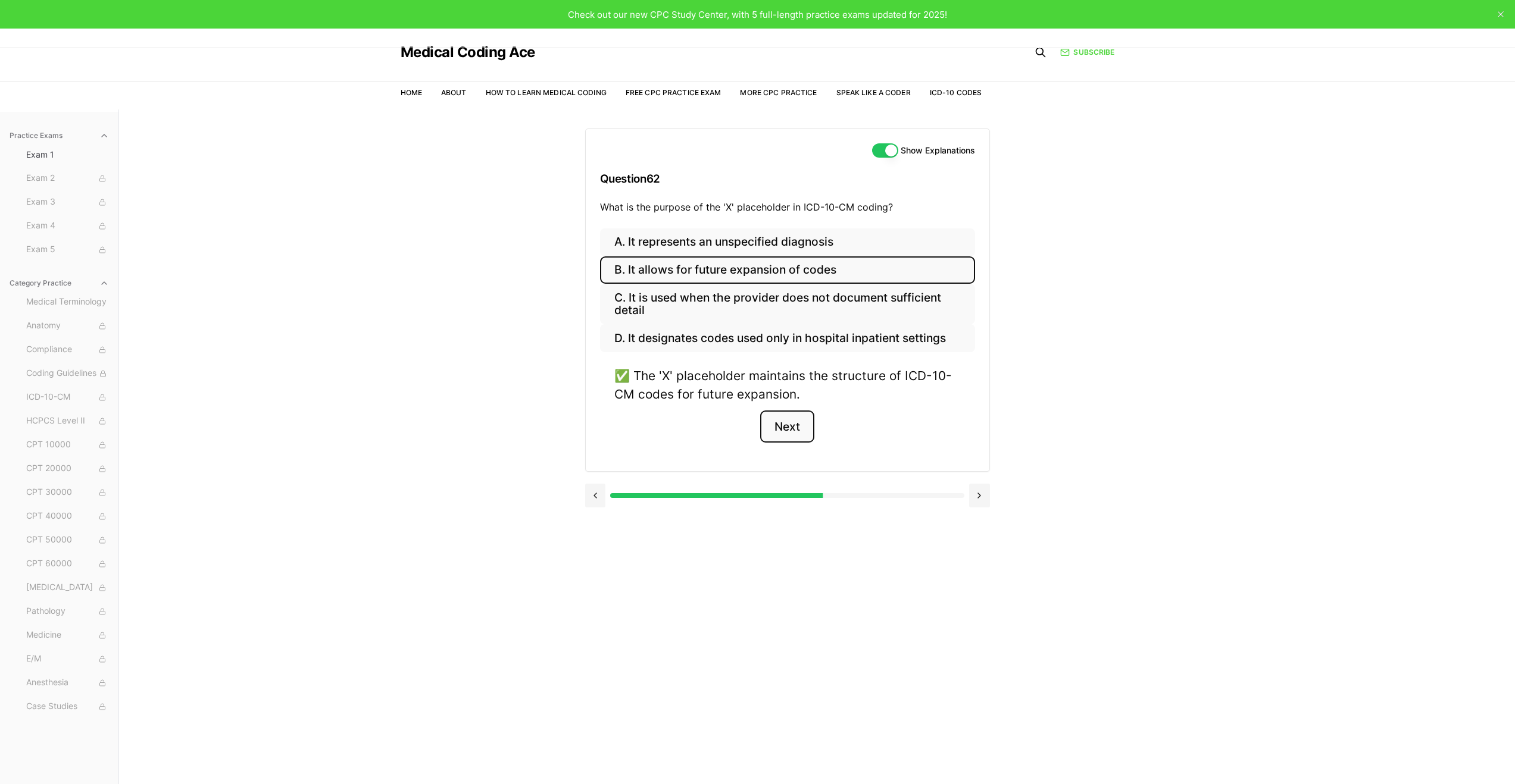
click at [788, 431] on button "Next" at bounding box center [787, 427] width 54 height 32
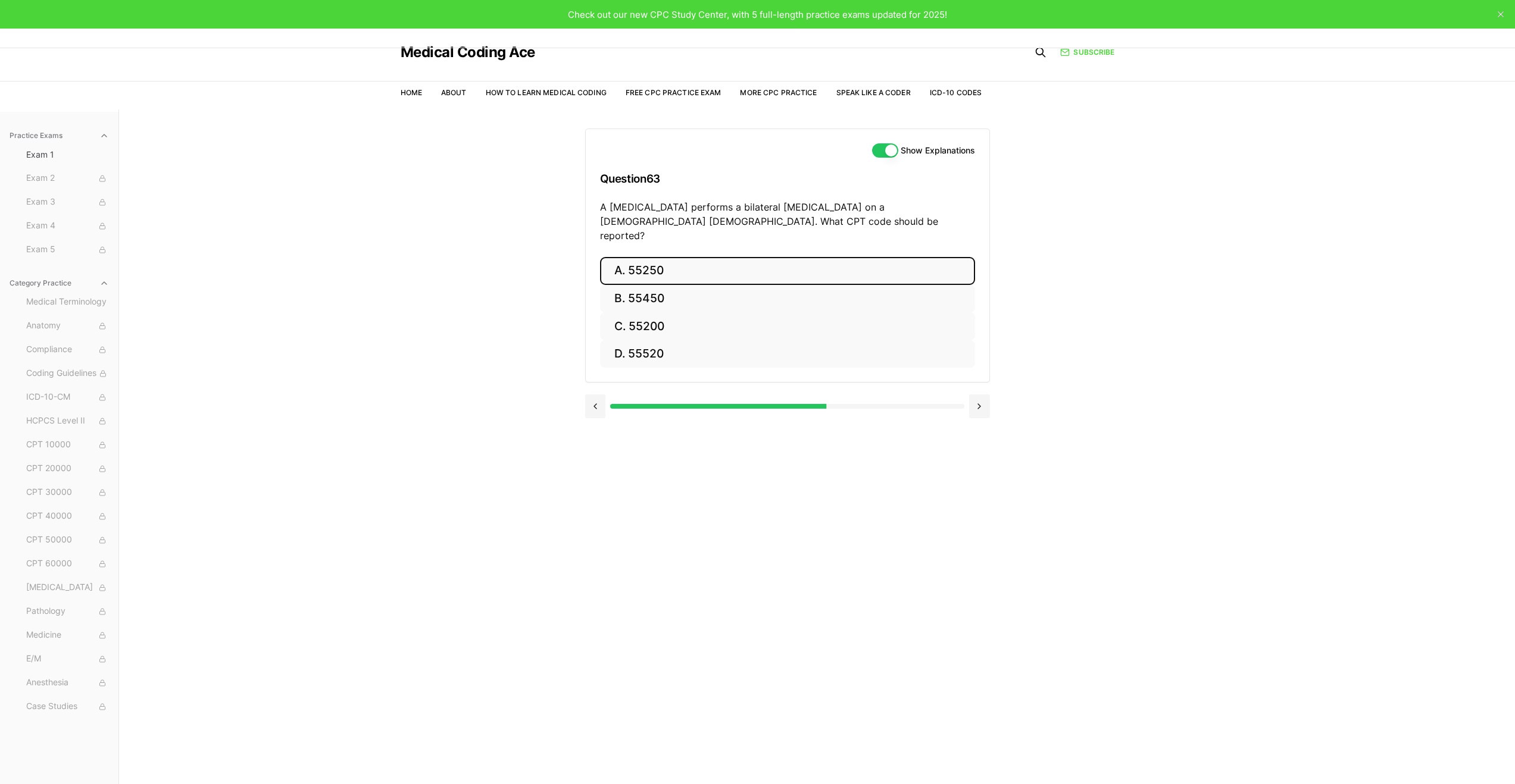
click at [876, 257] on button "A. 55250" at bounding box center [788, 271] width 375 height 28
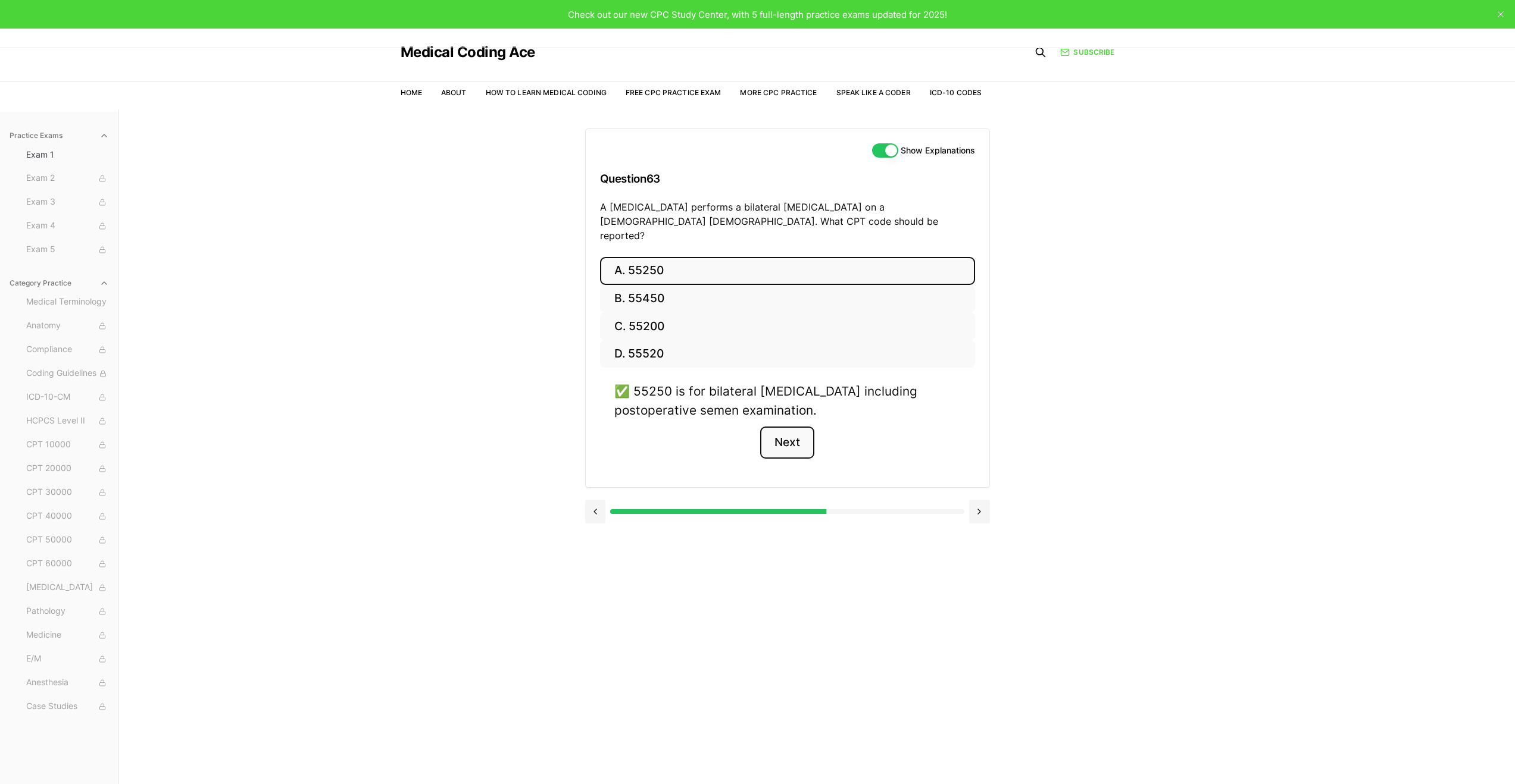
click at [803, 427] on button "Next" at bounding box center [787, 443] width 54 height 32
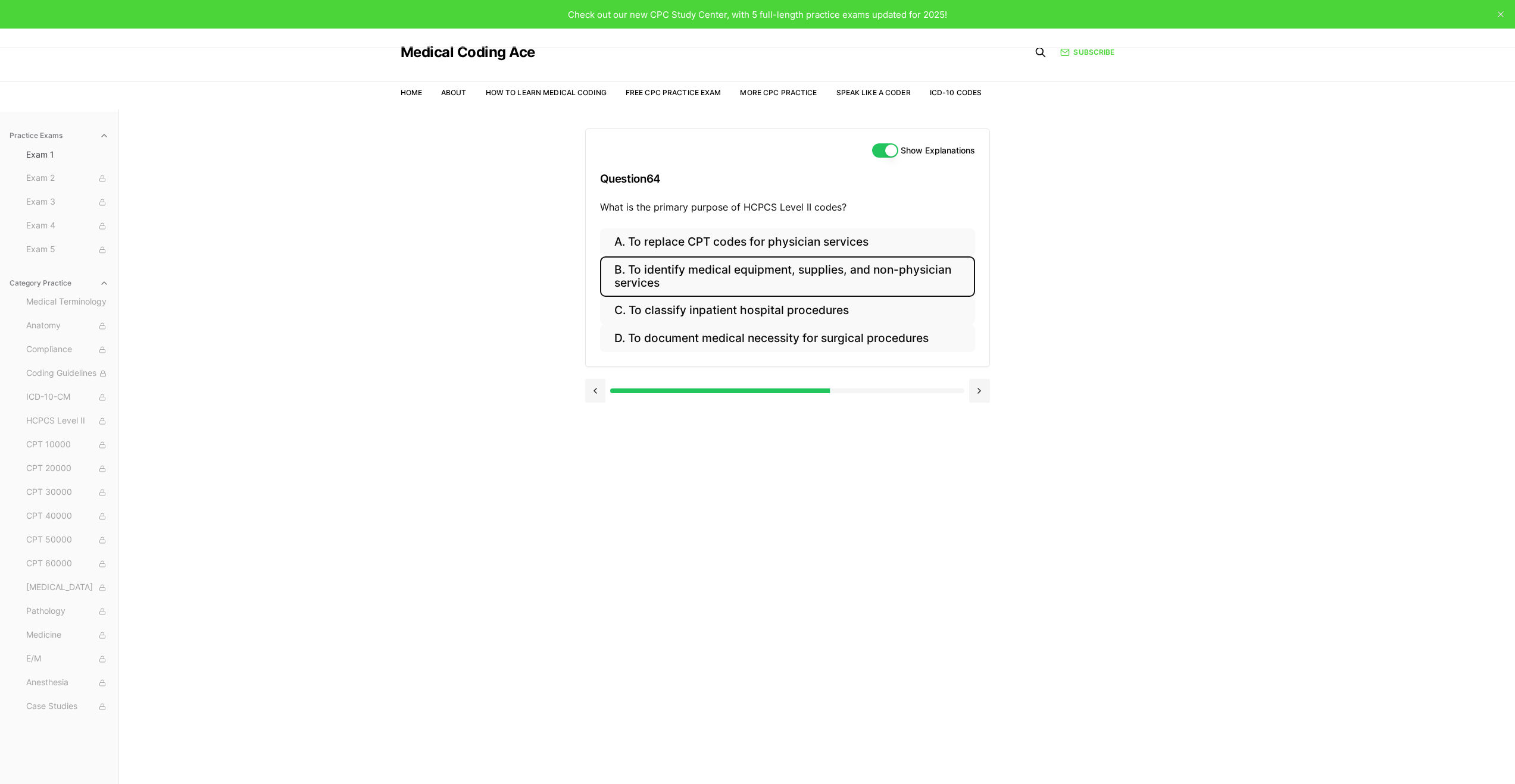
click at [817, 270] on button "B. To identify medical equipment, supplies, and non-physician services" at bounding box center [788, 276] width 375 height 40
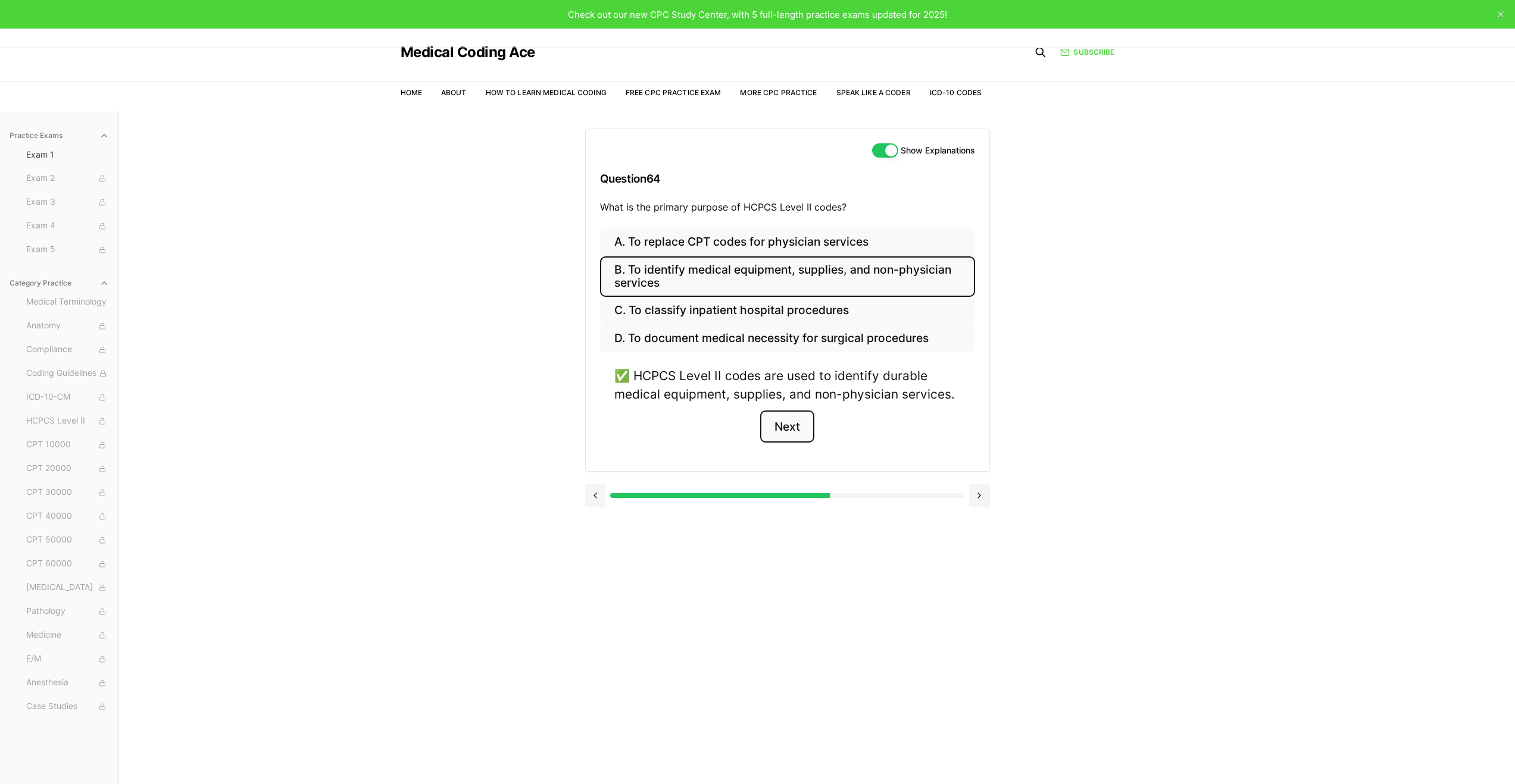
click at [790, 422] on button "Next" at bounding box center [787, 427] width 54 height 32
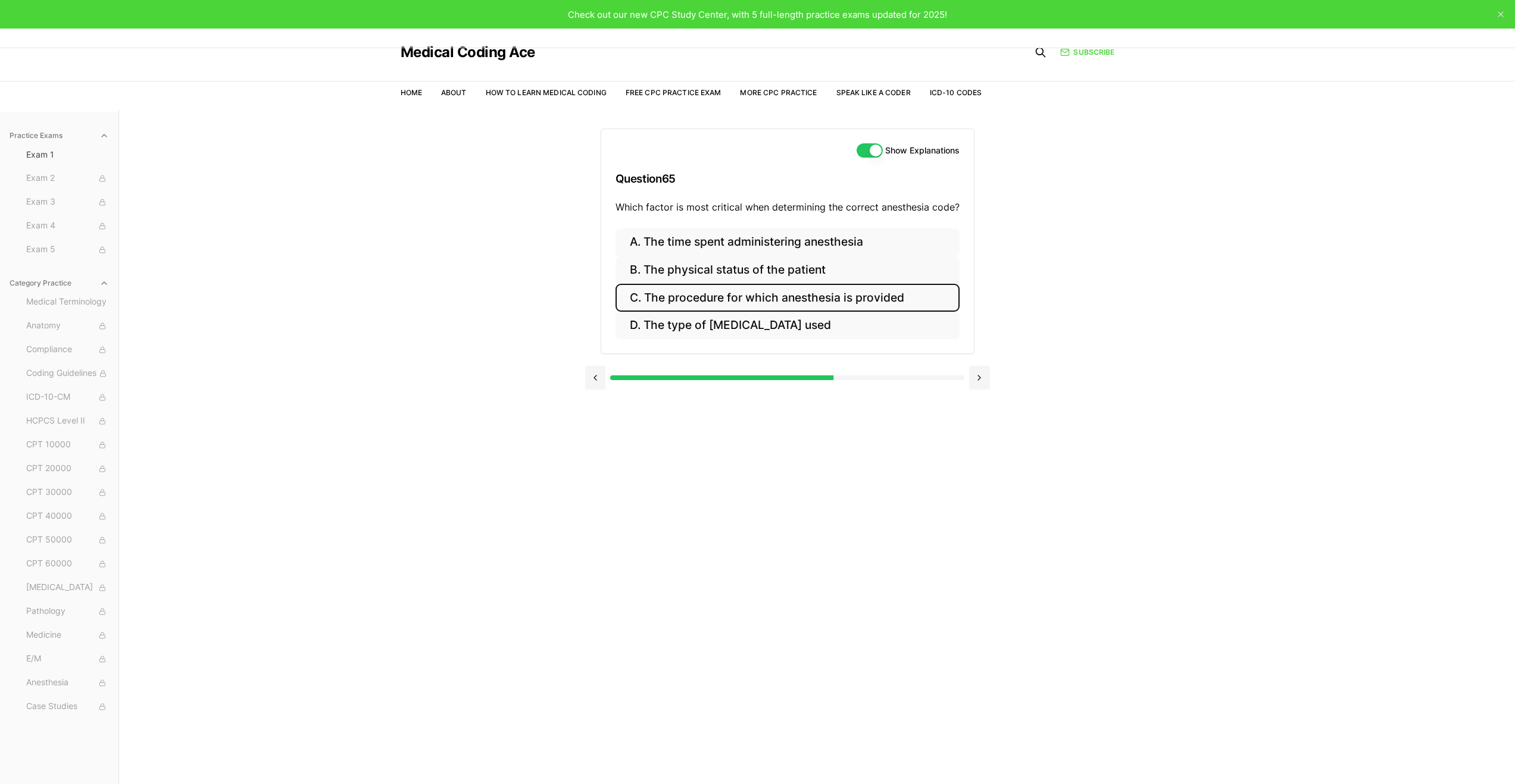
click at [710, 295] on button "C. The procedure for which anesthesia is provided" at bounding box center [788, 298] width 344 height 28
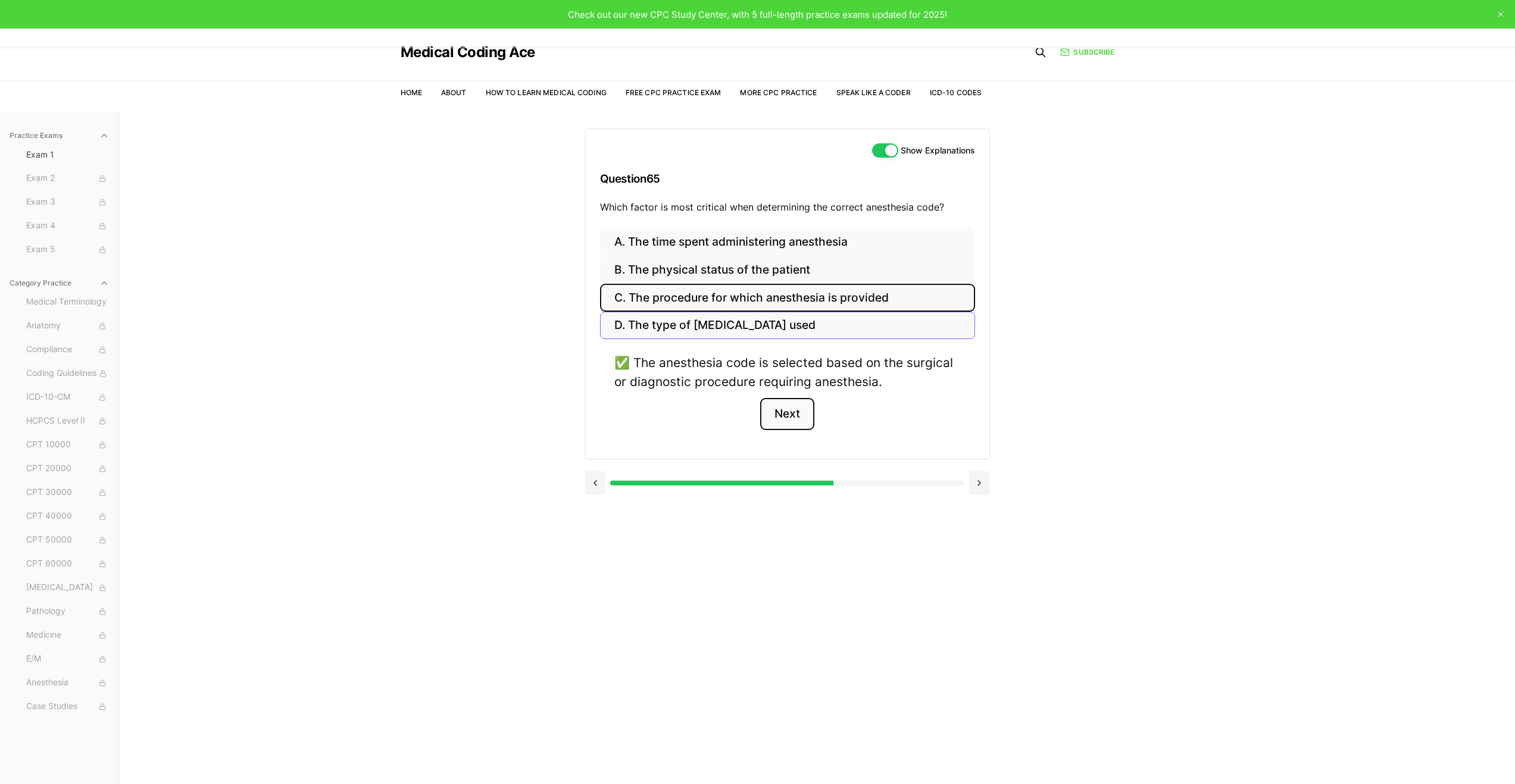
click at [792, 405] on button "Next" at bounding box center [787, 414] width 54 height 32
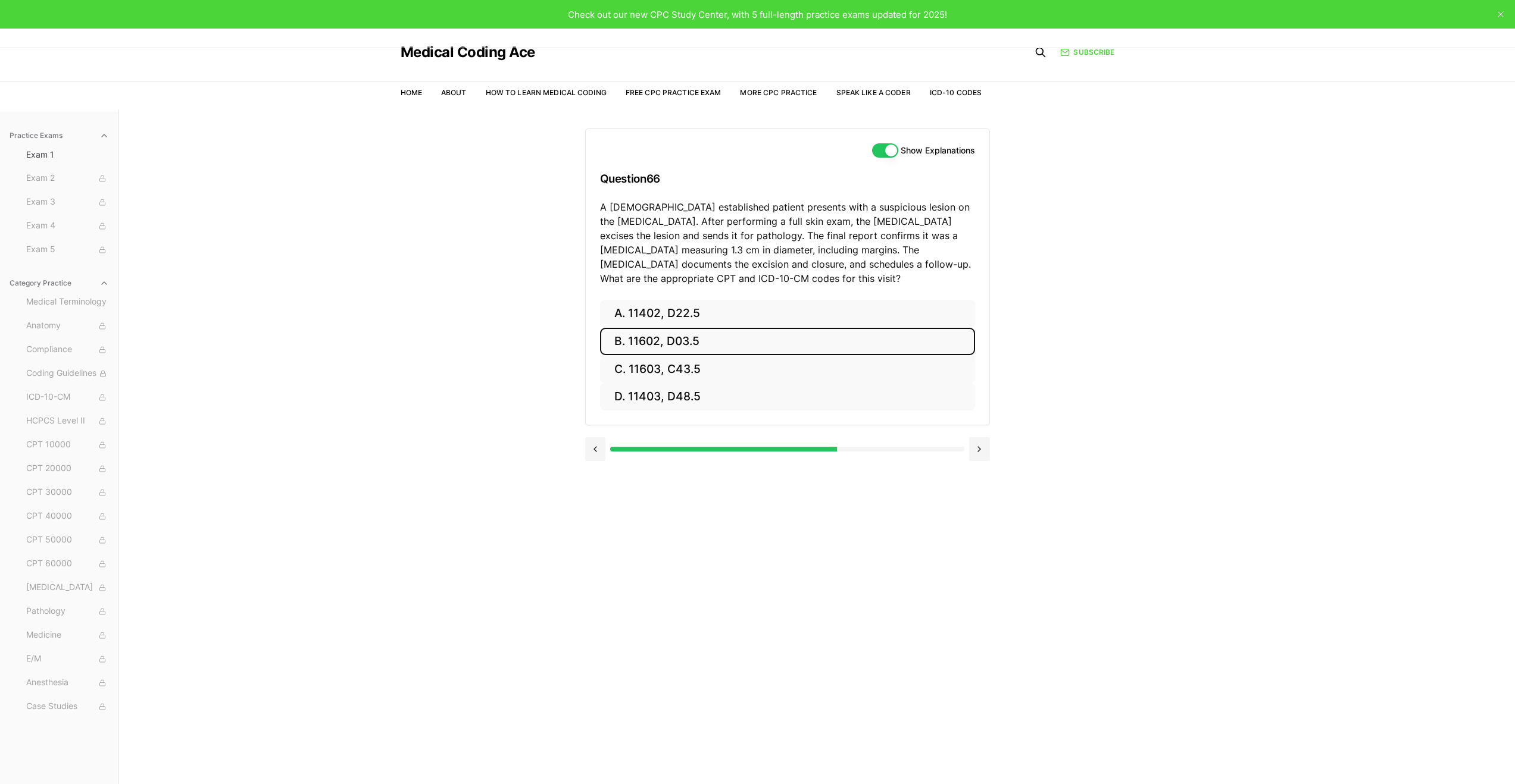
click at [668, 342] on button "B. 11602, D03.5" at bounding box center [788, 342] width 375 height 28
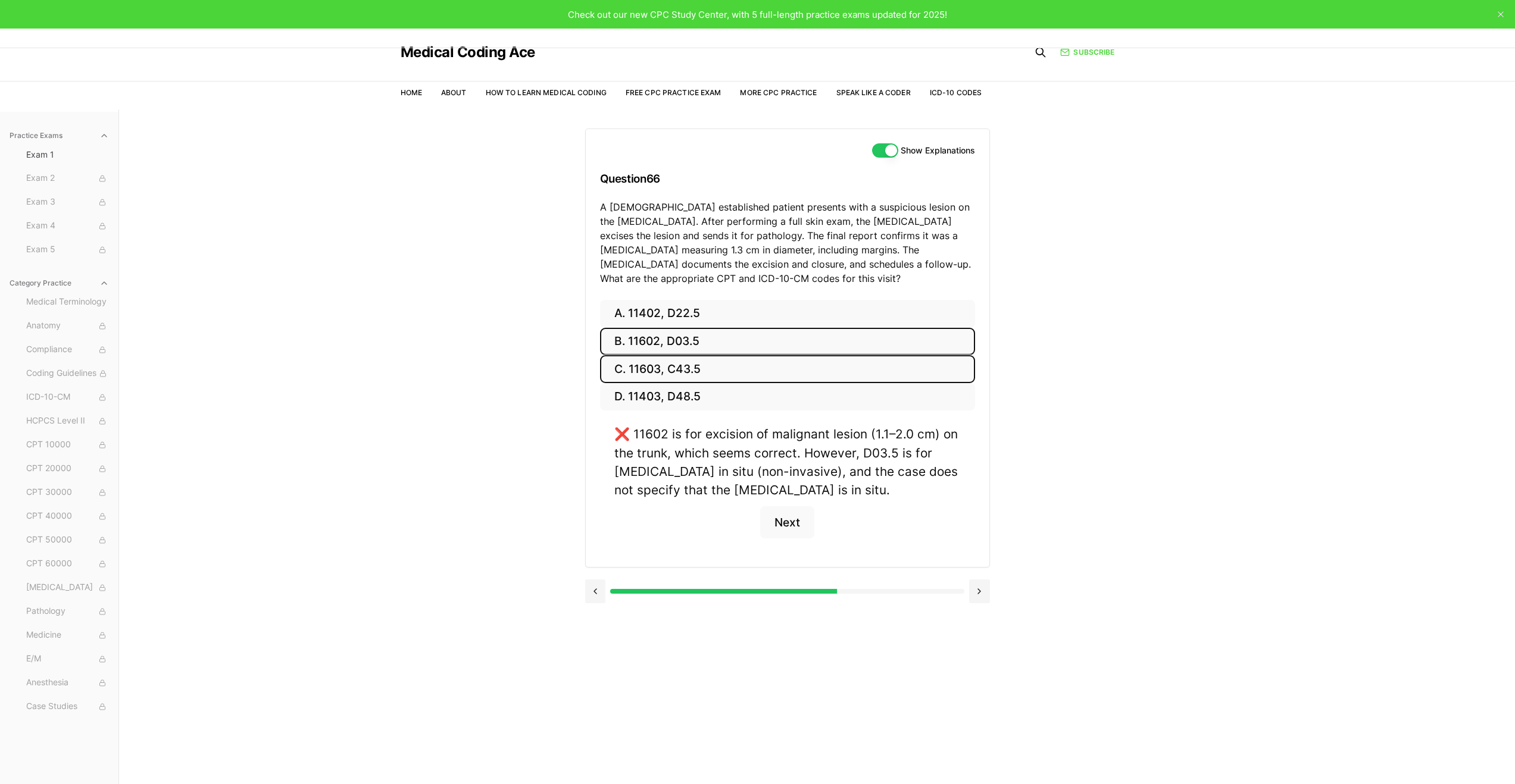
click at [664, 364] on button "C. 11603, C43.5" at bounding box center [788, 369] width 375 height 28
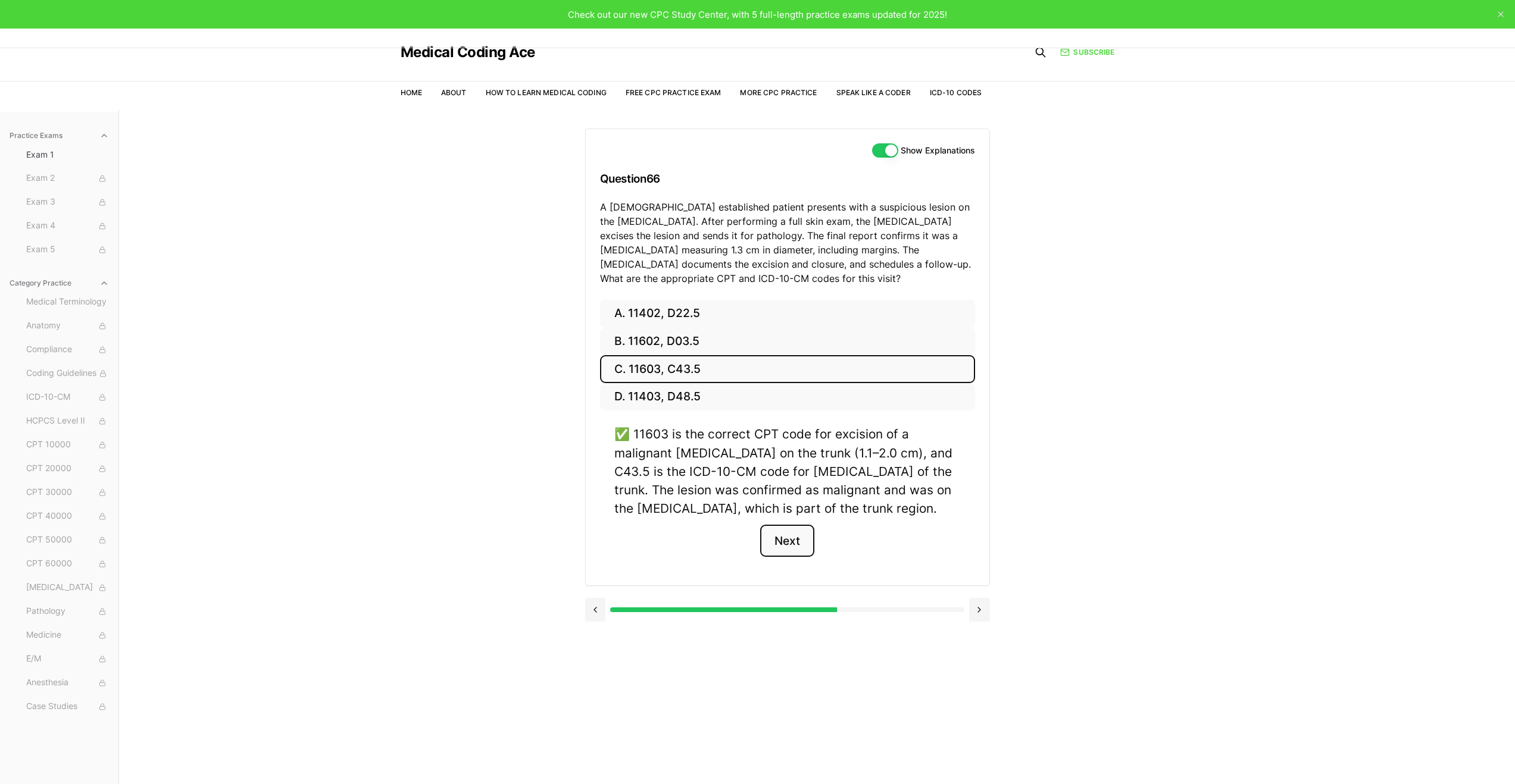
click at [778, 539] on button "Next" at bounding box center [787, 541] width 54 height 32
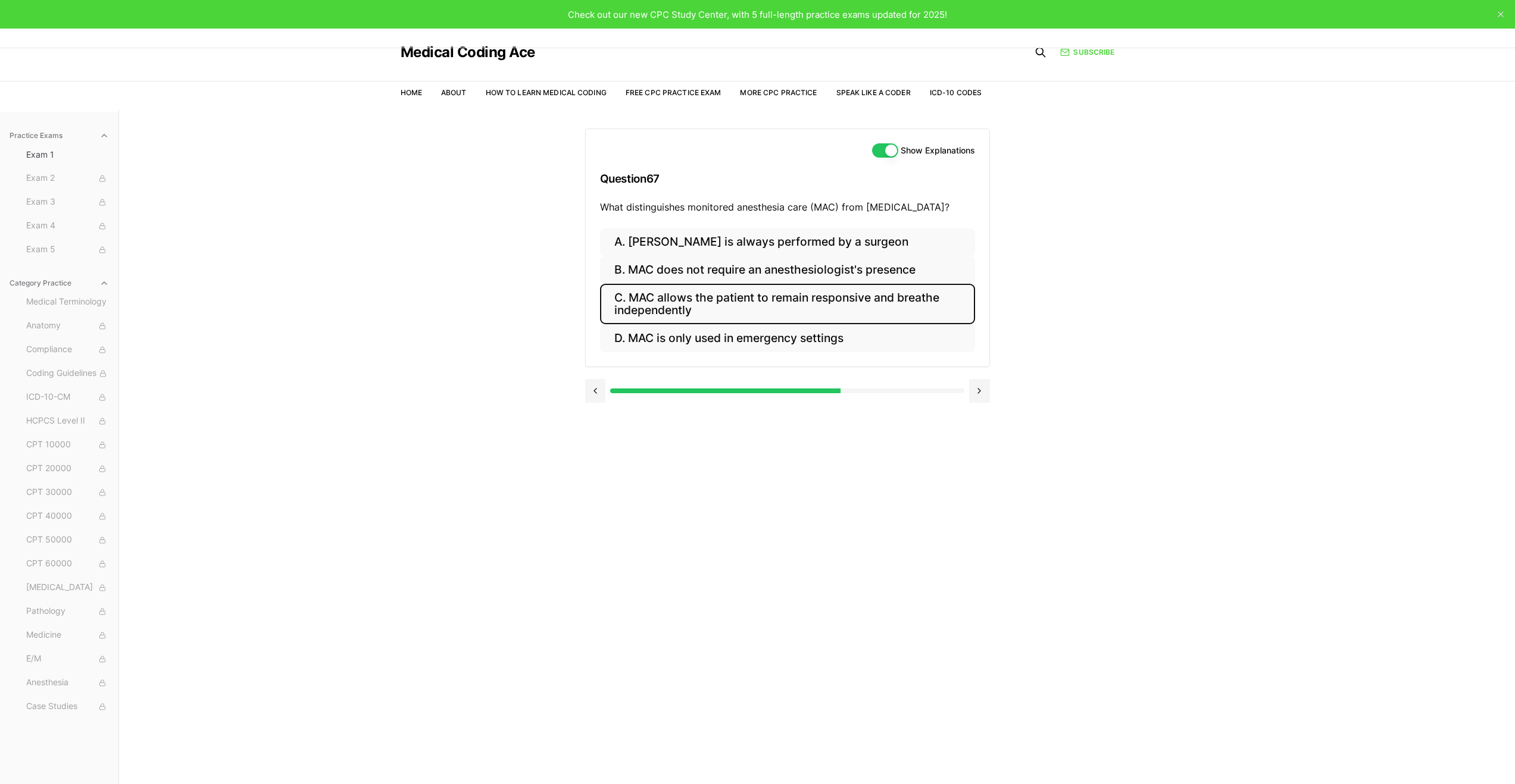
click at [768, 296] on button "C. MAC allows the patient to remain responsive and breathe independently" at bounding box center [788, 304] width 375 height 40
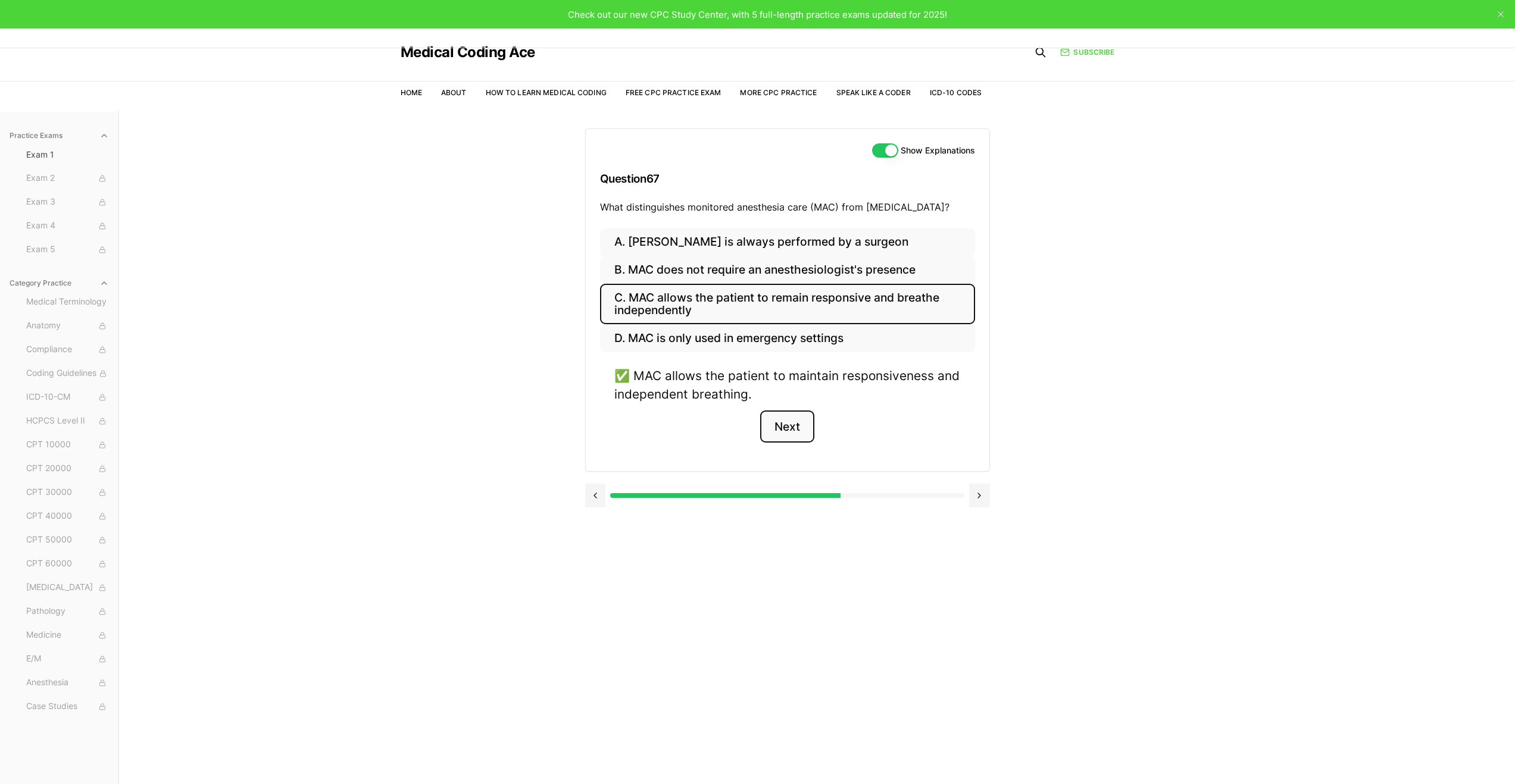
click at [781, 427] on button "Next" at bounding box center [787, 427] width 54 height 32
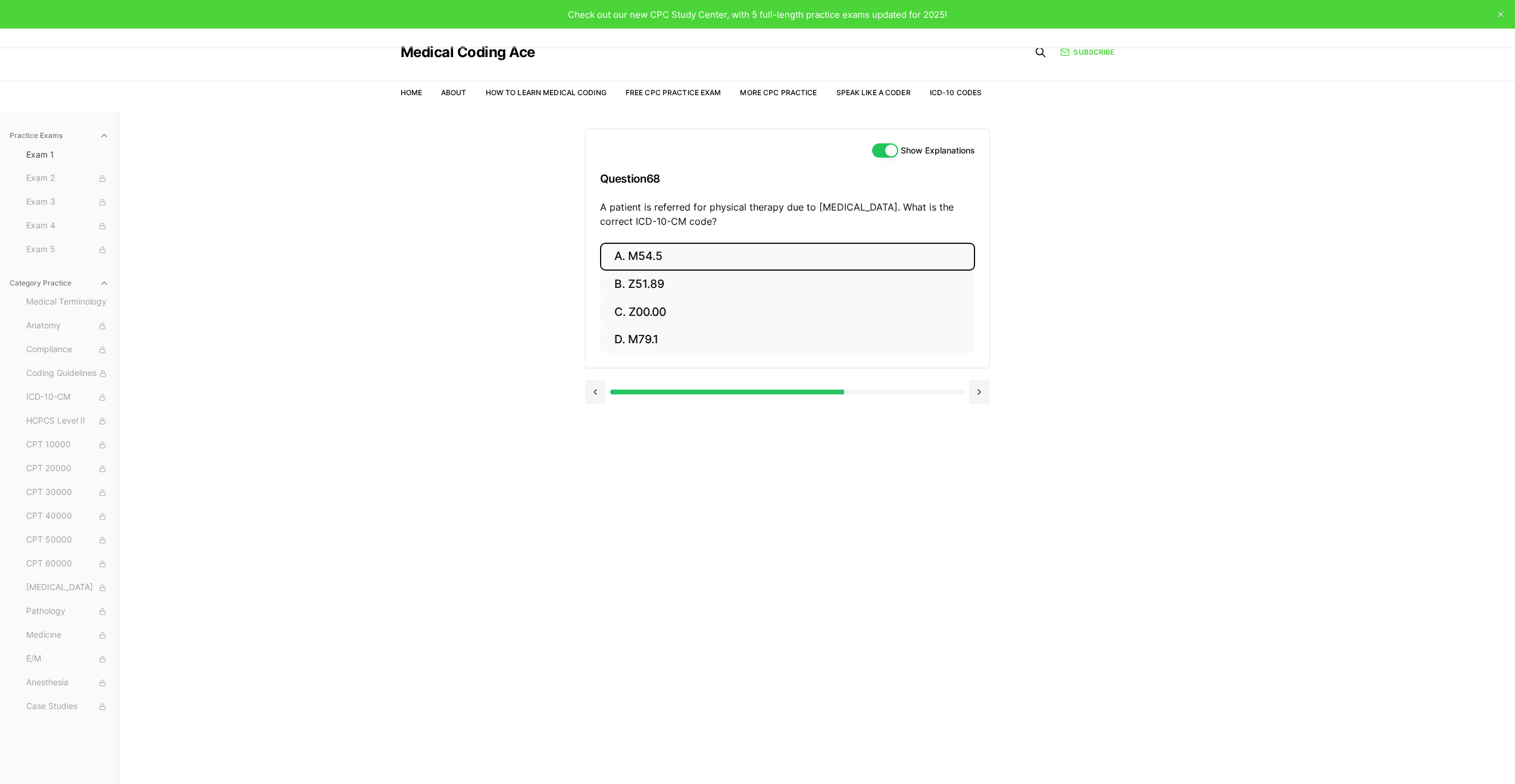
click at [732, 253] on button "A. M54.5" at bounding box center [788, 257] width 375 height 28
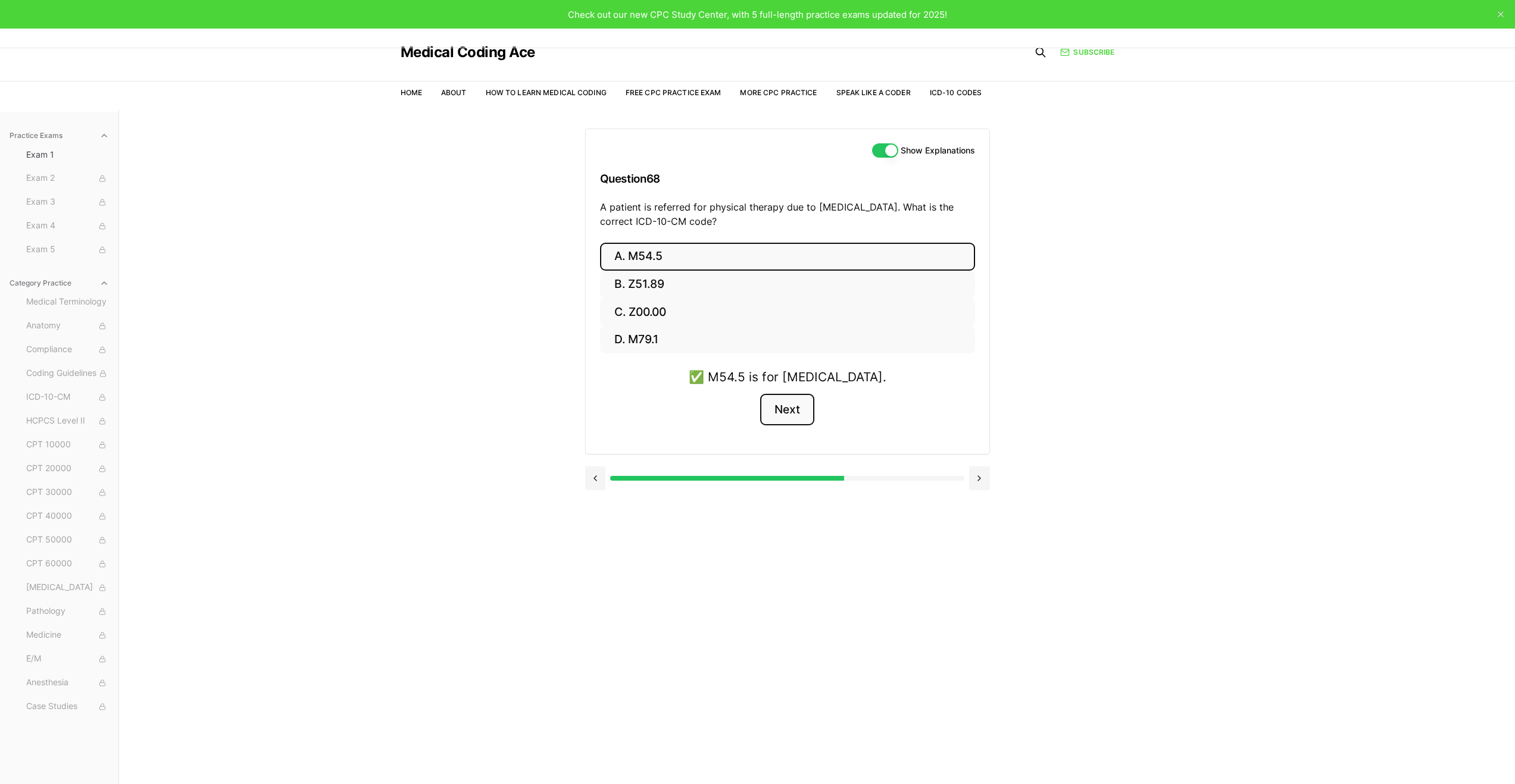
click at [795, 413] on button "Next" at bounding box center [787, 410] width 54 height 32
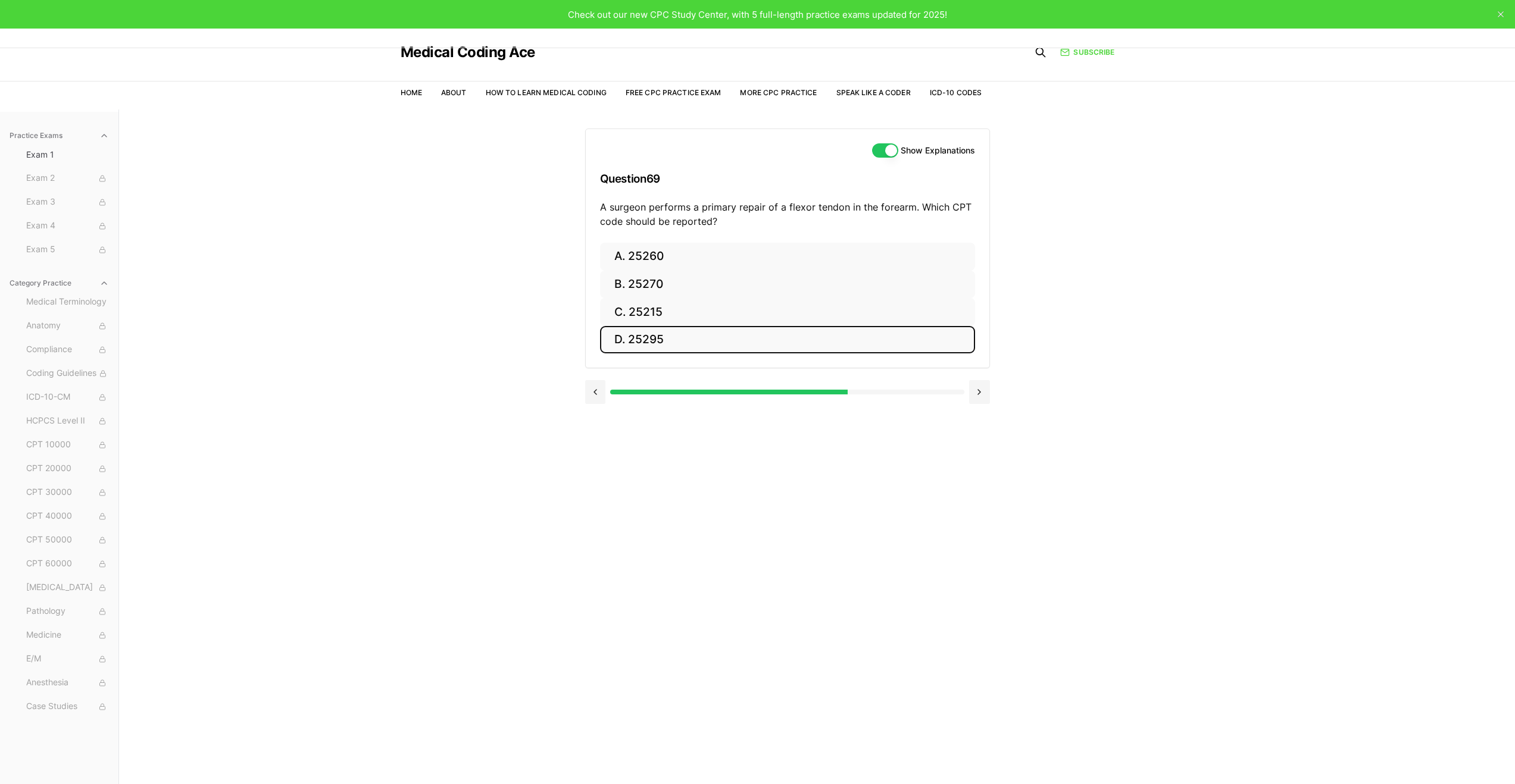
click at [739, 353] on button "D. 25295" at bounding box center [788, 340] width 375 height 28
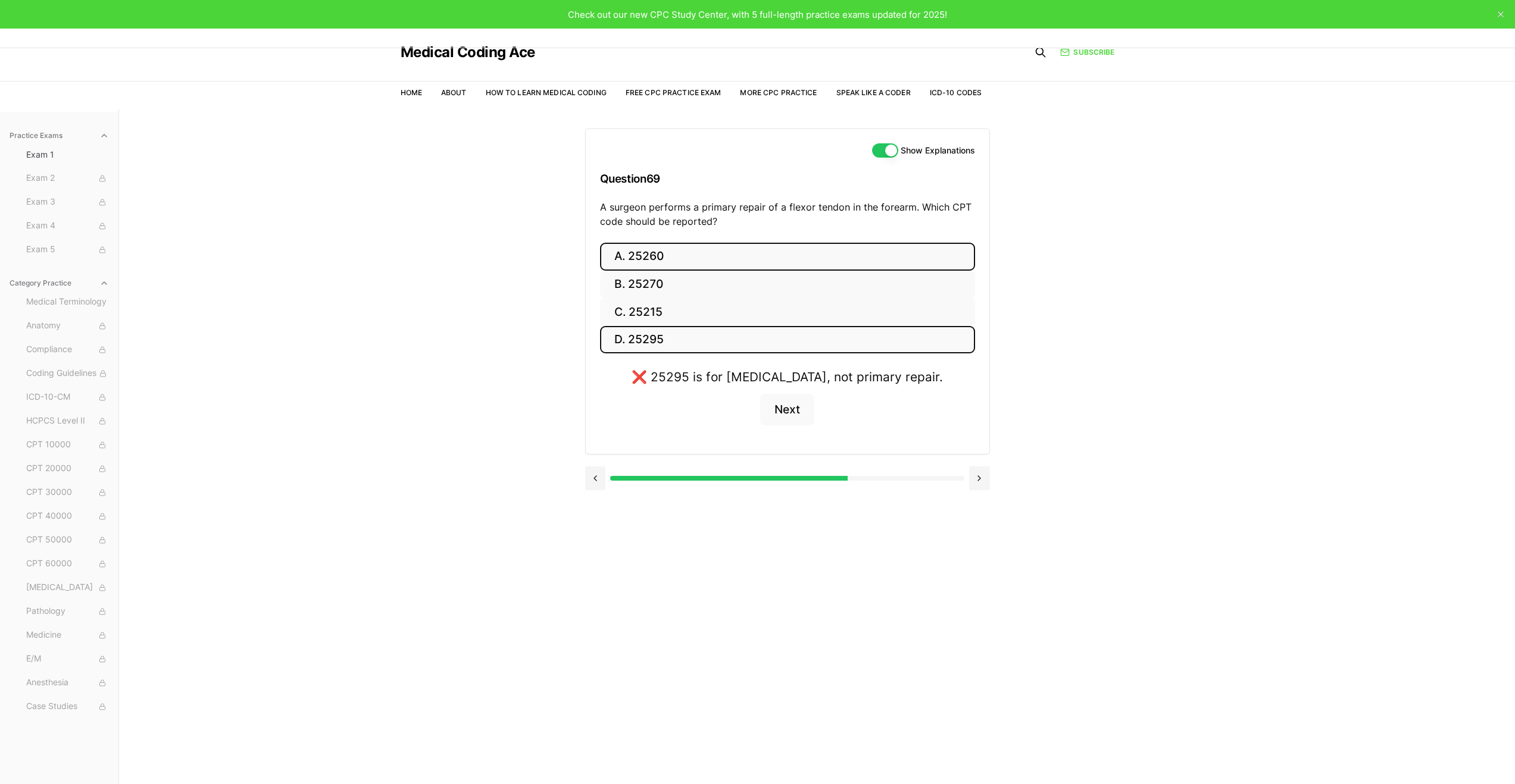
click at [714, 258] on button "A. 25260" at bounding box center [788, 257] width 375 height 28
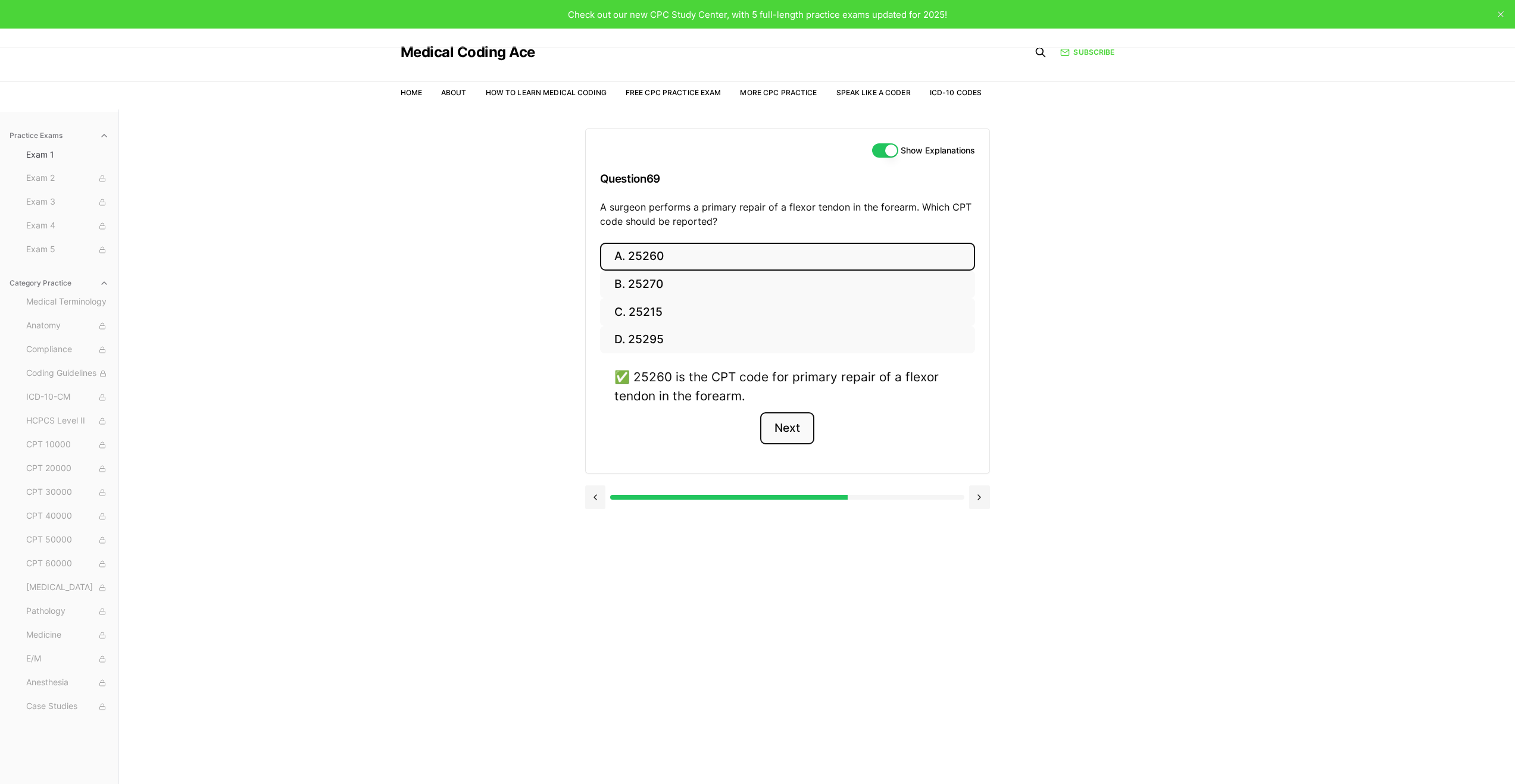
click at [781, 422] on button "Next" at bounding box center [787, 428] width 54 height 32
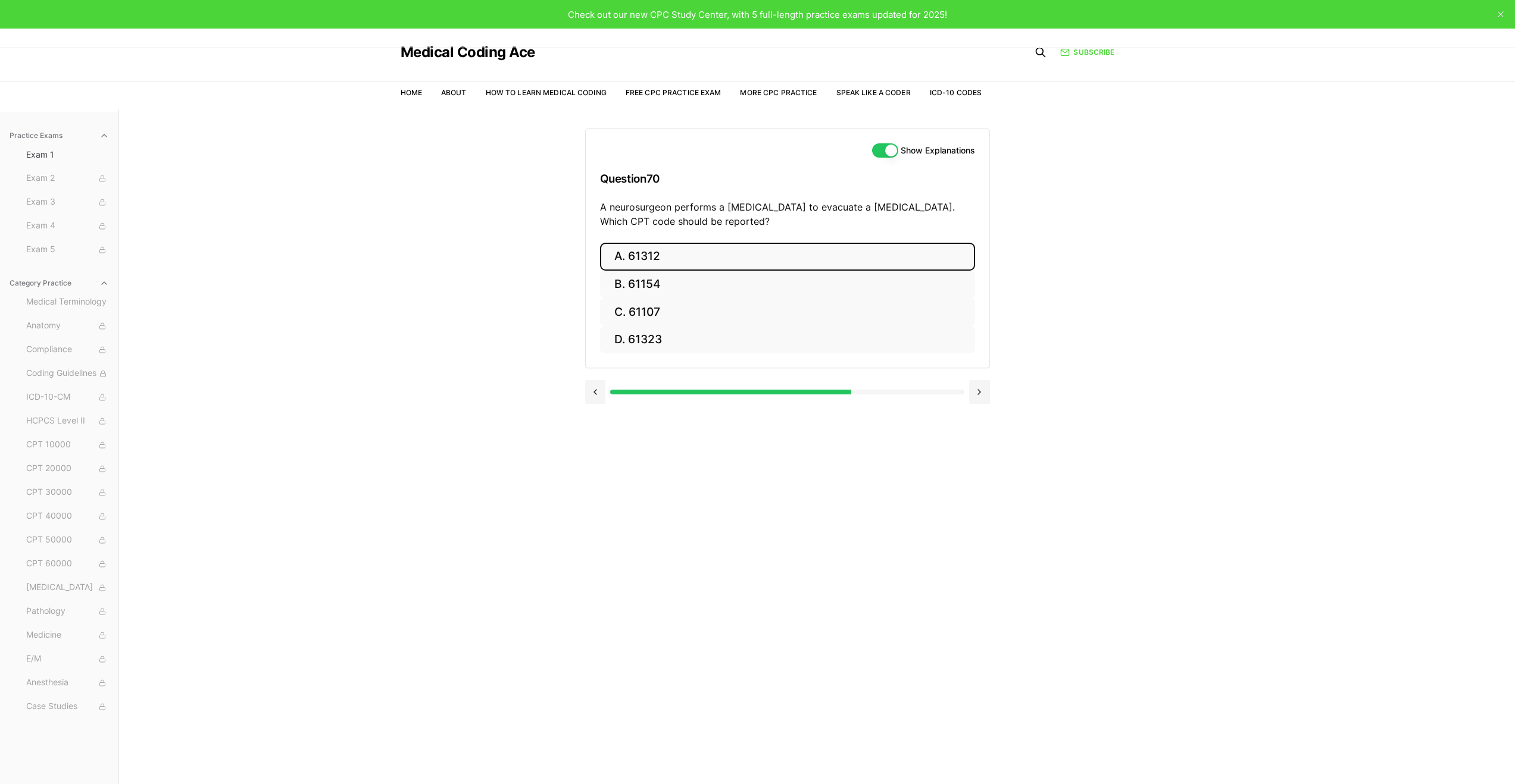
click at [690, 256] on button "A. 61312" at bounding box center [788, 257] width 375 height 28
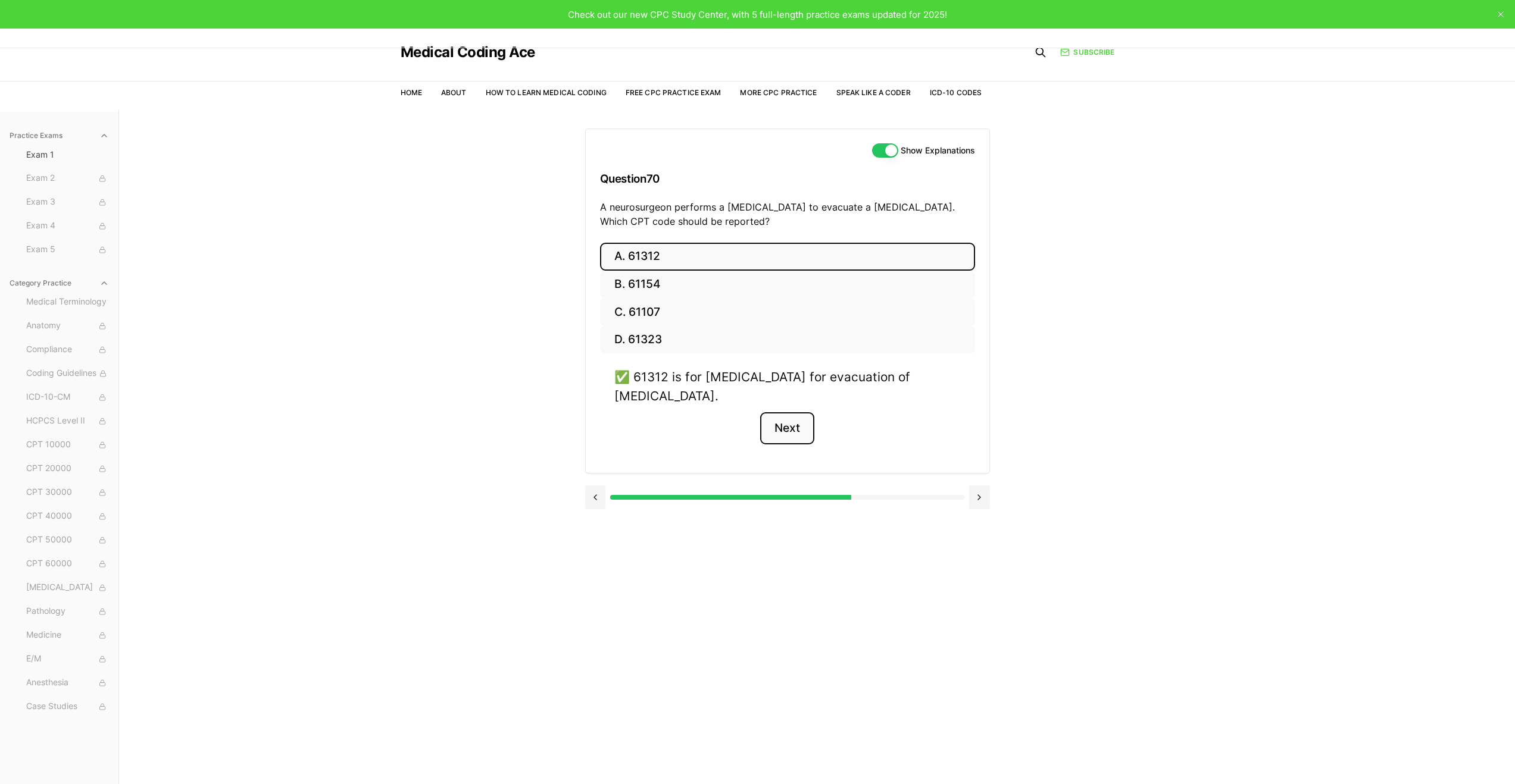
click at [785, 430] on button "Next" at bounding box center [787, 428] width 54 height 32
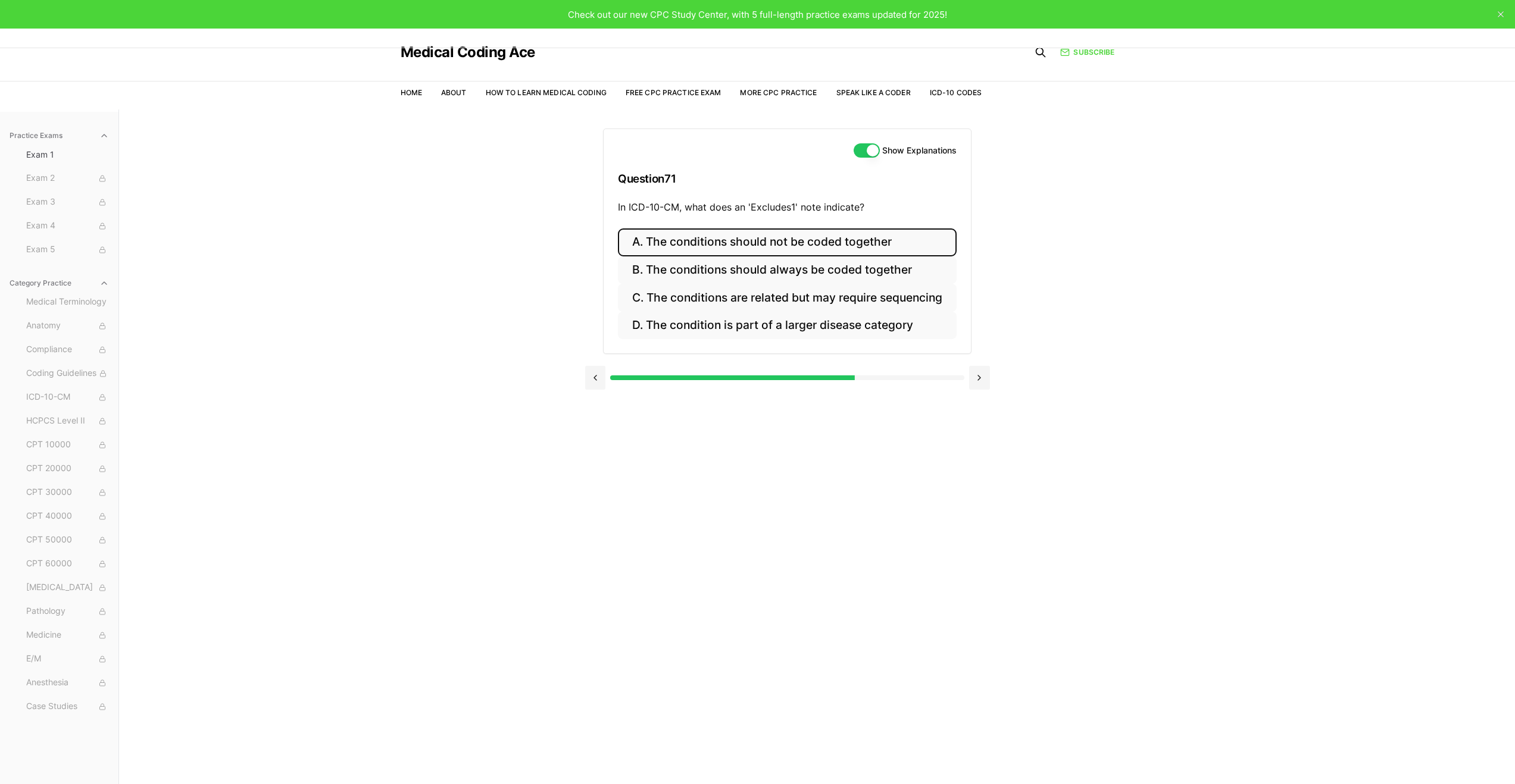
click at [703, 233] on button "A. The conditions should not be coded together" at bounding box center [788, 242] width 339 height 28
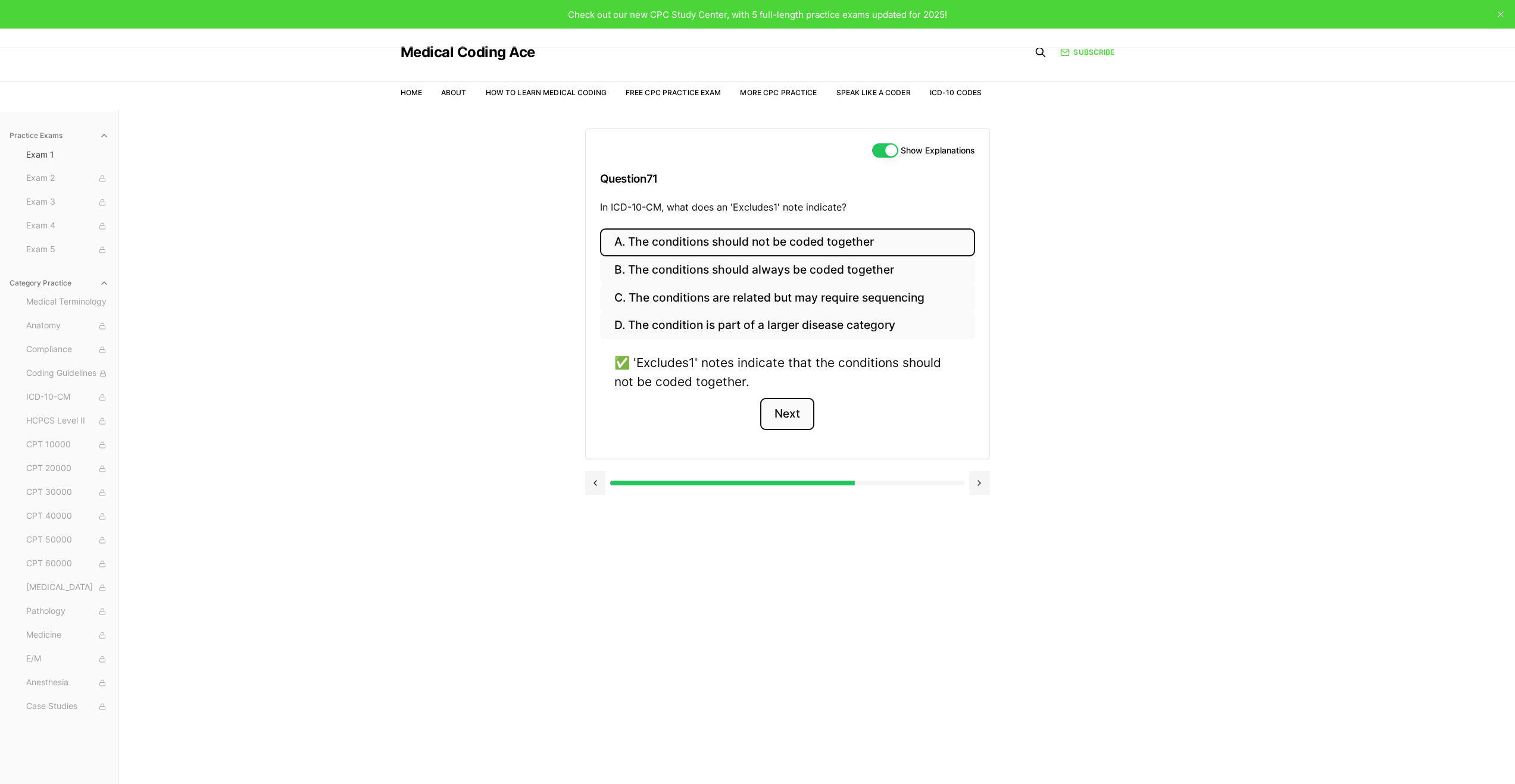
click at [793, 417] on button "Next" at bounding box center [787, 414] width 54 height 32
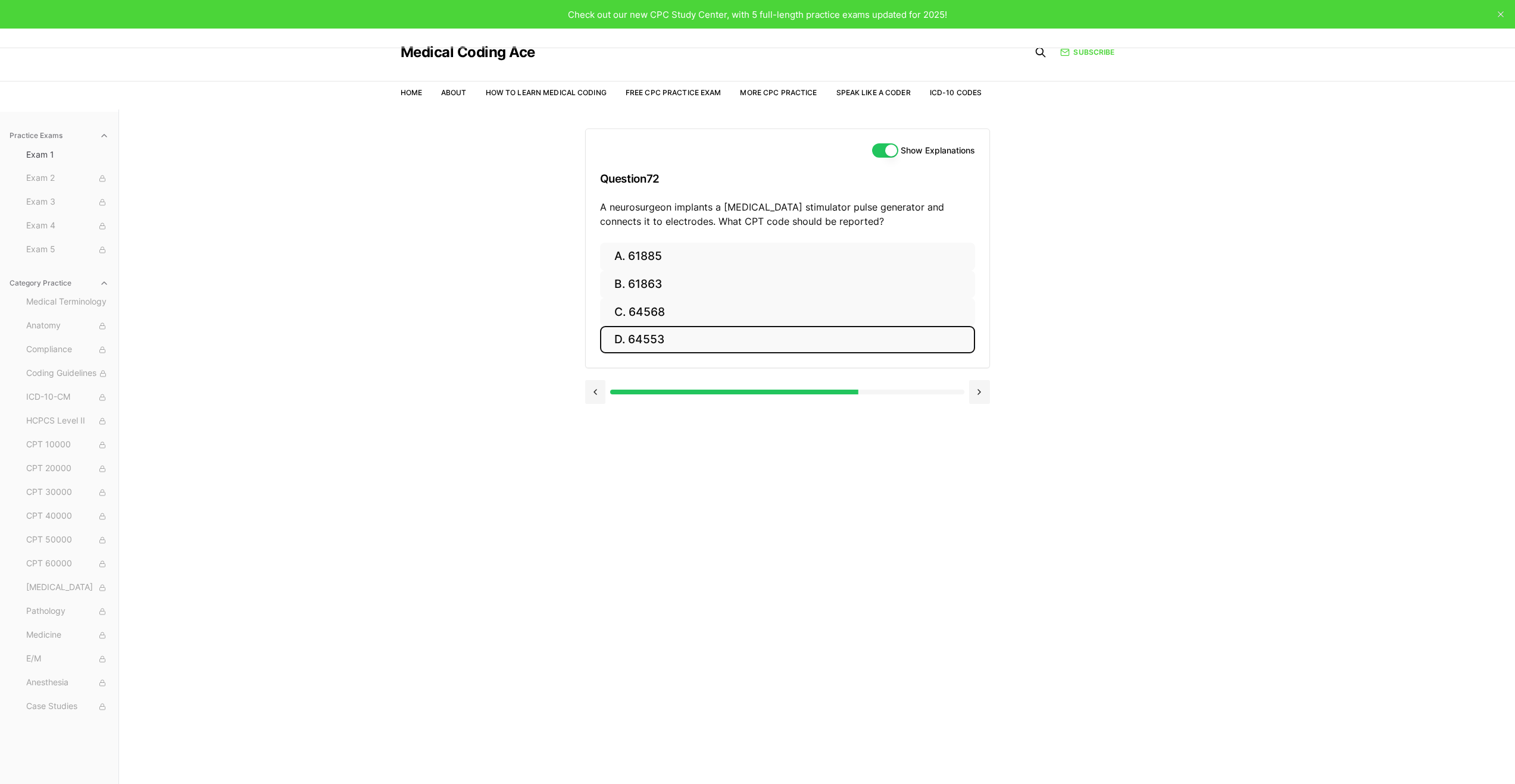
click at [877, 339] on button "D. 64553" at bounding box center [788, 340] width 375 height 28
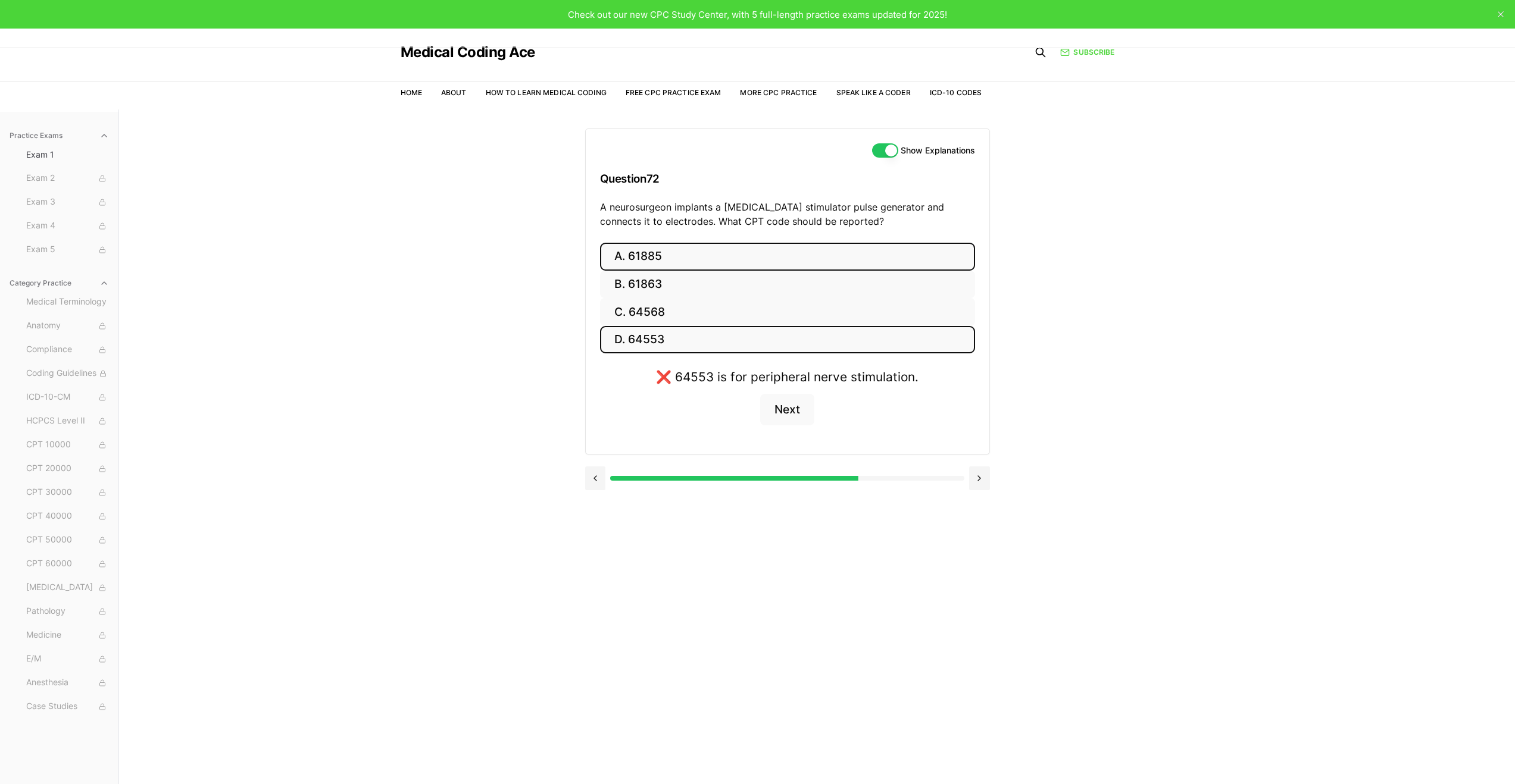
click at [856, 255] on button "A. 61885" at bounding box center [788, 257] width 375 height 28
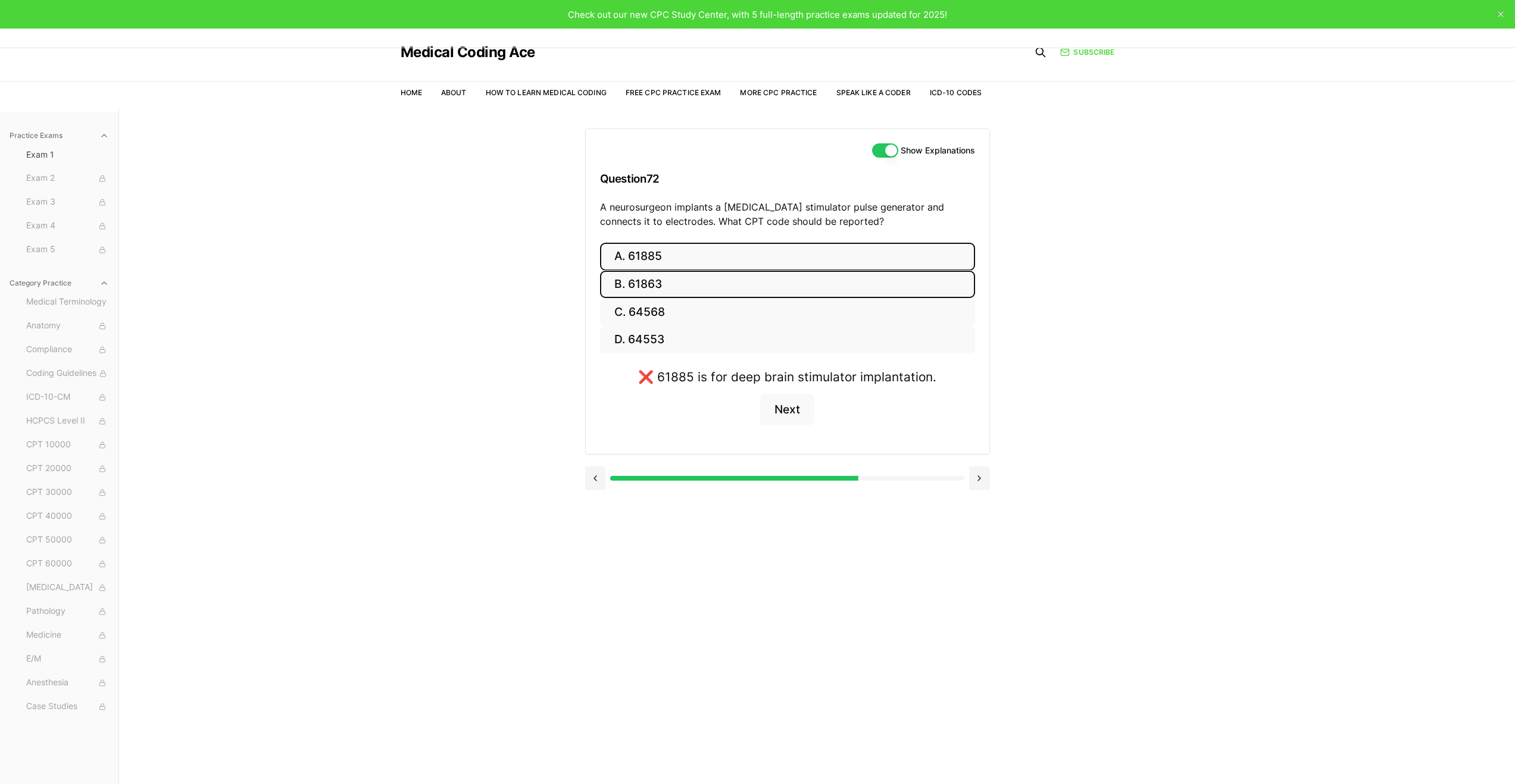
click at [843, 290] on button "B. 61863" at bounding box center [788, 285] width 375 height 28
click at [836, 312] on button "C. 64568" at bounding box center [788, 312] width 375 height 28
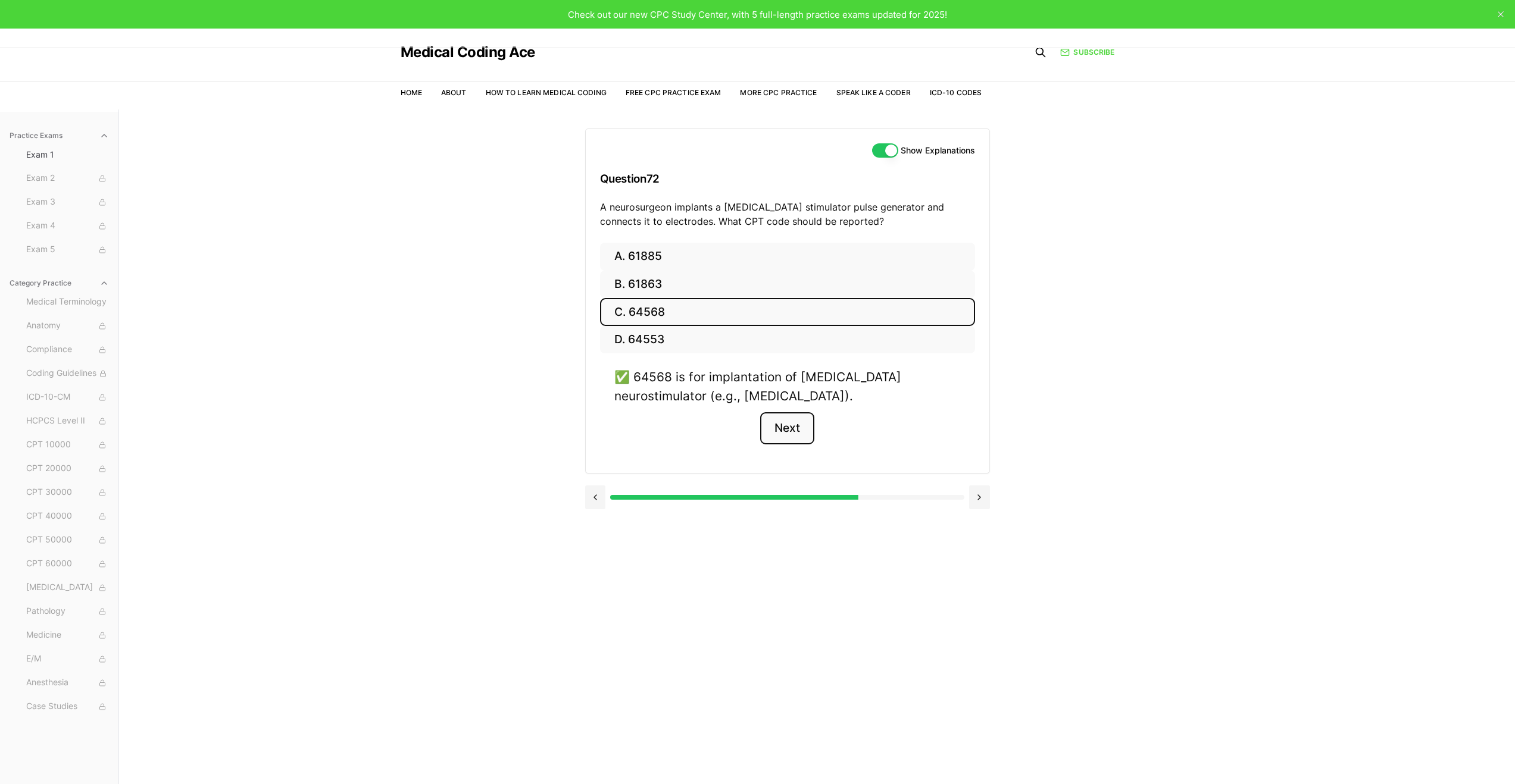
drag, startPoint x: 781, startPoint y: 431, endPoint x: 785, endPoint y: 425, distance: 7.2
click at [783, 428] on button "Next" at bounding box center [787, 428] width 54 height 32
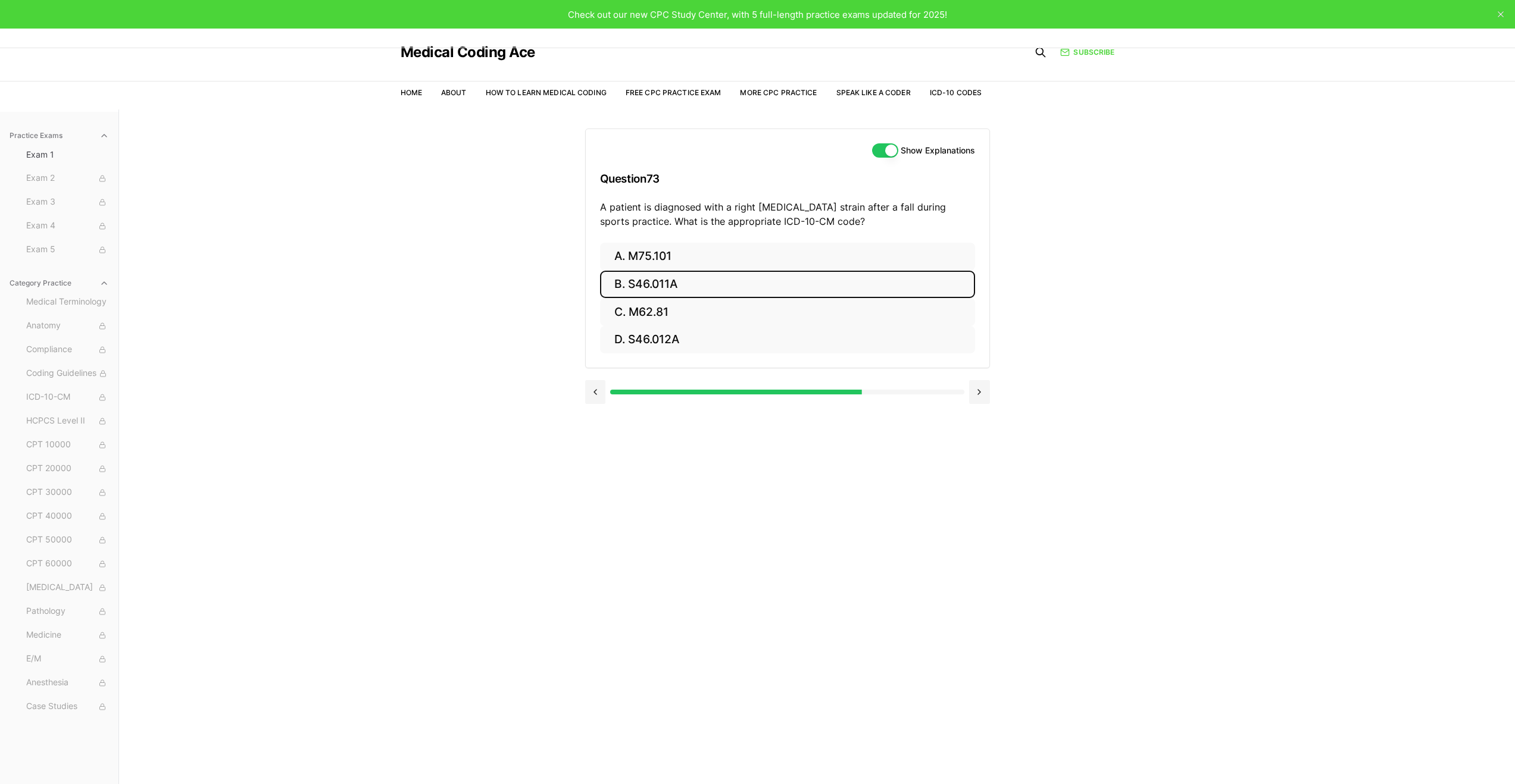
click at [680, 285] on button "B. S46.011A" at bounding box center [788, 285] width 375 height 28
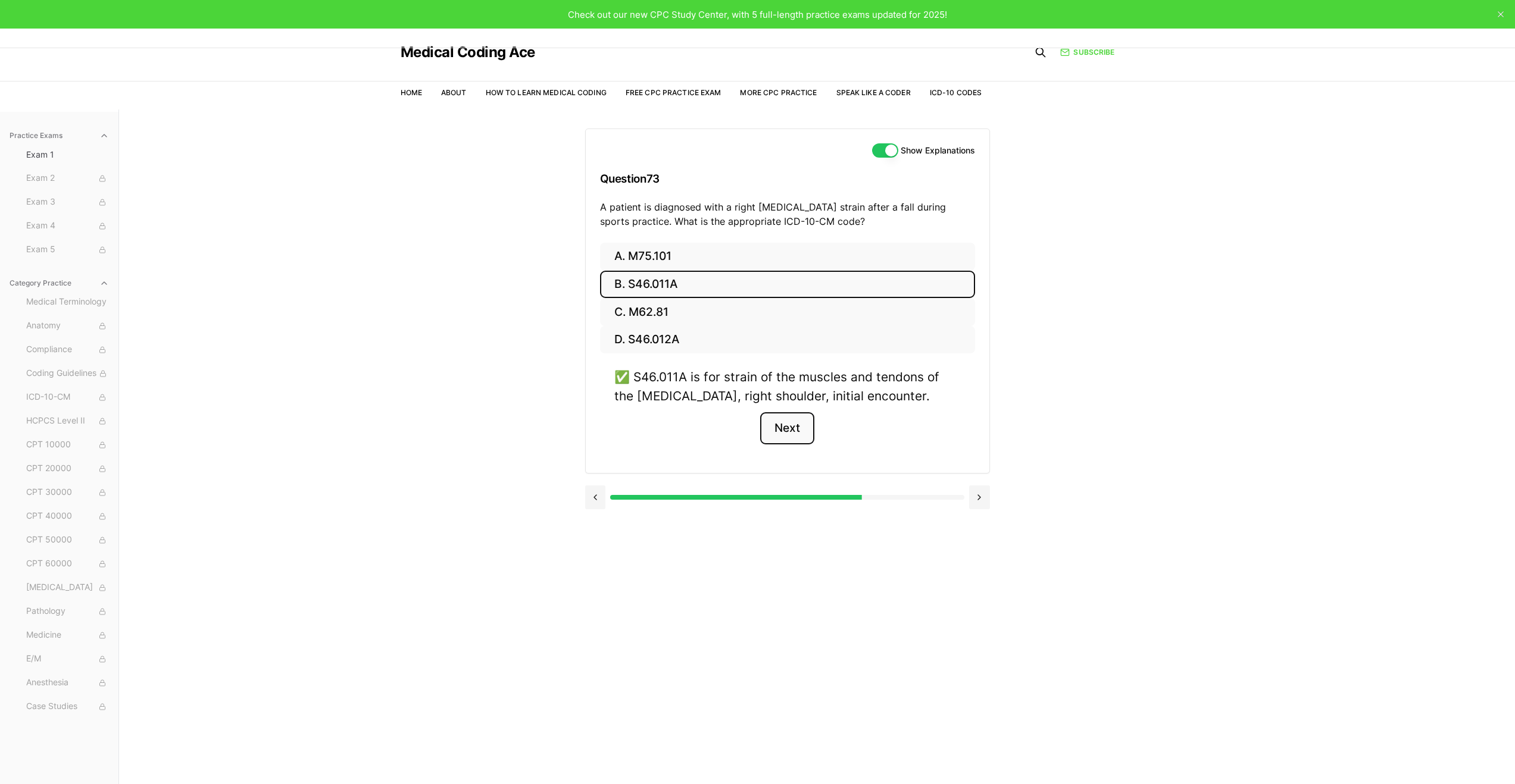
click at [781, 419] on button "Next" at bounding box center [787, 428] width 54 height 32
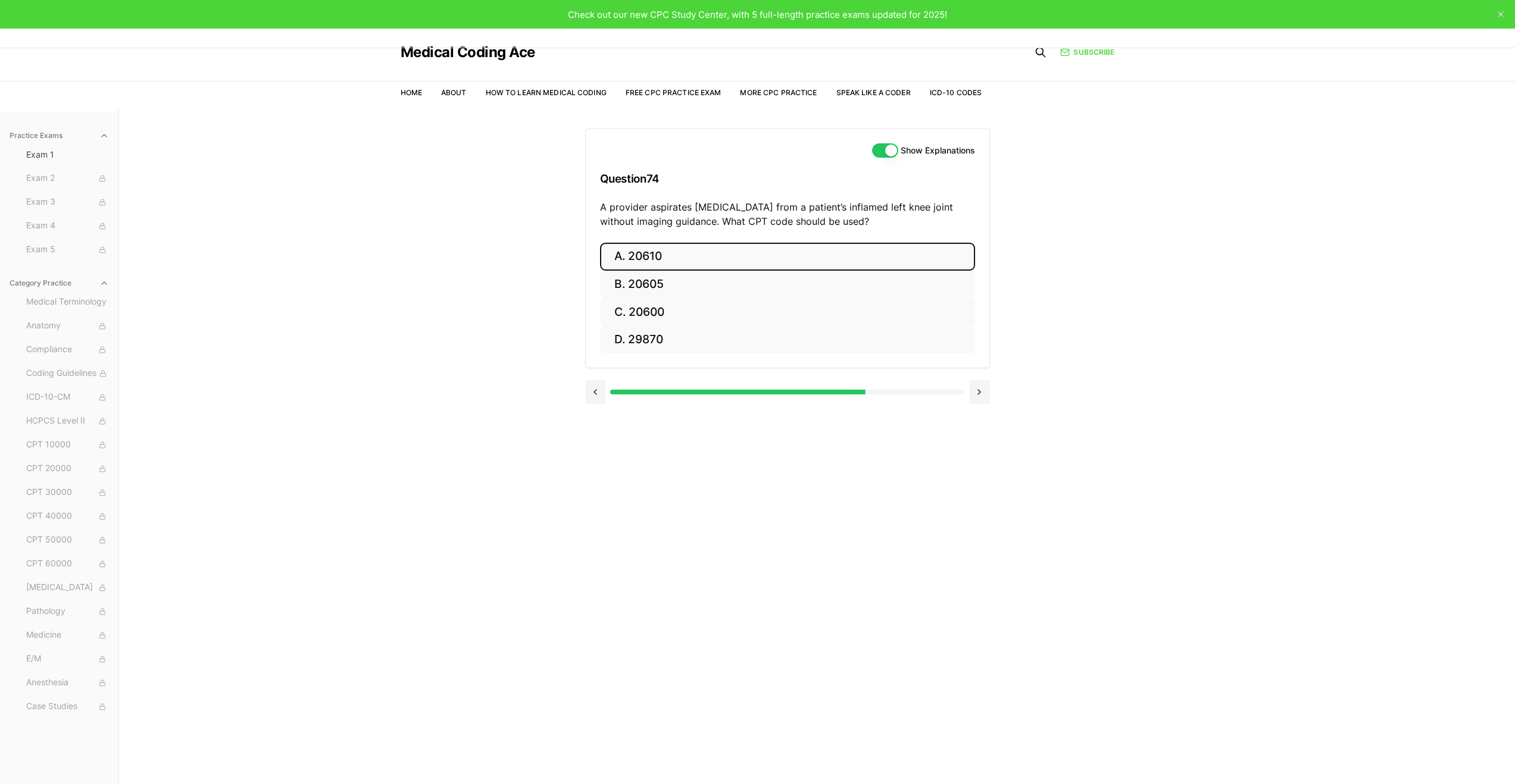
click at [717, 248] on button "A. 20610" at bounding box center [788, 257] width 375 height 28
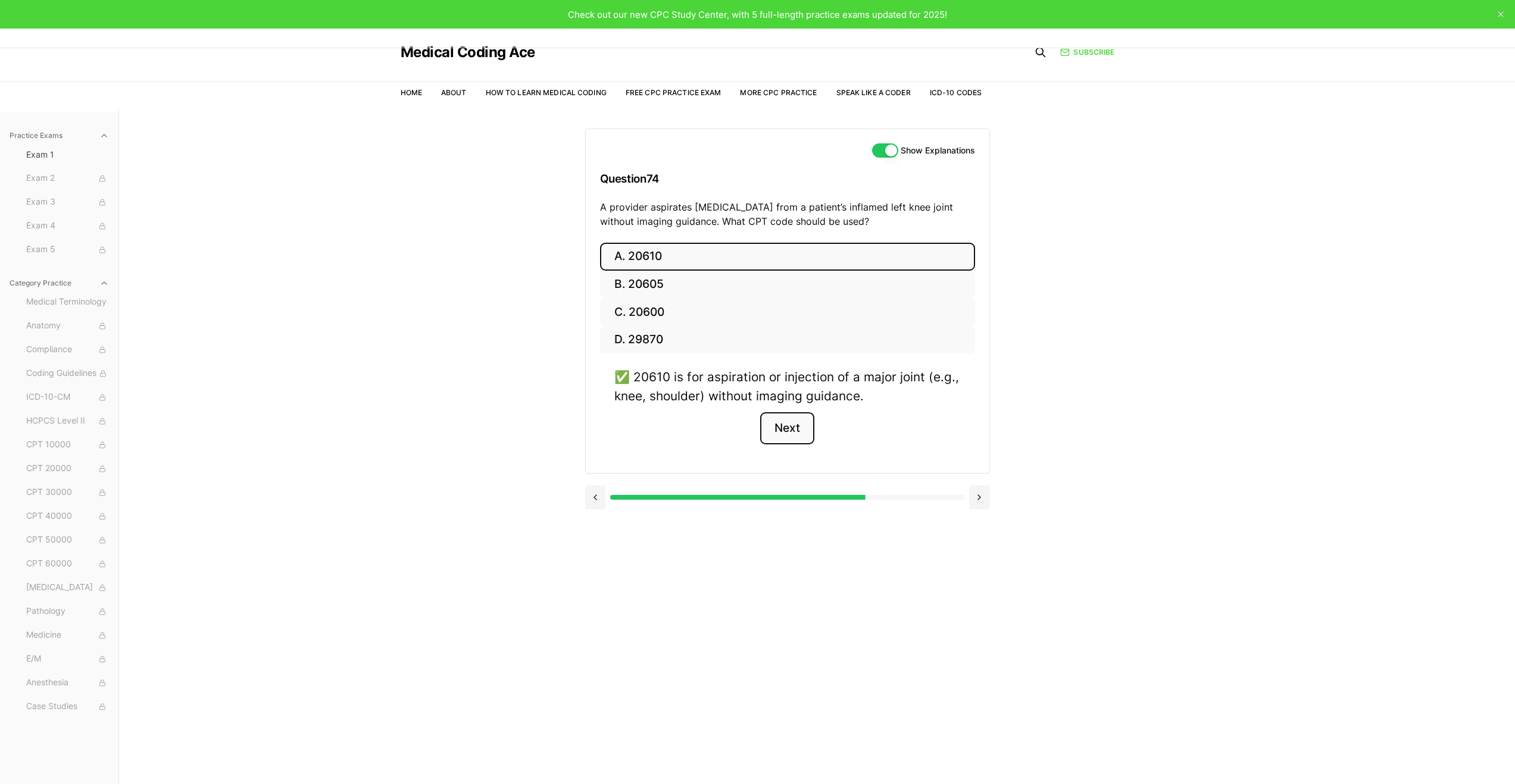
click at [795, 432] on button "Next" at bounding box center [787, 428] width 54 height 32
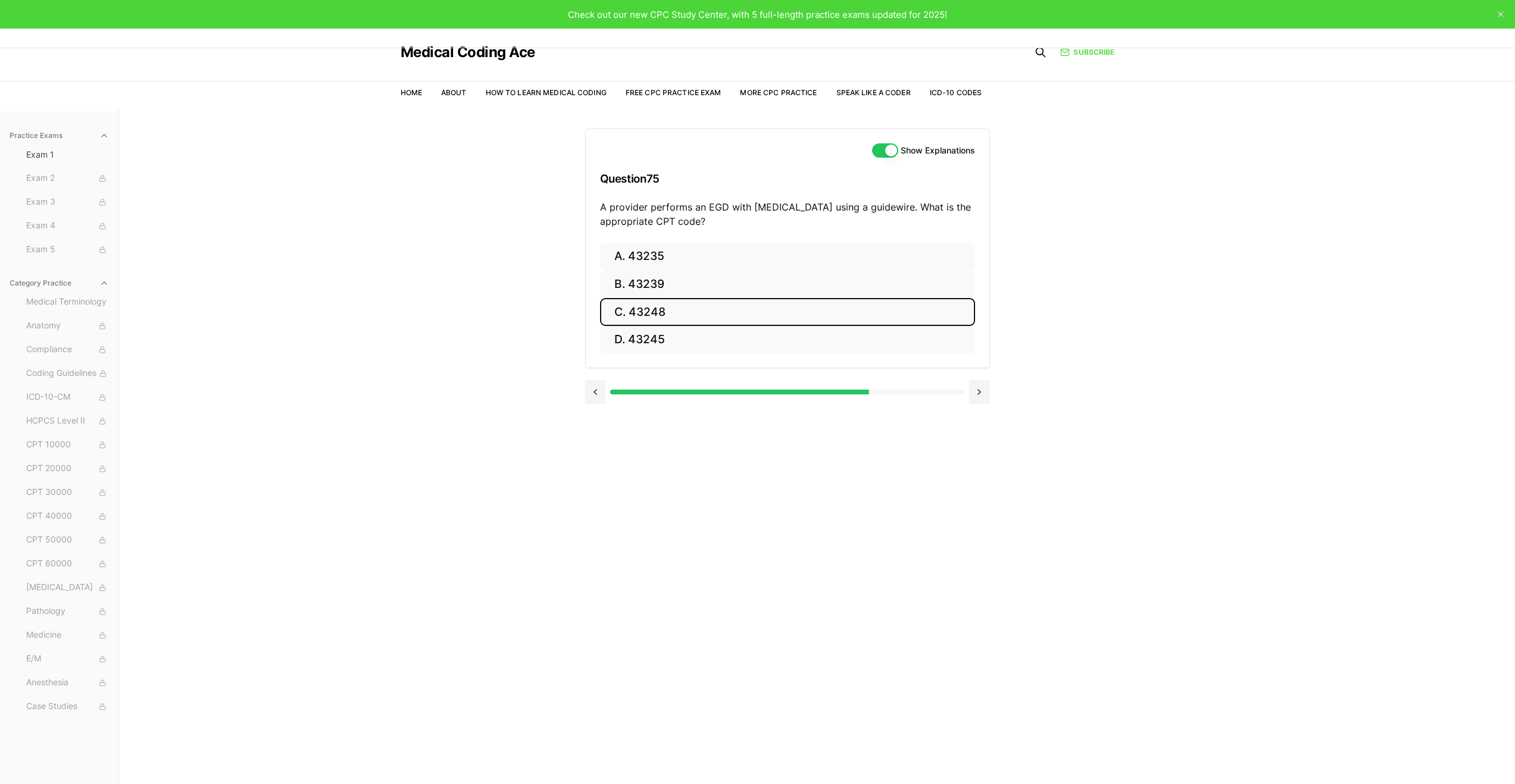
click at [720, 317] on button "C. 43248" at bounding box center [788, 312] width 375 height 28
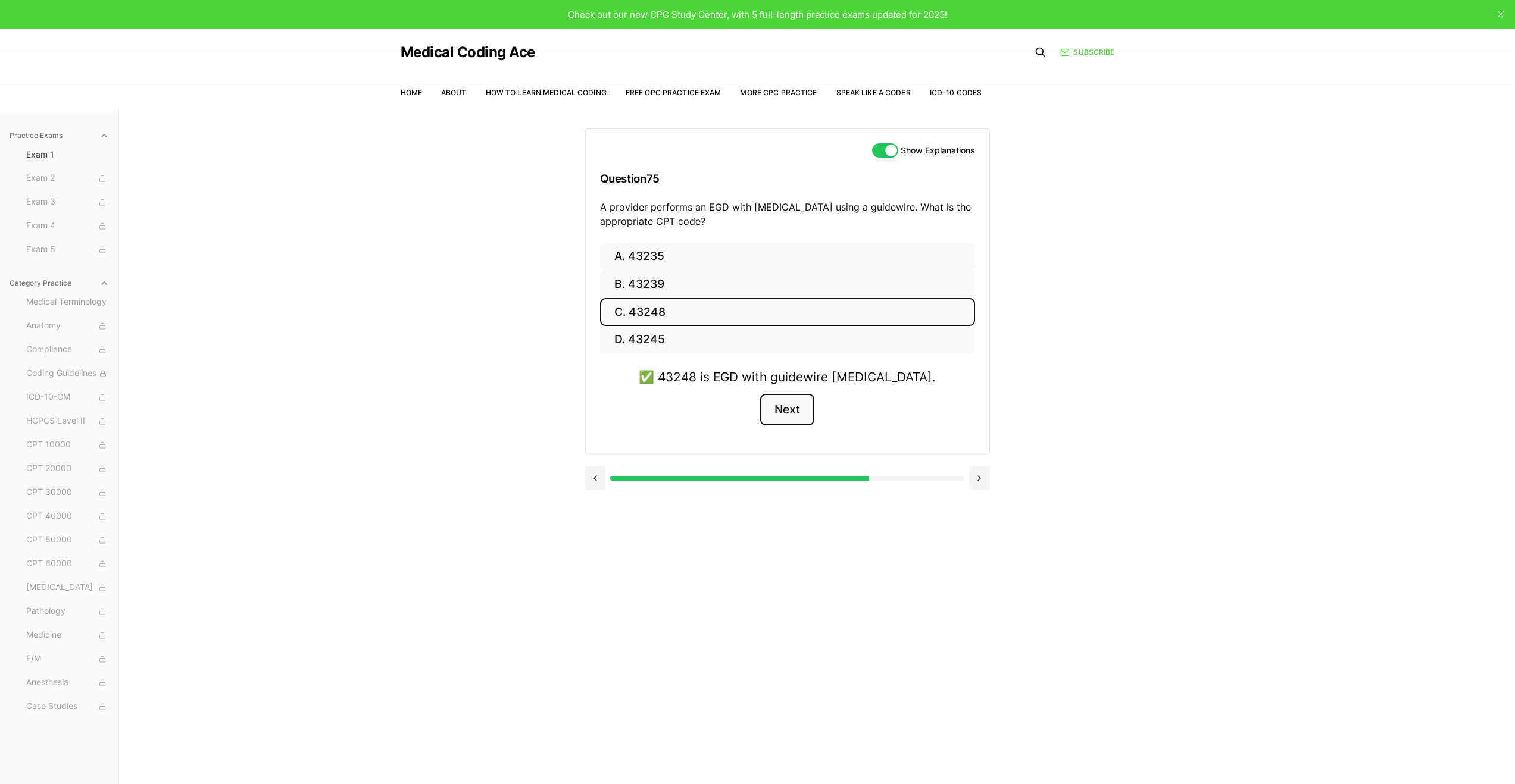
click at [788, 418] on button "Next" at bounding box center [787, 410] width 54 height 32
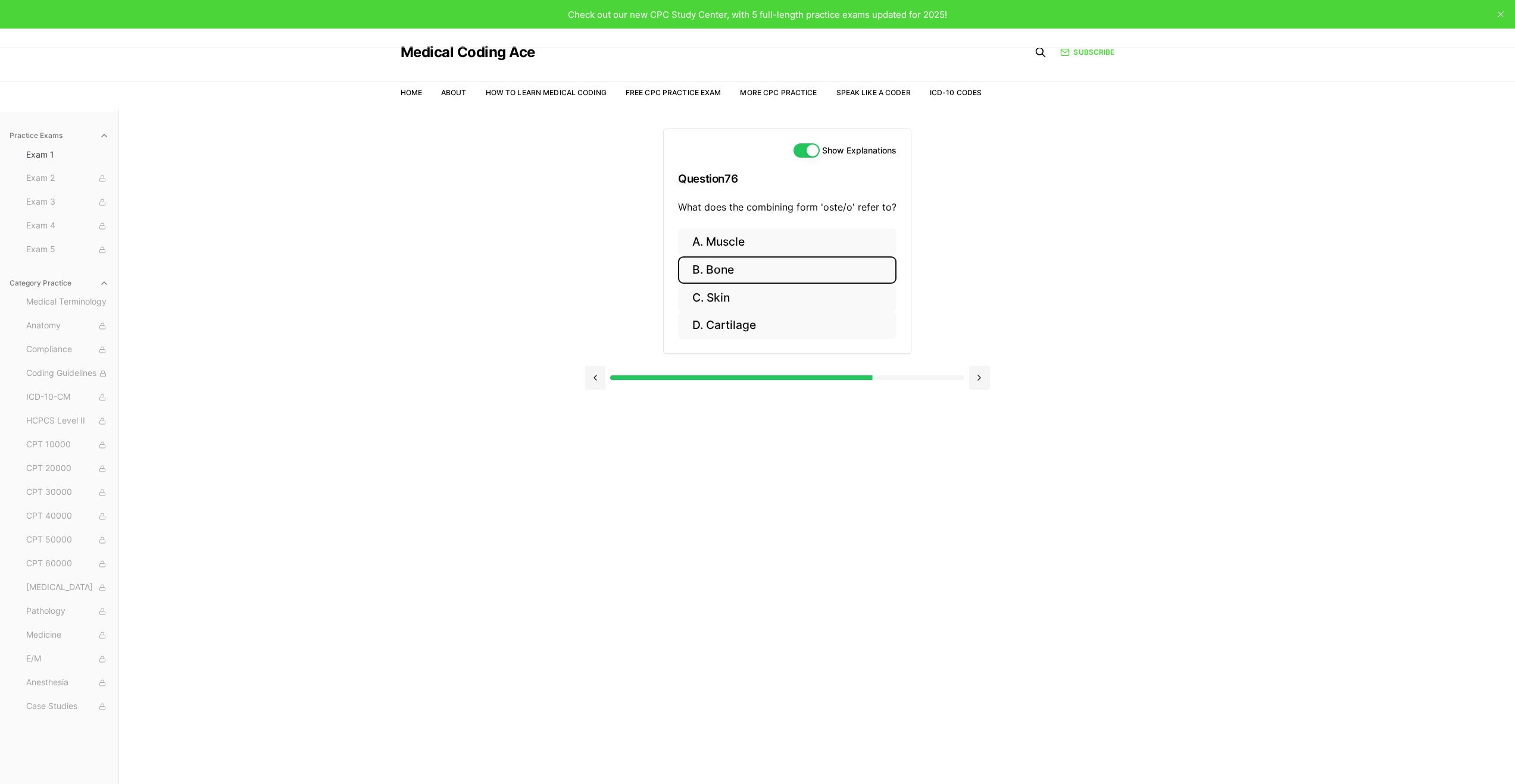
click at [762, 280] on button "B. Bone" at bounding box center [787, 271] width 219 height 28
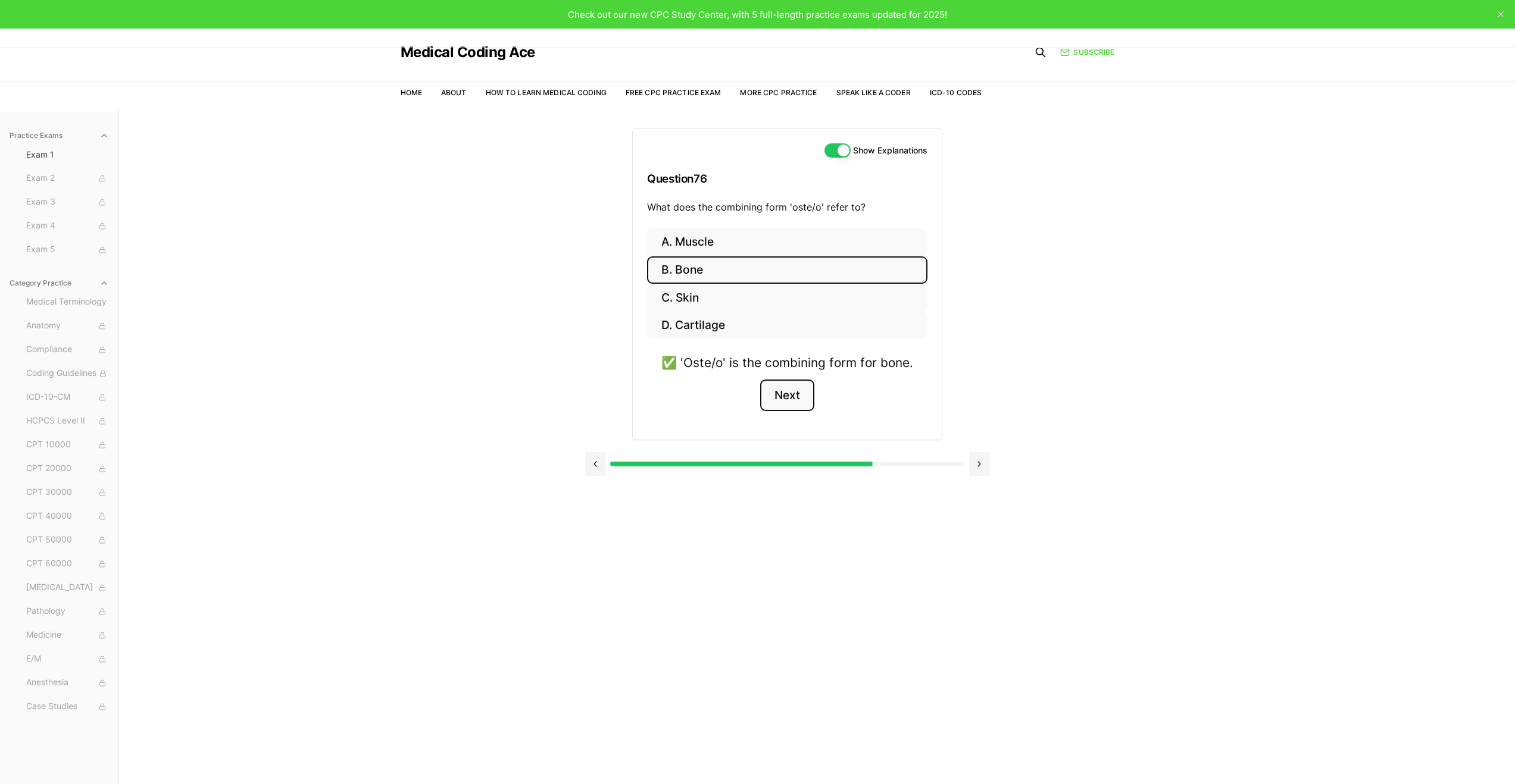
click at [779, 397] on button "Next" at bounding box center [787, 396] width 54 height 32
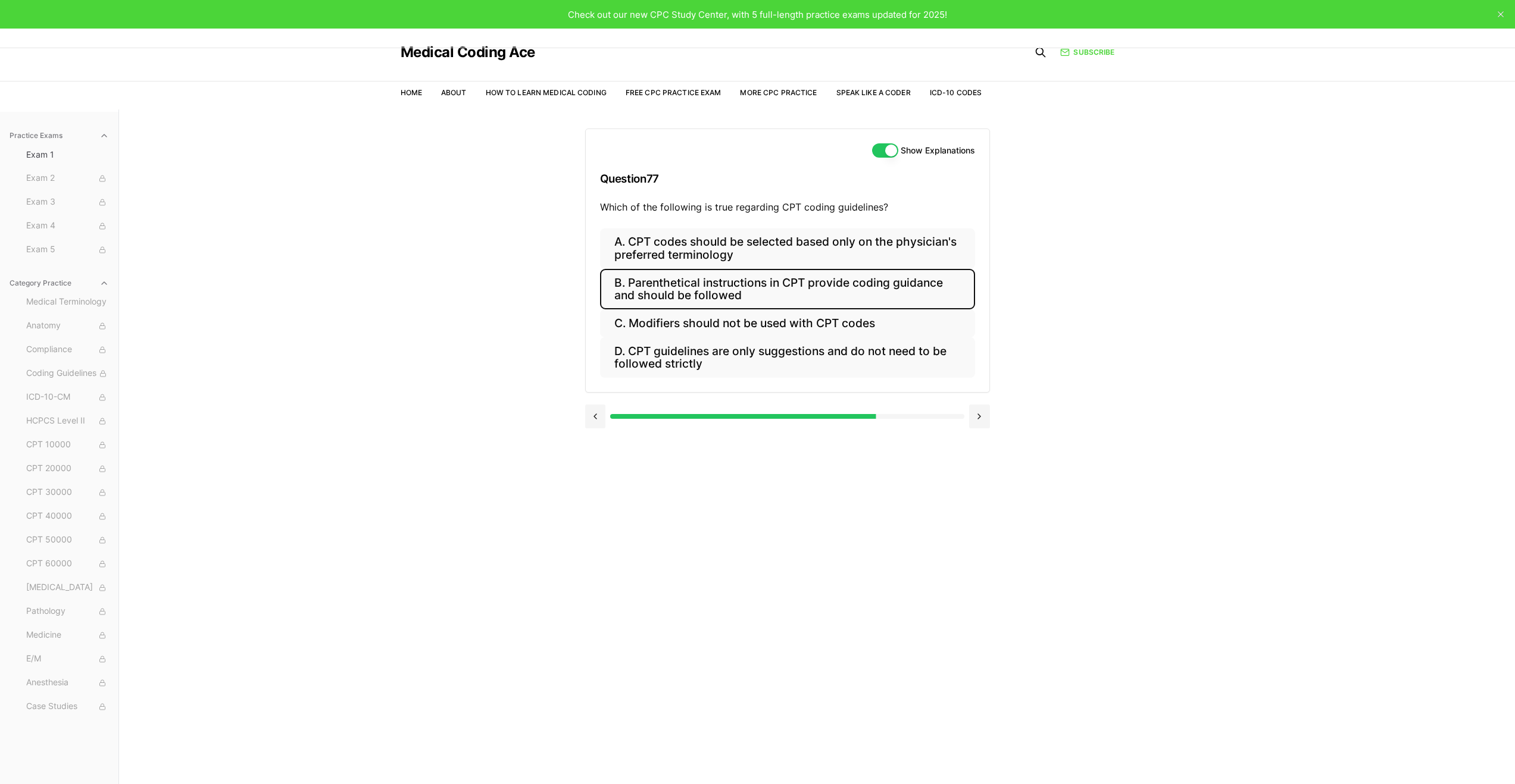
click at [879, 287] on button "B. Parenthetical instructions in CPT provide coding guidance and should be foll…" at bounding box center [788, 289] width 375 height 40
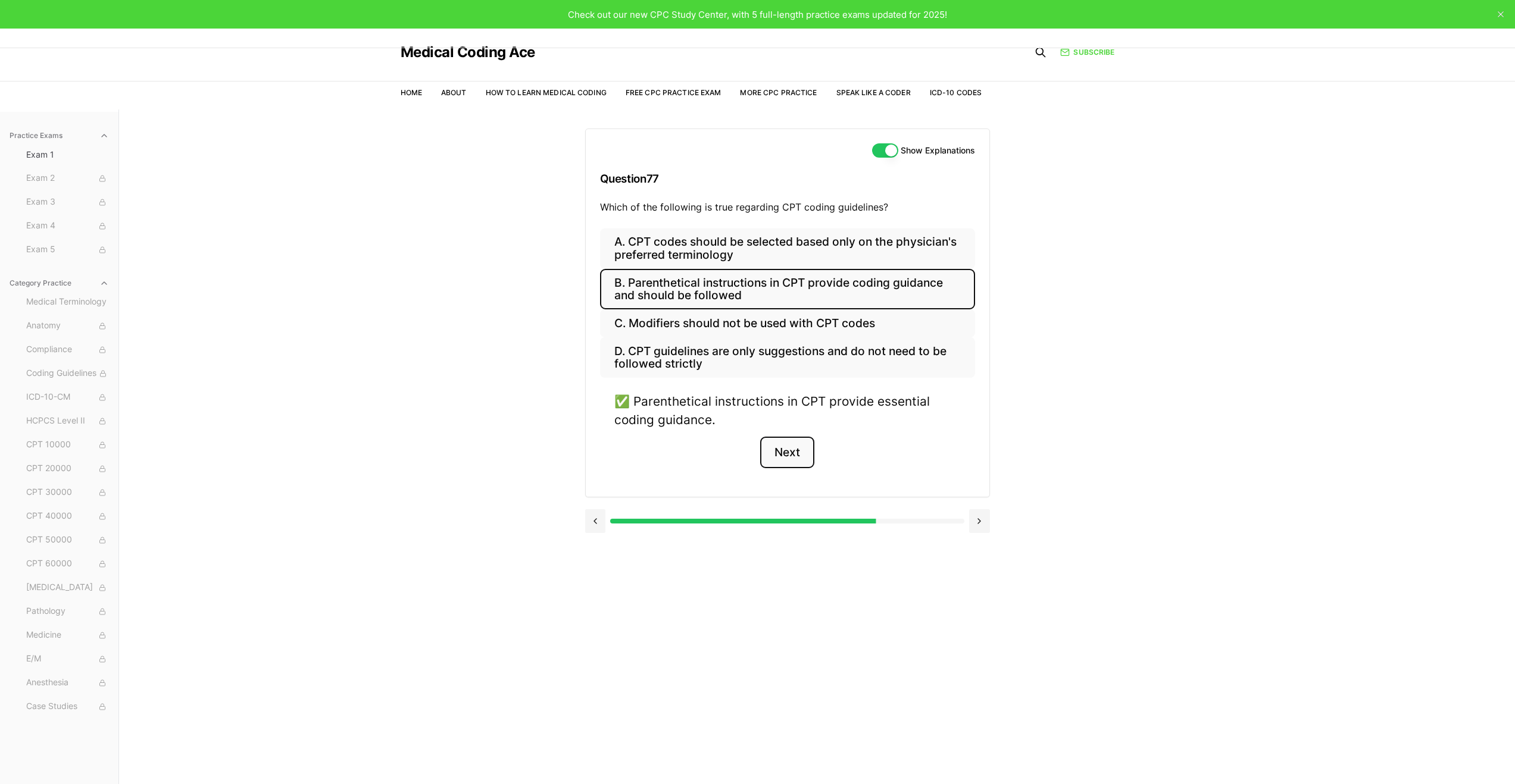
click at [795, 455] on button "Next" at bounding box center [787, 453] width 54 height 32
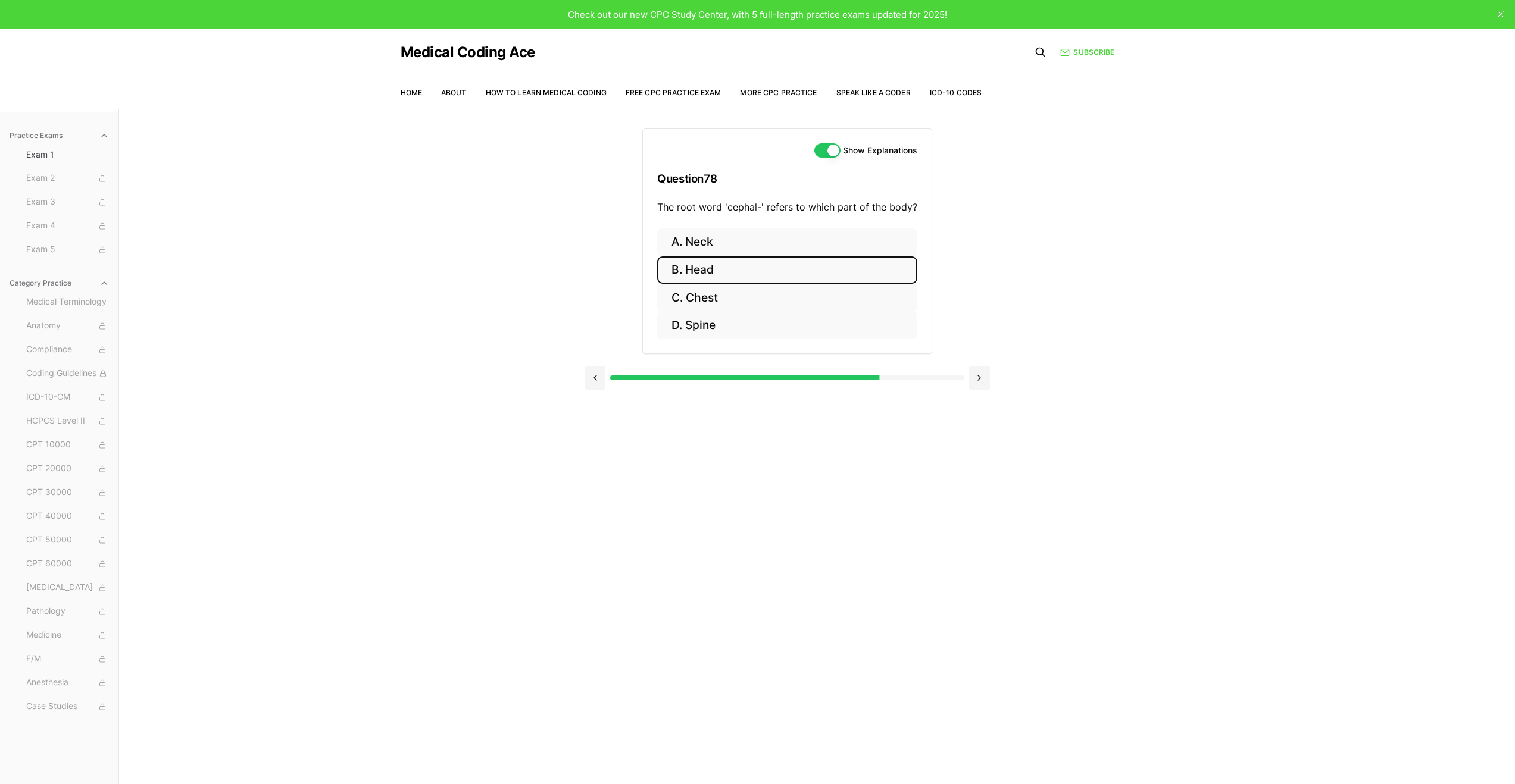
click at [760, 278] on button "B. Head" at bounding box center [788, 271] width 260 height 28
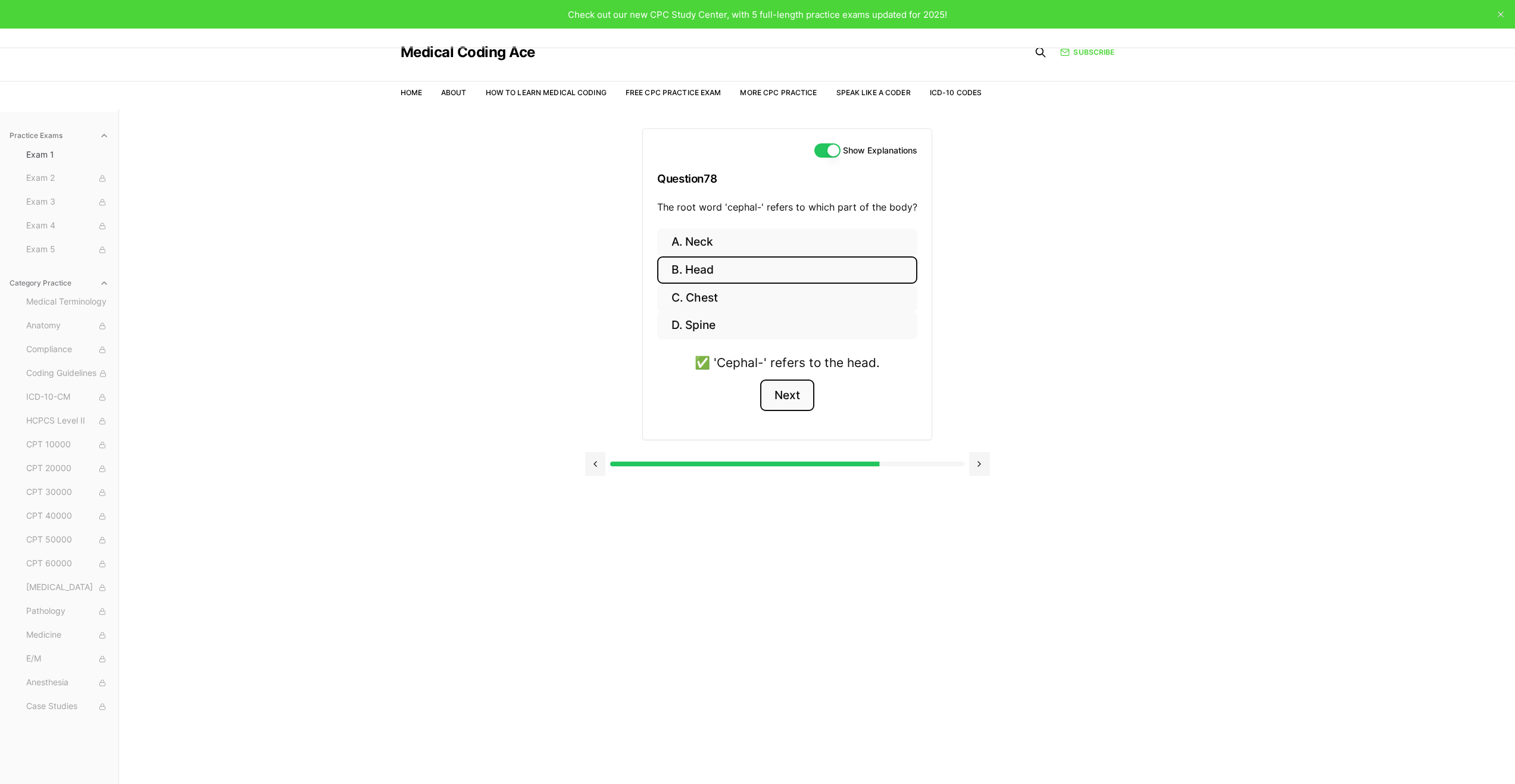
click at [768, 394] on button "Next" at bounding box center [787, 396] width 54 height 32
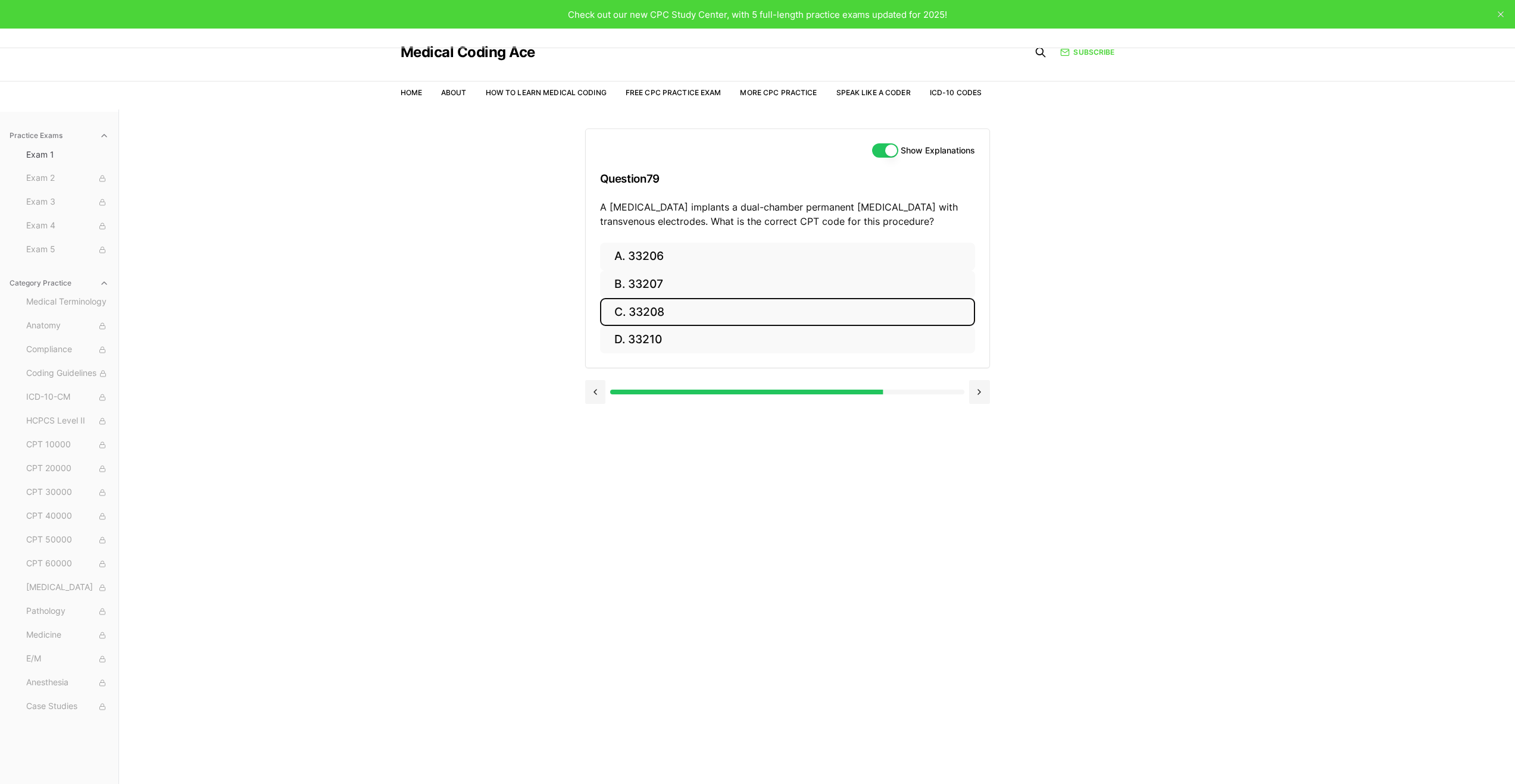
click at [867, 317] on button "C. 33208" at bounding box center [788, 312] width 375 height 28
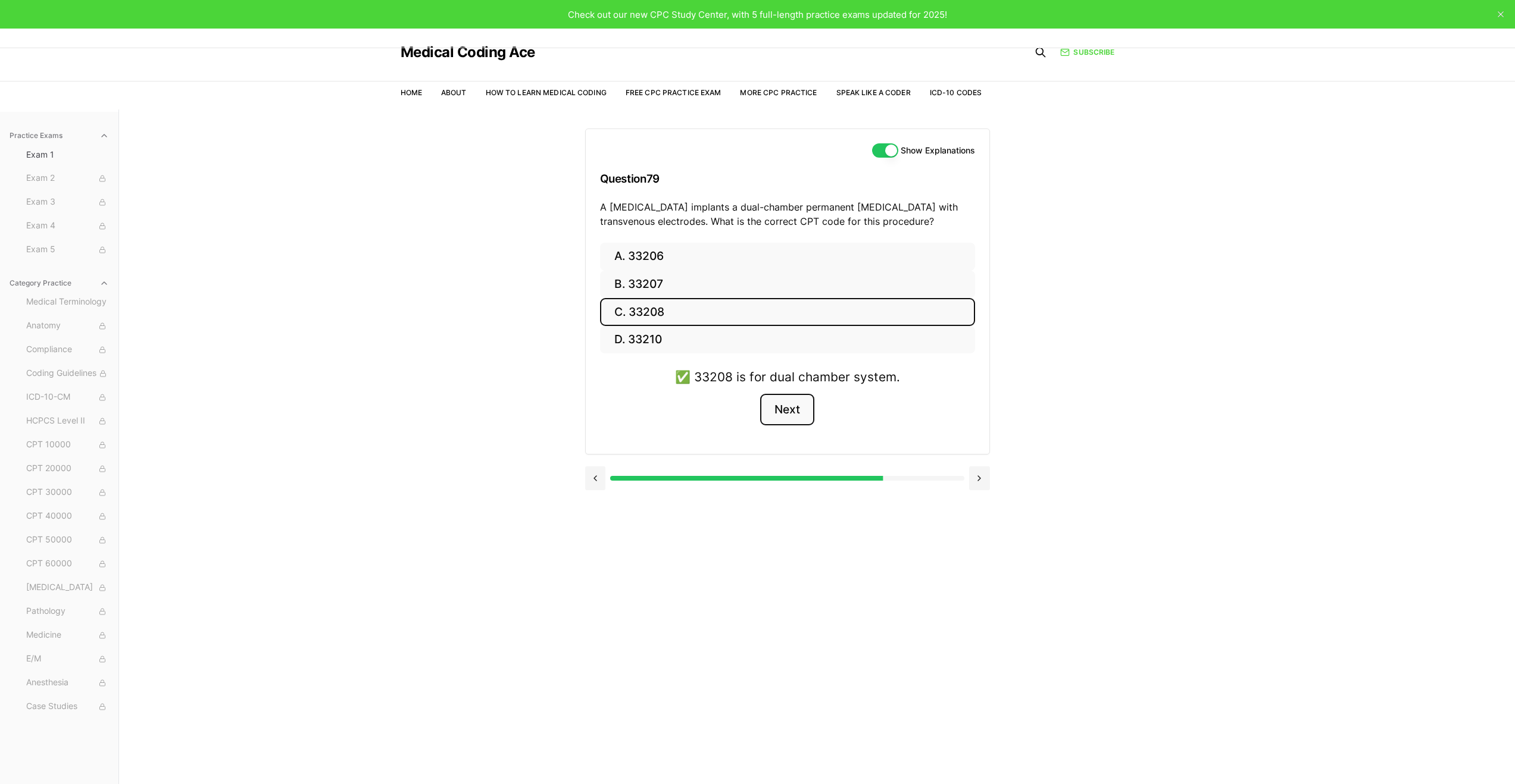
click at [790, 410] on button "Next" at bounding box center [787, 410] width 54 height 32
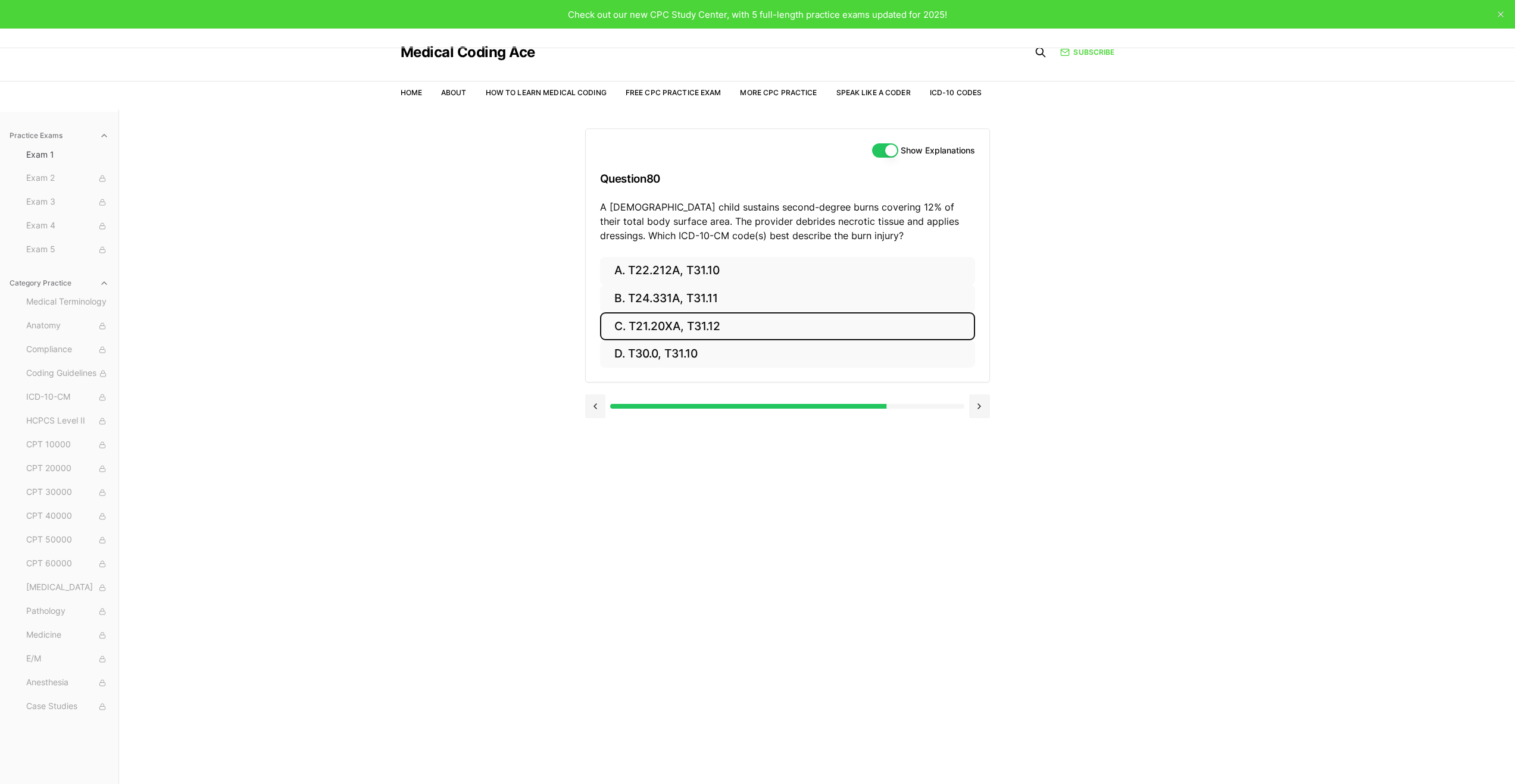
click at [860, 326] on button "C. T21.20XA, T31.12" at bounding box center [788, 326] width 375 height 28
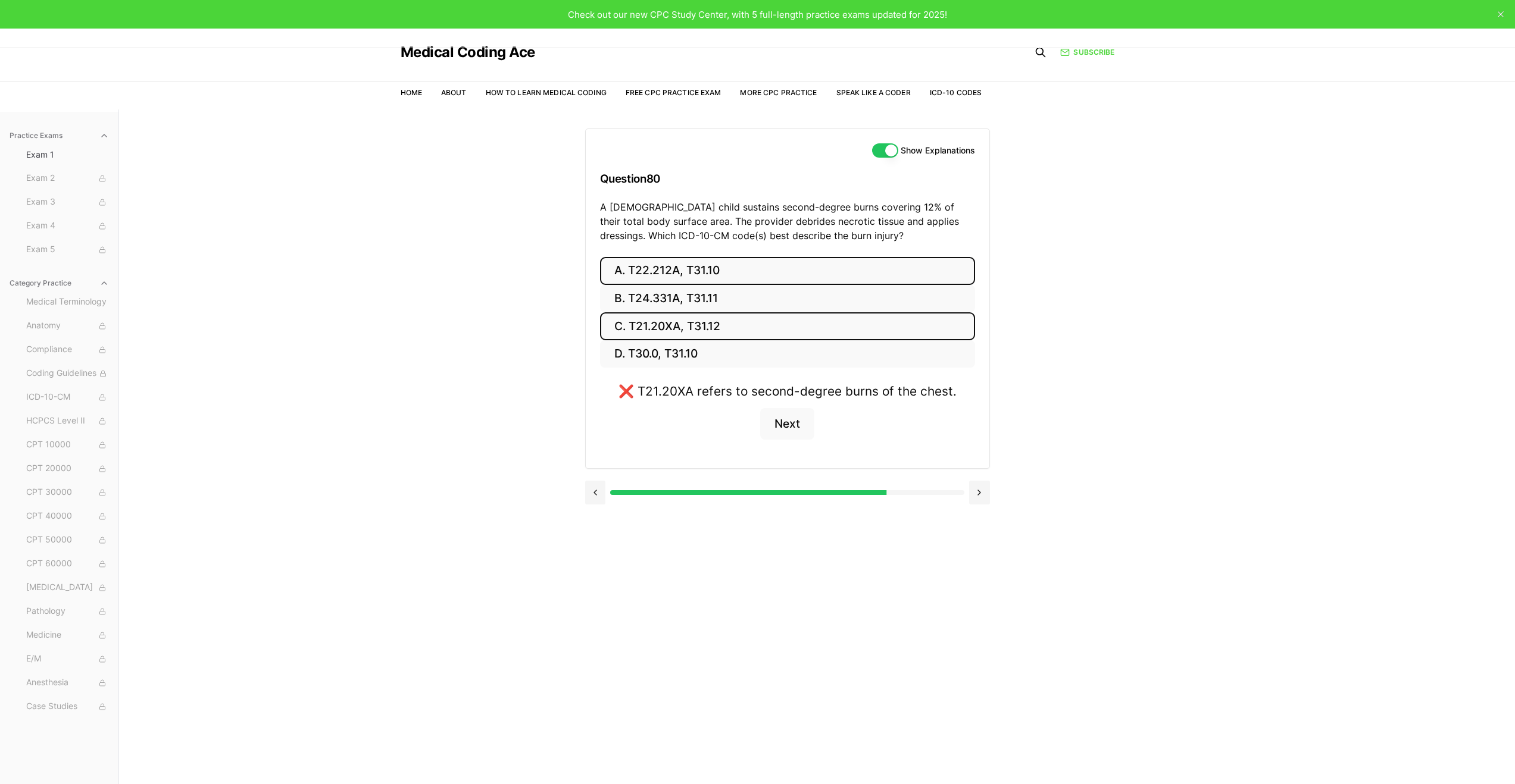
click at [750, 274] on button "A. T22.212A, T31.10" at bounding box center [788, 271] width 375 height 28
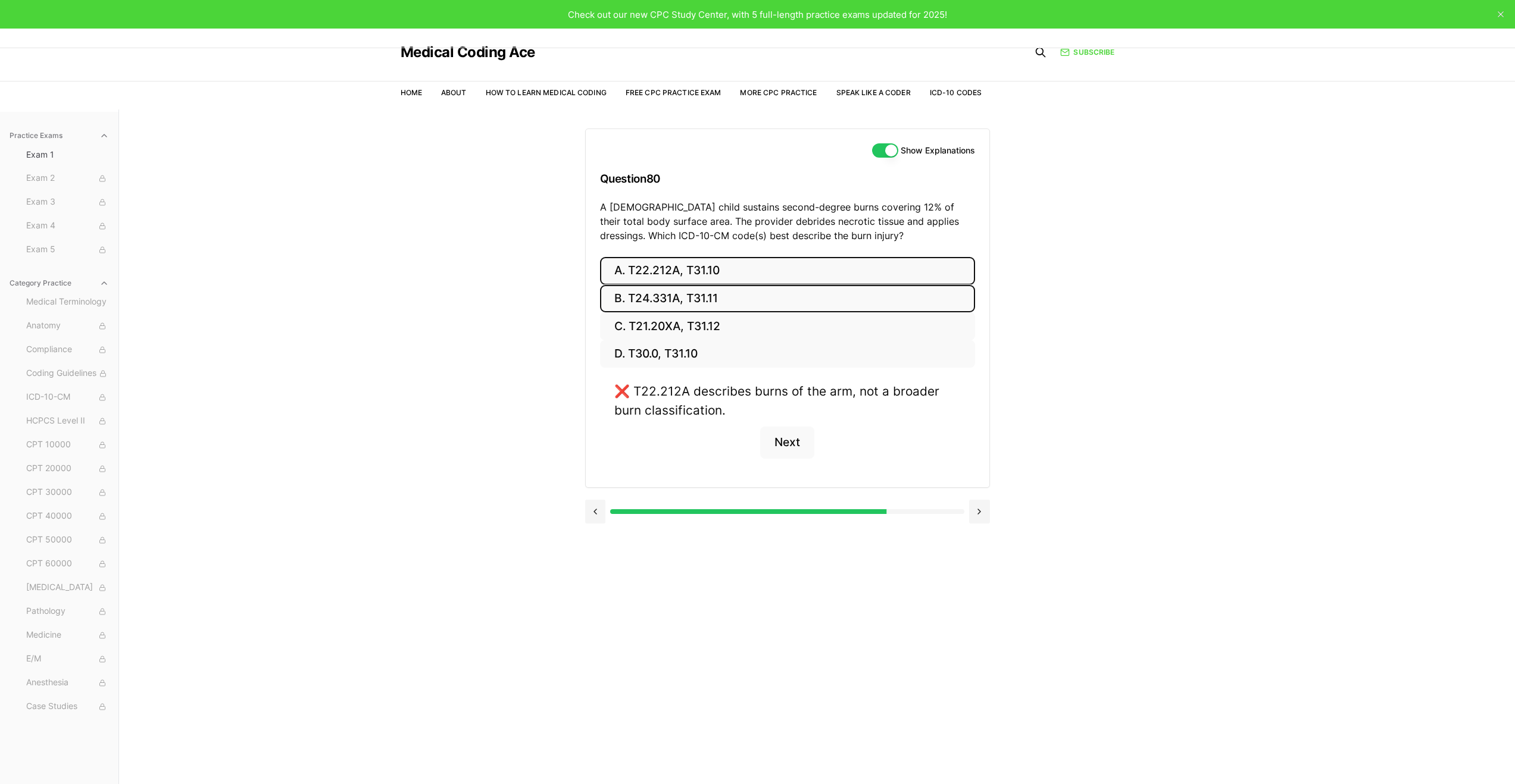
click at [731, 295] on button "B. T24.331A, T31.11" at bounding box center [788, 299] width 375 height 28
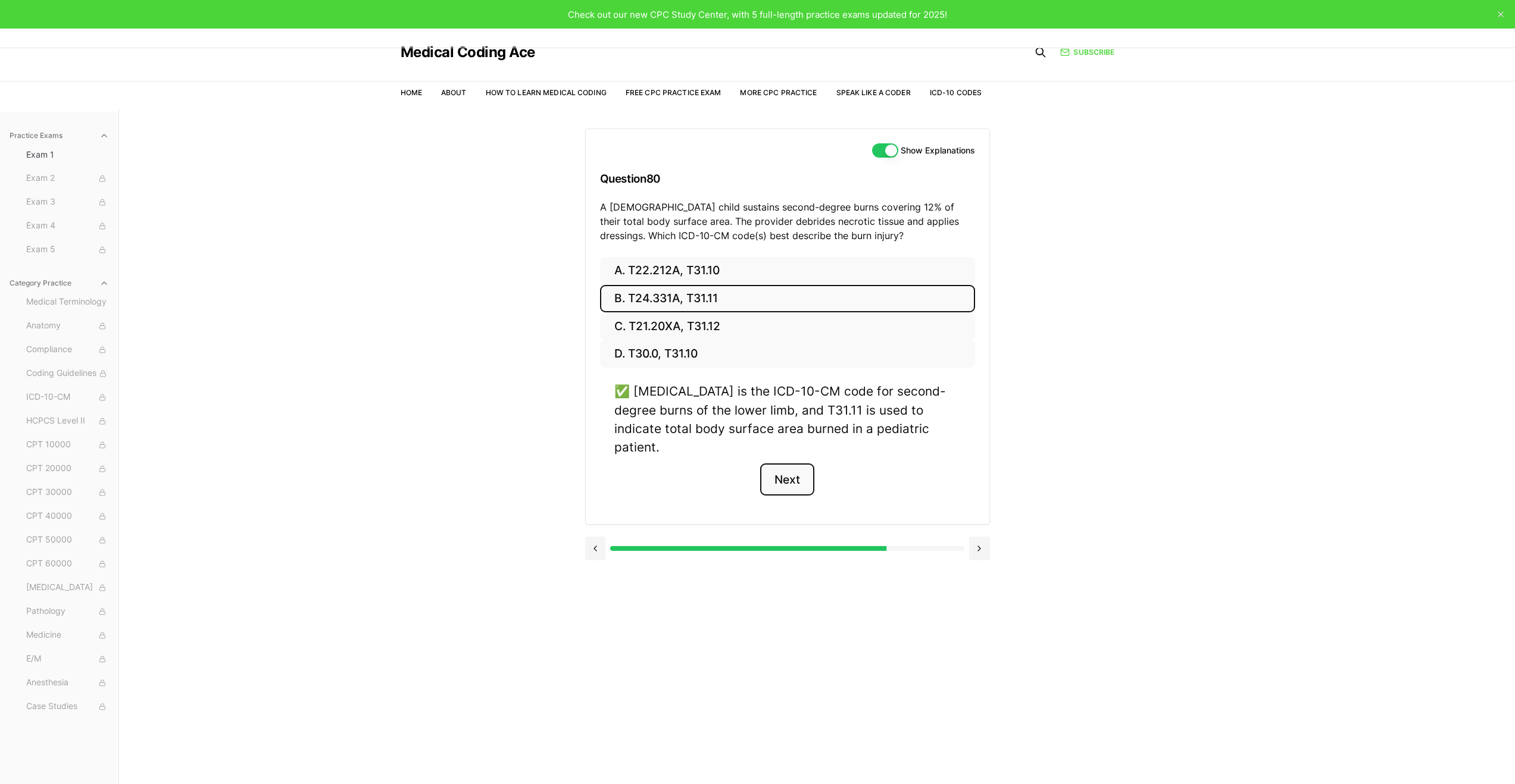
click at [795, 467] on button "Next" at bounding box center [787, 480] width 54 height 32
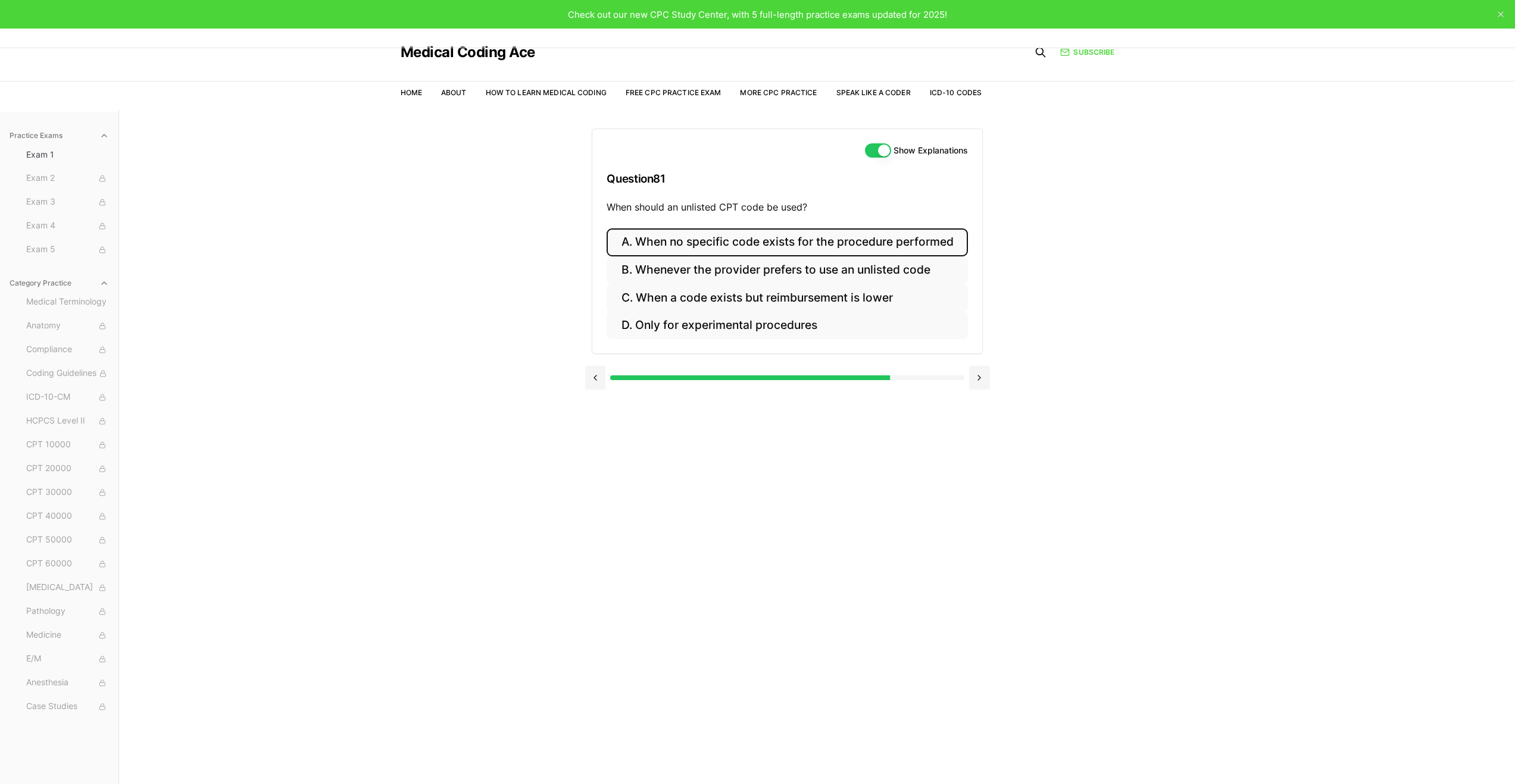
click at [836, 244] on button "A. When no specific code exists for the procedure performed" at bounding box center [787, 242] width 361 height 28
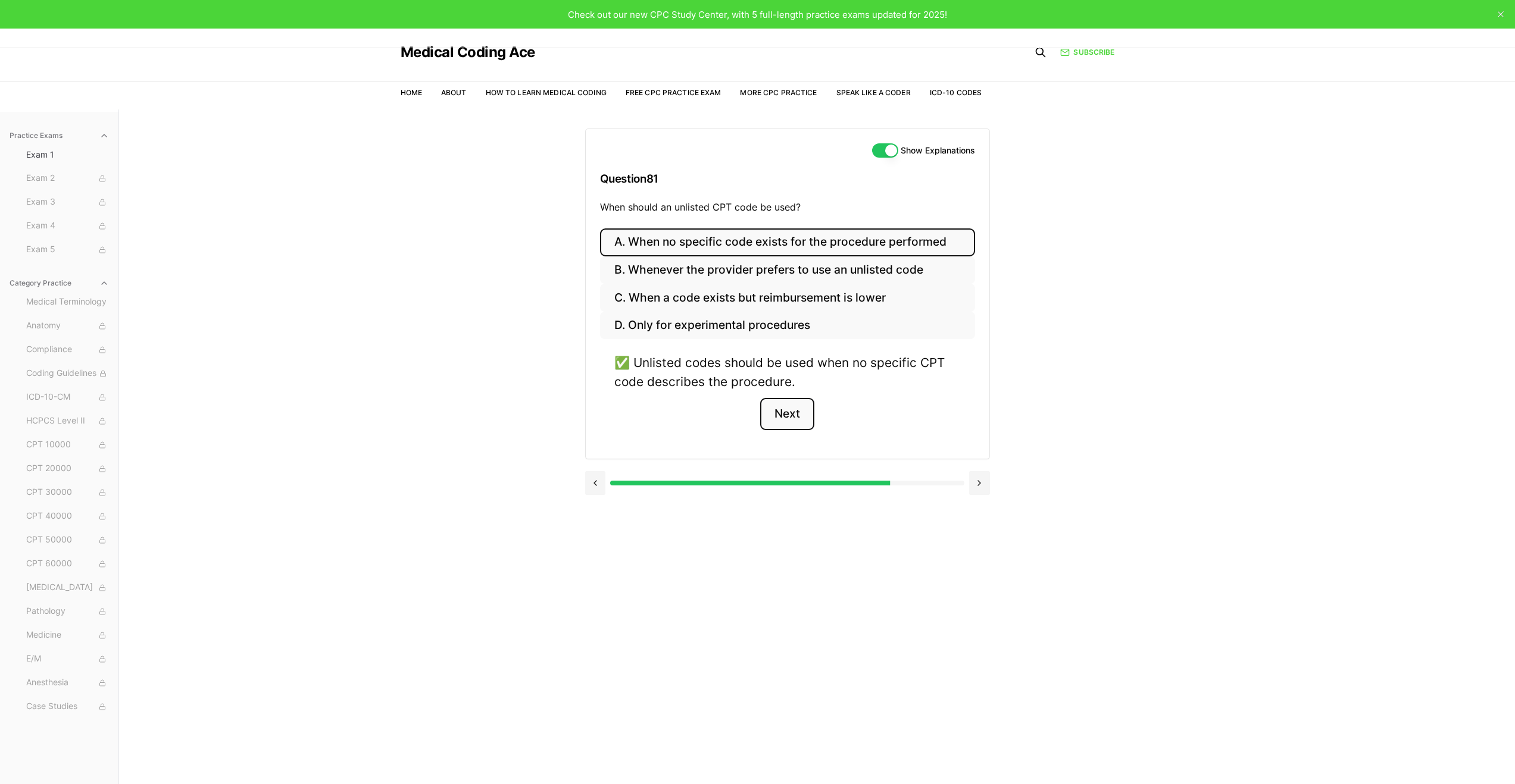
click at [791, 406] on button "Next" at bounding box center [787, 414] width 54 height 32
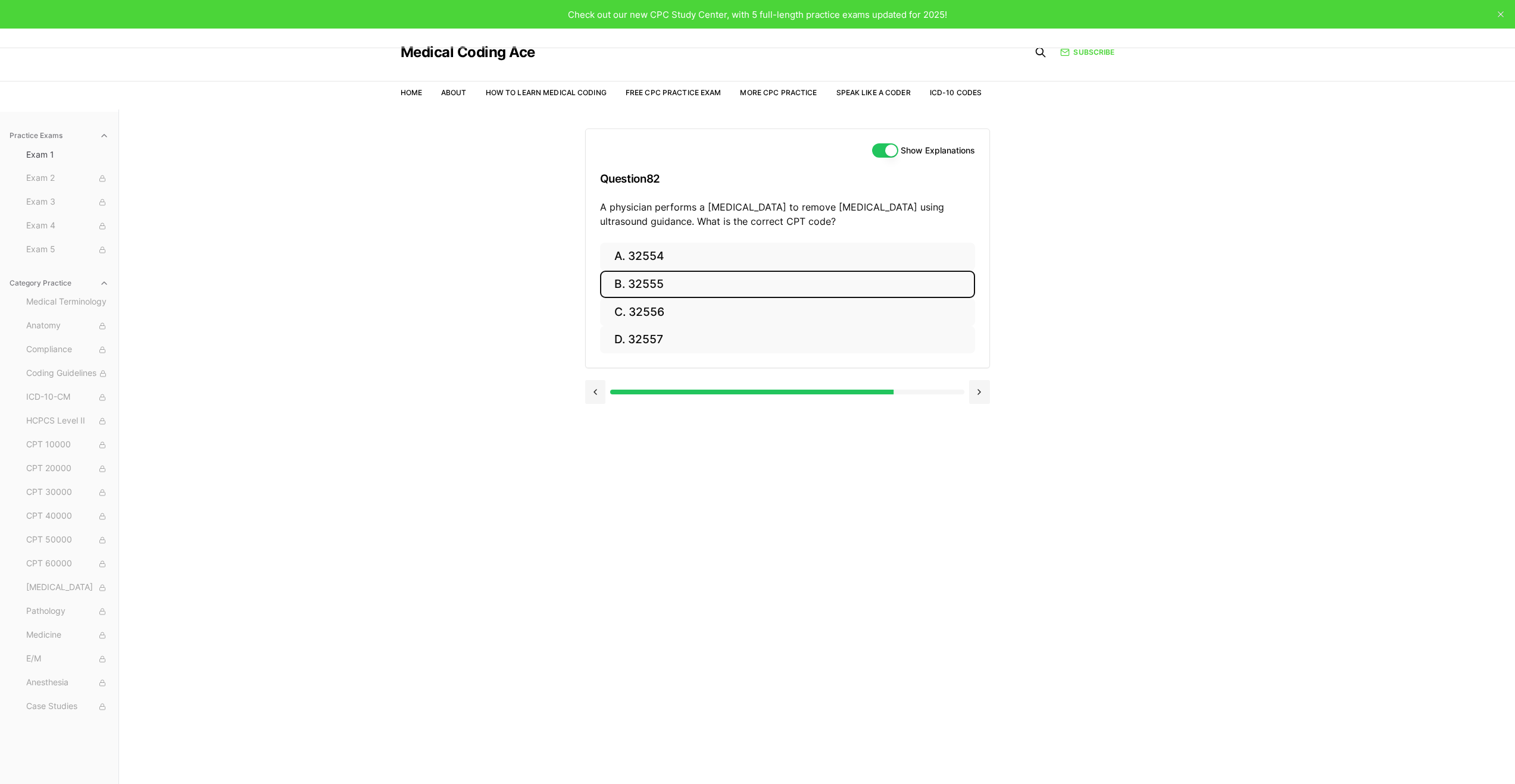
click at [806, 278] on button "B. 32555" at bounding box center [788, 285] width 375 height 28
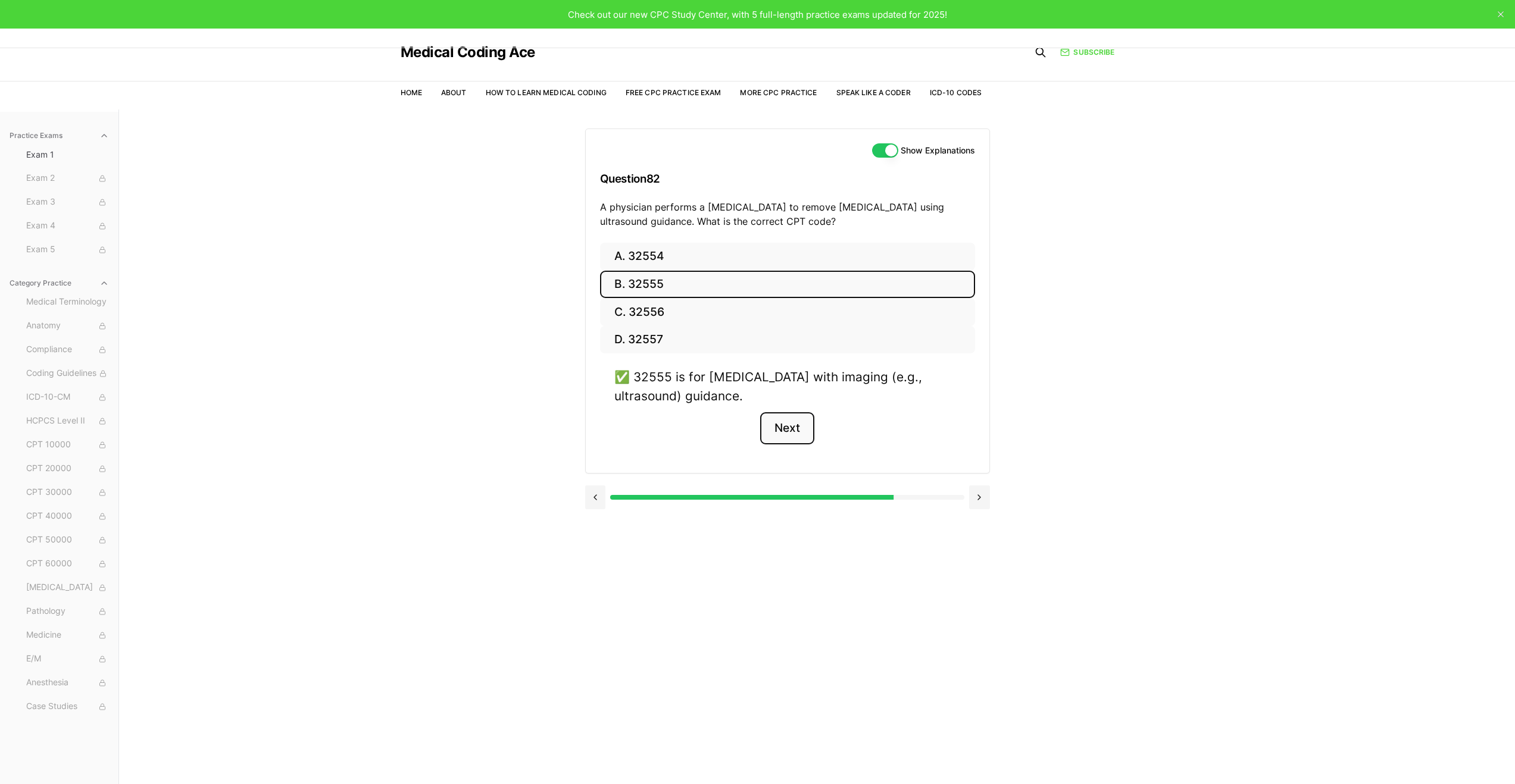
click at [801, 435] on button "Next" at bounding box center [787, 428] width 54 height 32
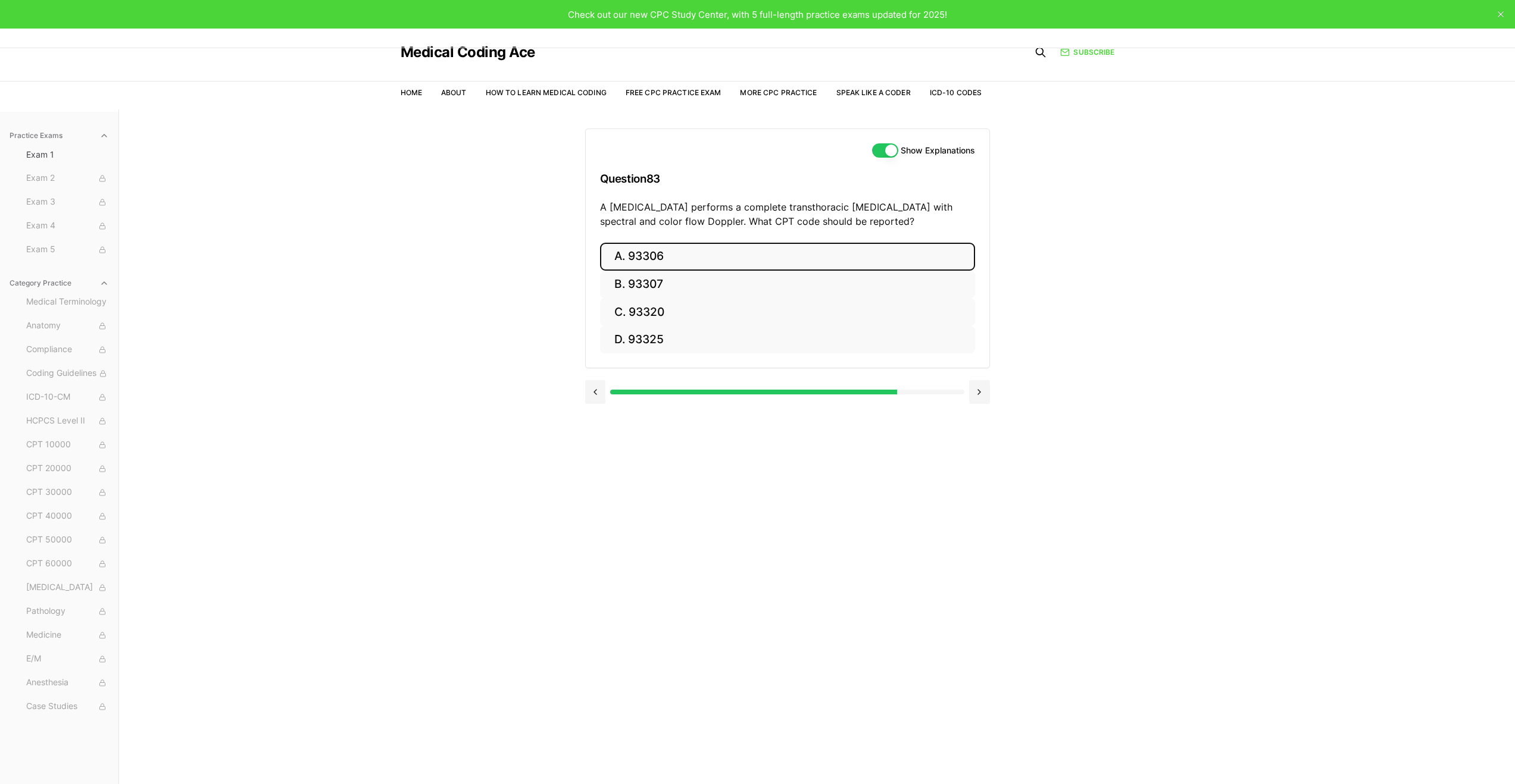
click at [814, 260] on button "A. 93306" at bounding box center [788, 257] width 375 height 28
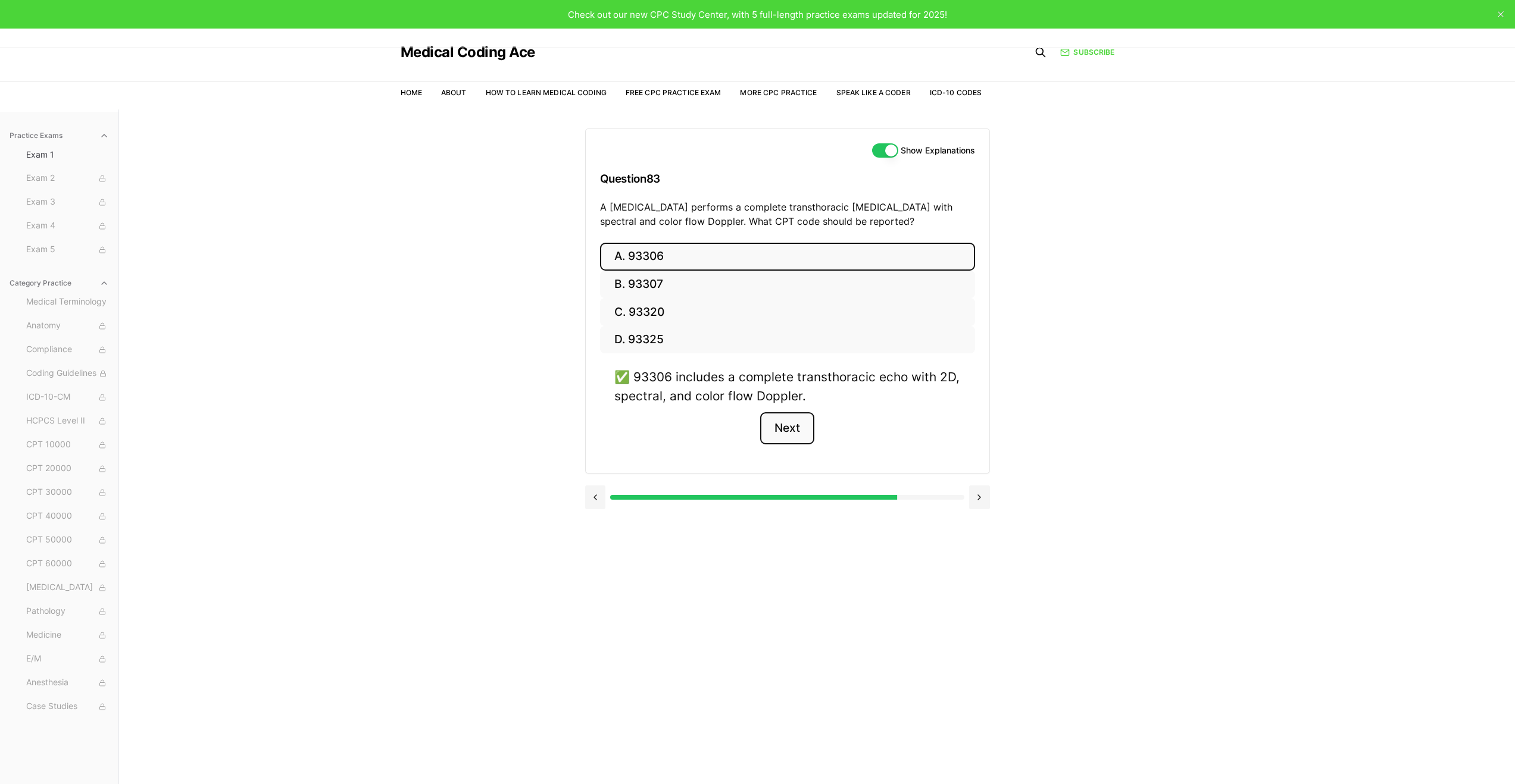
click at [791, 424] on button "Next" at bounding box center [787, 428] width 54 height 32
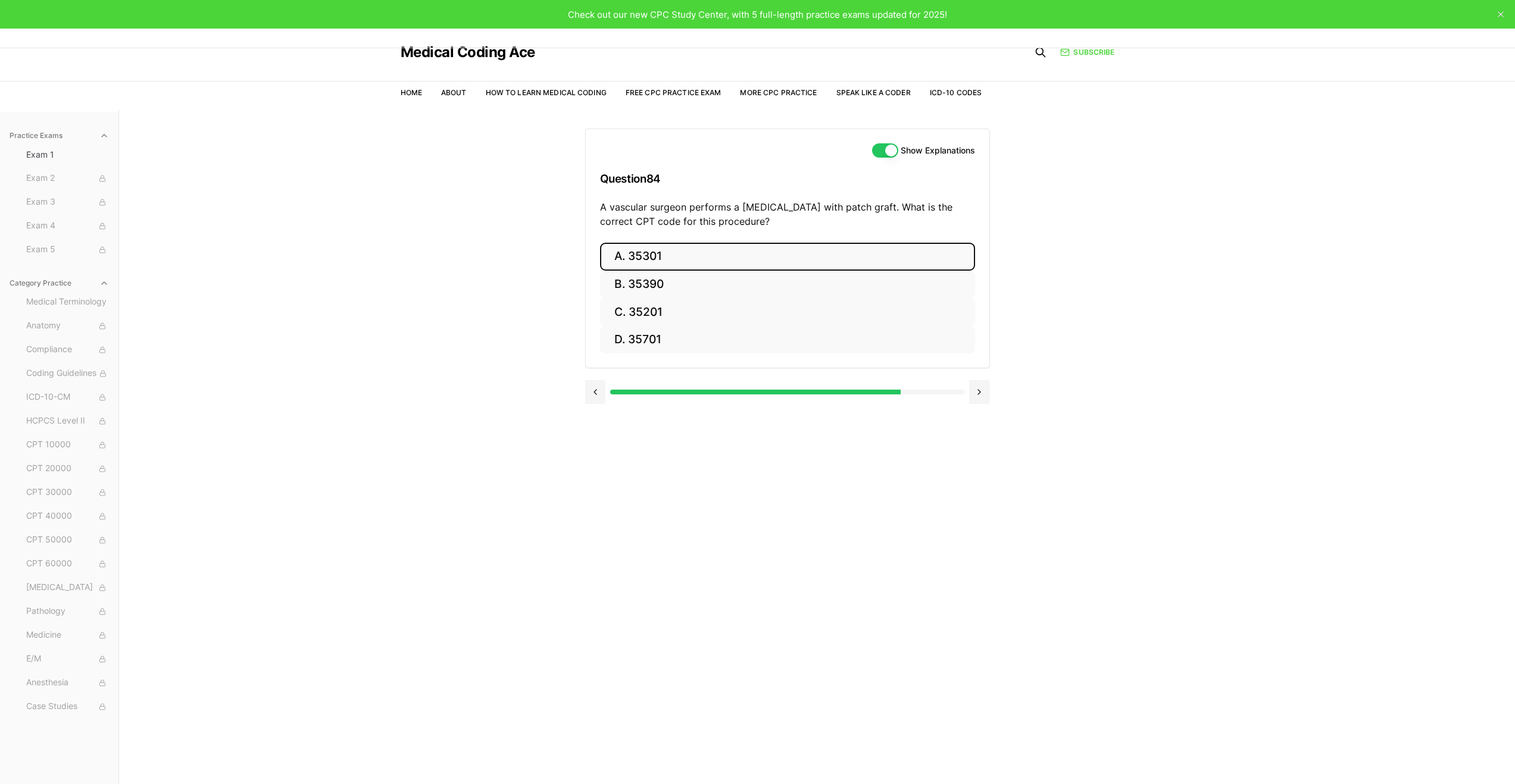
click at [812, 256] on button "A. 35301" at bounding box center [788, 257] width 375 height 28
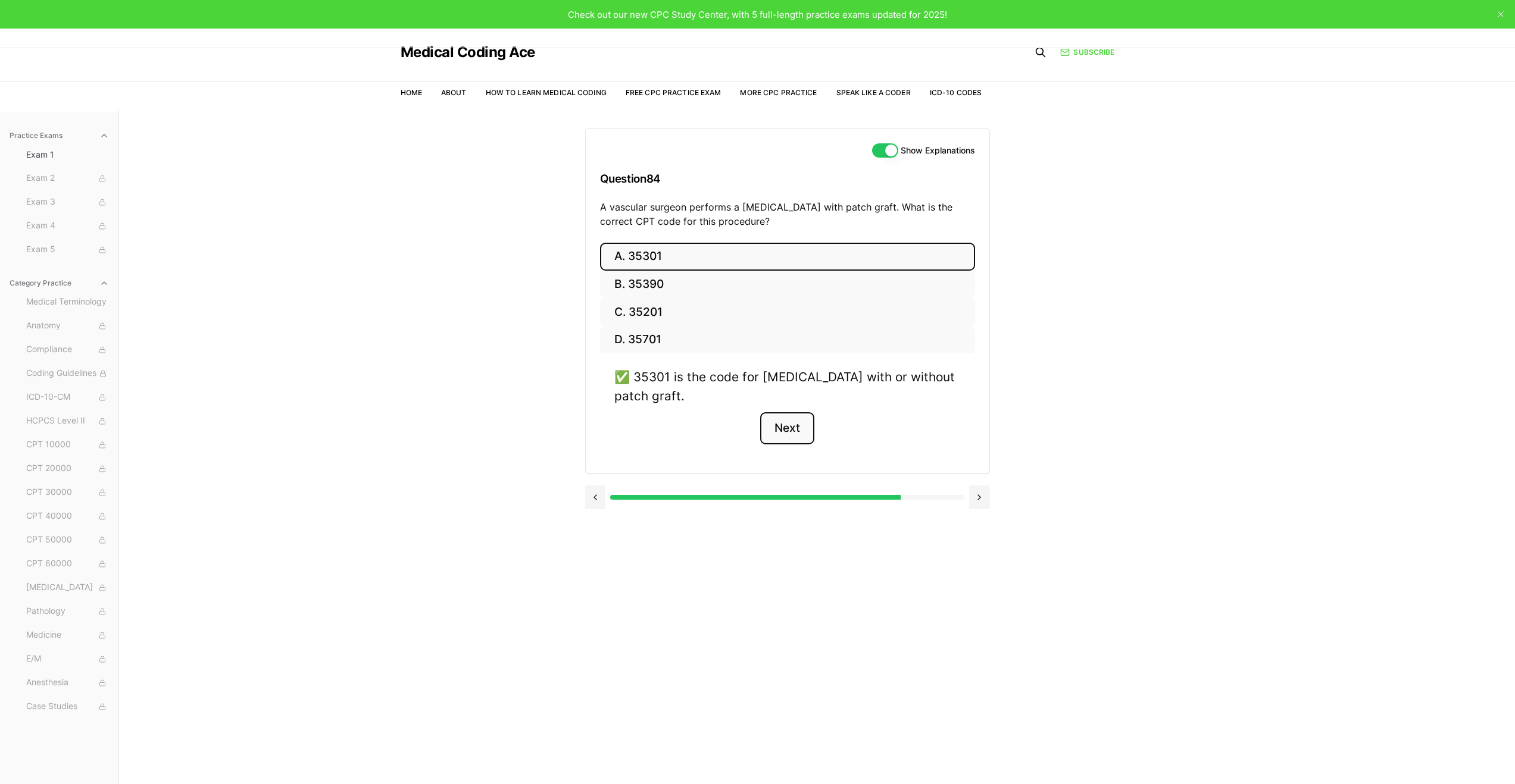
click at [792, 421] on button "Next" at bounding box center [787, 428] width 54 height 32
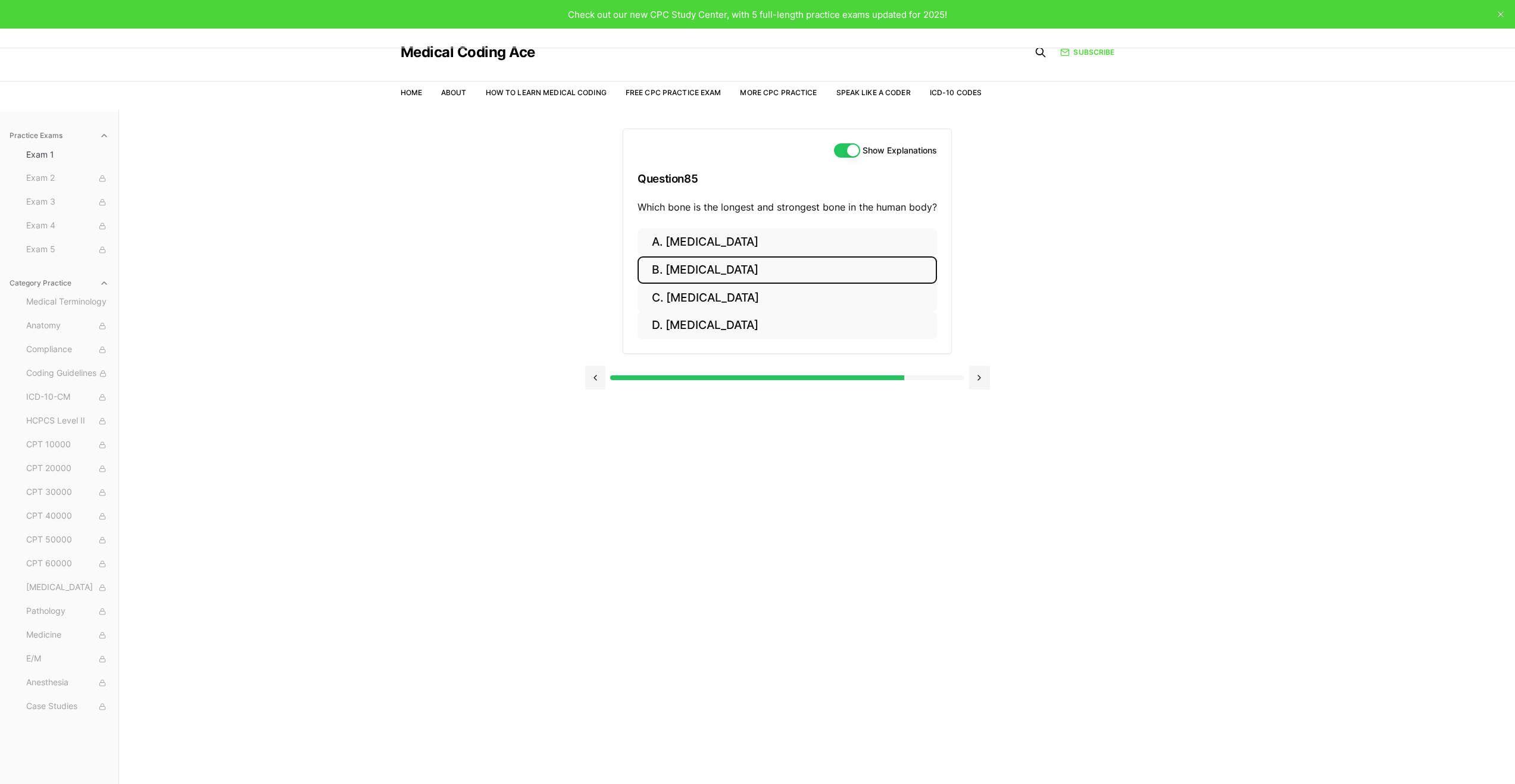
click at [754, 269] on button "B. Femur" at bounding box center [787, 271] width 300 height 28
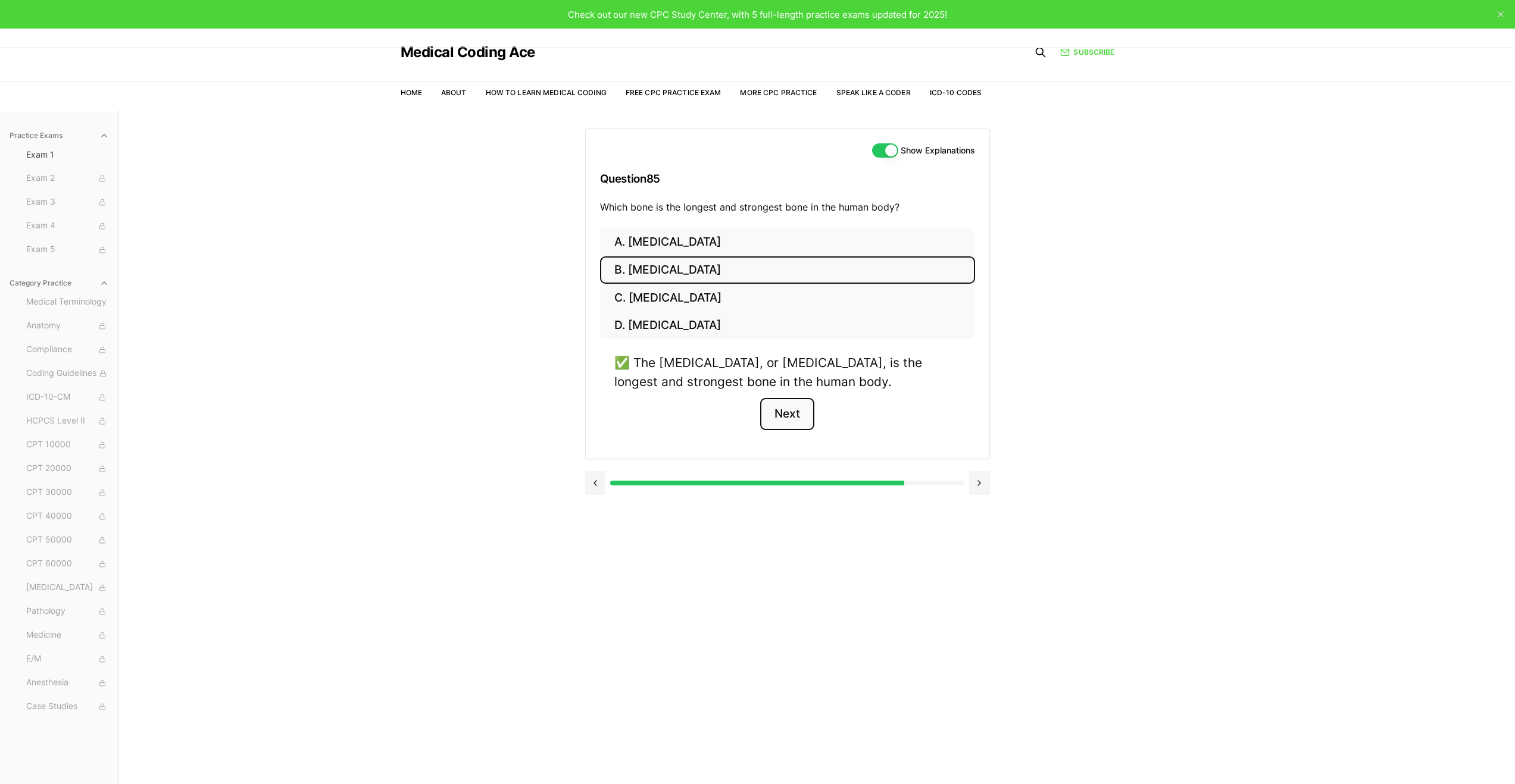
click at [789, 411] on button "Next" at bounding box center [787, 414] width 54 height 32
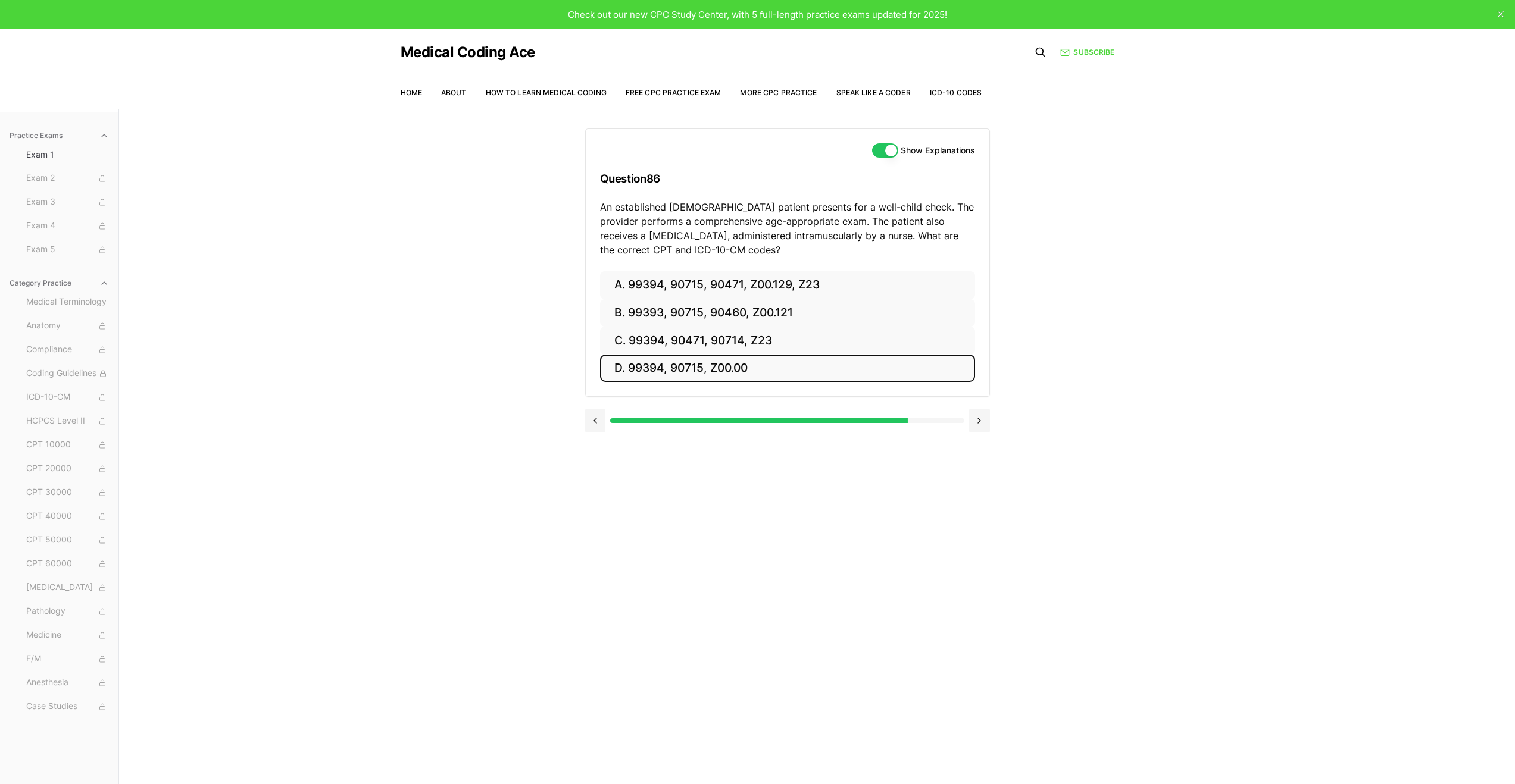
click at [831, 363] on button "D. 99394, 90715, Z00.00" at bounding box center [788, 369] width 375 height 28
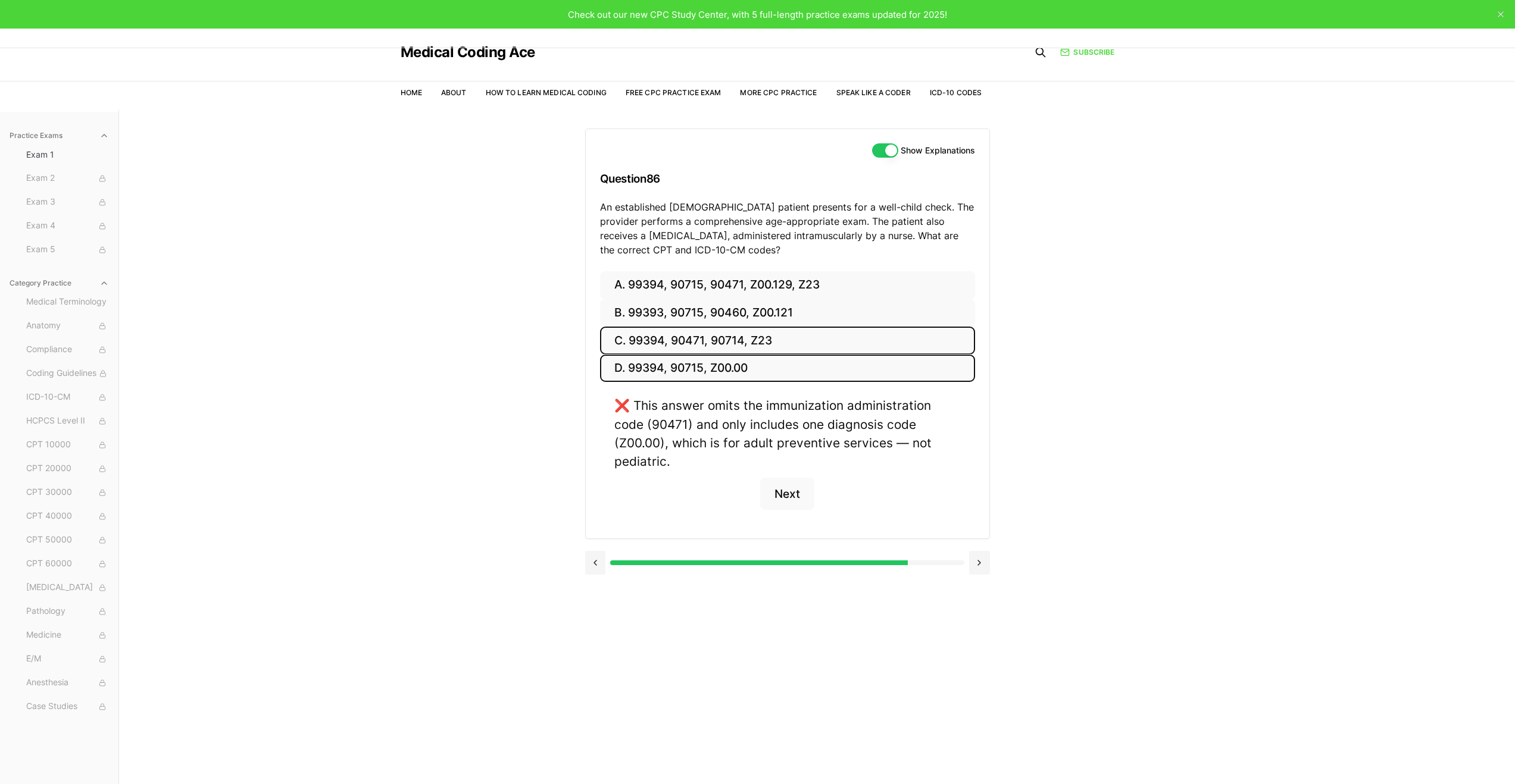
click at [822, 347] on button "C. 99394, 90471, 90714, Z23" at bounding box center [788, 341] width 375 height 28
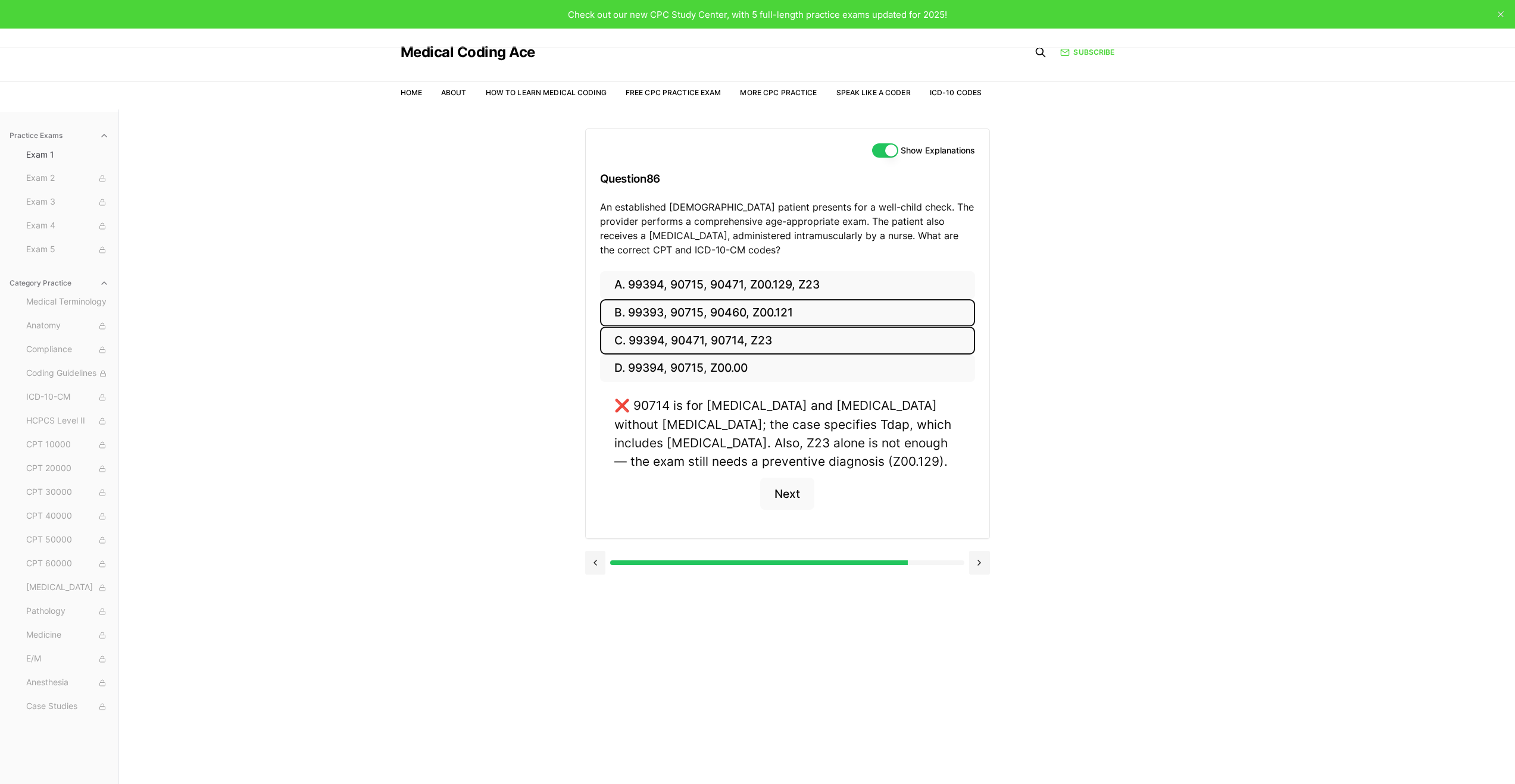
click at [813, 316] on button "B. 99393, 90715, 90460, Z00.121" at bounding box center [788, 313] width 375 height 28
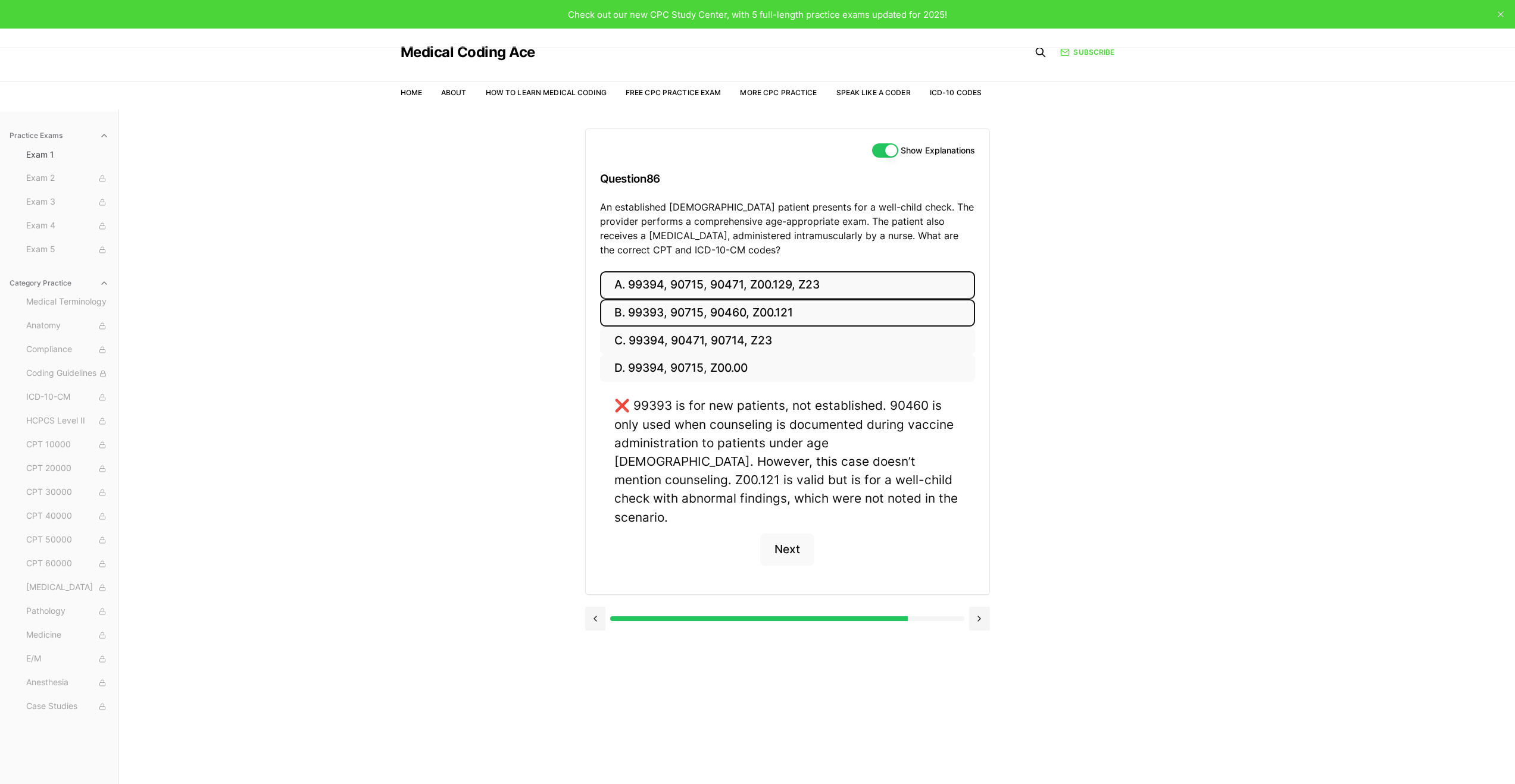
click at [811, 290] on button "A. 99394, 90715, 90471, Z00.129, Z23" at bounding box center [788, 285] width 375 height 28
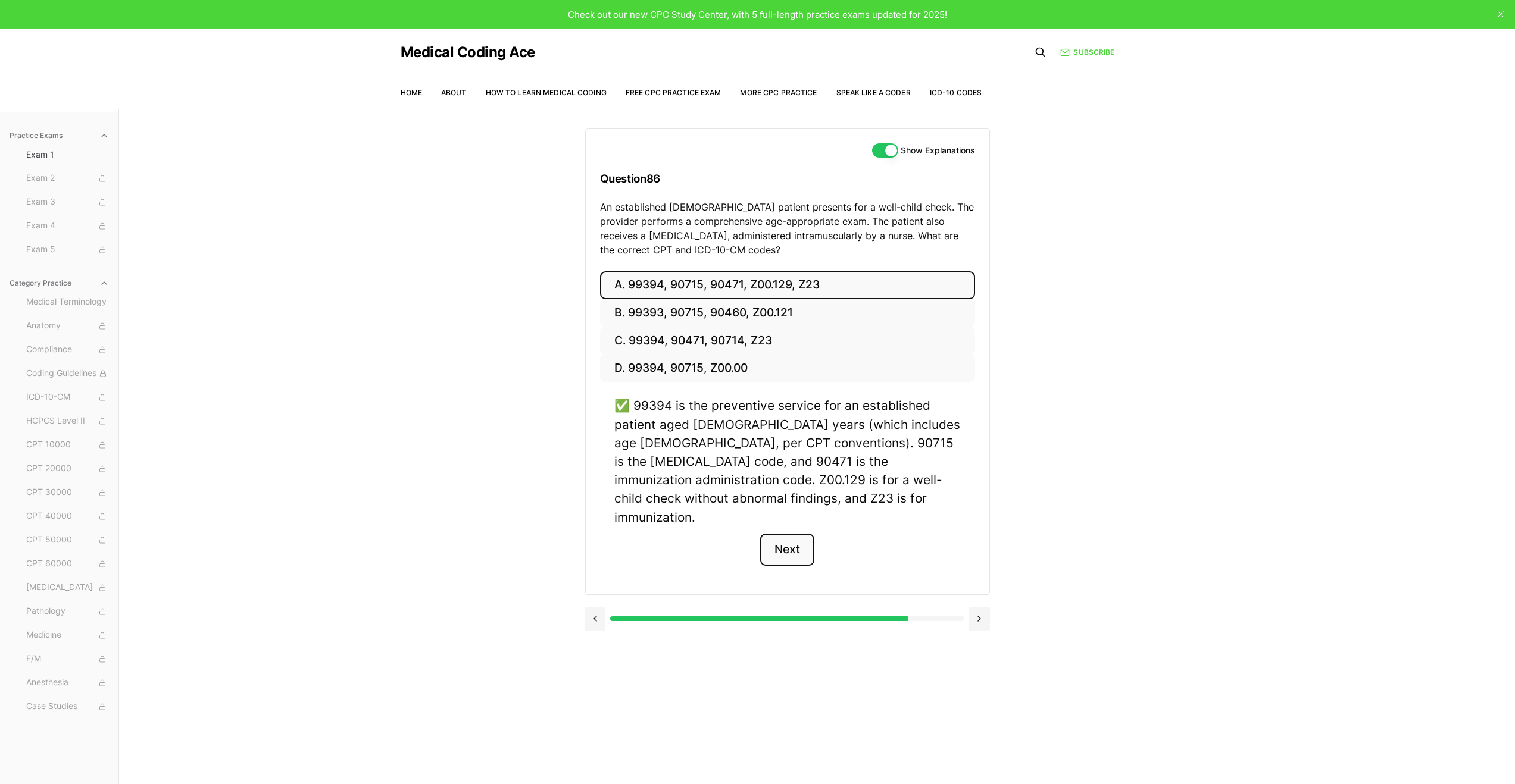
click at [790, 542] on button "Next" at bounding box center [787, 550] width 54 height 32
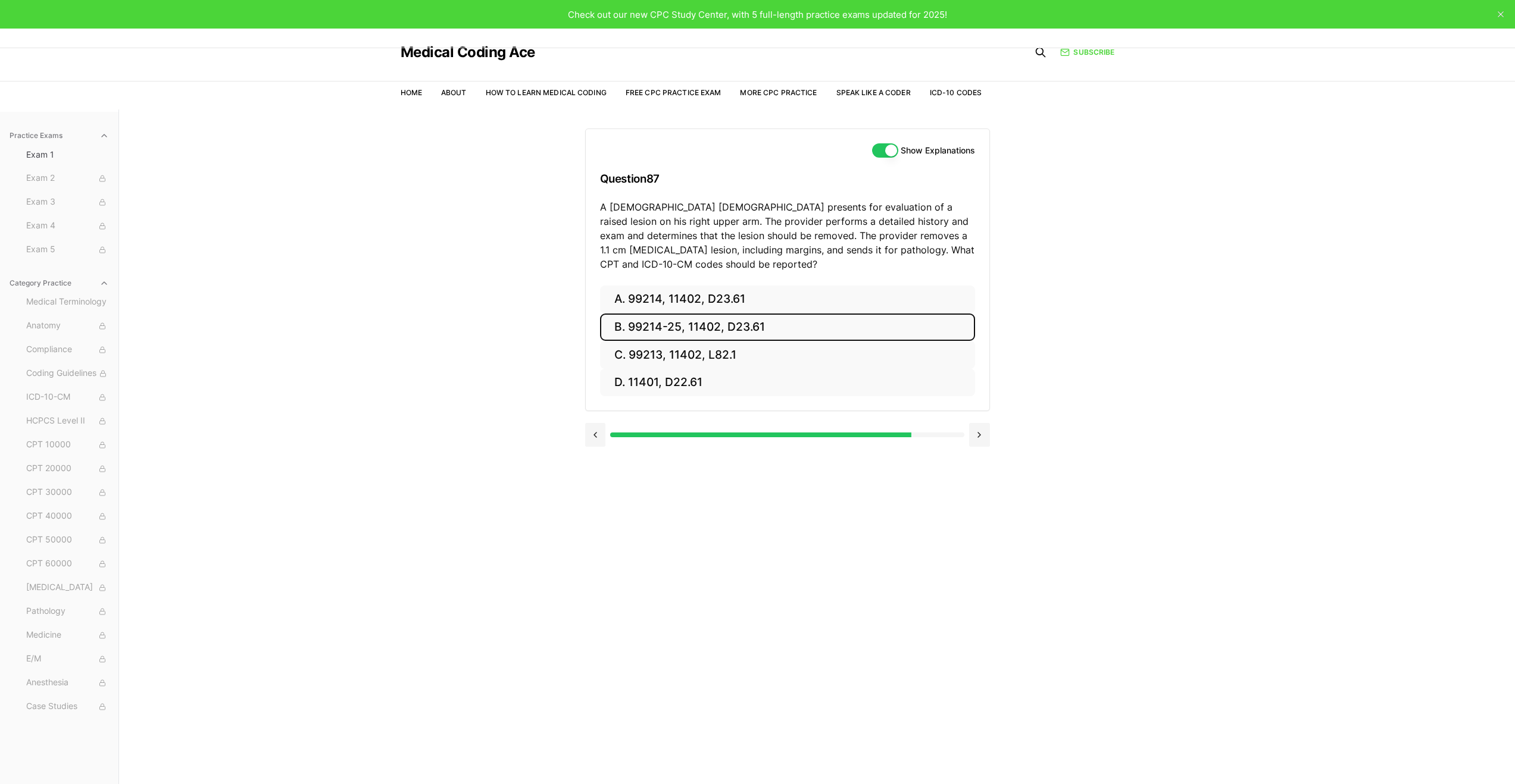
click at [812, 328] on button "B. 99214-25, 11402, D23.61" at bounding box center [788, 328] width 375 height 28
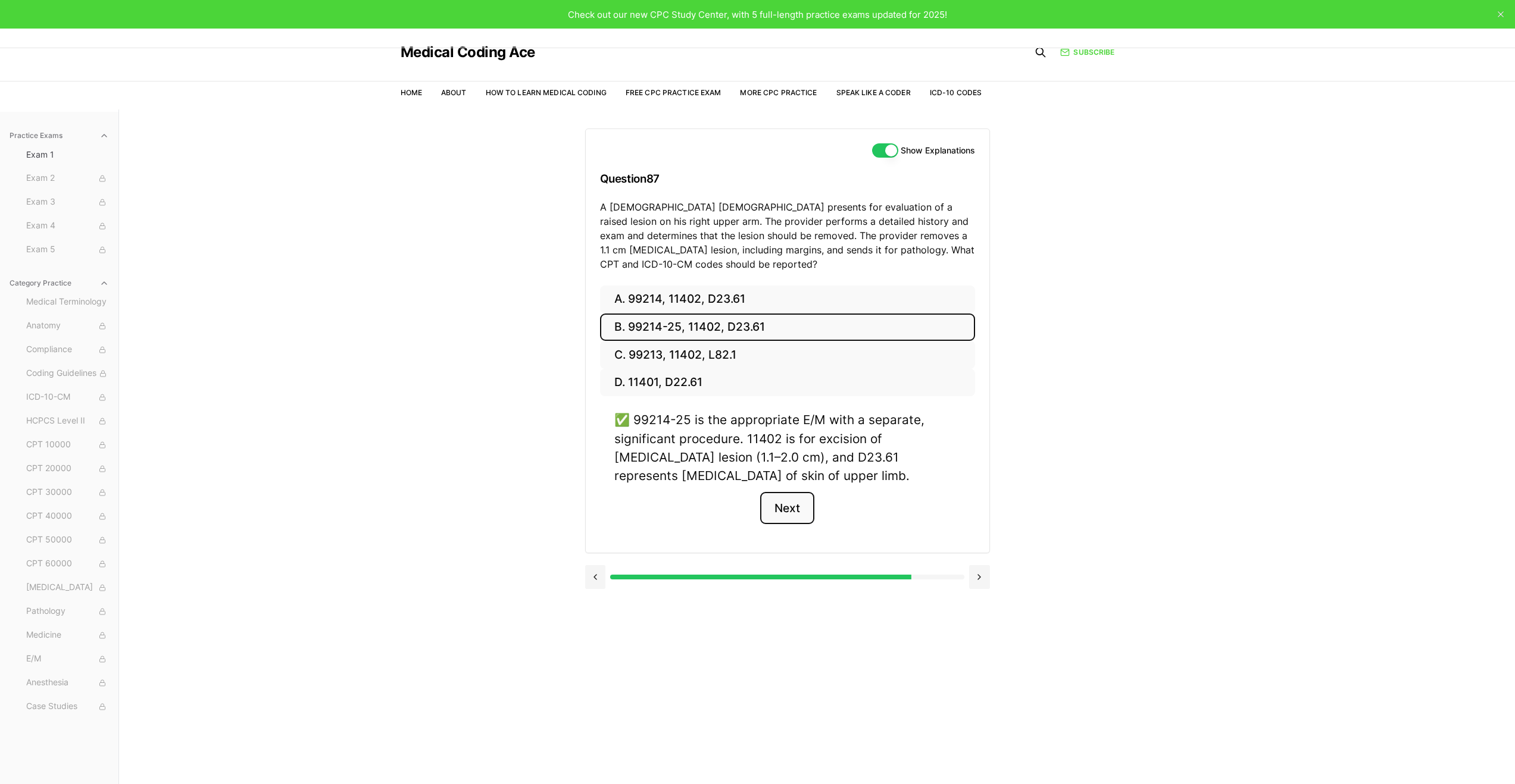
click at [792, 507] on button "Next" at bounding box center [787, 508] width 54 height 32
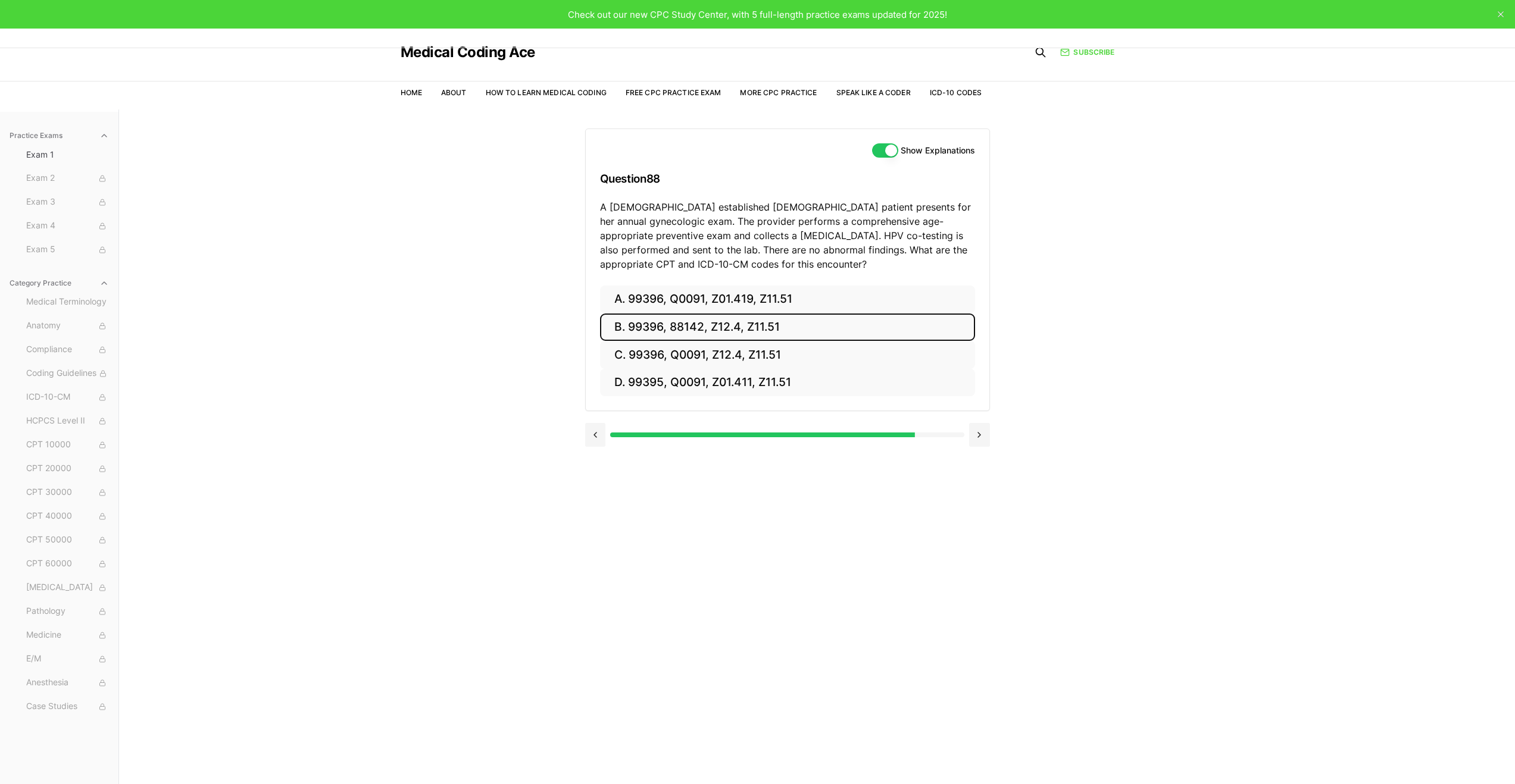
click at [902, 326] on button "B. 99396, 88142, Z12.4, Z11.51" at bounding box center [788, 328] width 375 height 28
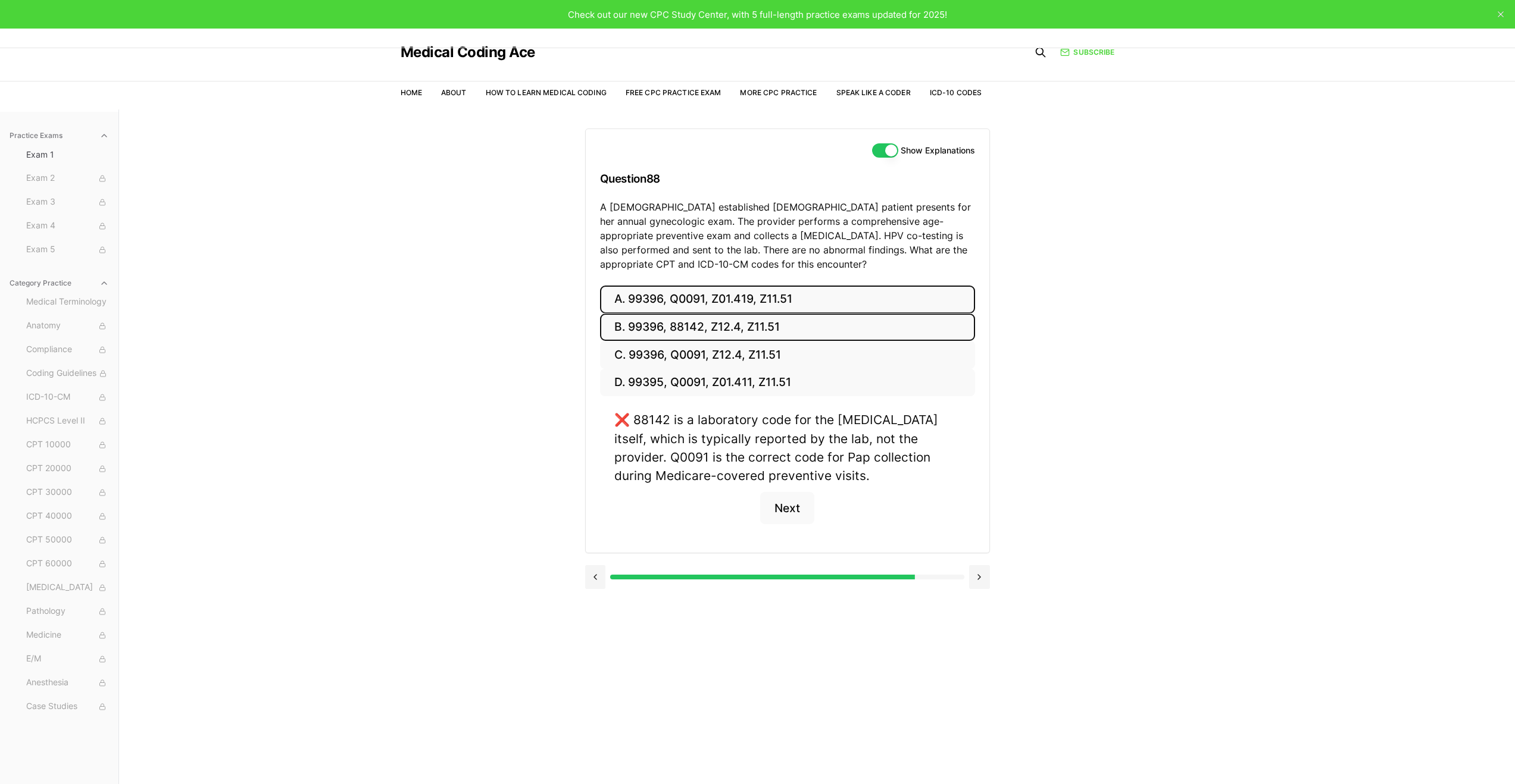
click at [918, 308] on button "A. 99396, Q0091, Z01.419, Z11.51" at bounding box center [788, 300] width 375 height 28
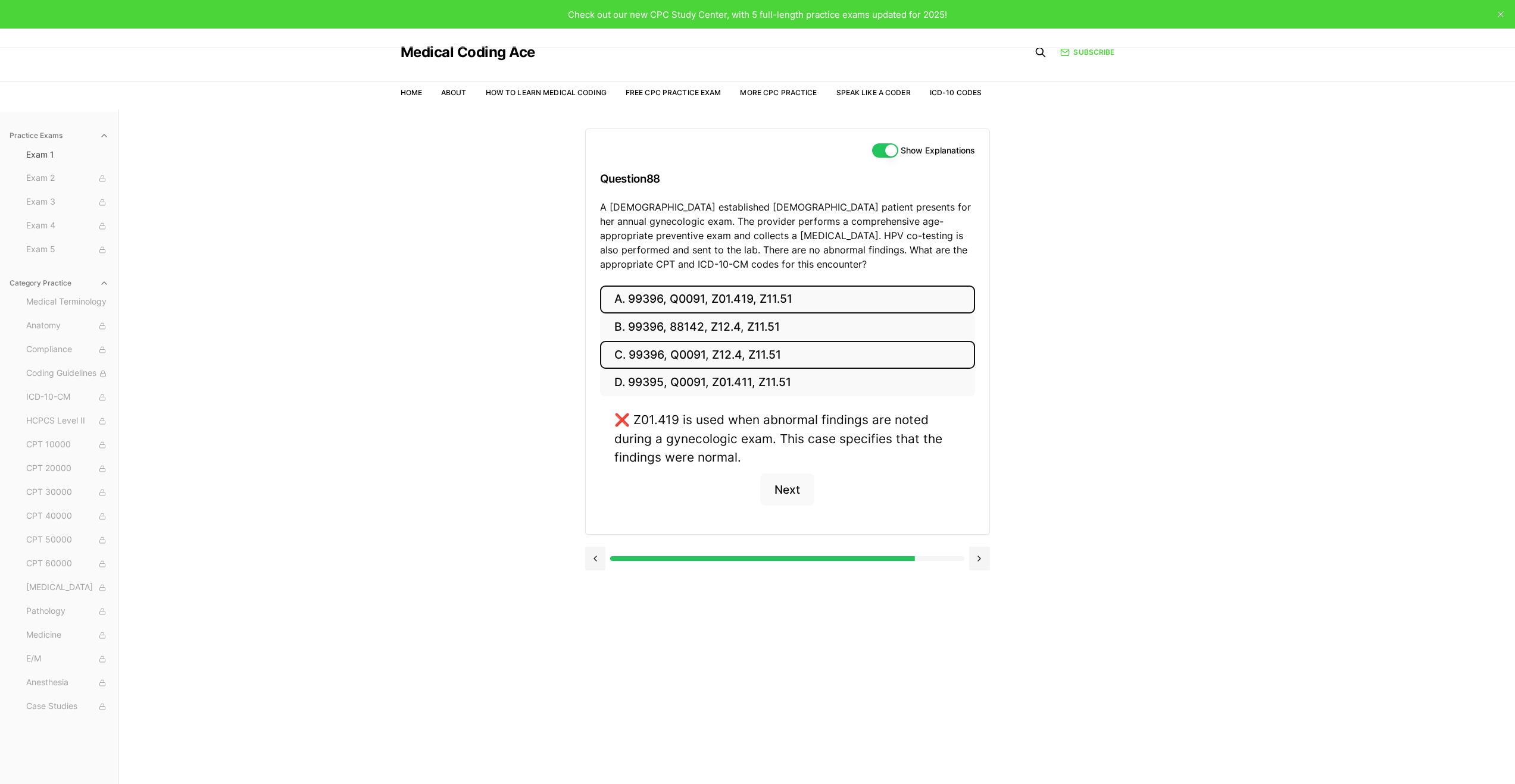
click at [911, 362] on button "C. 99396, Q0091, Z12.4, Z11.51" at bounding box center [788, 355] width 375 height 28
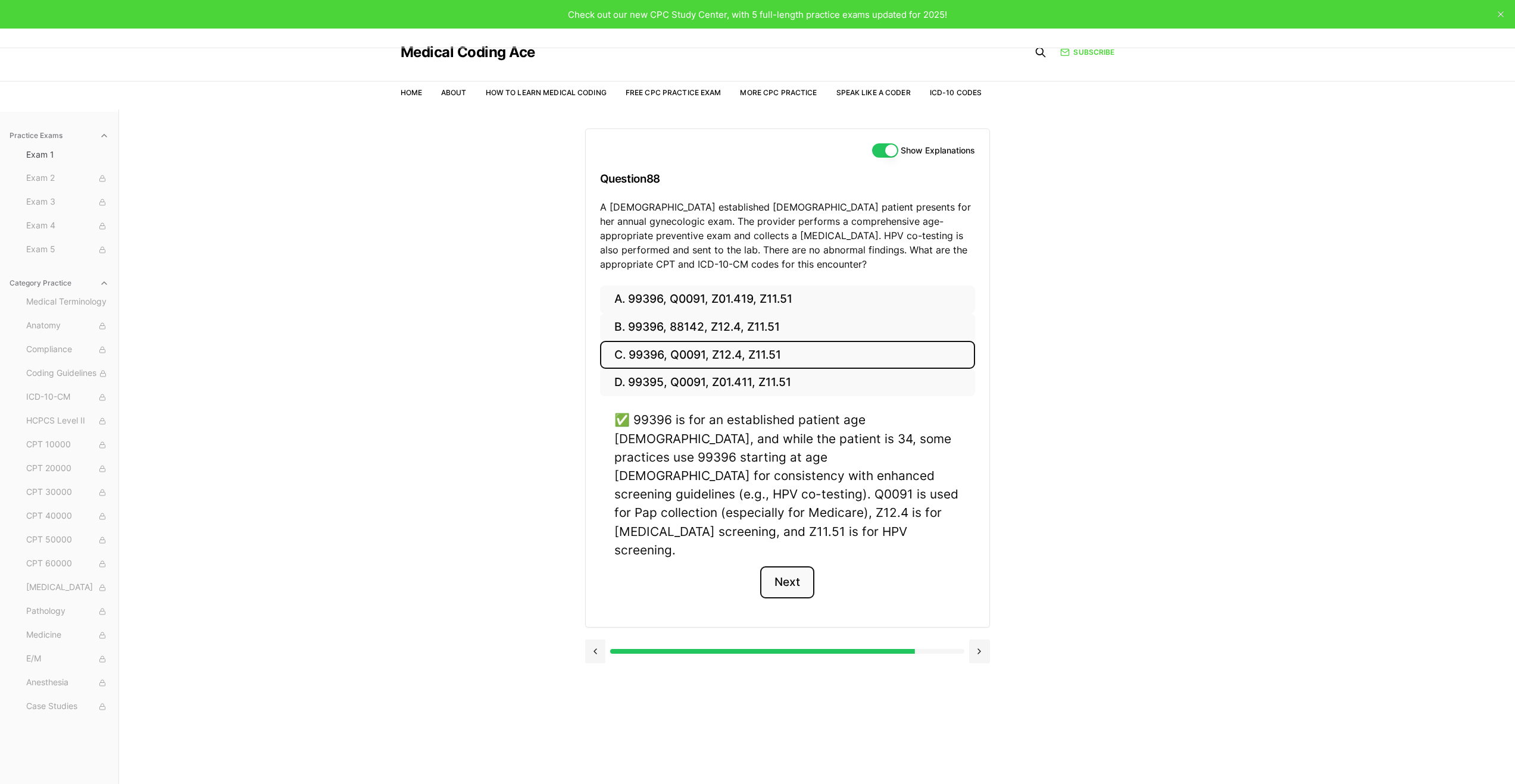
click at [786, 567] on button "Next" at bounding box center [787, 583] width 54 height 32
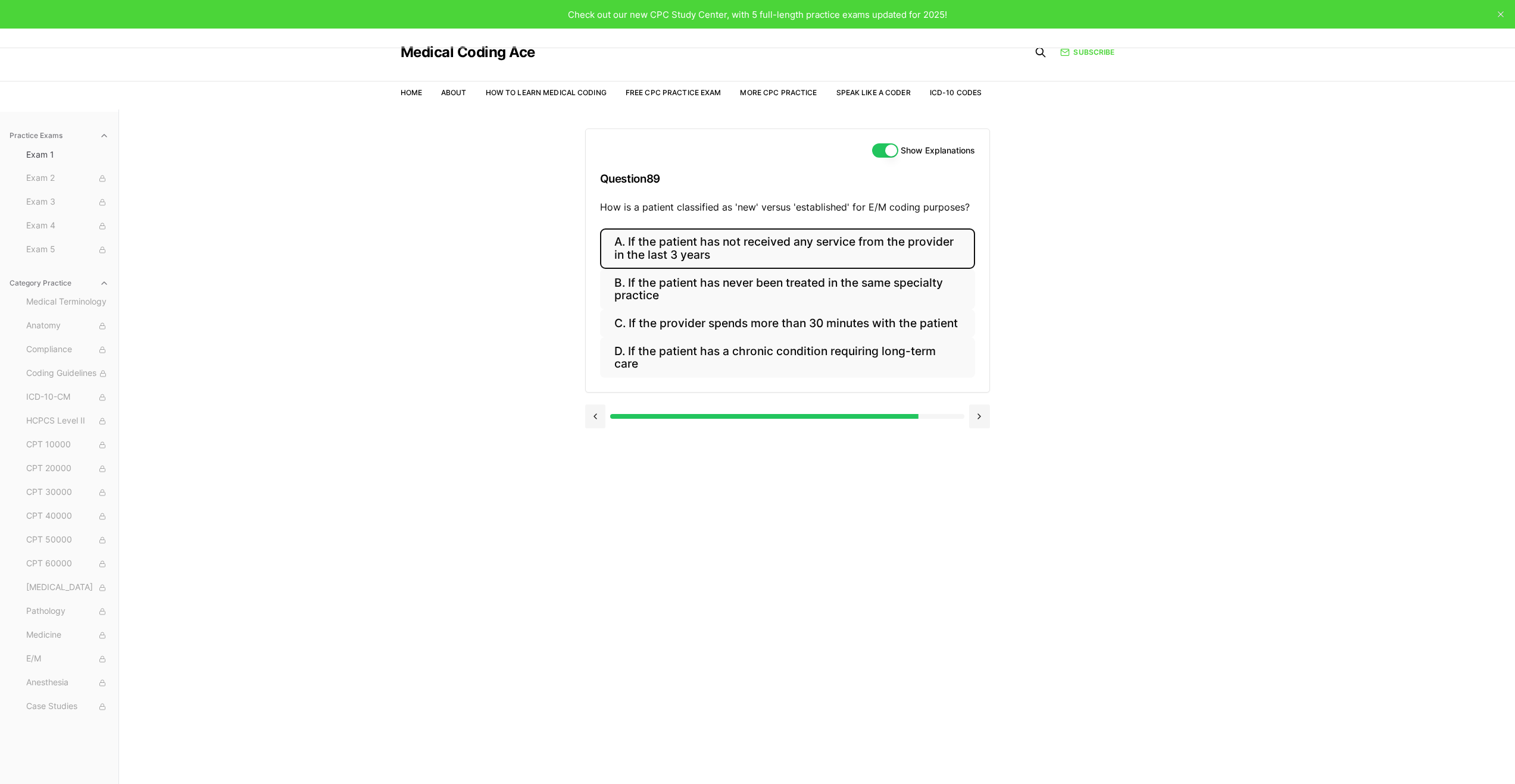
click at [869, 263] on button "A. If the patient has not received any service from the provider in the last 3 …" at bounding box center [788, 248] width 375 height 40
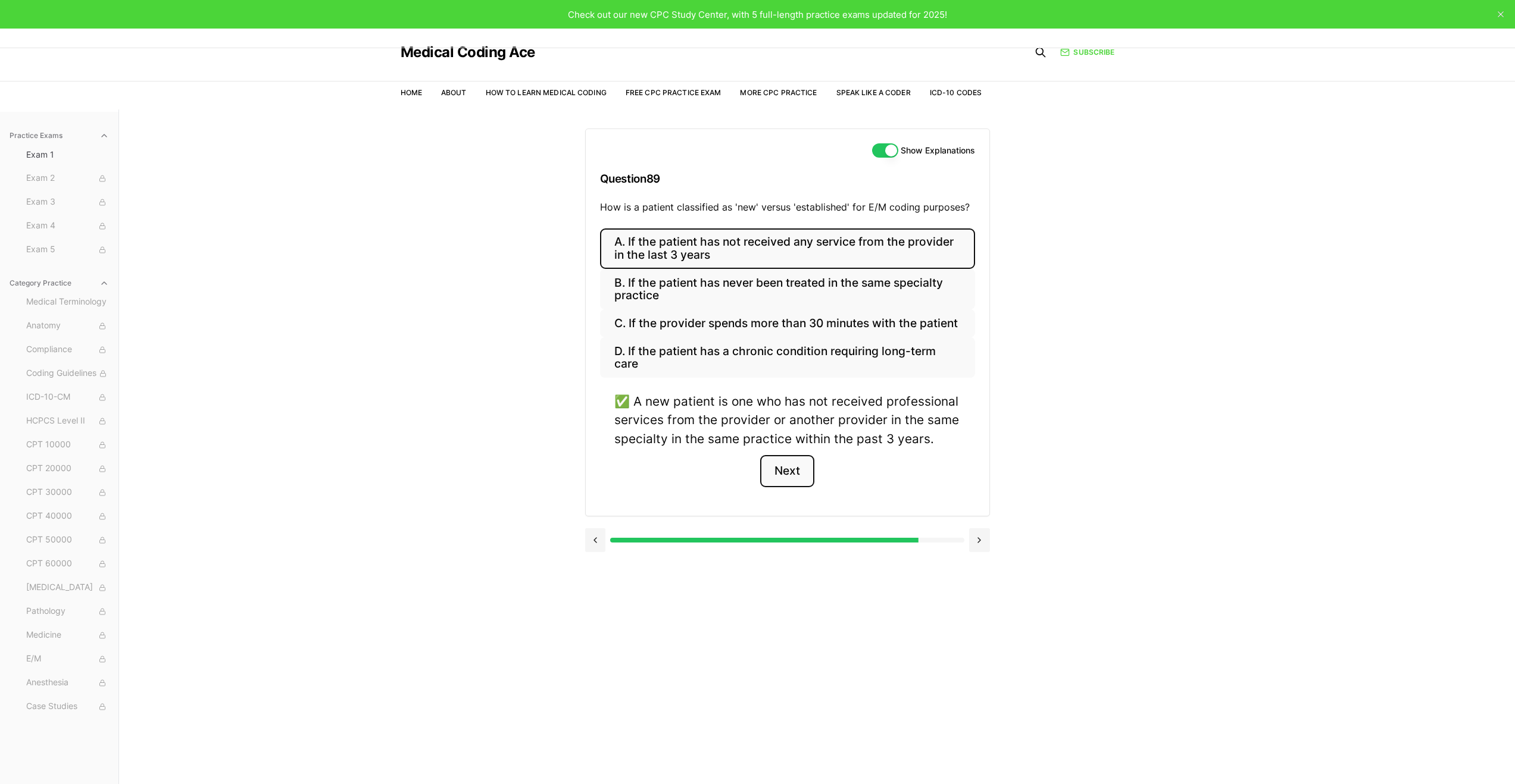
click at [793, 475] on button "Next" at bounding box center [787, 471] width 54 height 32
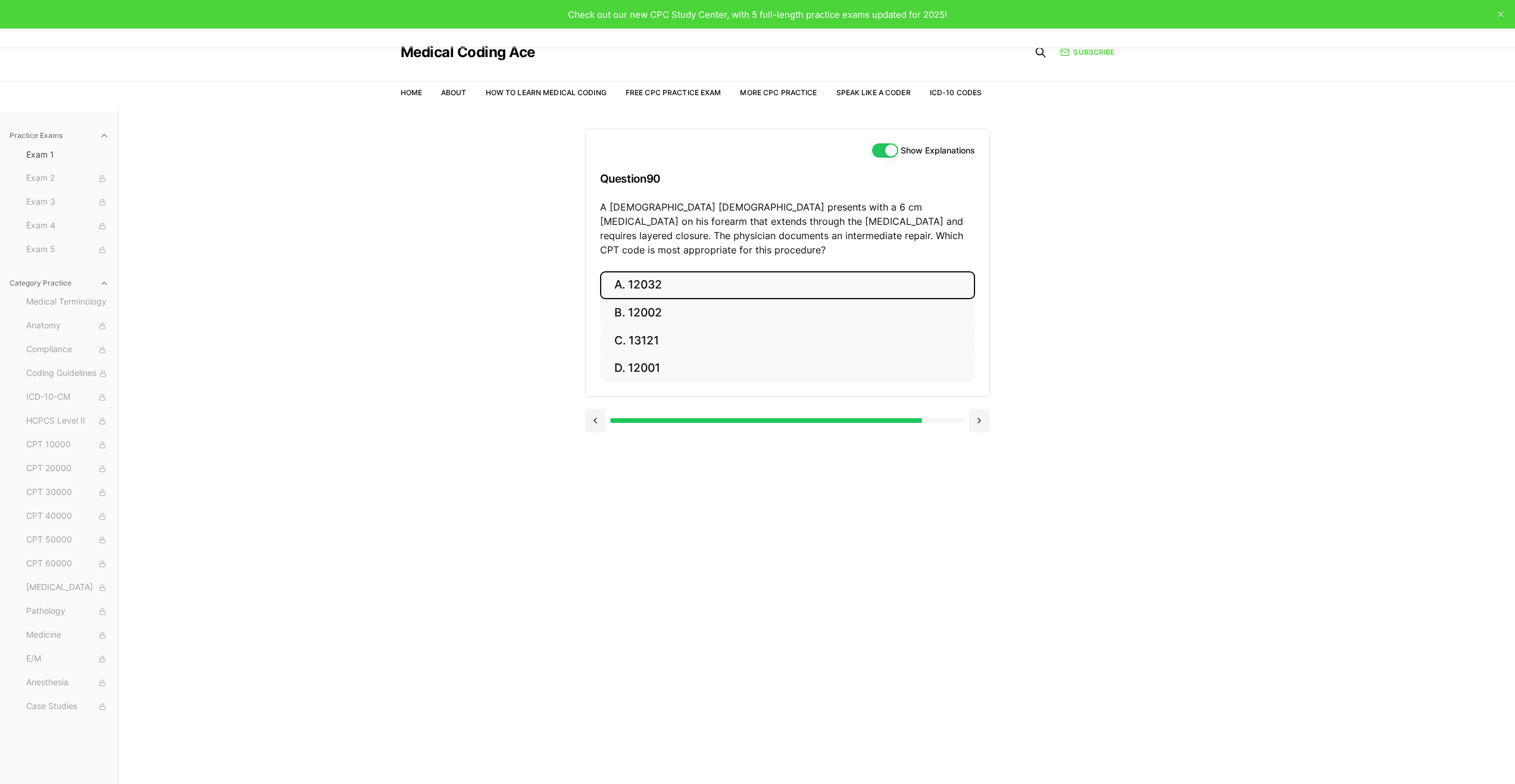
click at [773, 271] on button "A. 12032" at bounding box center [788, 285] width 375 height 28
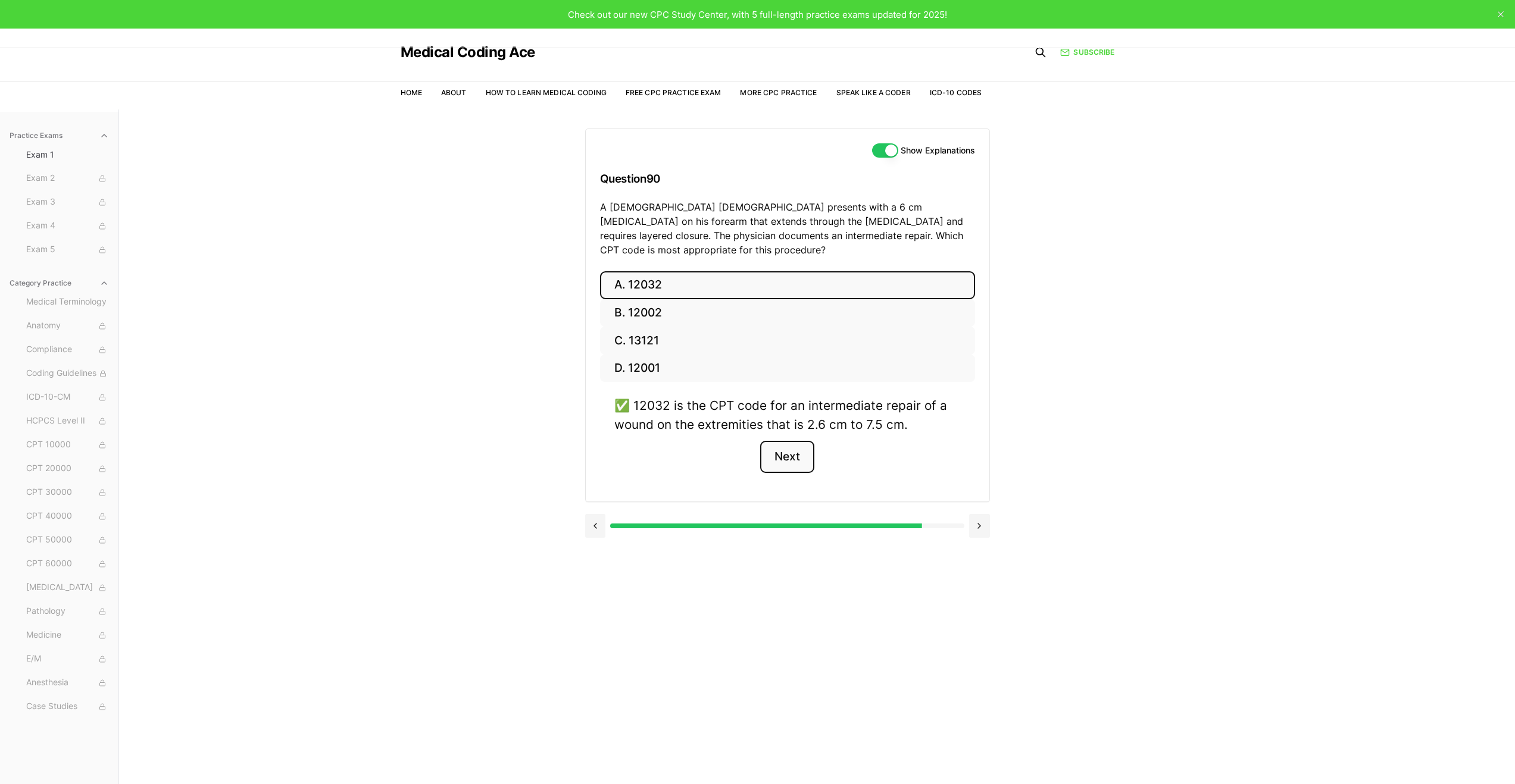
click at [789, 441] on button "Next" at bounding box center [787, 457] width 54 height 32
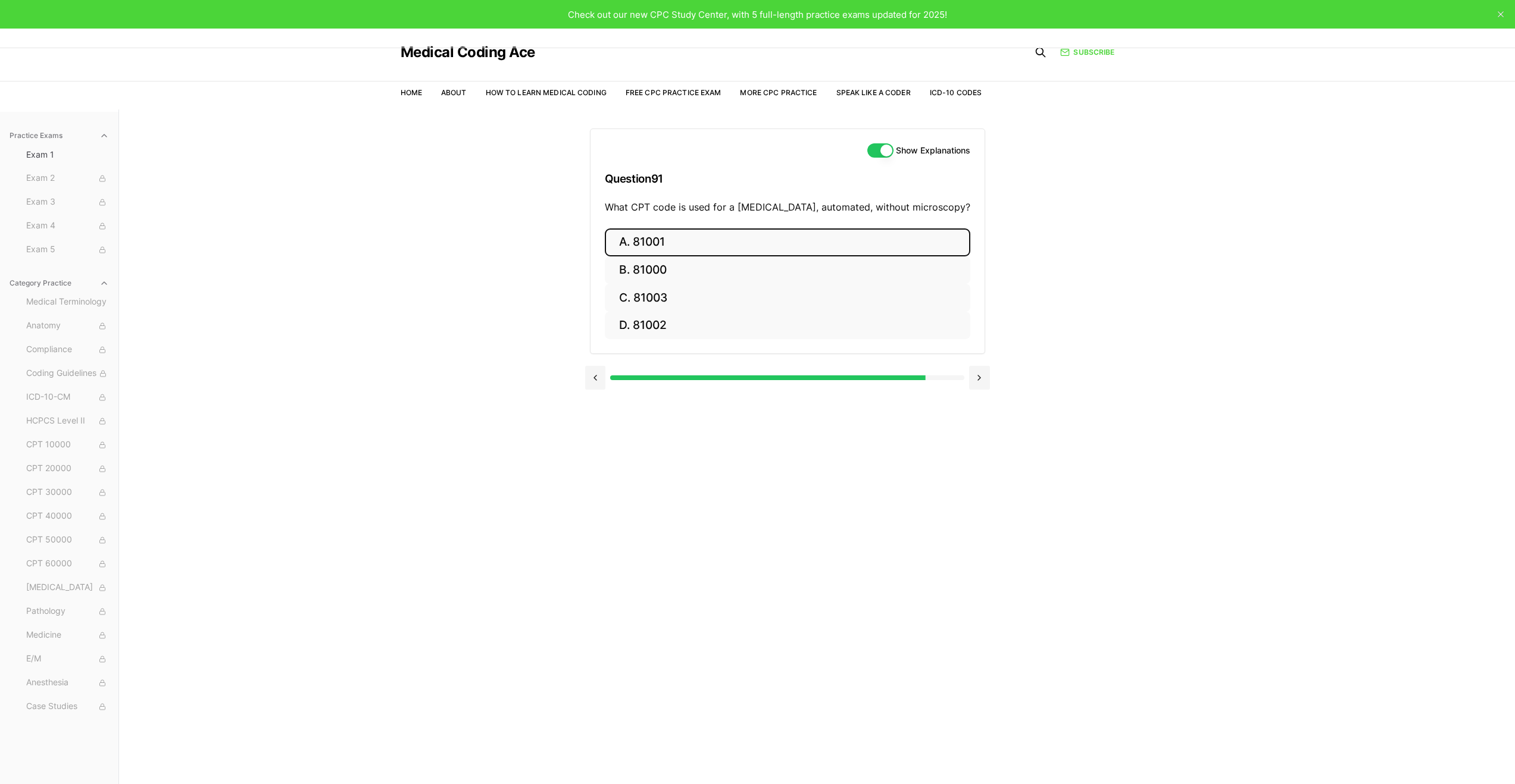
click at [838, 249] on button "A. 81001" at bounding box center [788, 242] width 366 height 28
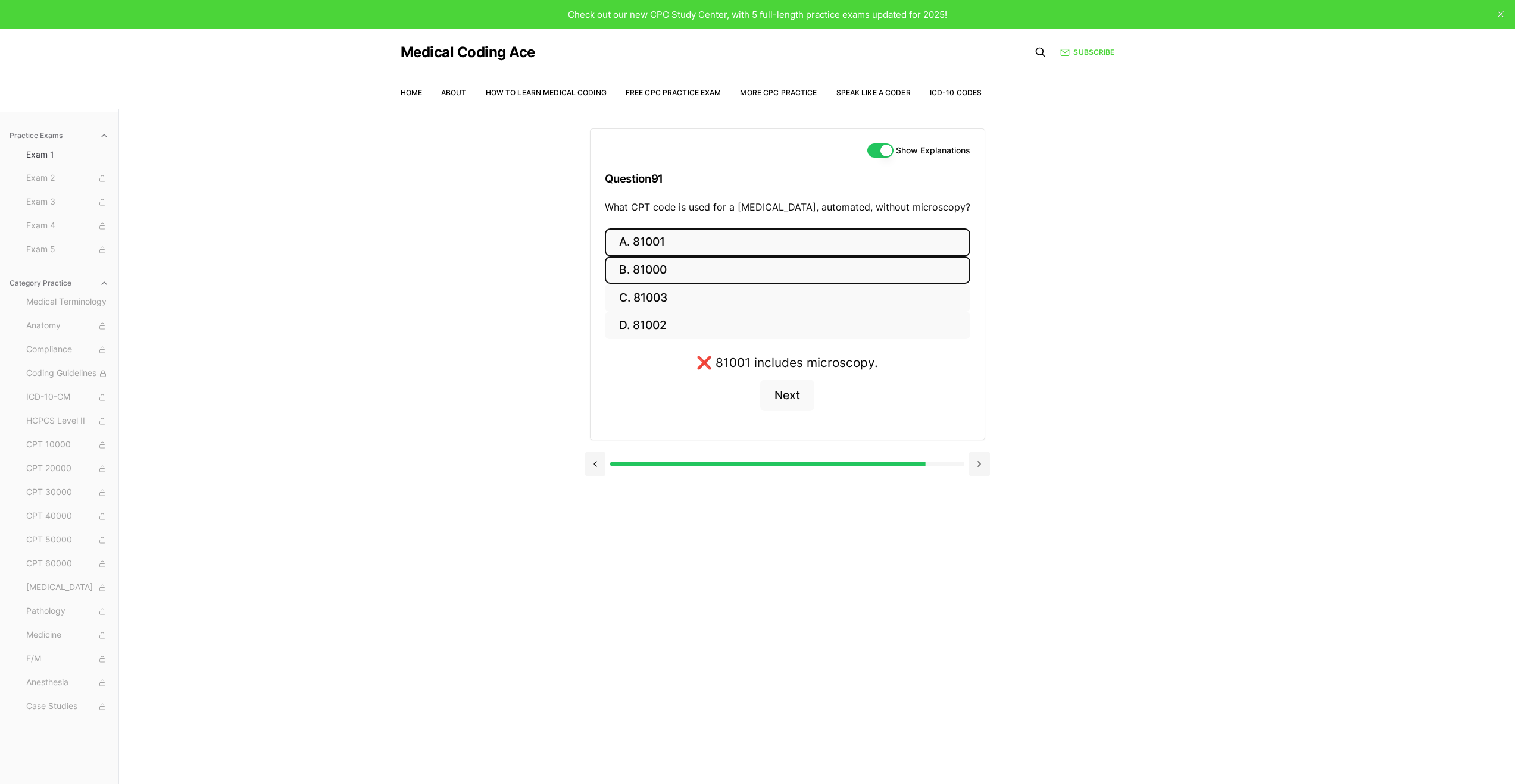
click at [835, 263] on button "B. 81000" at bounding box center [788, 271] width 366 height 28
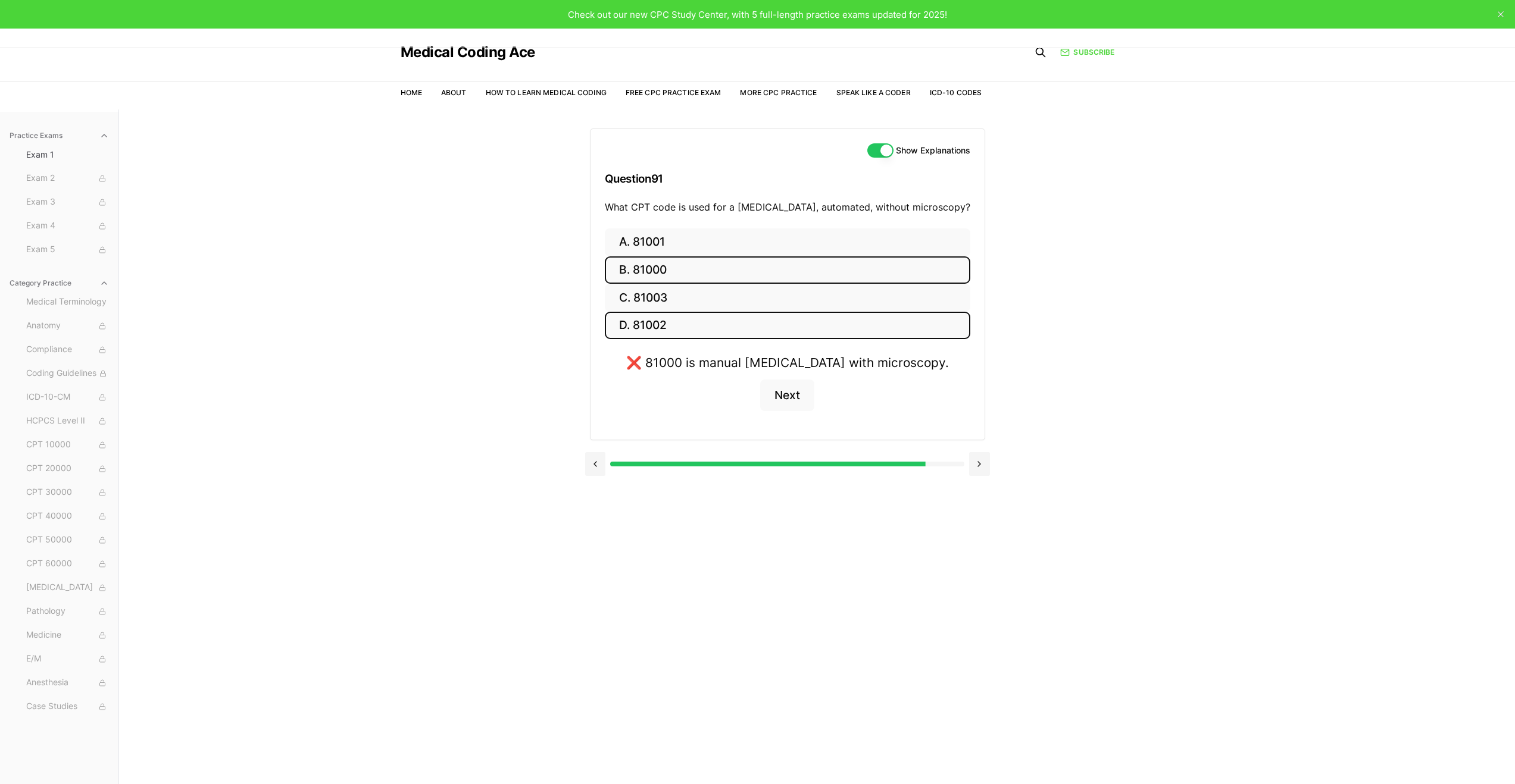
click at [828, 326] on button "D. 81002" at bounding box center [788, 326] width 366 height 28
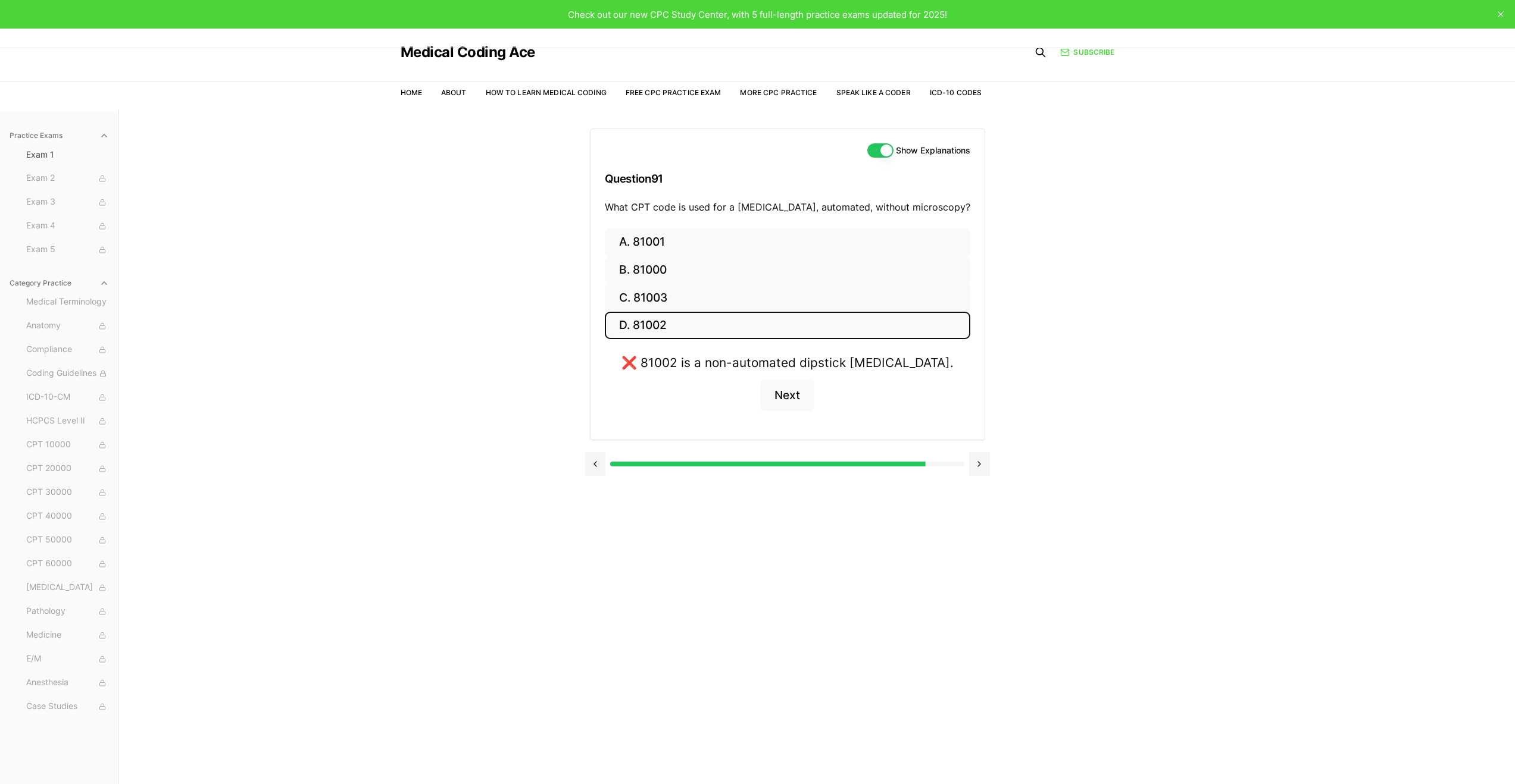
click at [831, 315] on button "D. 81002" at bounding box center [788, 326] width 366 height 28
click at [832, 308] on button "C. 81003" at bounding box center [788, 298] width 366 height 28
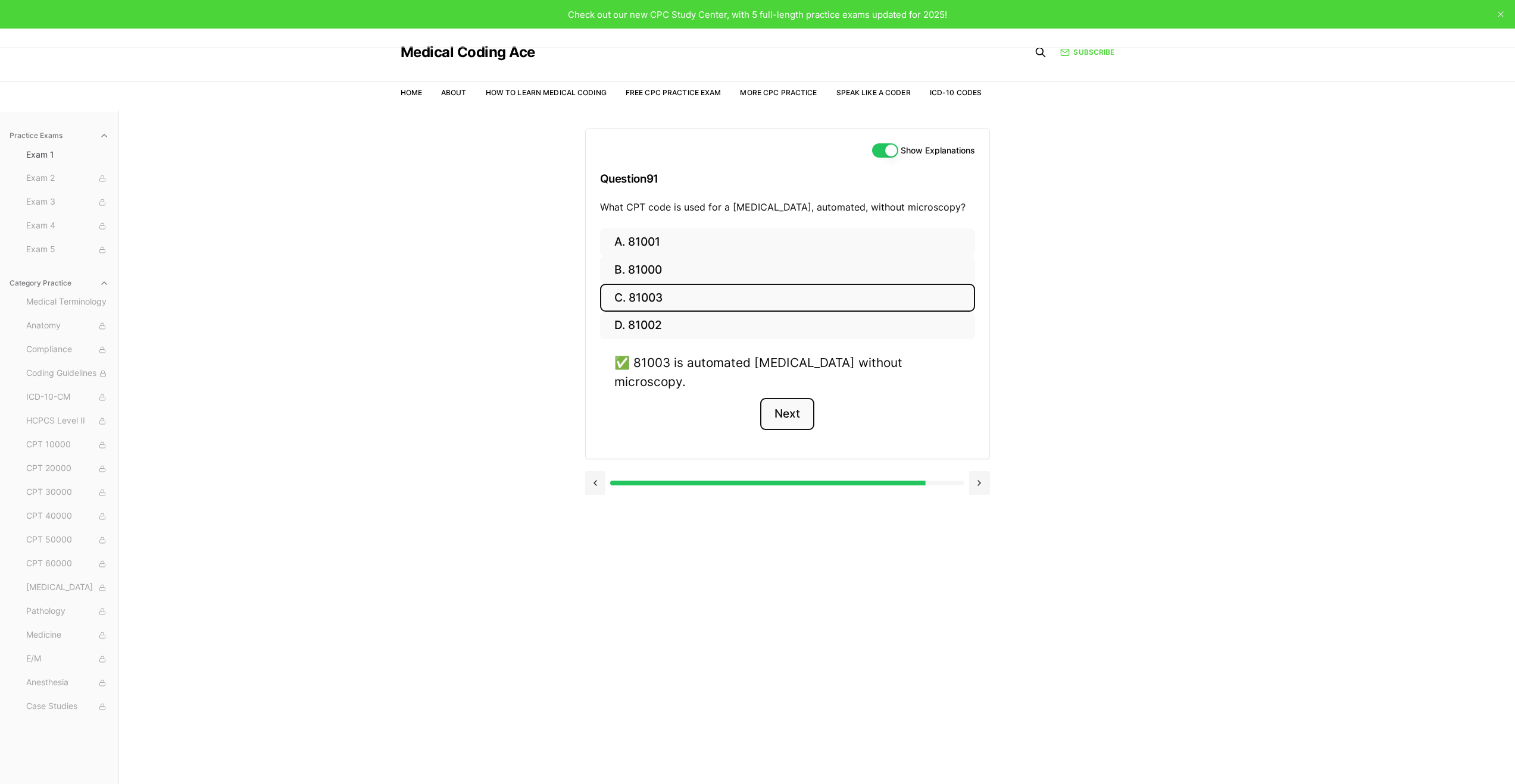
click at [809, 398] on button "Next" at bounding box center [787, 414] width 54 height 32
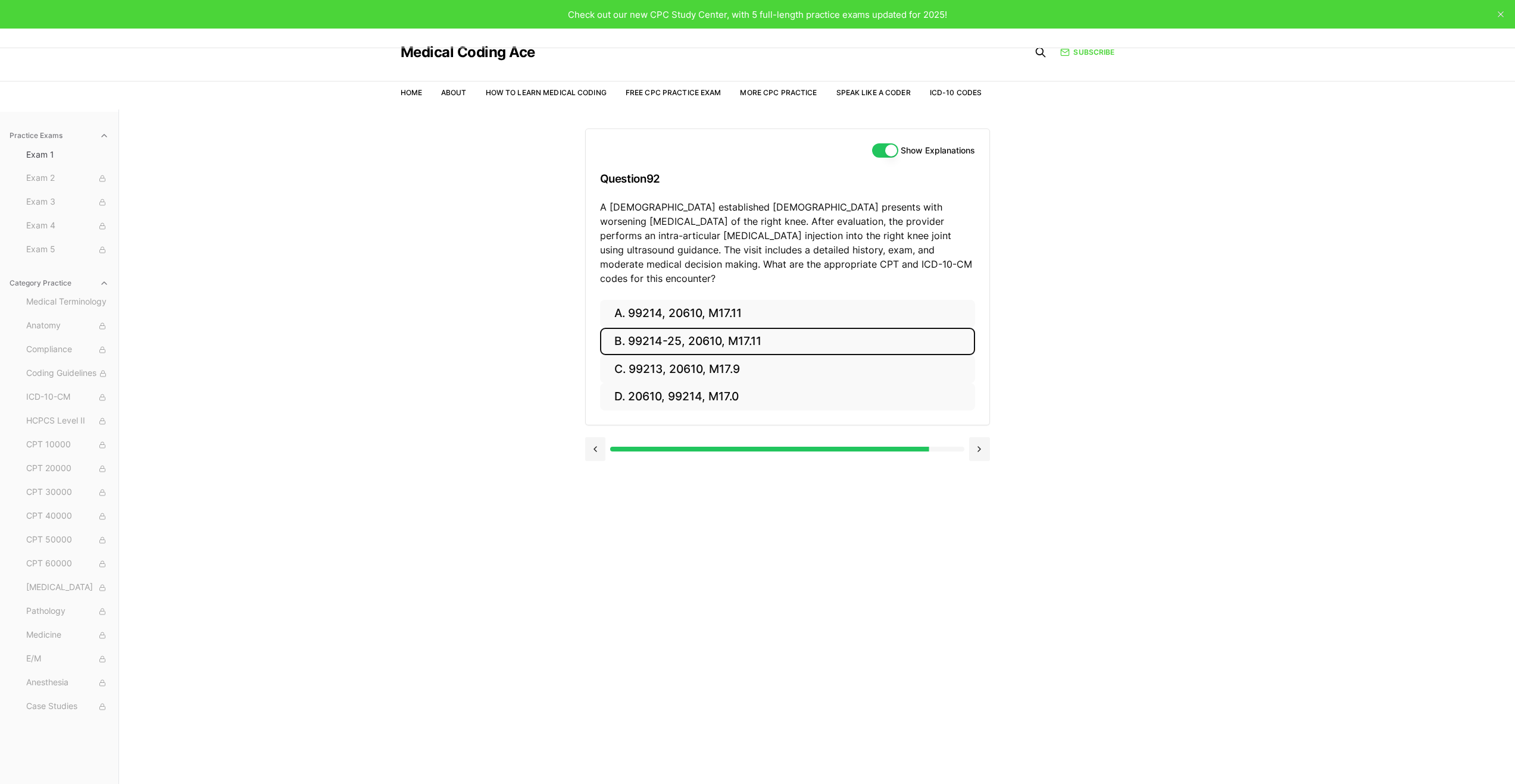
click at [721, 333] on button "B. 99214-25, 20610, M17.11" at bounding box center [788, 342] width 375 height 28
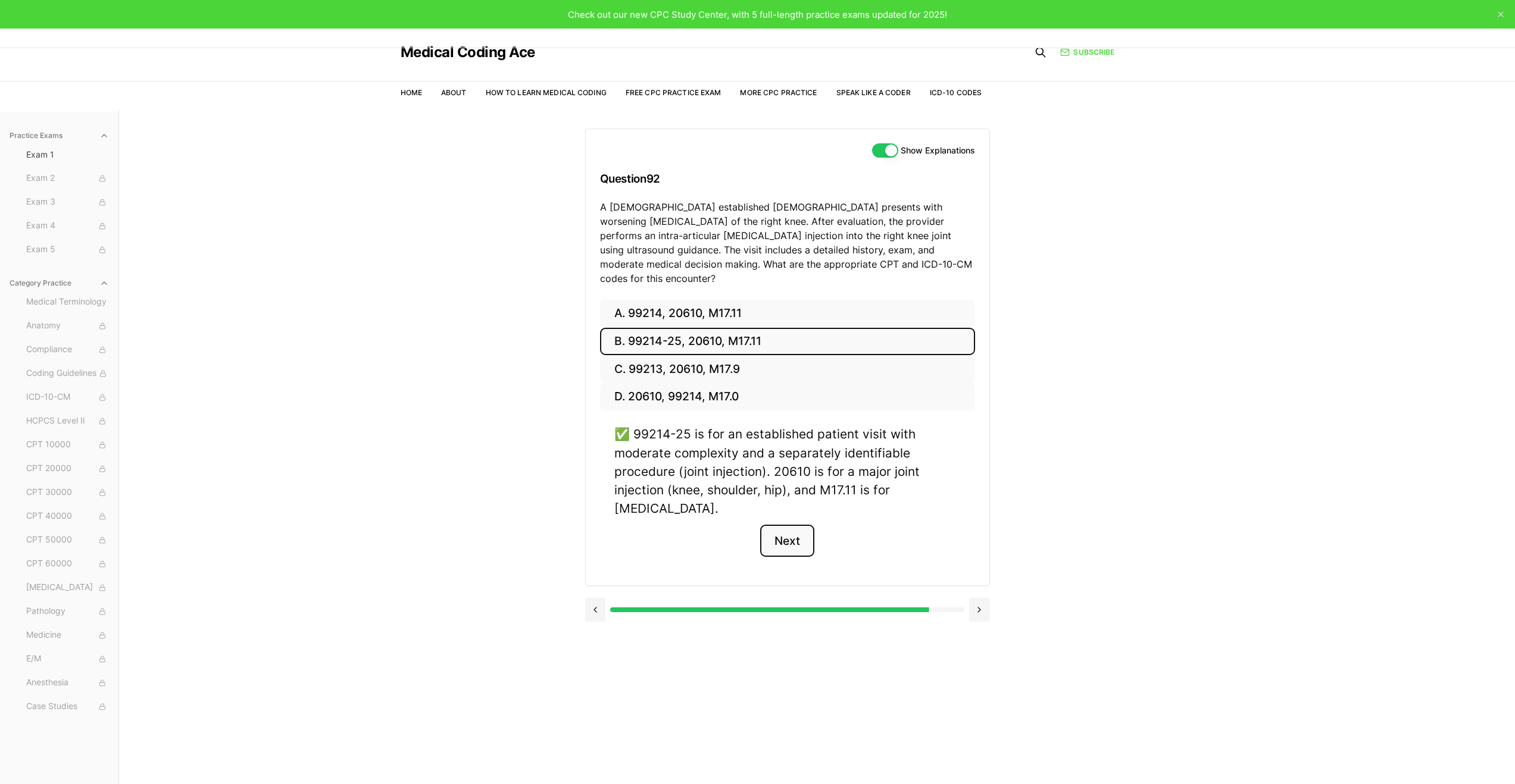
click at [781, 525] on button "Next" at bounding box center [787, 541] width 54 height 32
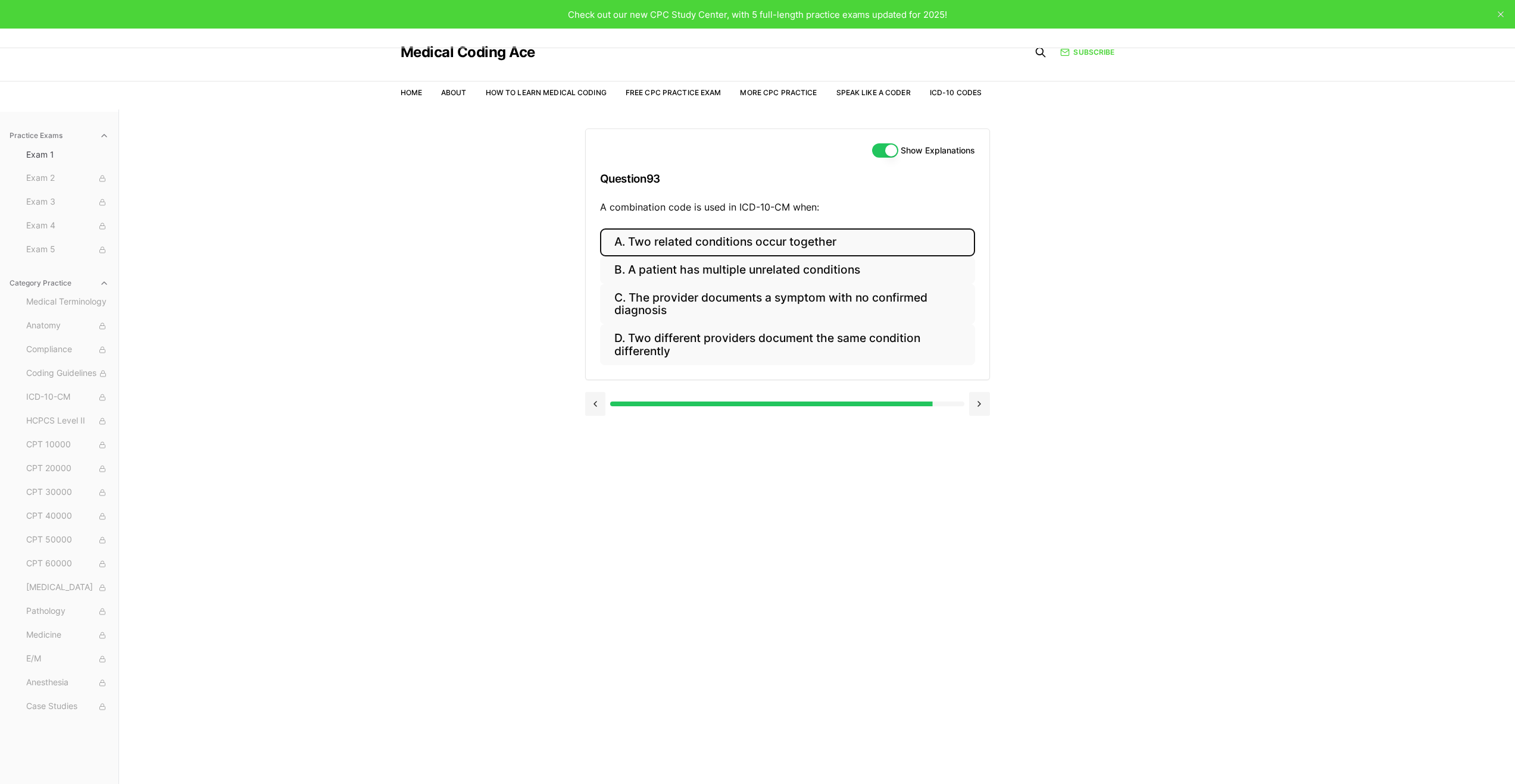
click at [716, 244] on button "A. Two related conditions occur together" at bounding box center [788, 242] width 375 height 28
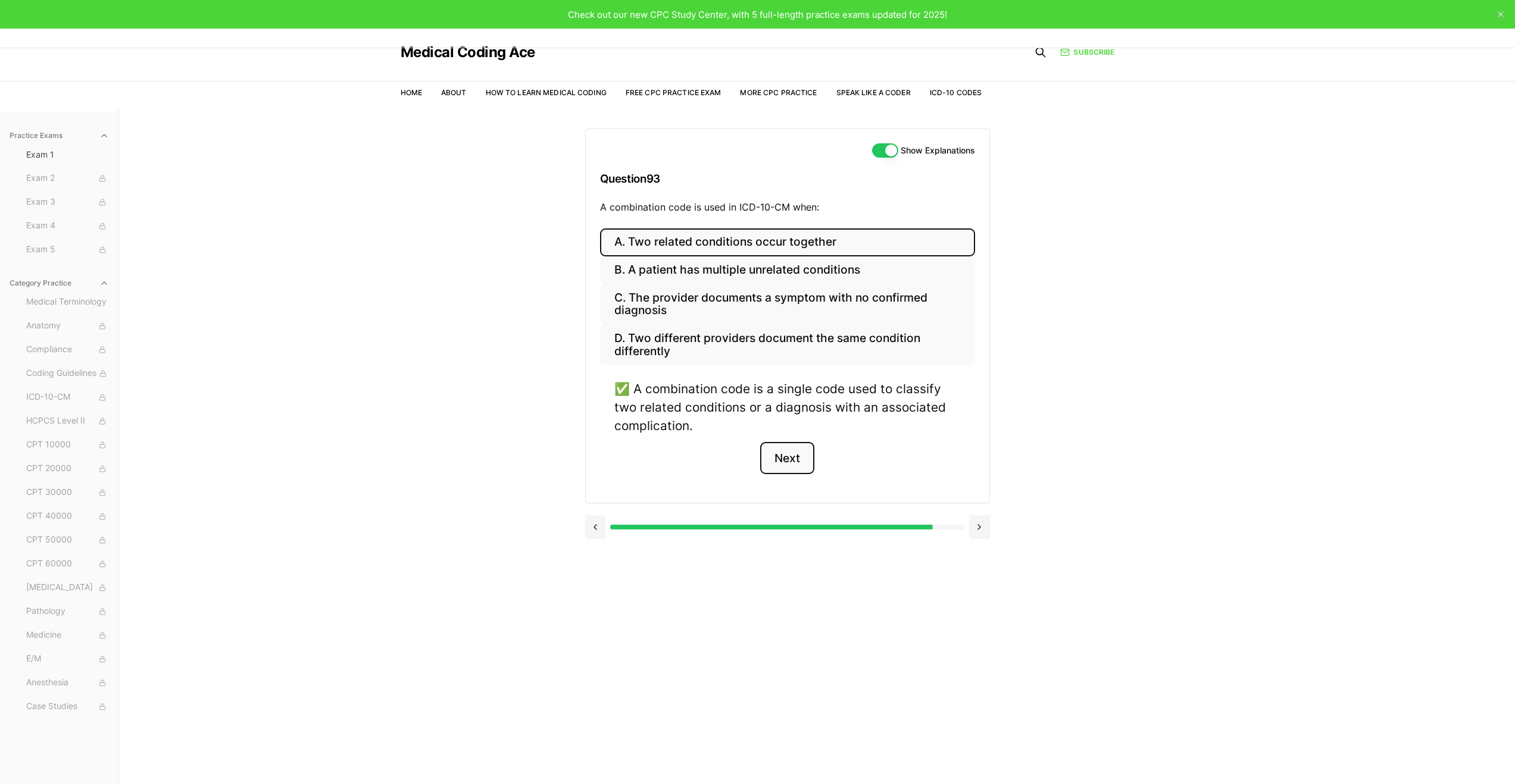
click at [793, 448] on button "Next" at bounding box center [787, 458] width 54 height 32
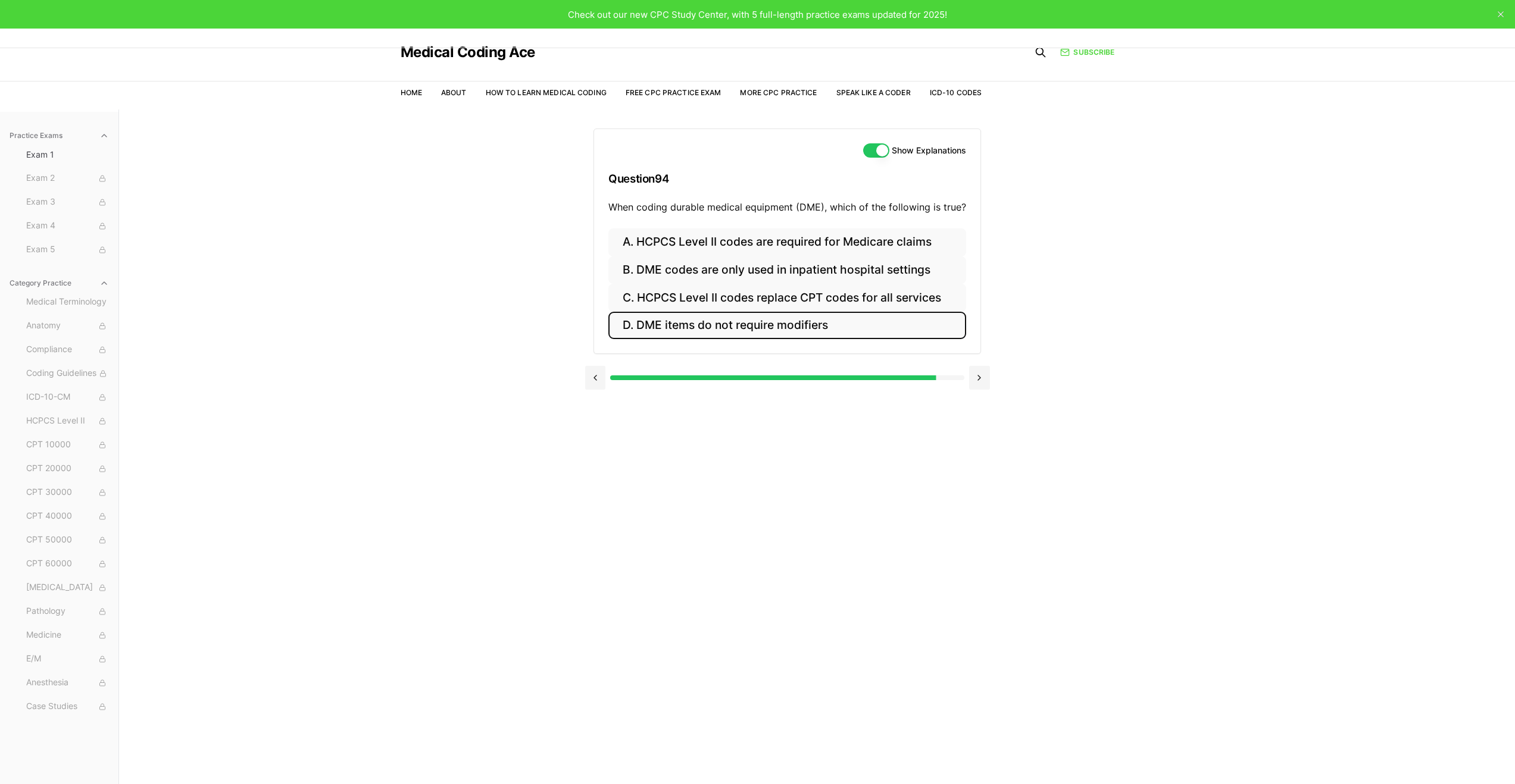
click at [688, 326] on button "D. DME items do not require modifiers" at bounding box center [788, 326] width 358 height 28
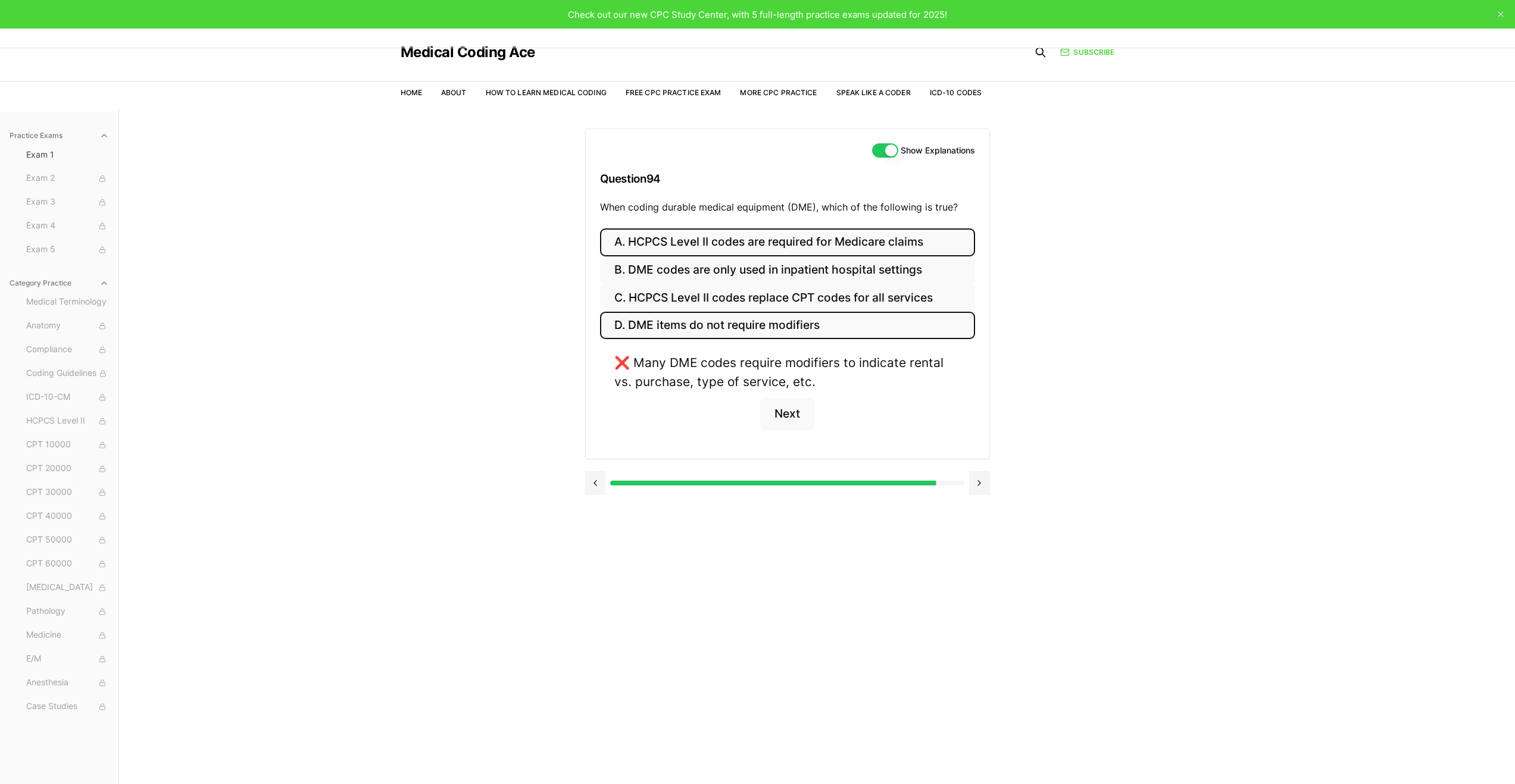
click at [738, 243] on button "A. HCPCS Level II codes are required for Medicare claims" at bounding box center [788, 242] width 375 height 28
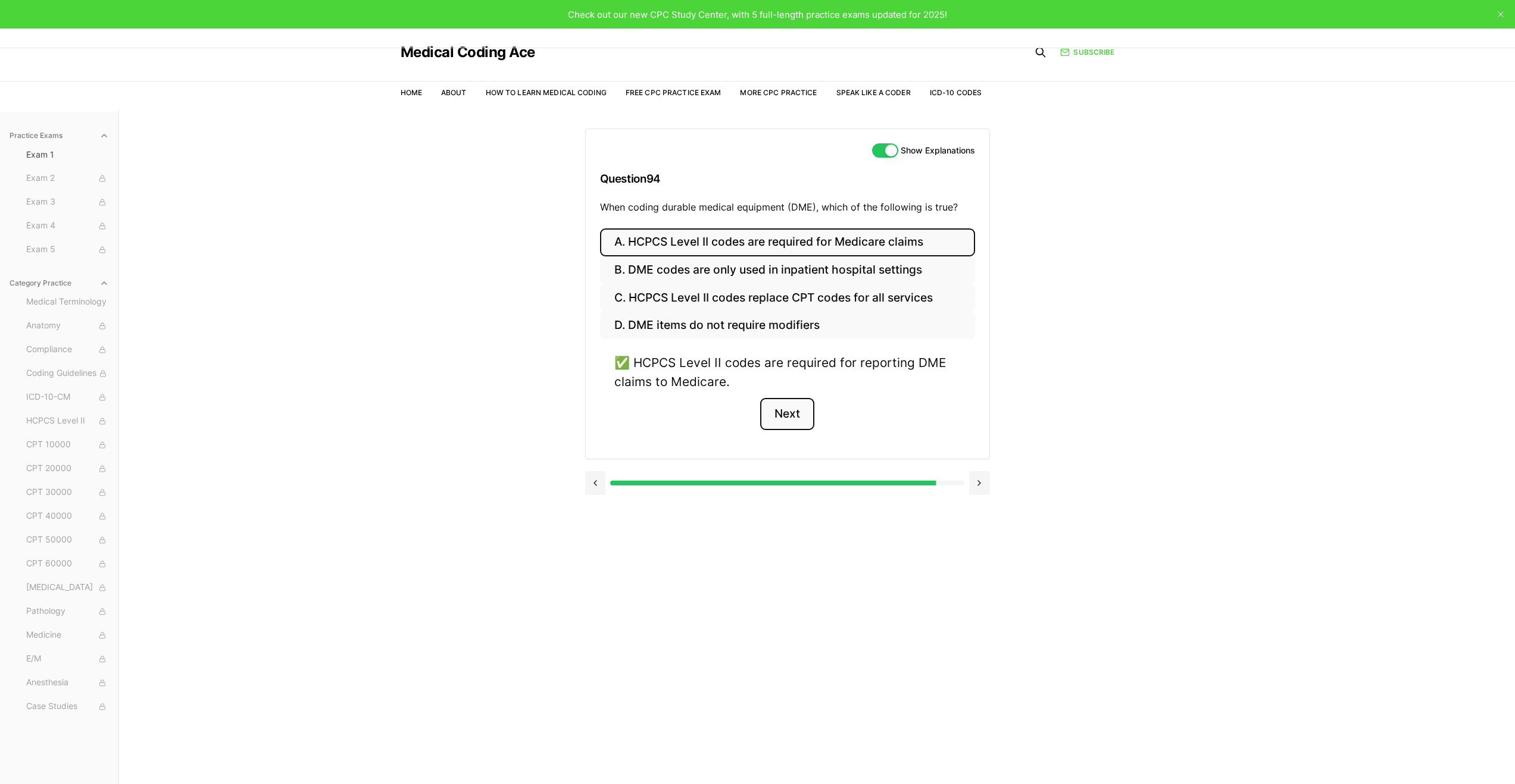
click at [782, 414] on button "Next" at bounding box center [787, 414] width 54 height 32
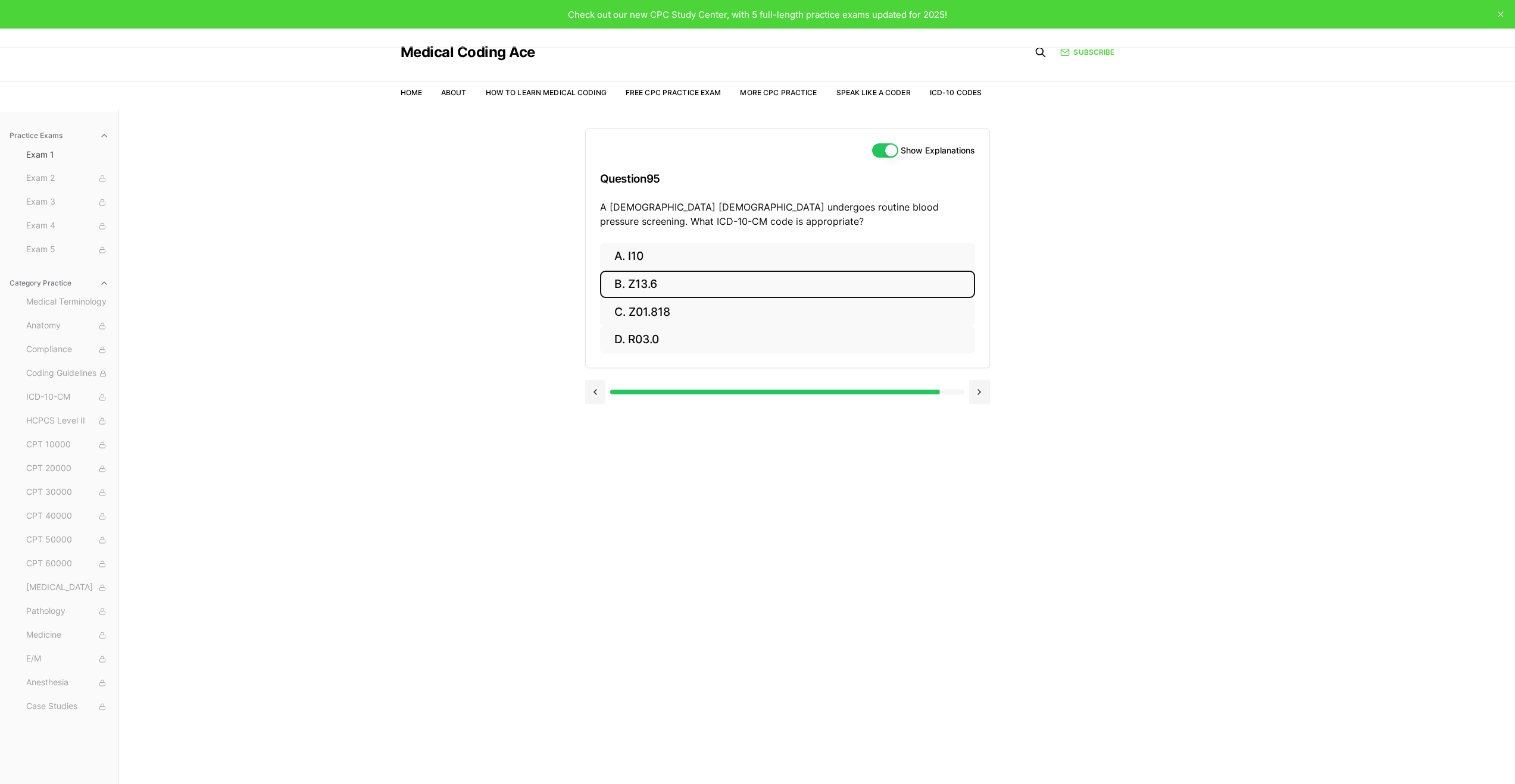
click at [735, 282] on button "B. Z13.6" at bounding box center [788, 285] width 375 height 28
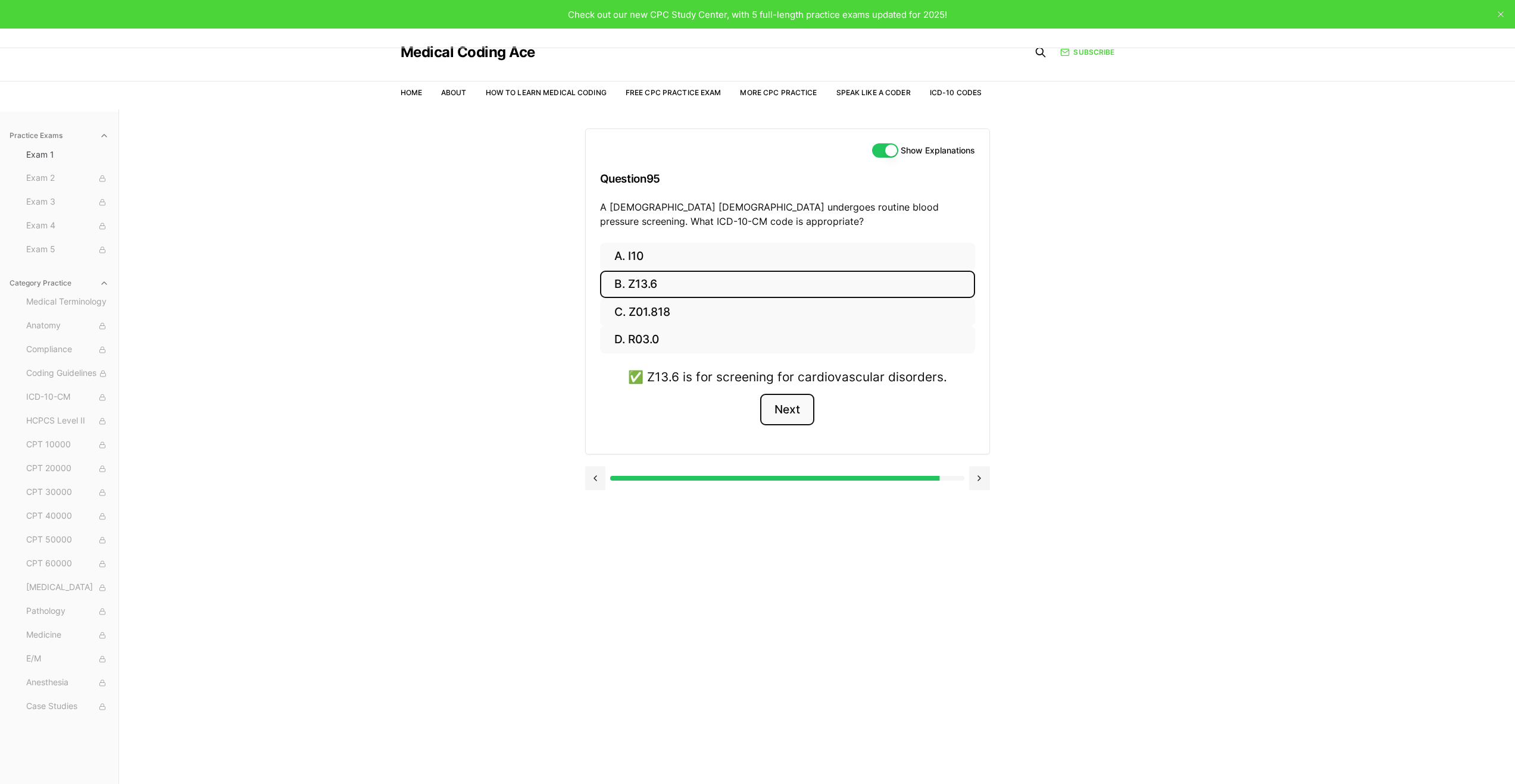
click at [784, 412] on button "Next" at bounding box center [787, 410] width 54 height 32
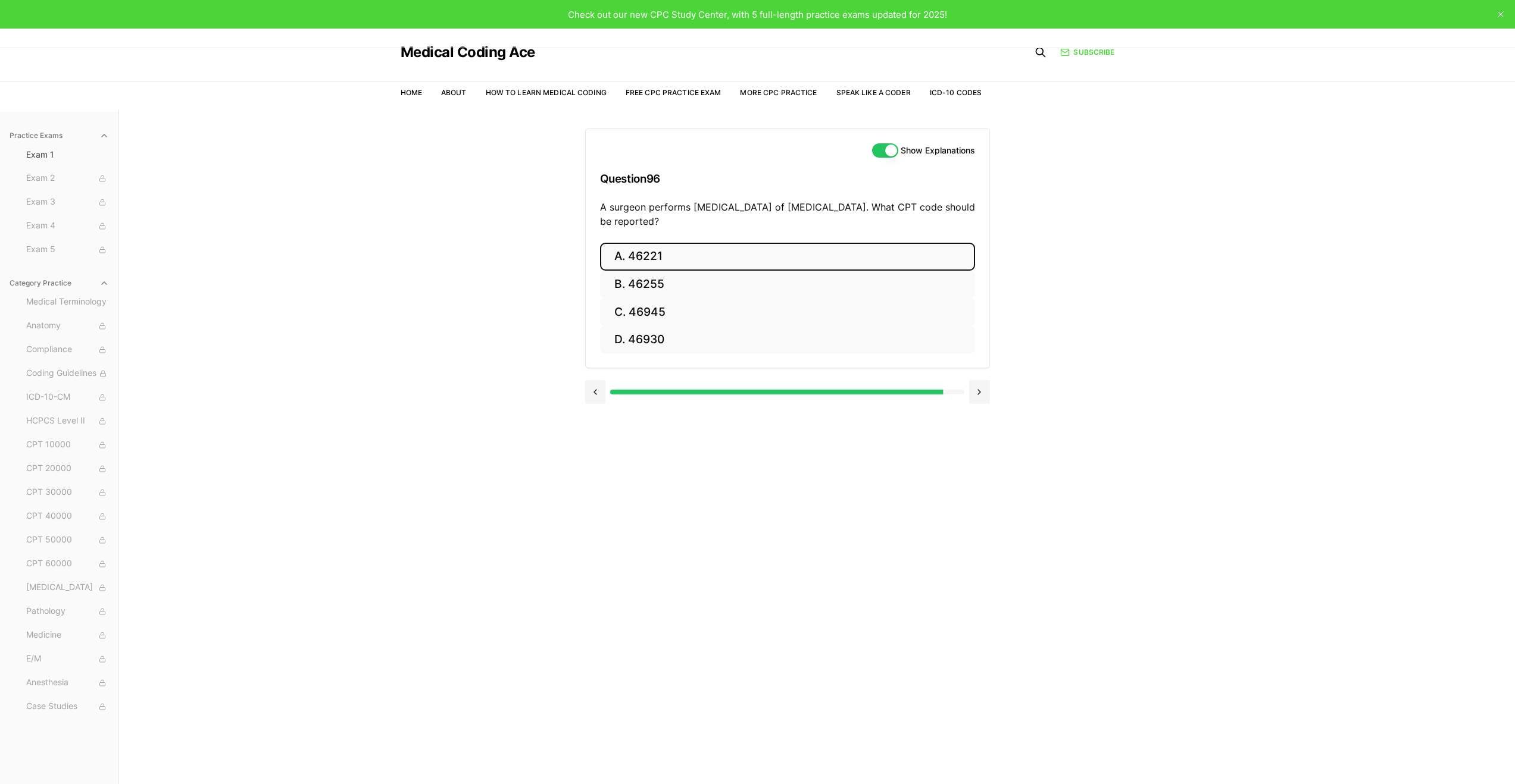
click at [679, 257] on button "A. 46221" at bounding box center [788, 257] width 375 height 28
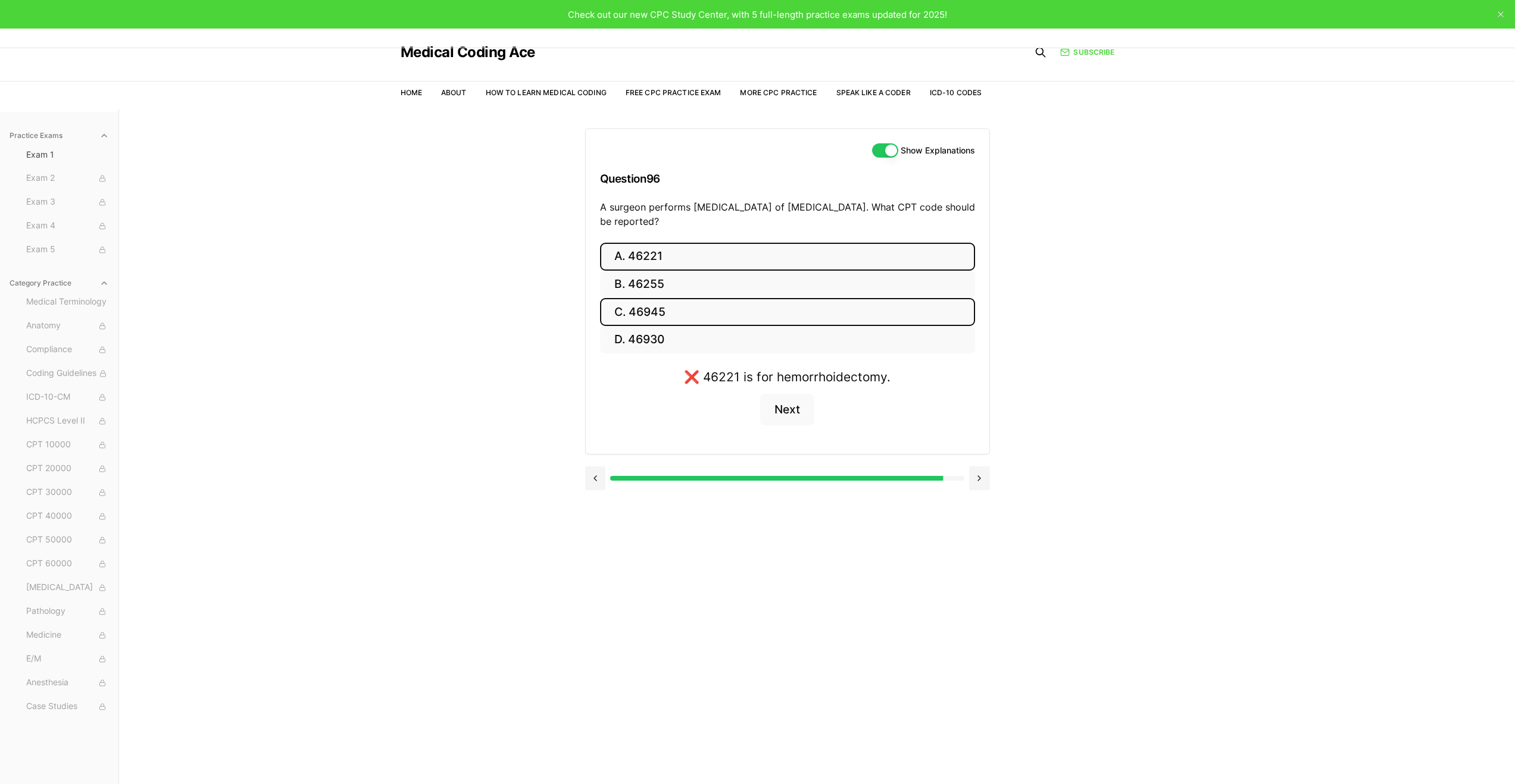
click at [650, 317] on button "C. 46945" at bounding box center [788, 312] width 375 height 28
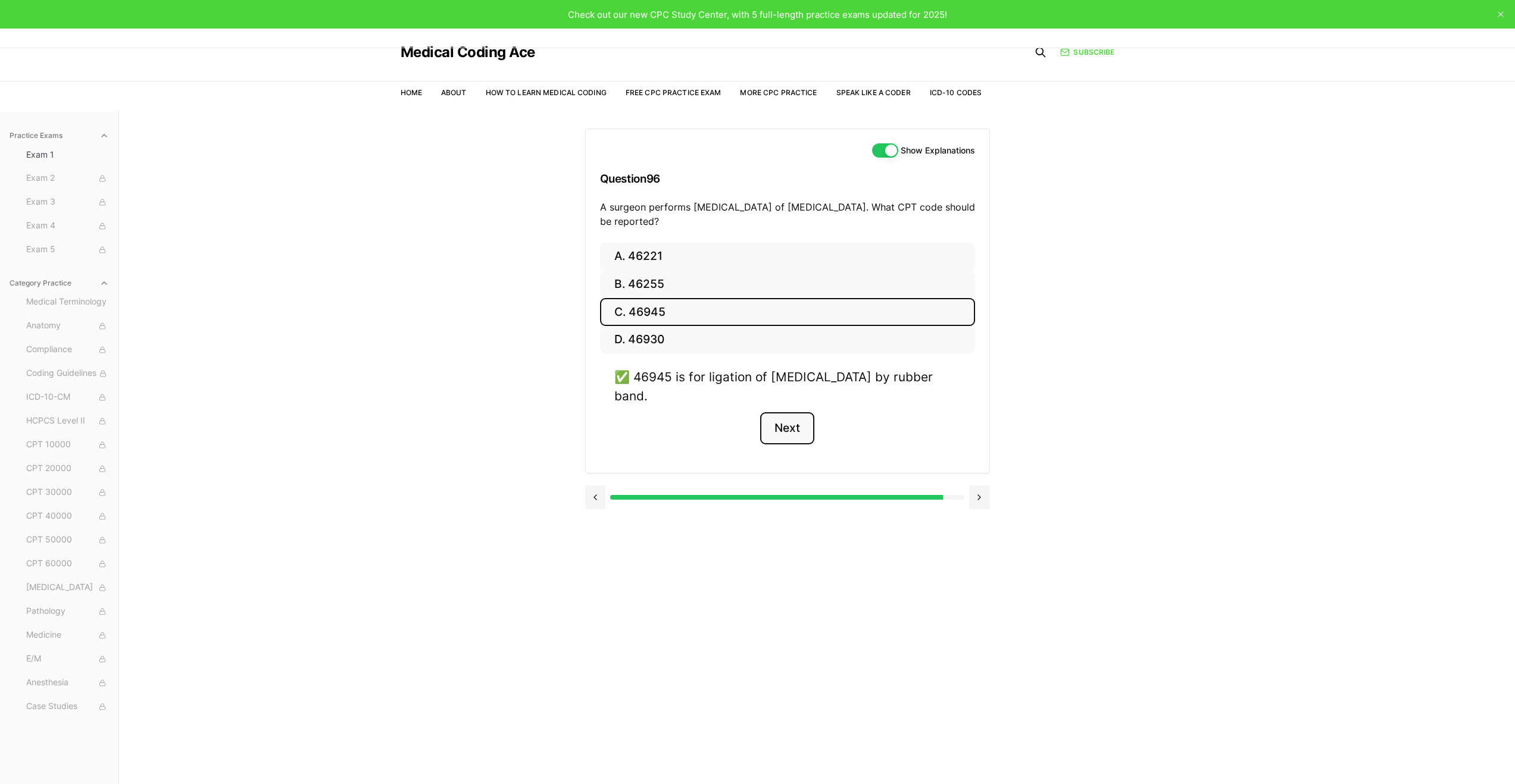
click at [789, 428] on button "Next" at bounding box center [787, 428] width 54 height 32
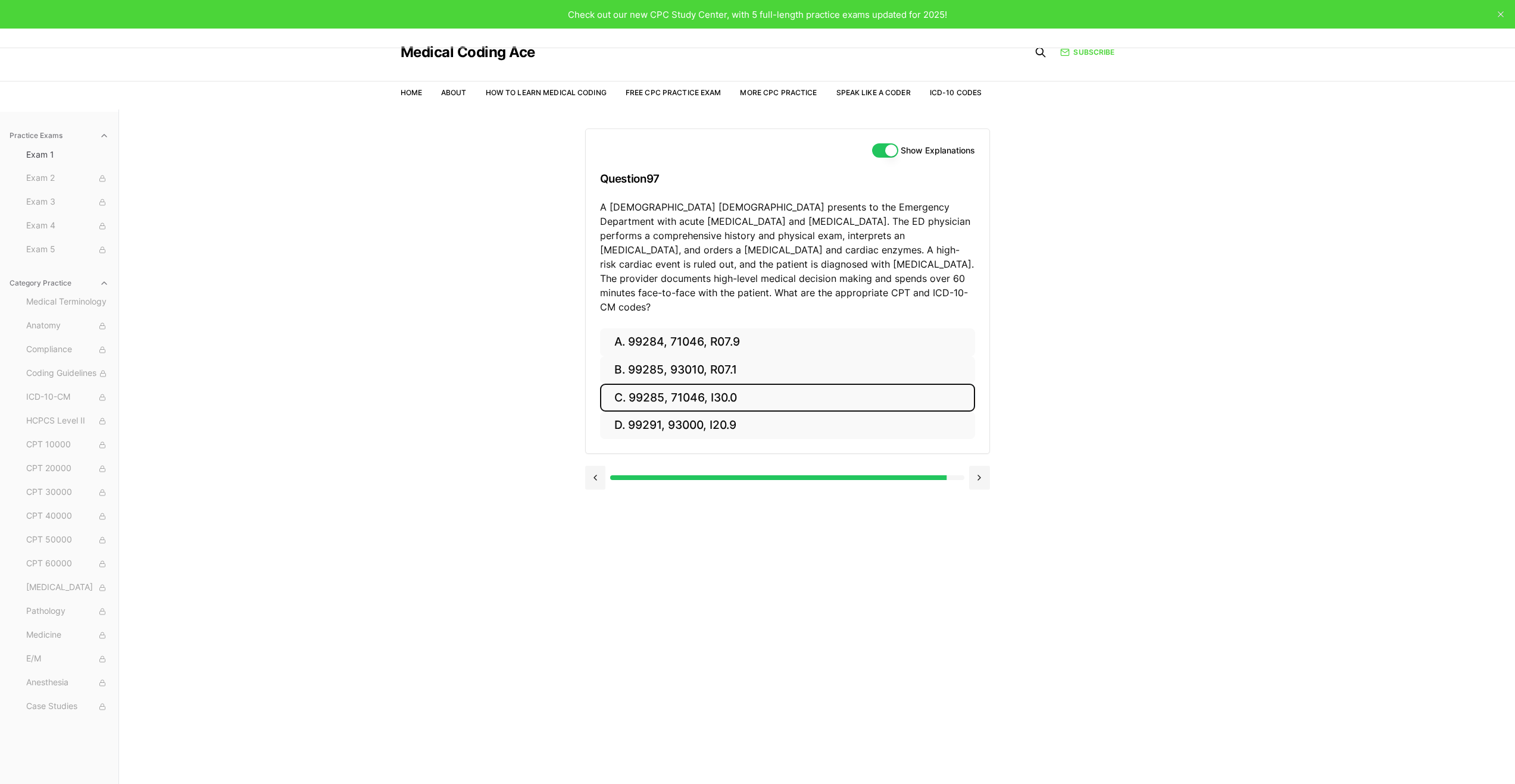
click at [742, 384] on button "C. 99285, 71046, I30.0" at bounding box center [788, 398] width 375 height 28
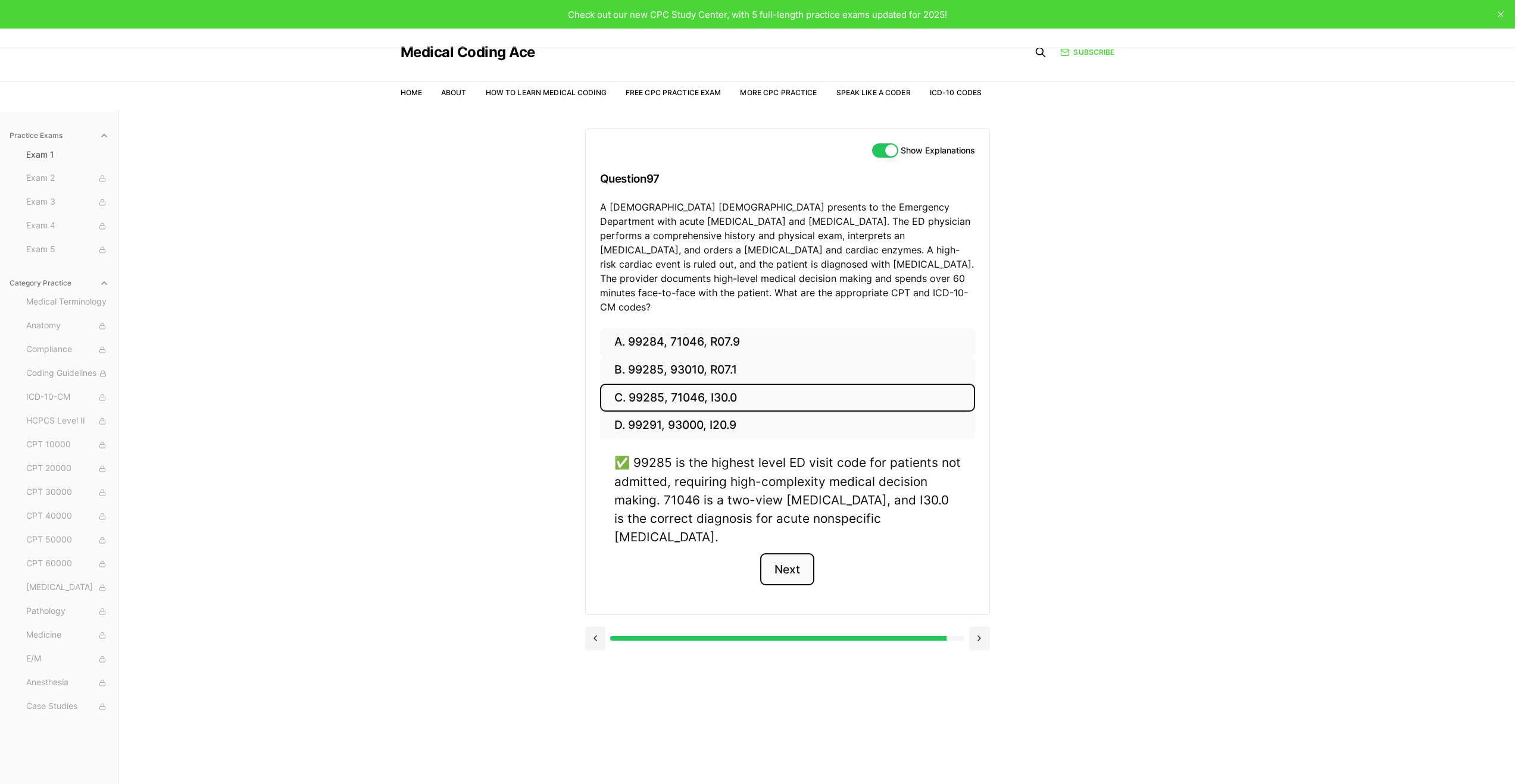
click at [771, 553] on button "Next" at bounding box center [787, 569] width 54 height 32
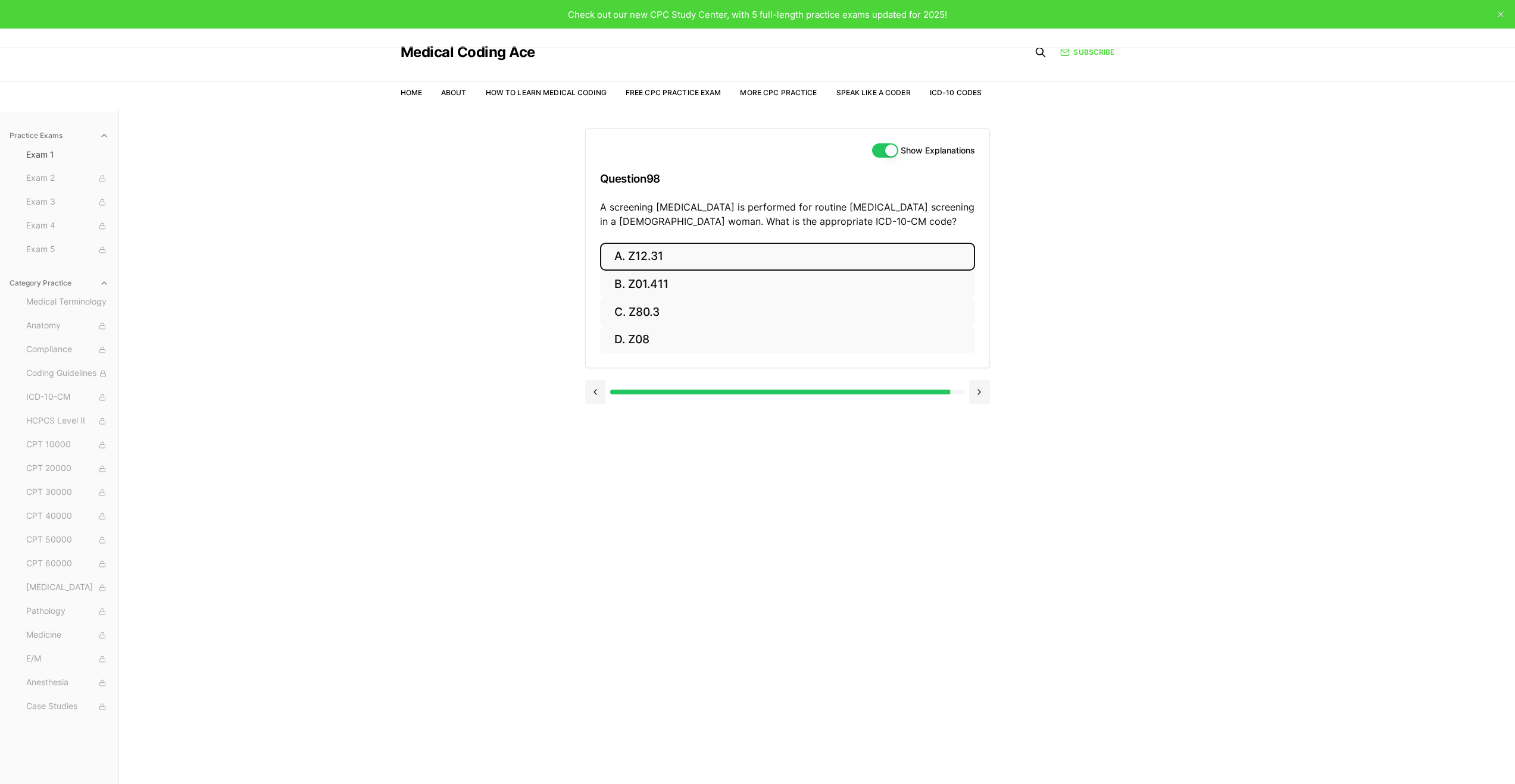
click at [790, 253] on button "A. Z12.31" at bounding box center [788, 257] width 375 height 28
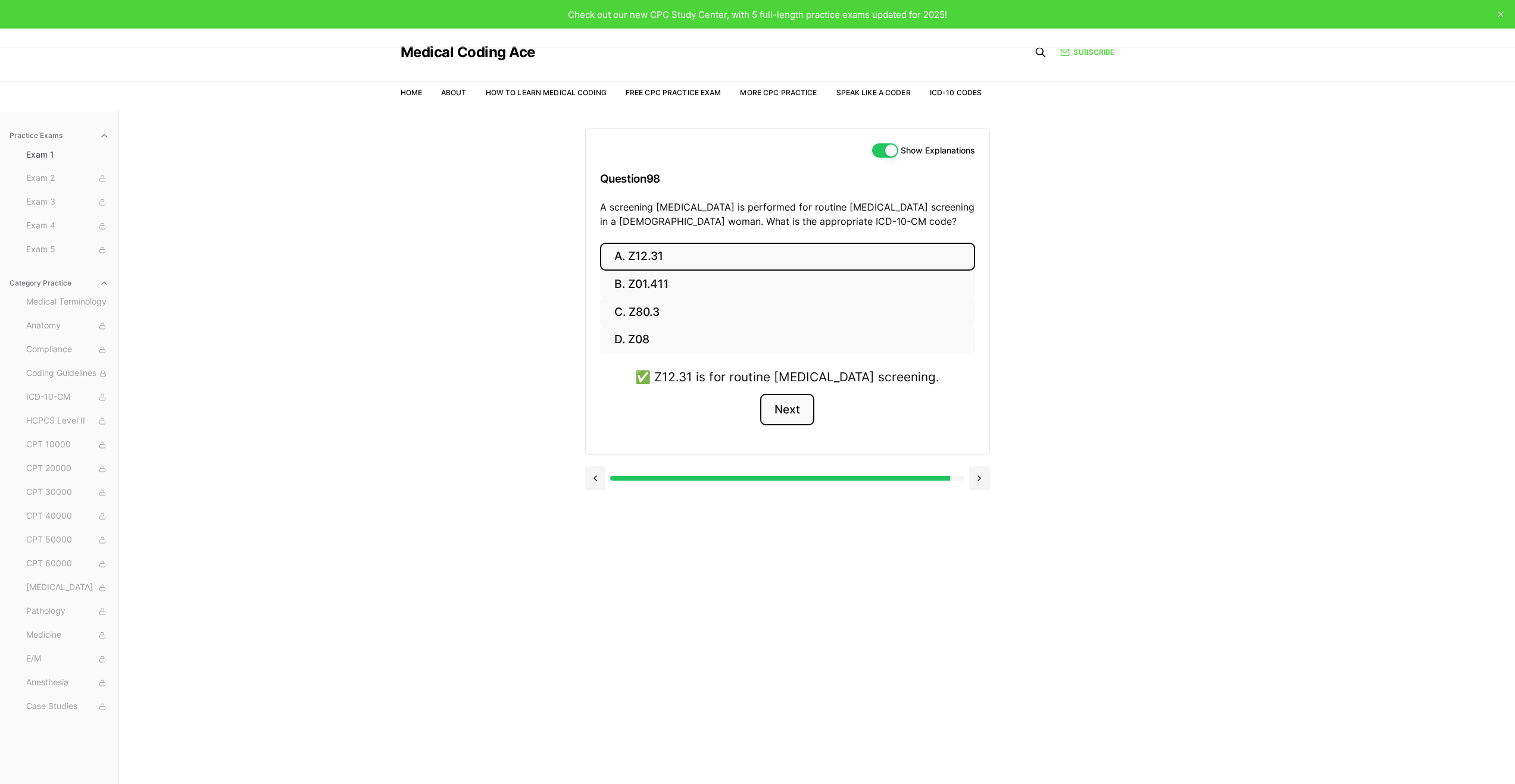
click at [809, 414] on button "Next" at bounding box center [787, 410] width 54 height 32
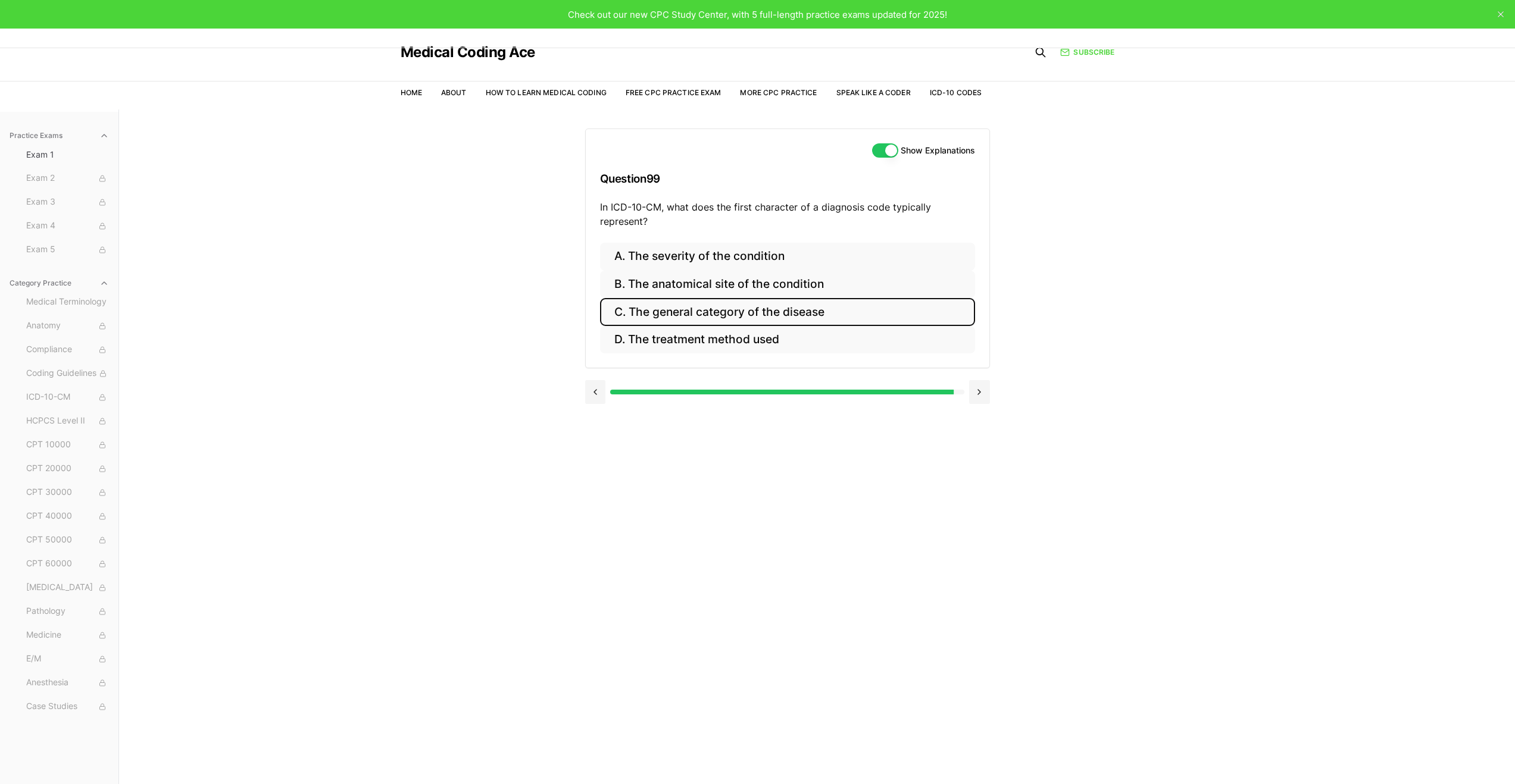
click at [875, 313] on button "C. The general category of the disease" at bounding box center [788, 312] width 375 height 28
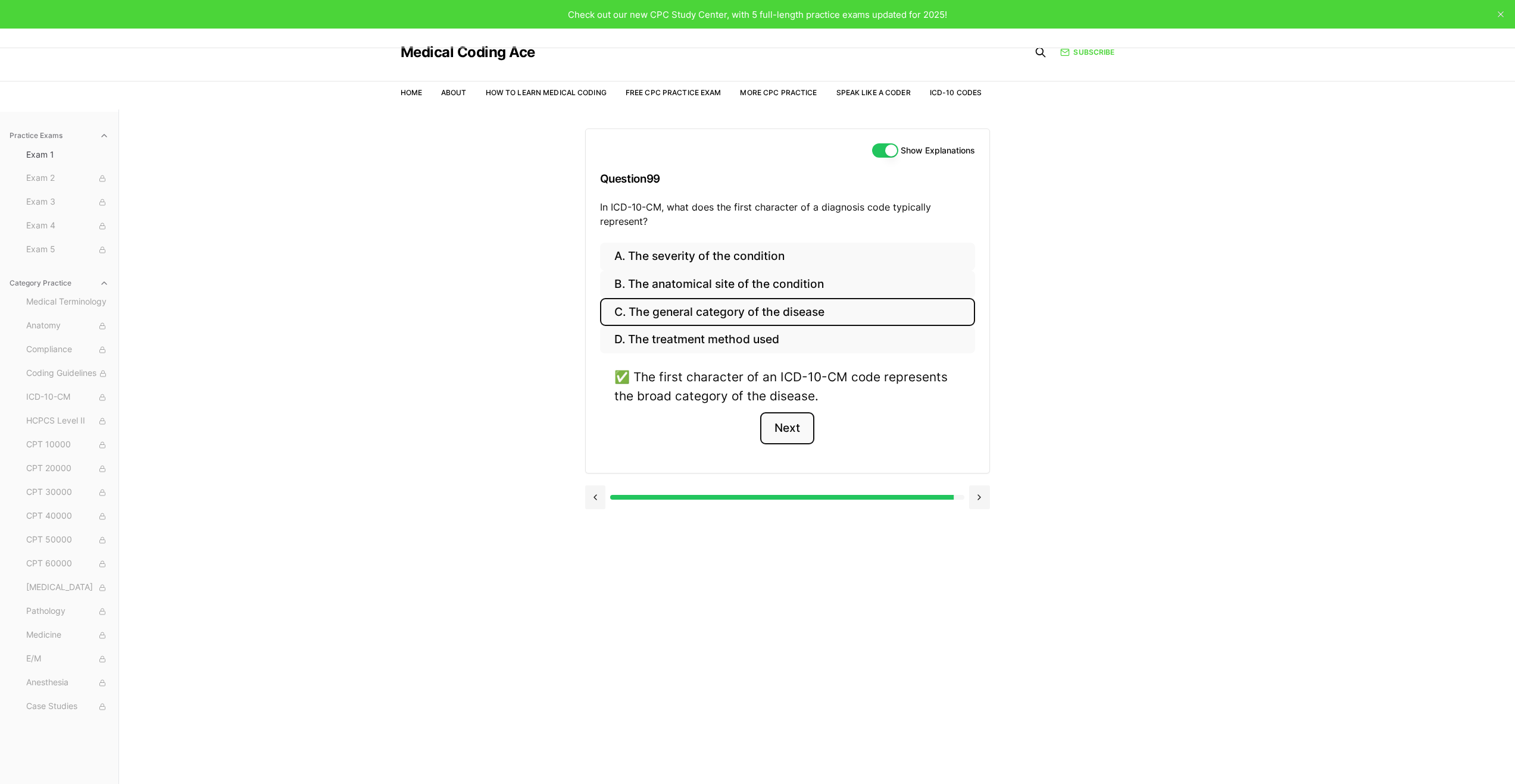
click at [795, 430] on button "Next" at bounding box center [787, 428] width 54 height 32
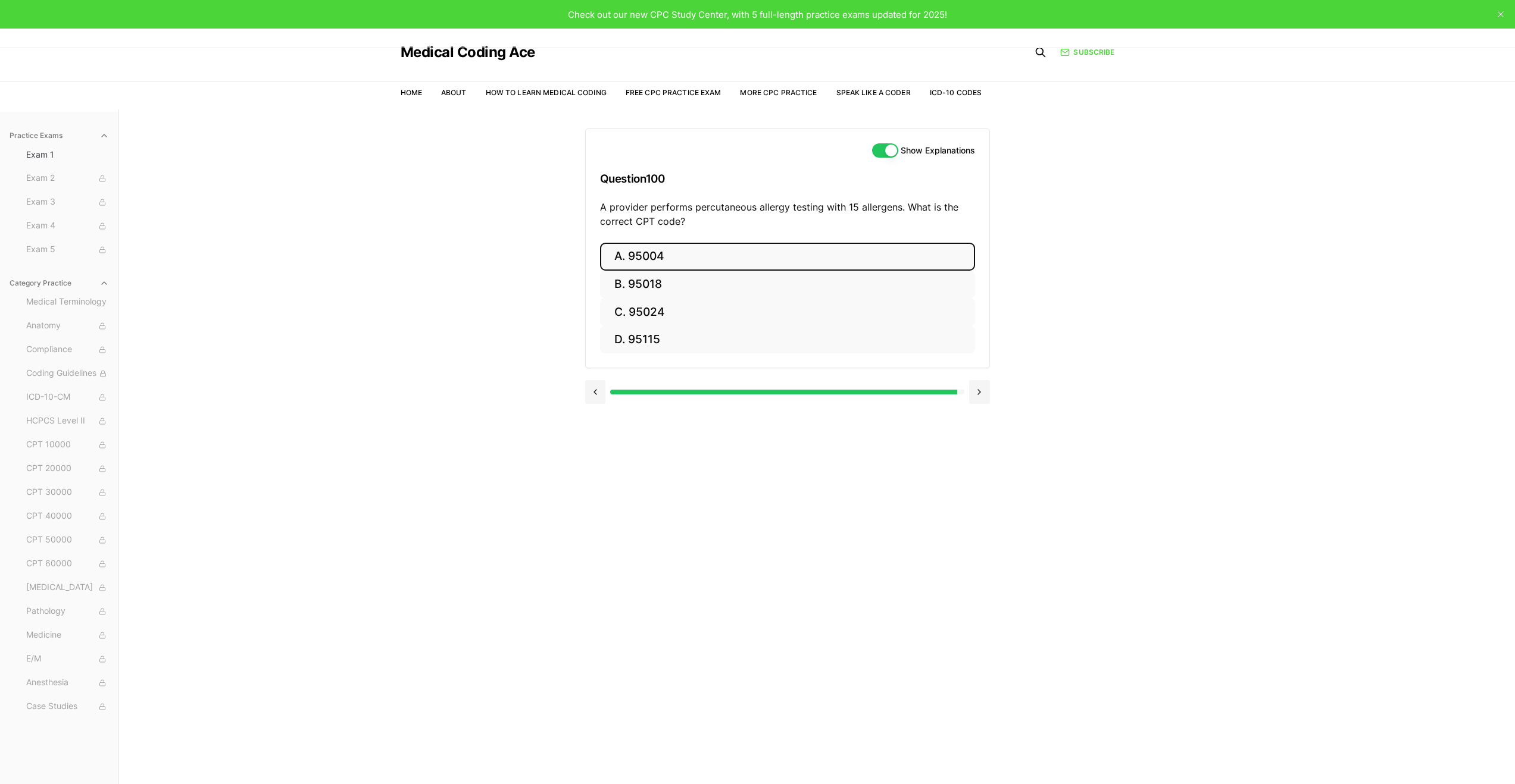
click at [834, 258] on button "A. 95004" at bounding box center [788, 257] width 375 height 28
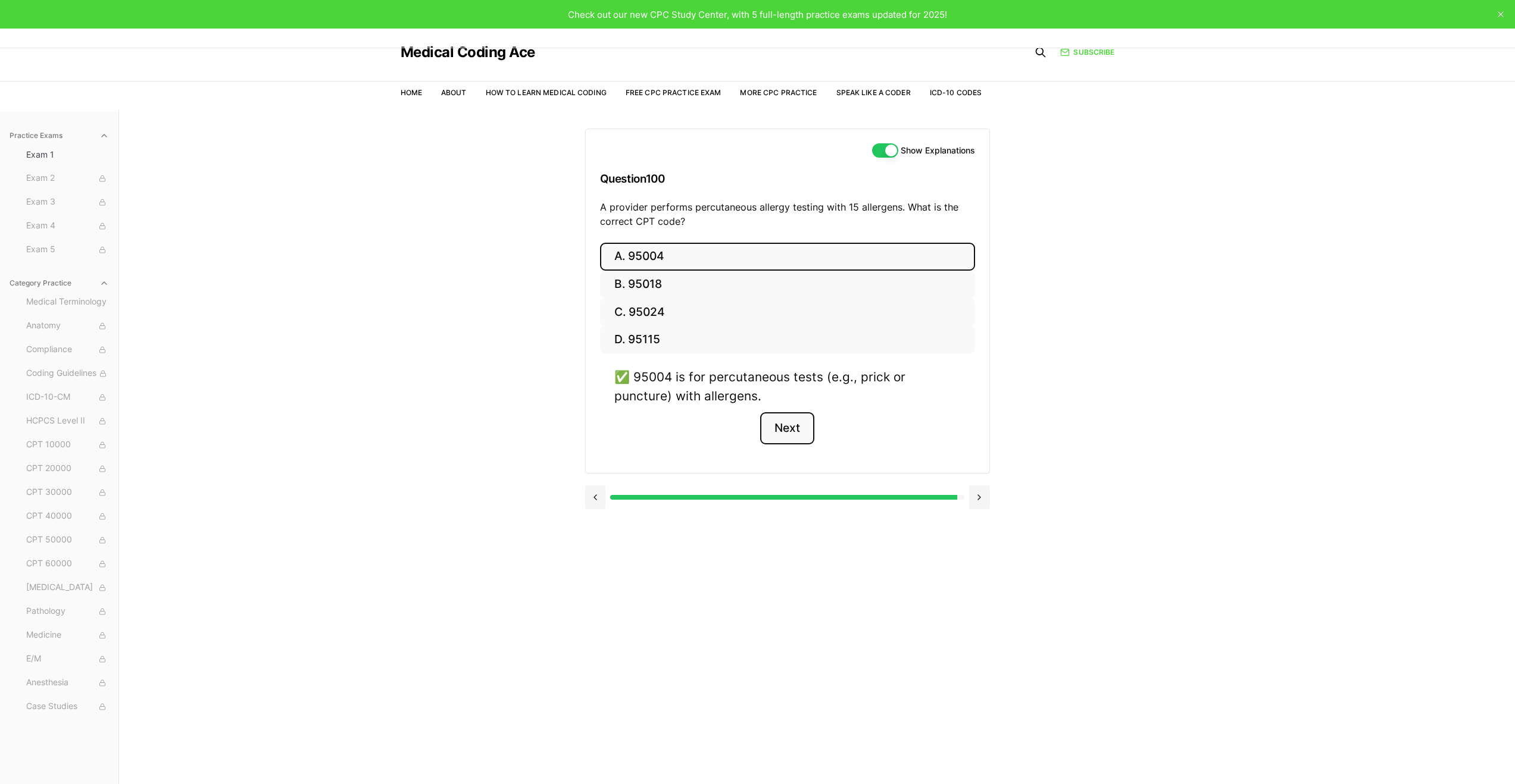
click at [786, 434] on button "Next" at bounding box center [787, 428] width 54 height 32
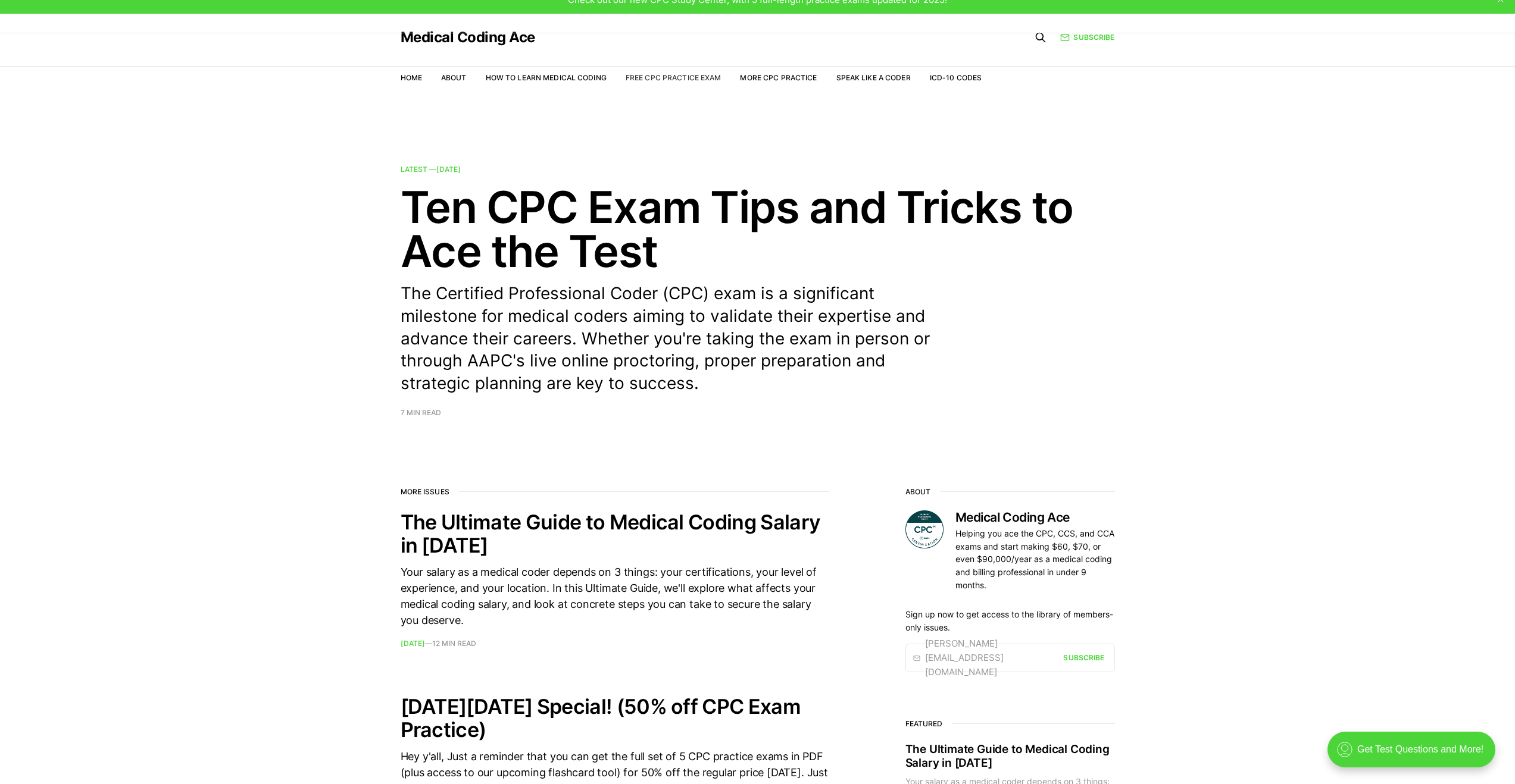
click at [654, 80] on link "Free CPC Practice Exam" at bounding box center [673, 78] width 96 height 9
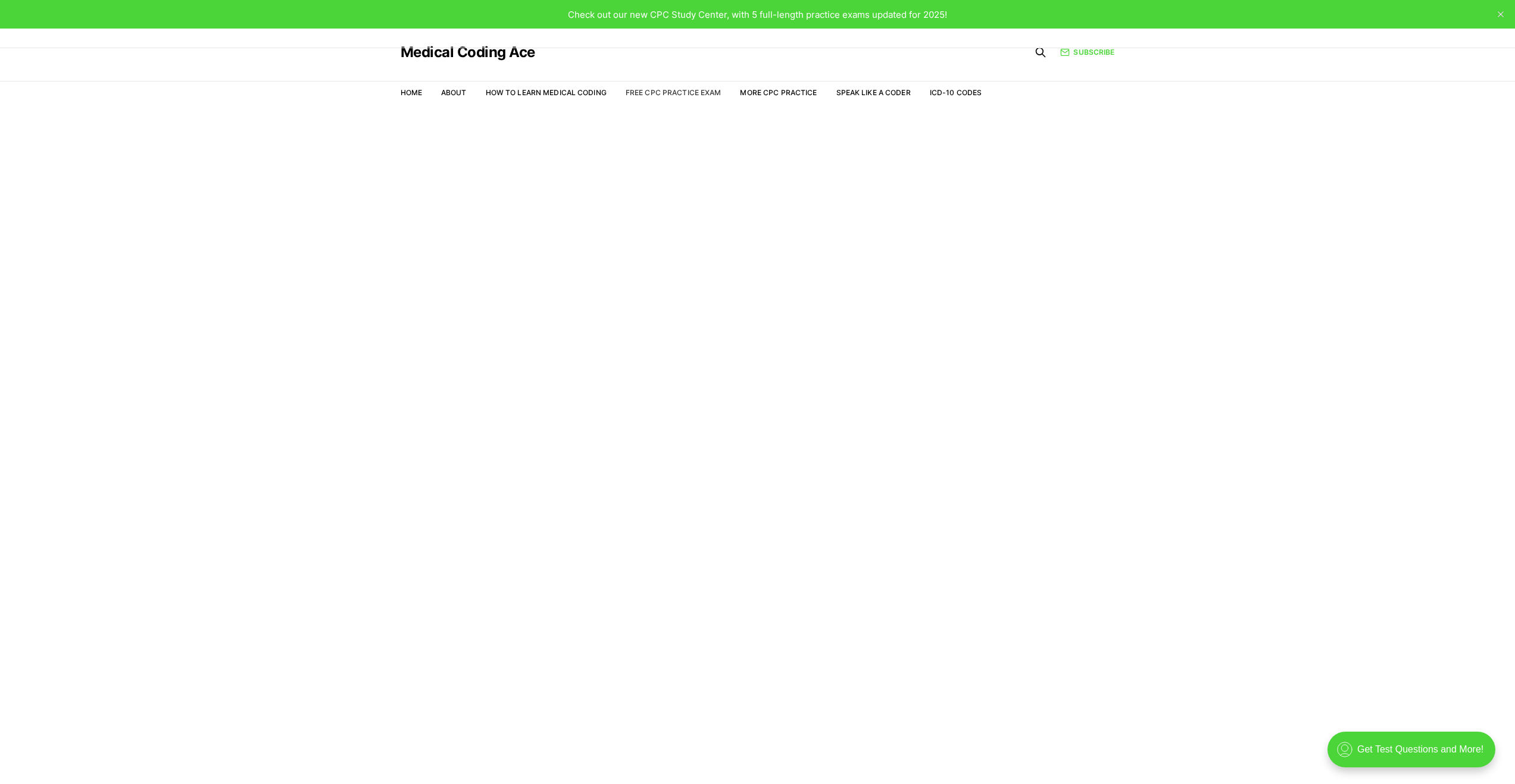
click at [662, 94] on link "Free CPC Practice Exam" at bounding box center [673, 92] width 96 height 9
click at [661, 88] on link "Free CPC Practice Exam" at bounding box center [673, 92] width 96 height 9
click at [932, 92] on link "ICD-10 Codes" at bounding box center [956, 92] width 52 height 9
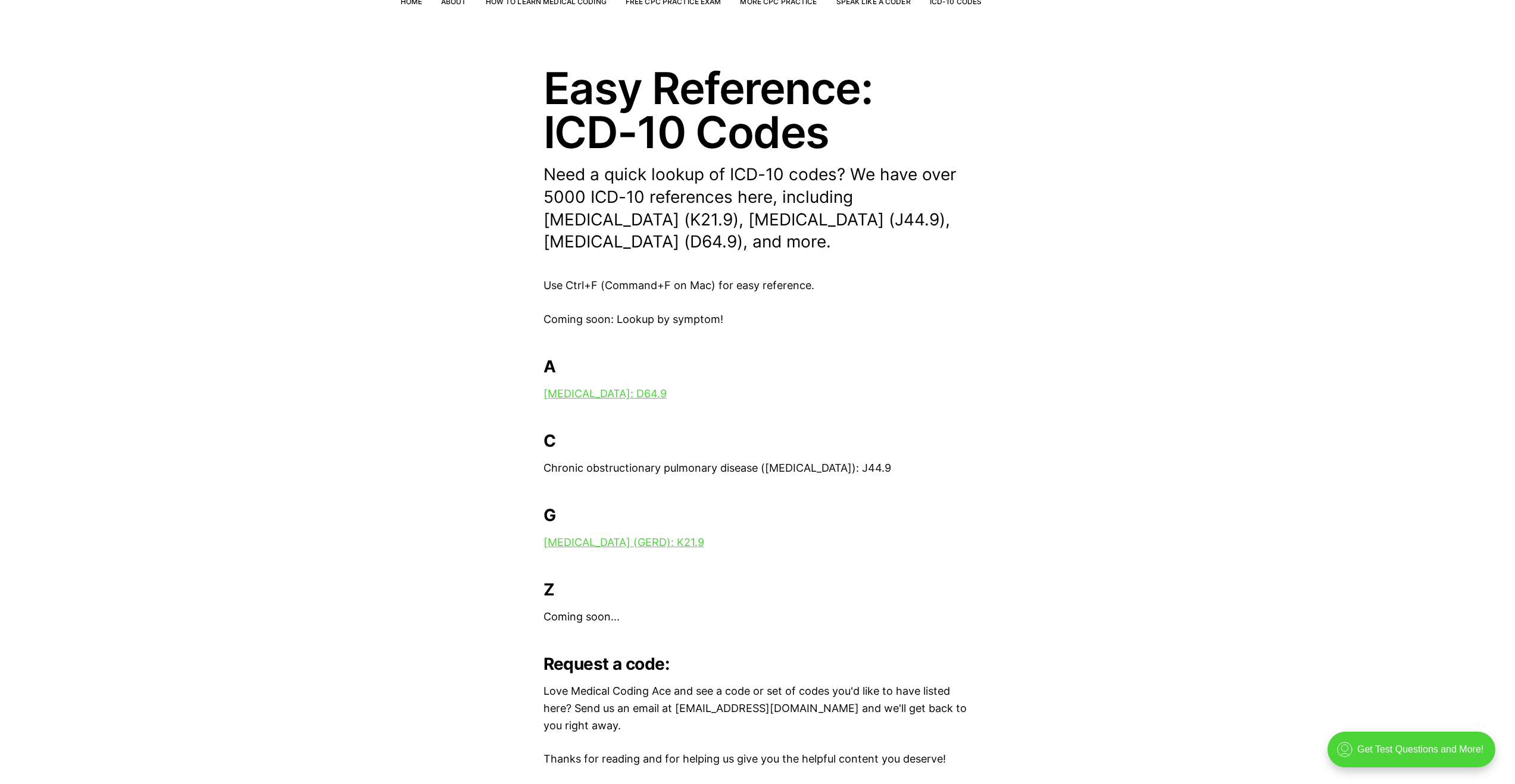
scroll to position [29, 0]
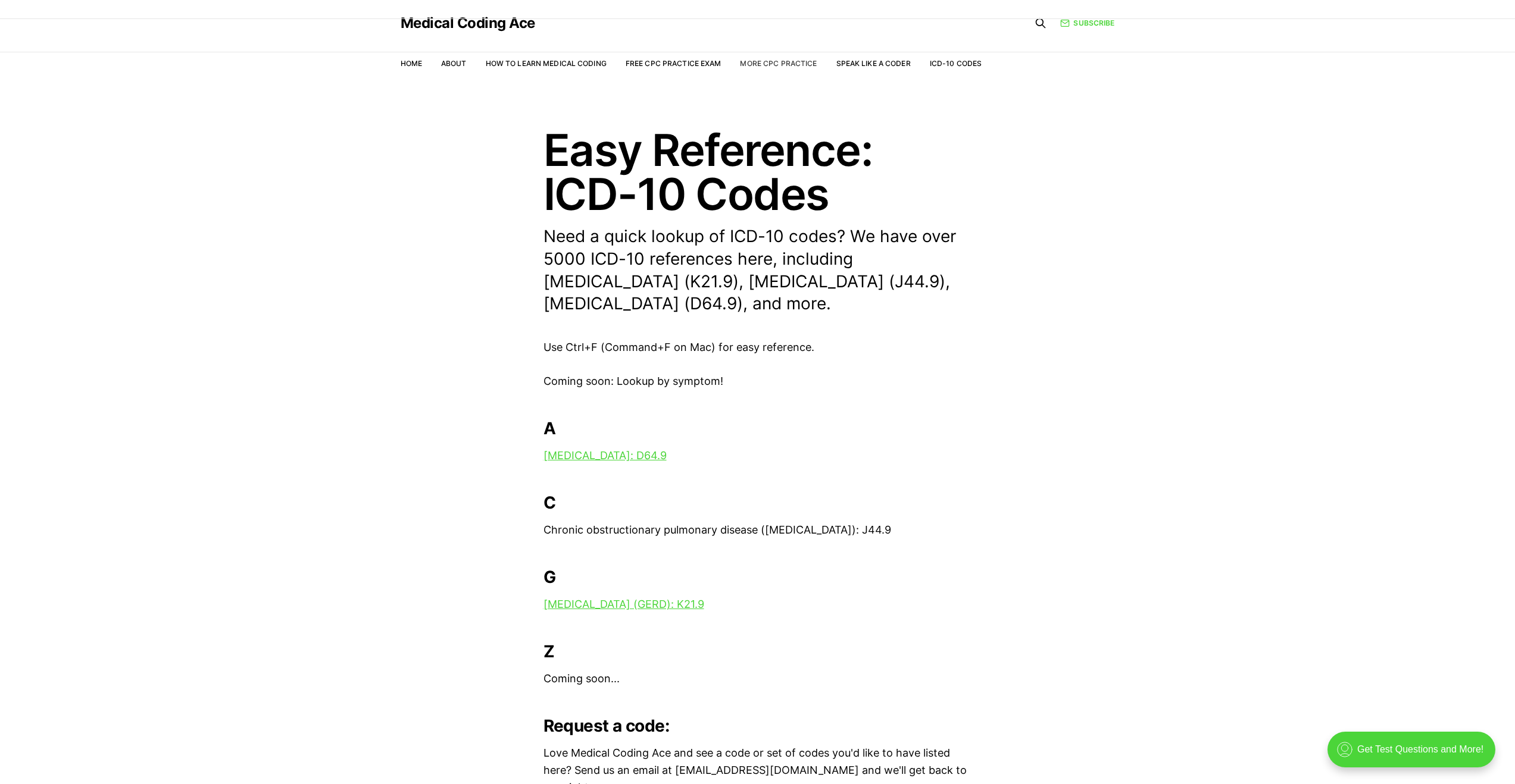
click at [766, 64] on link "More CPC Practice" at bounding box center [779, 63] width 77 height 9
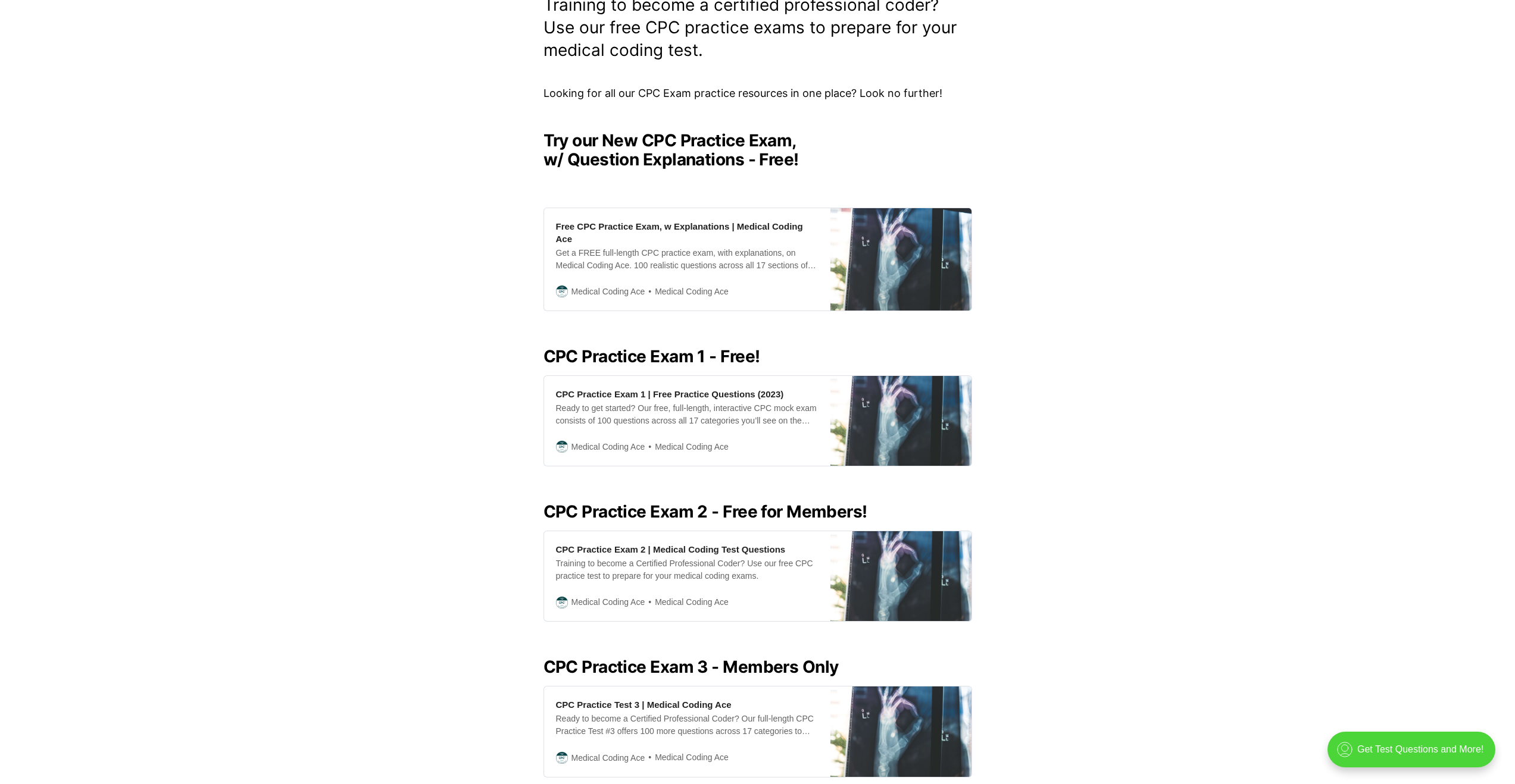
scroll to position [224, 0]
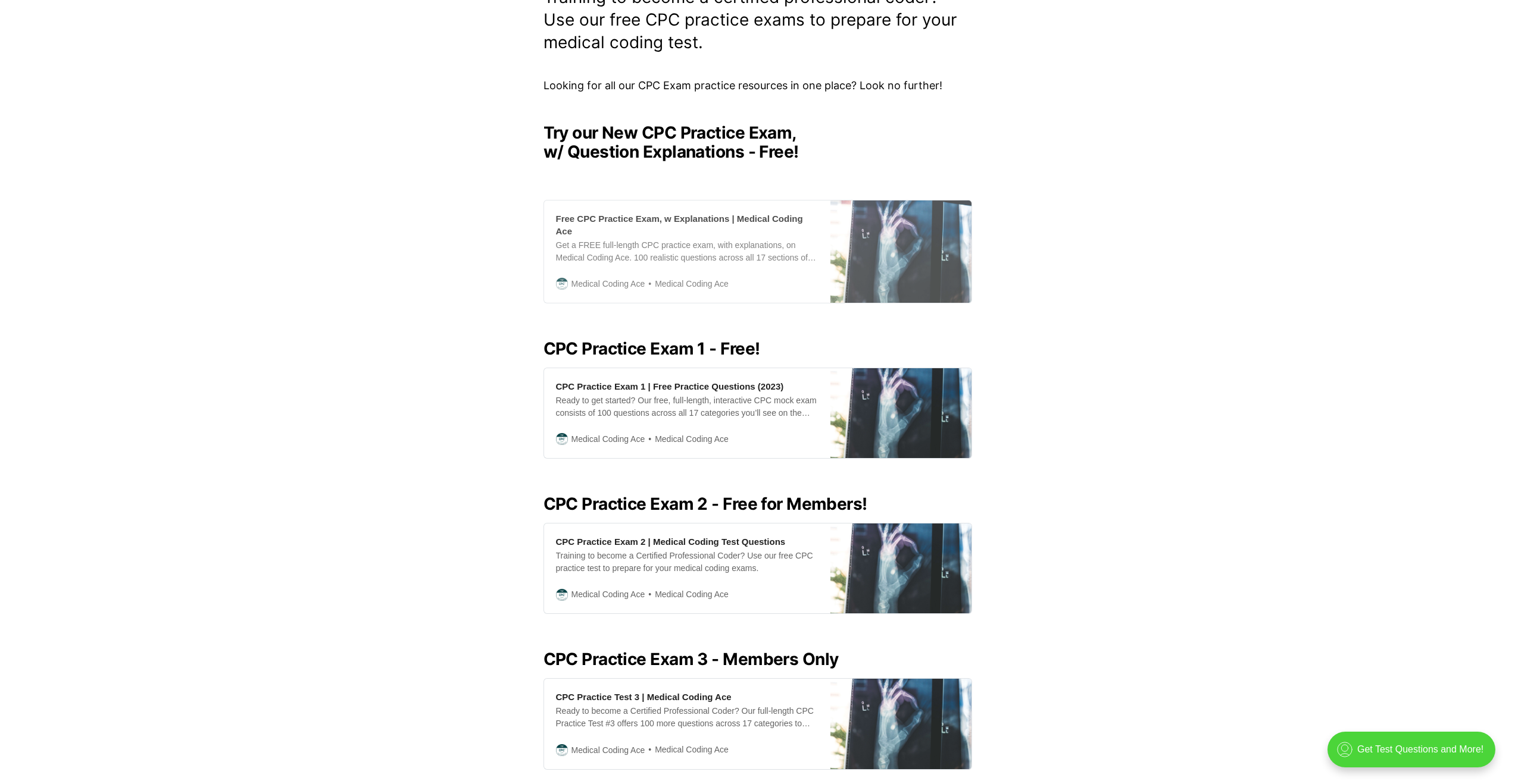
click at [672, 214] on div "Free CPC Practice Exam, w Explanations | Medical Coding Ace" at bounding box center [687, 224] width 262 height 25
